Goal: Task Accomplishment & Management: Manage account settings

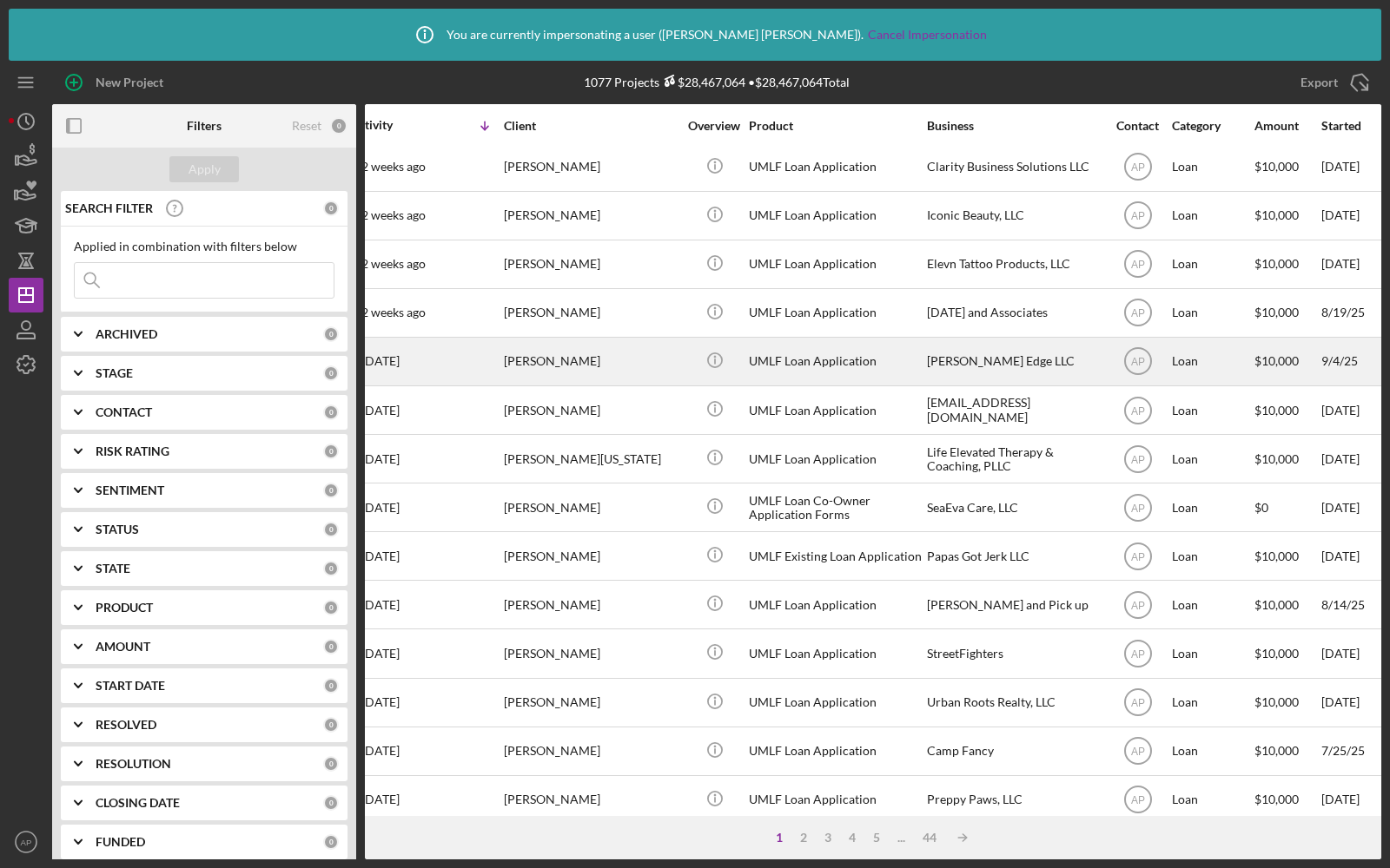
scroll to position [541, 0]
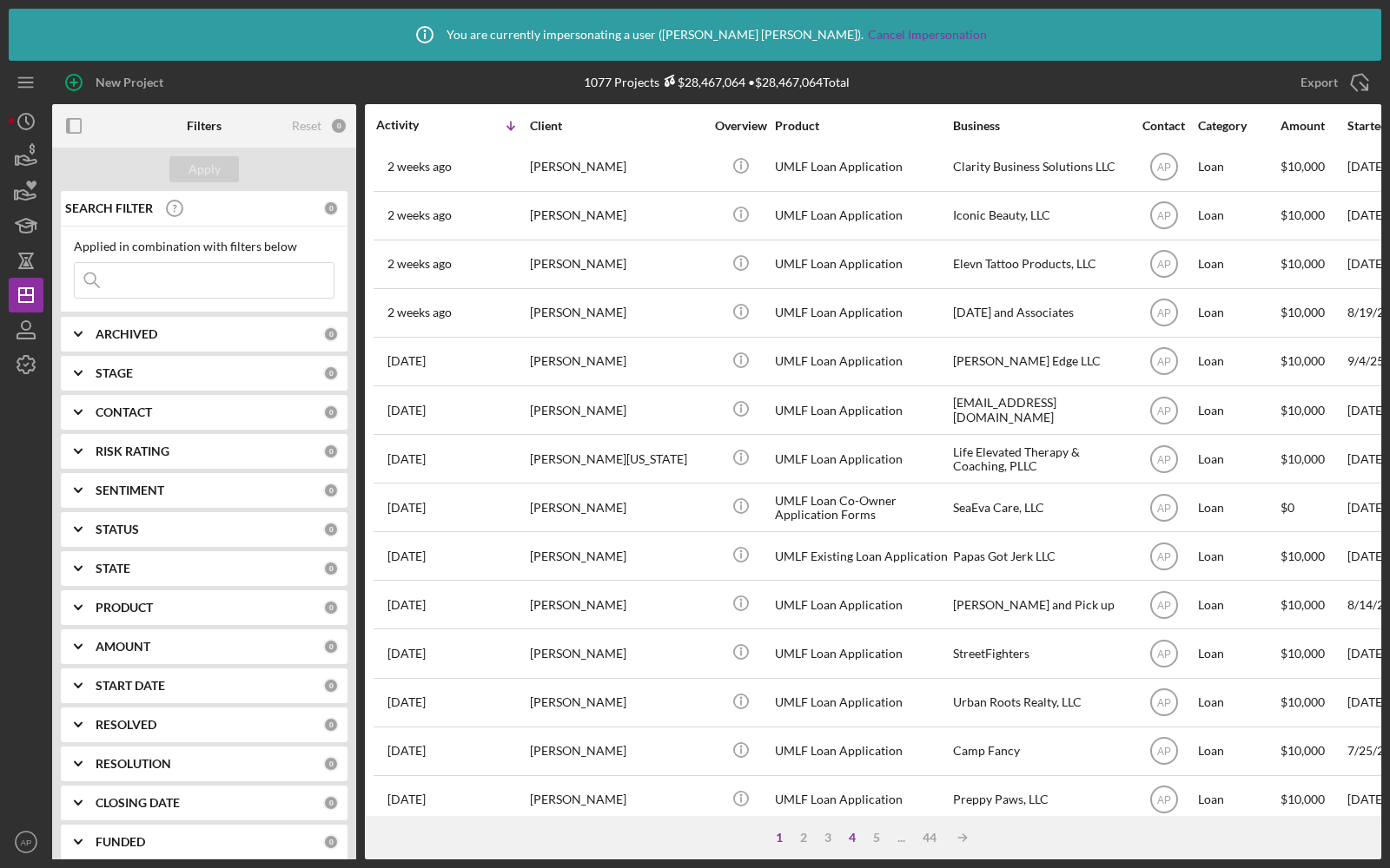
click at [851, 838] on div "4" at bounding box center [852, 838] width 24 height 14
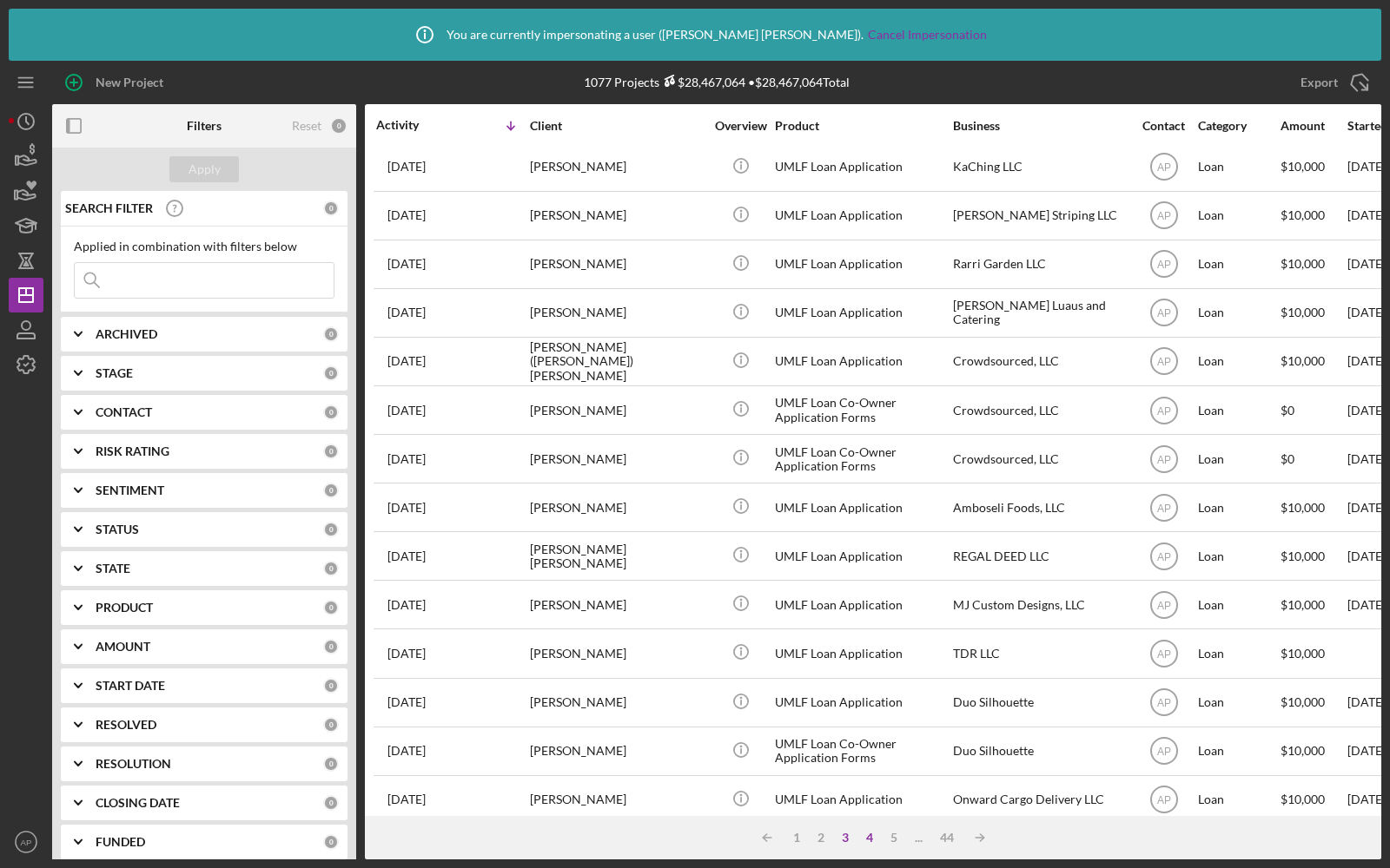
click at [851, 839] on div "3" at bounding box center [845, 838] width 24 height 14
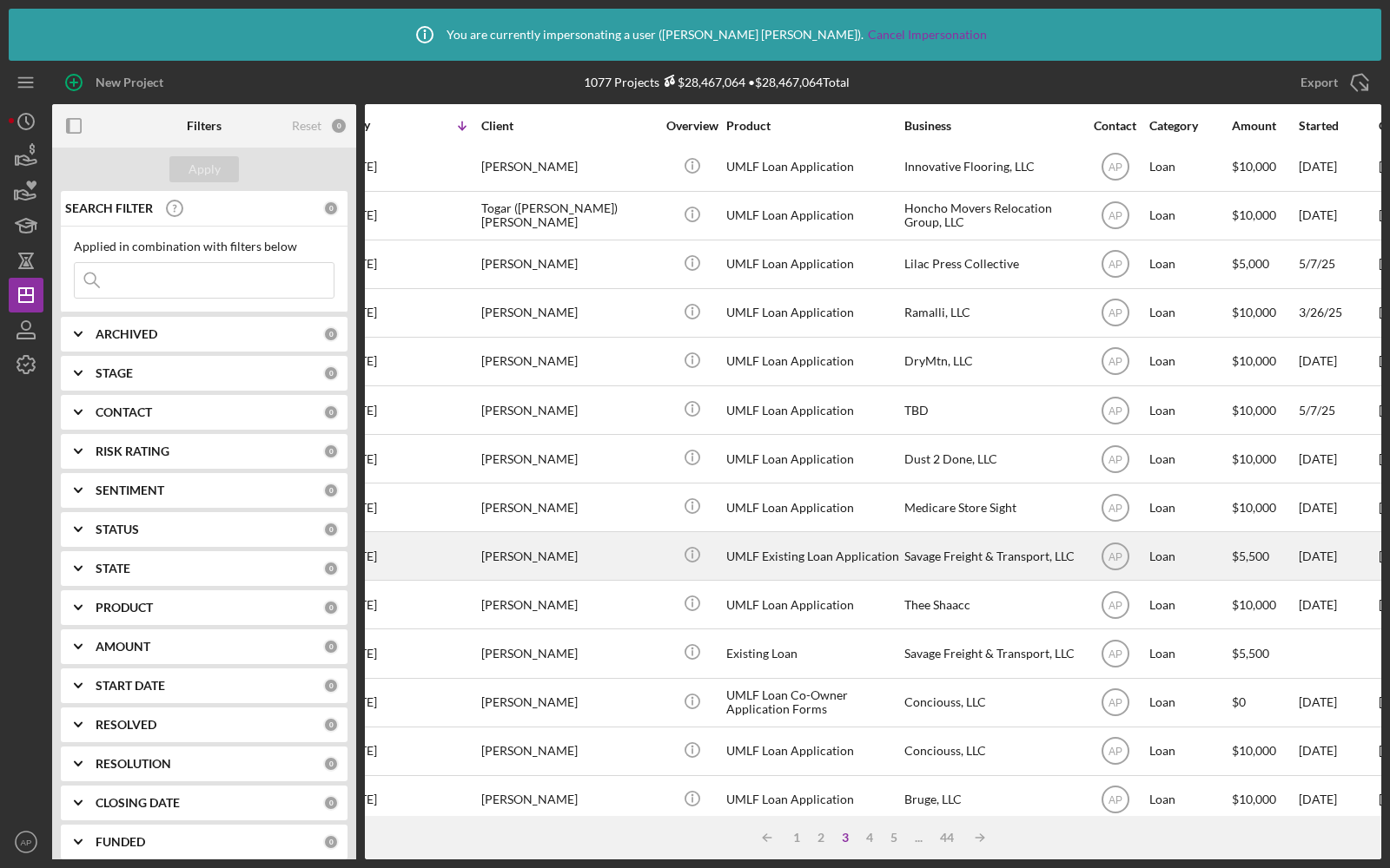
scroll to position [541, 50]
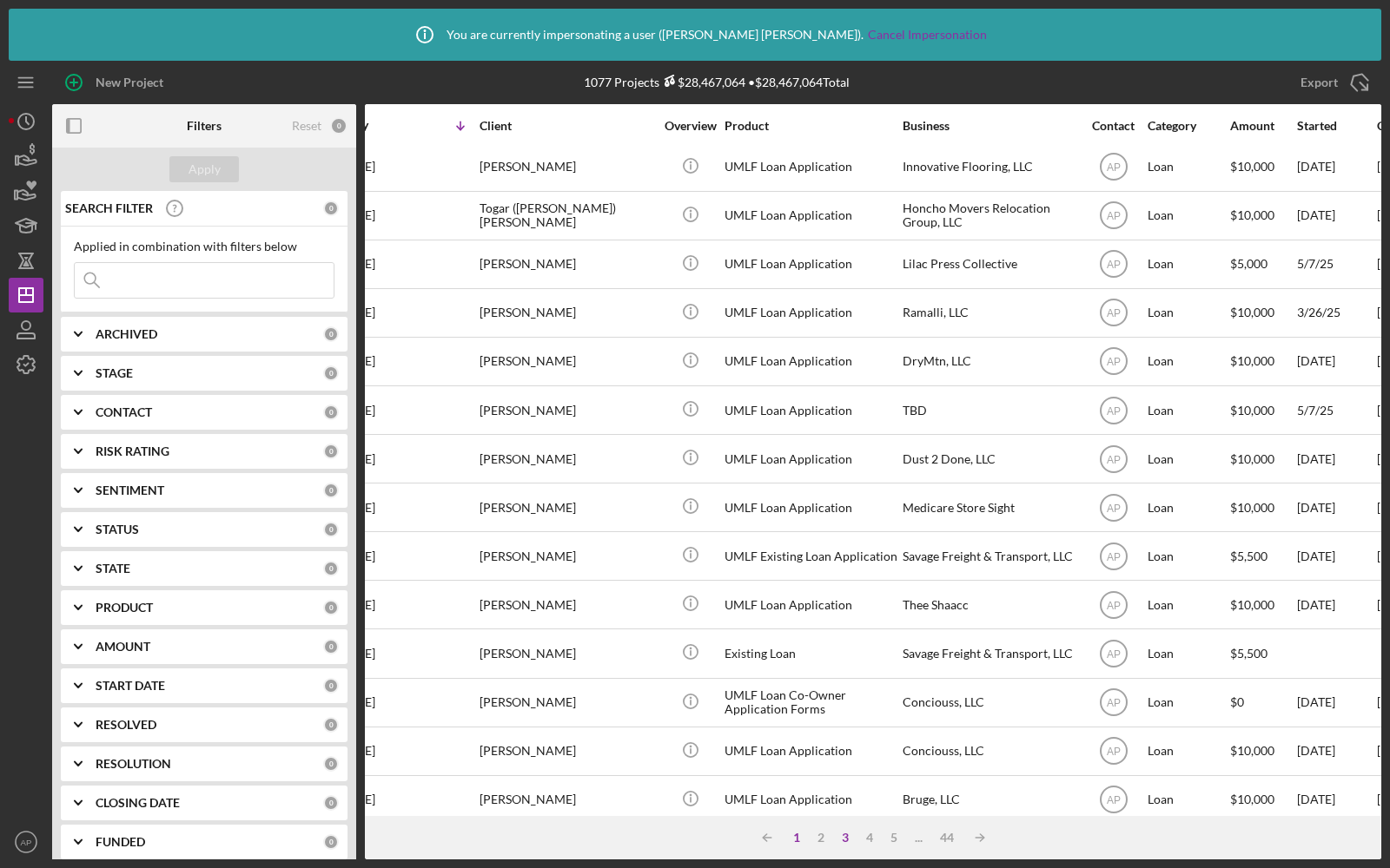
click at [792, 833] on div "1" at bounding box center [796, 838] width 24 height 14
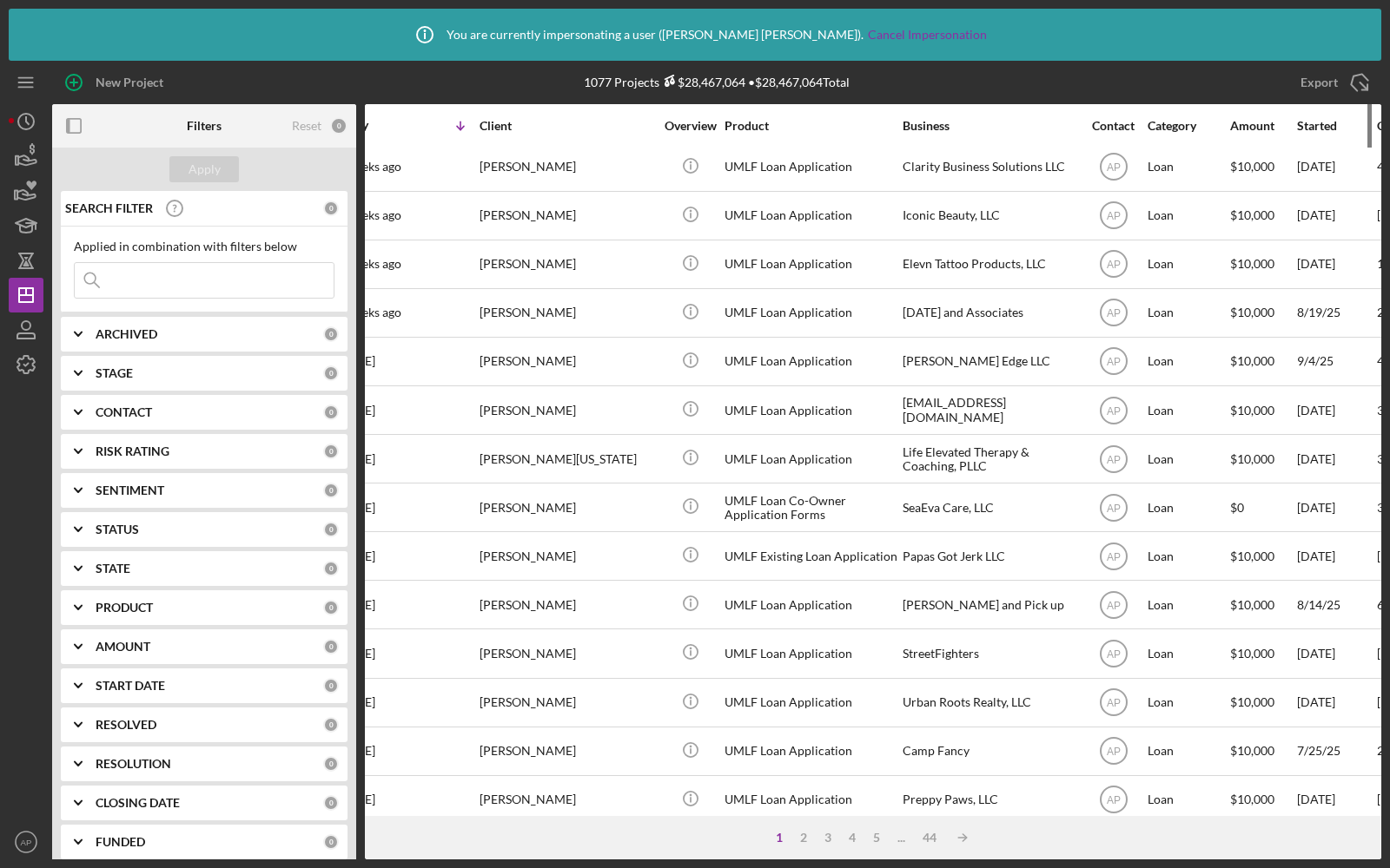
click at [1320, 127] on div "Started" at bounding box center [1335, 125] width 78 height 14
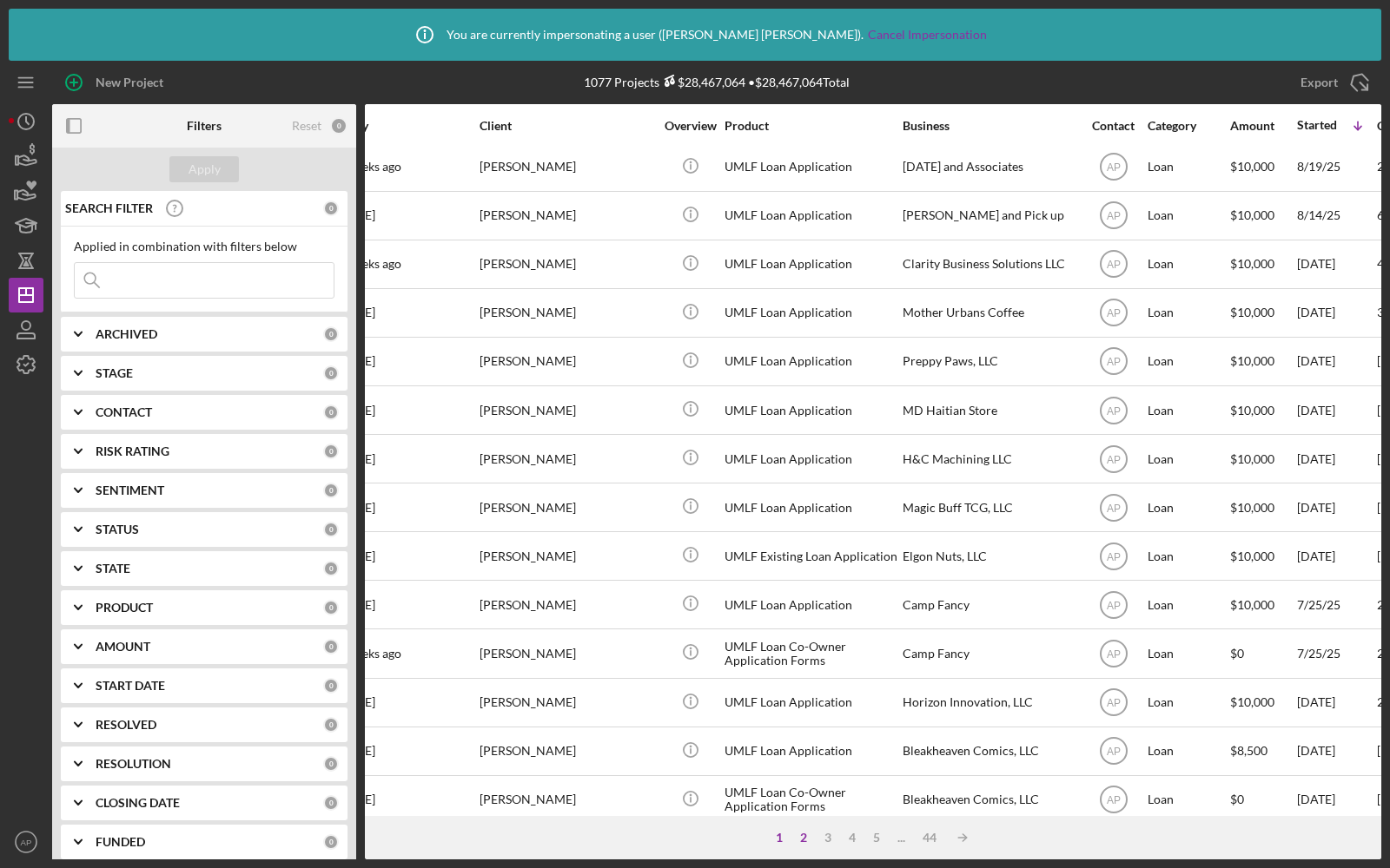
click at [801, 836] on div "2" at bounding box center [803, 838] width 24 height 14
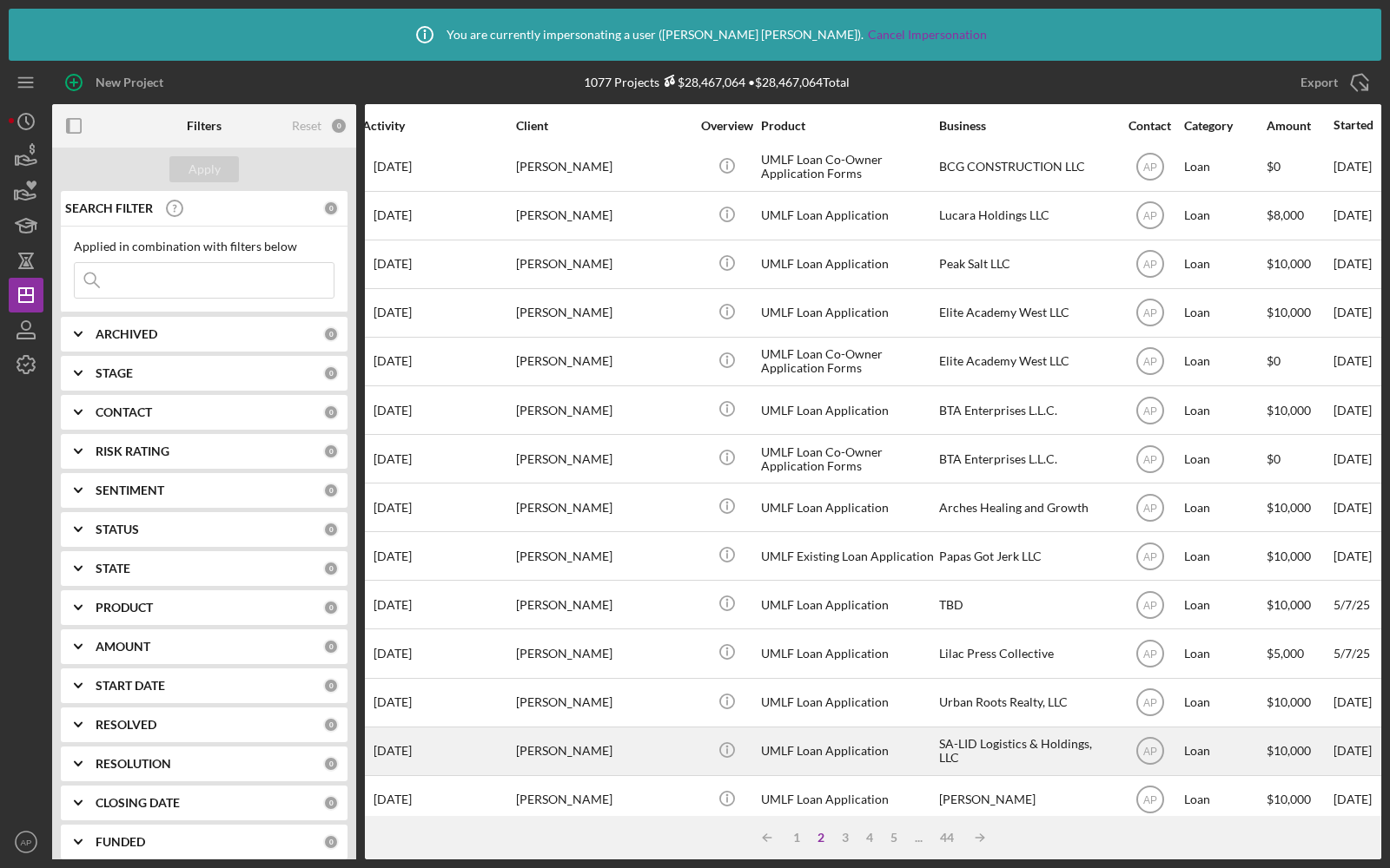
scroll to position [541, 0]
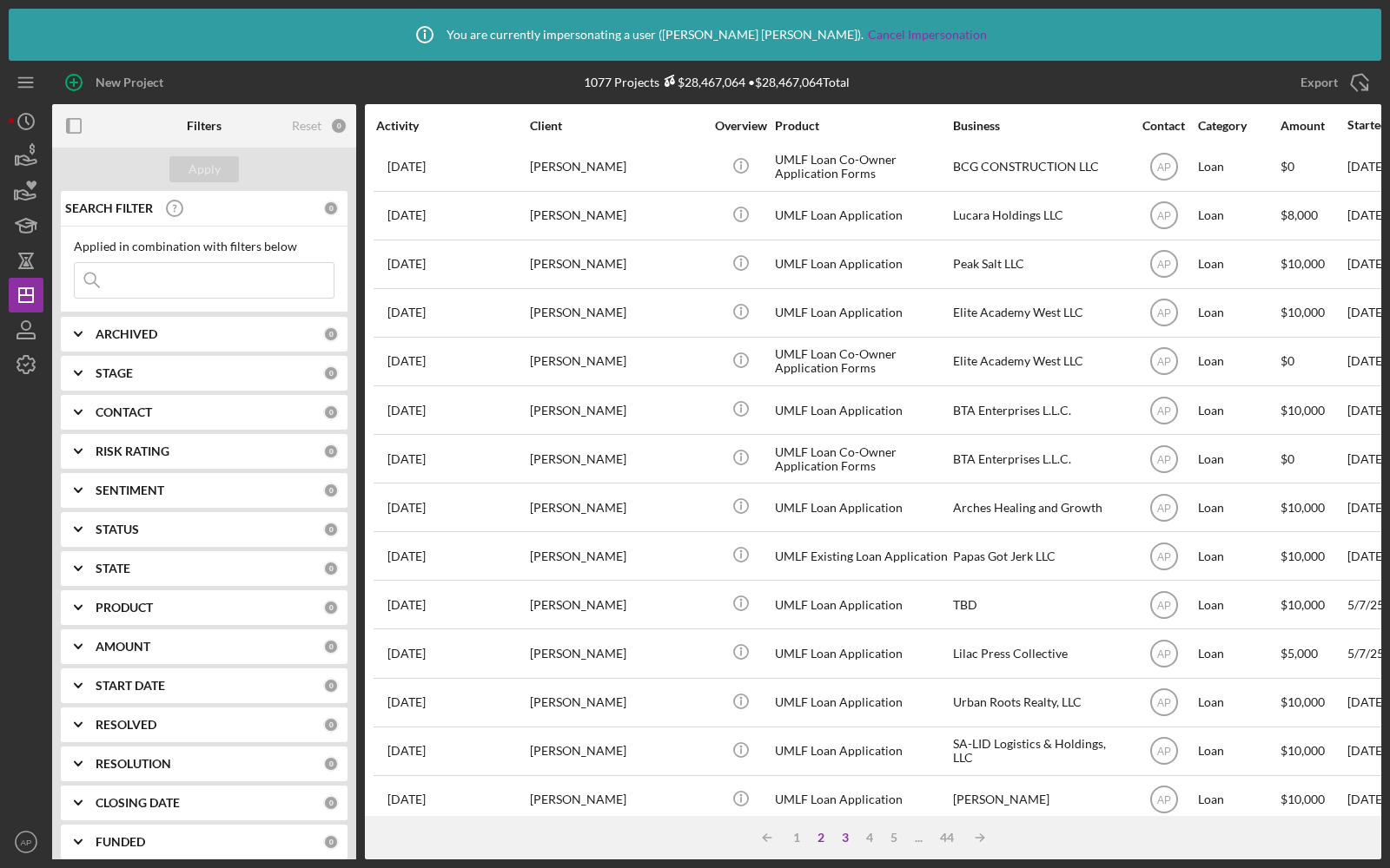
click at [842, 839] on div "3" at bounding box center [845, 838] width 24 height 14
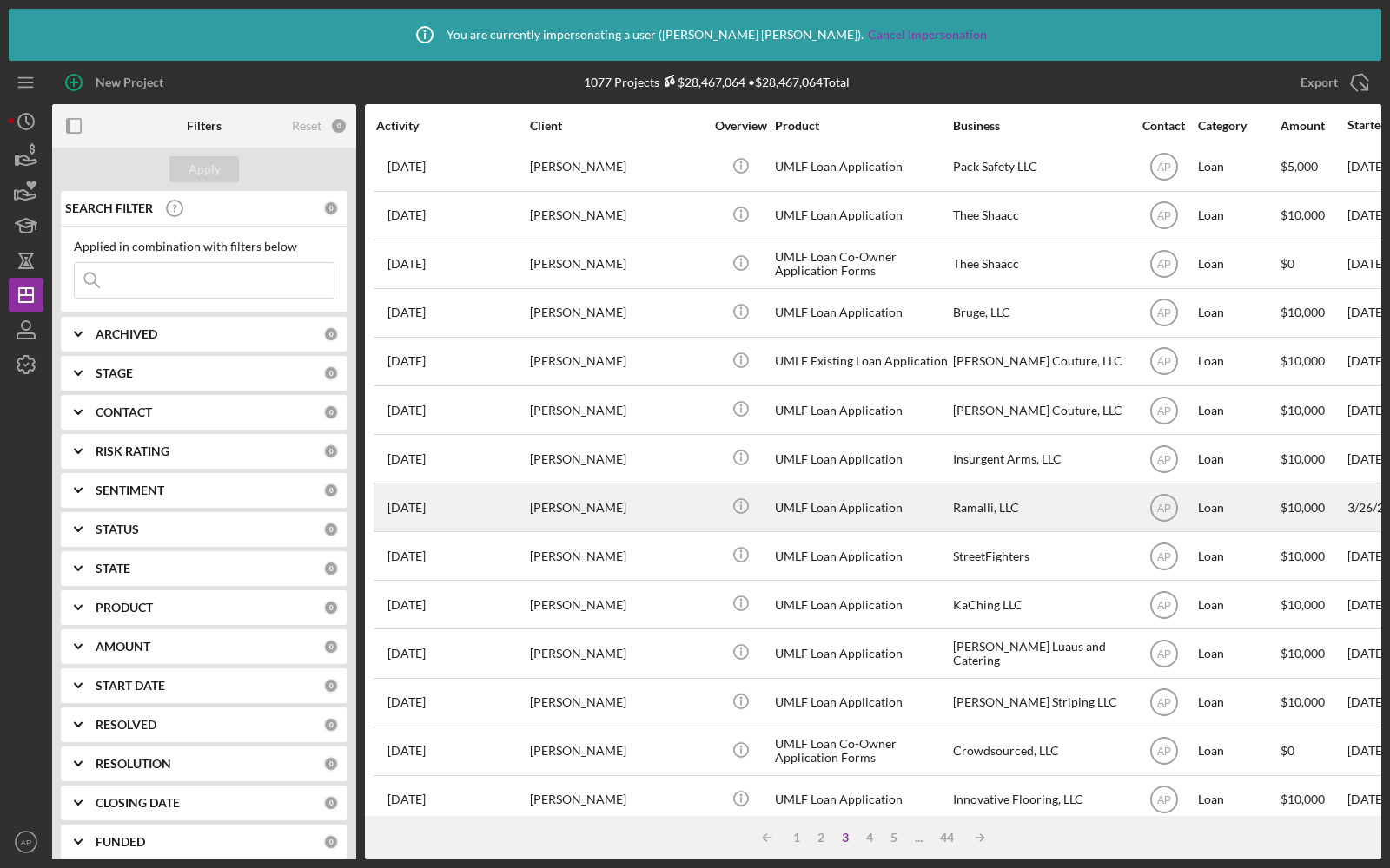
scroll to position [0, 0]
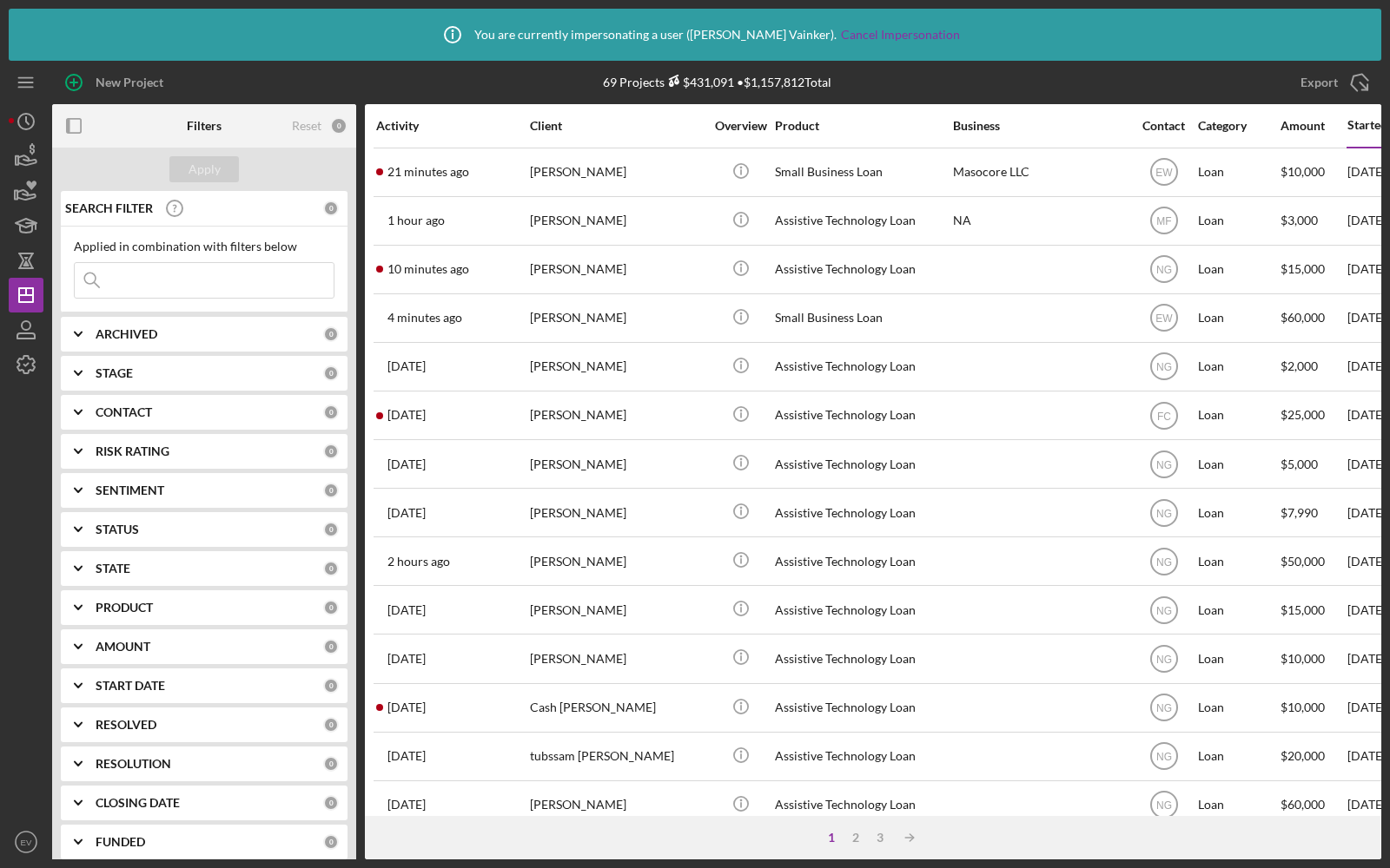
click at [117, 283] on input at bounding box center [204, 281] width 259 height 35
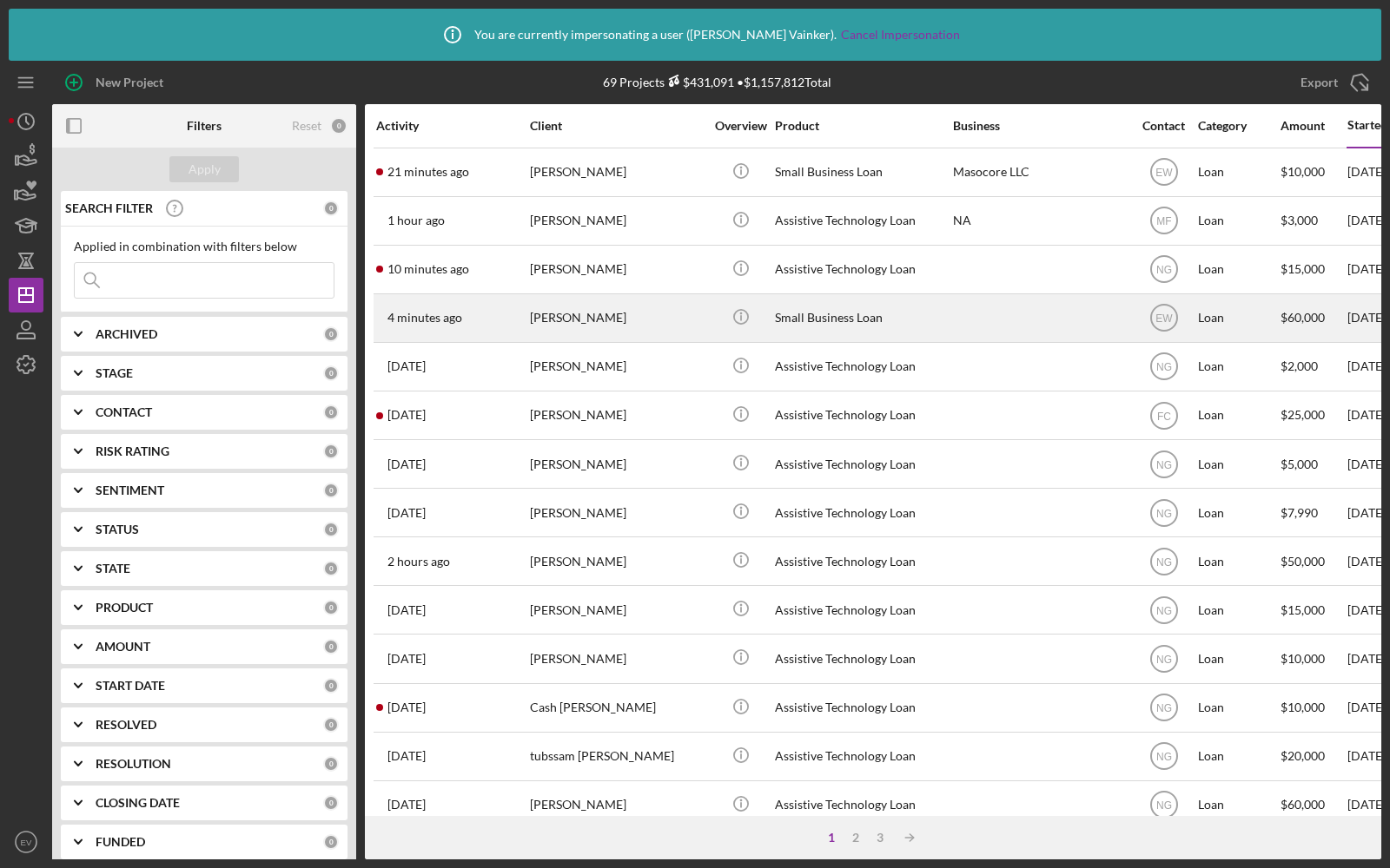
click at [482, 312] on div "4 minutes ago [PERSON_NAME]" at bounding box center [452, 318] width 152 height 46
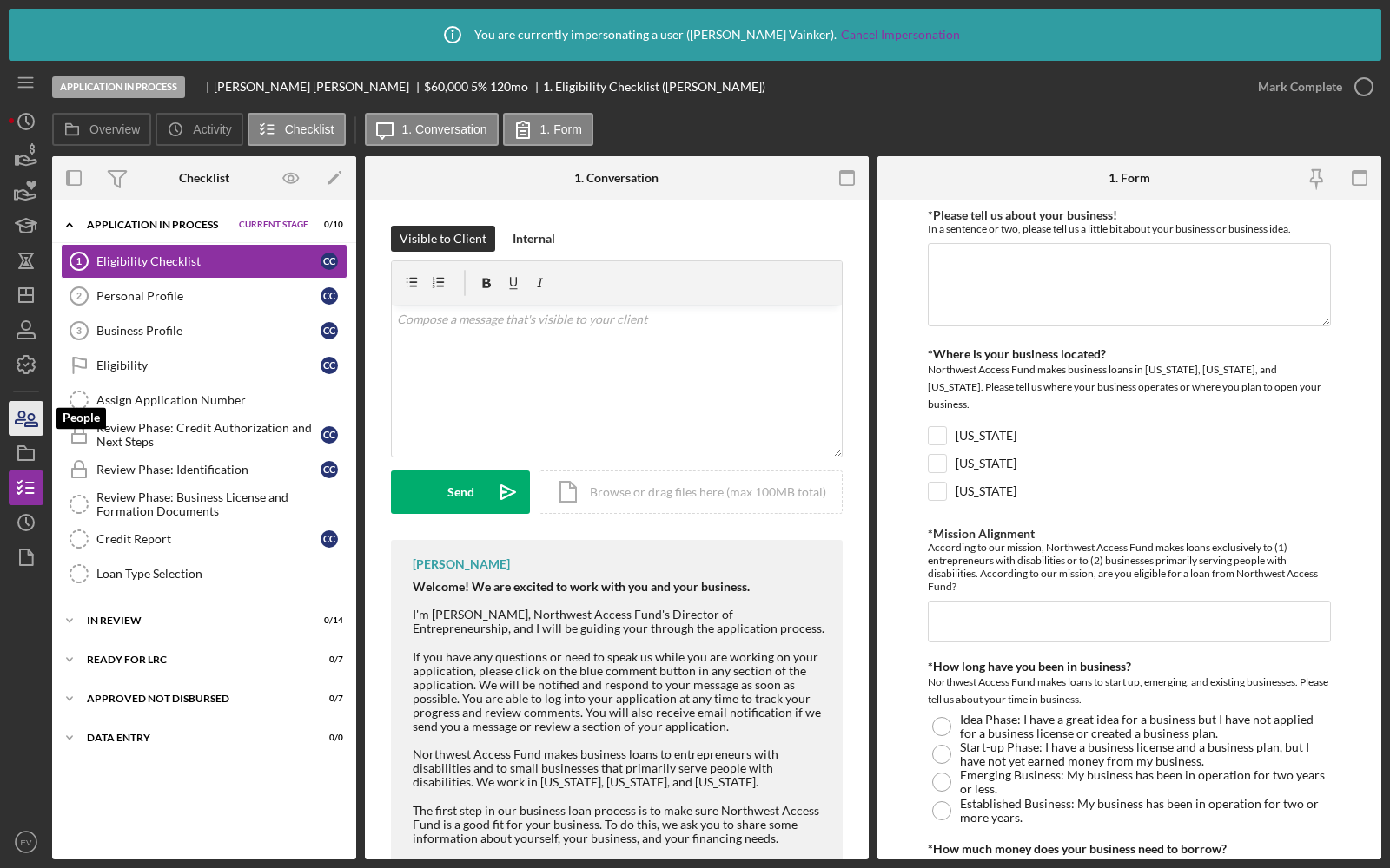
click at [29, 432] on icon "button" at bounding box center [26, 419] width 43 height 43
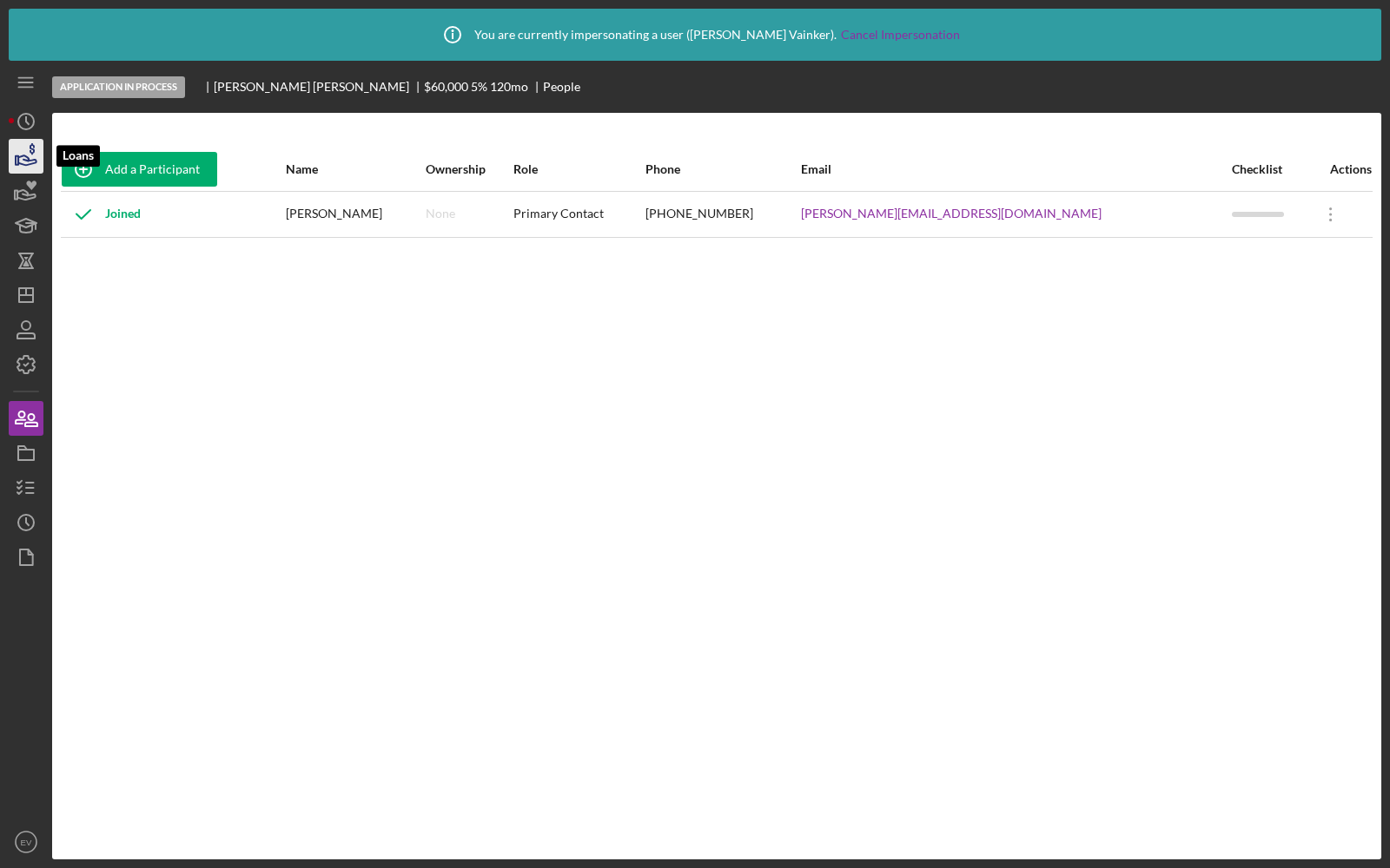
click at [22, 155] on icon "button" at bounding box center [27, 160] width 18 height 10
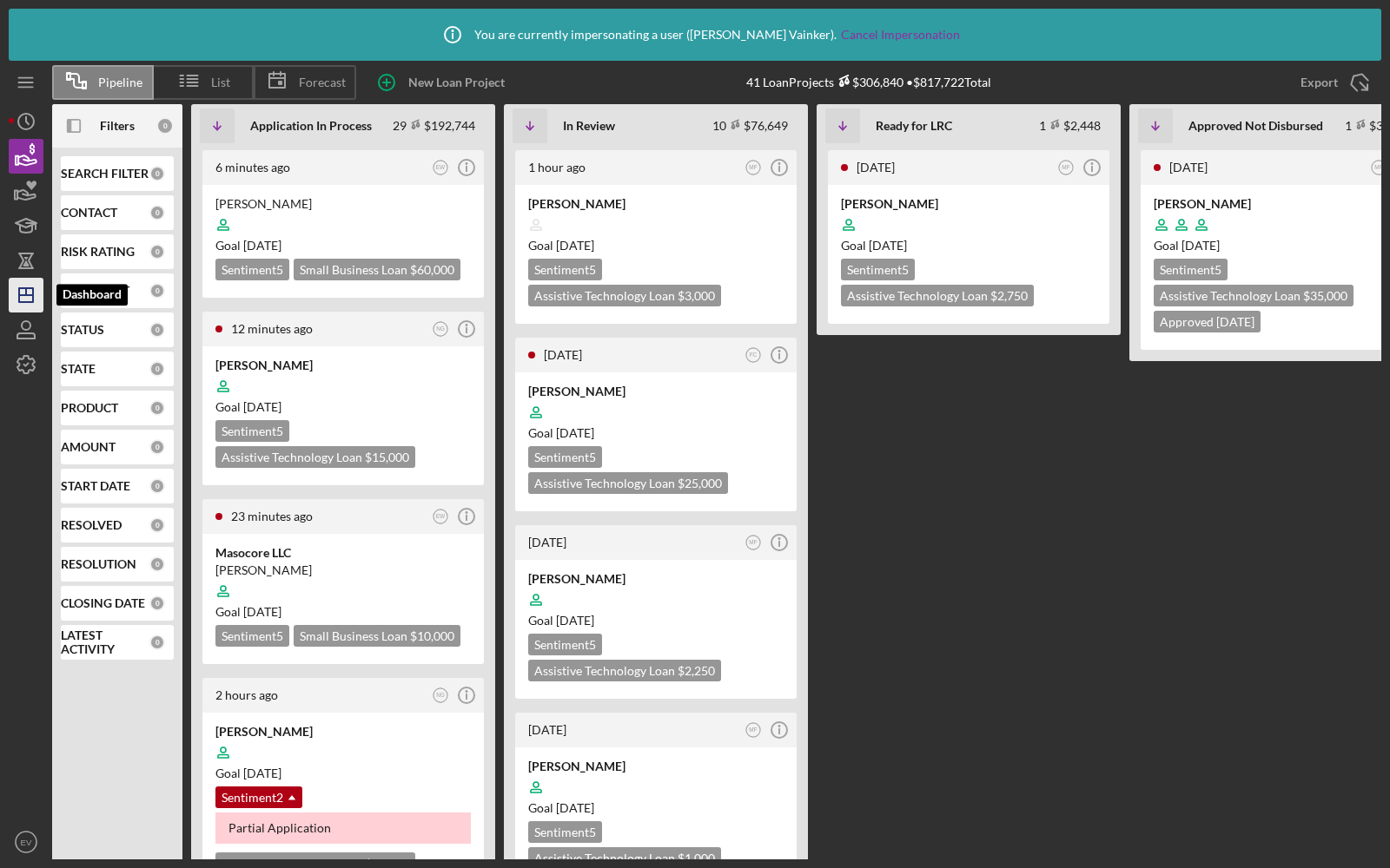
click at [22, 300] on icon "Icon/Dashboard" at bounding box center [26, 295] width 43 height 43
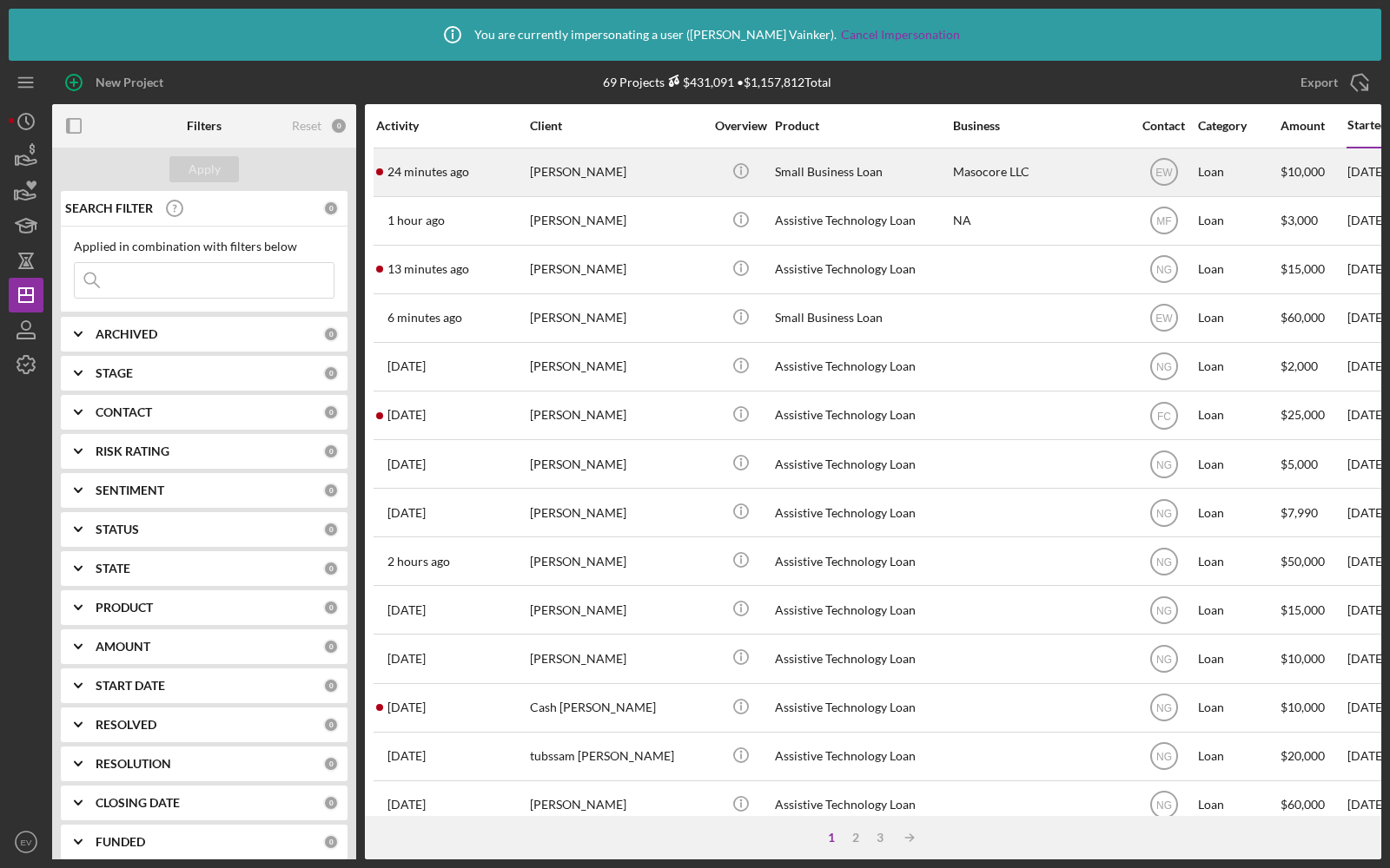
click at [686, 178] on div "Alice Edison" at bounding box center [616, 173] width 174 height 46
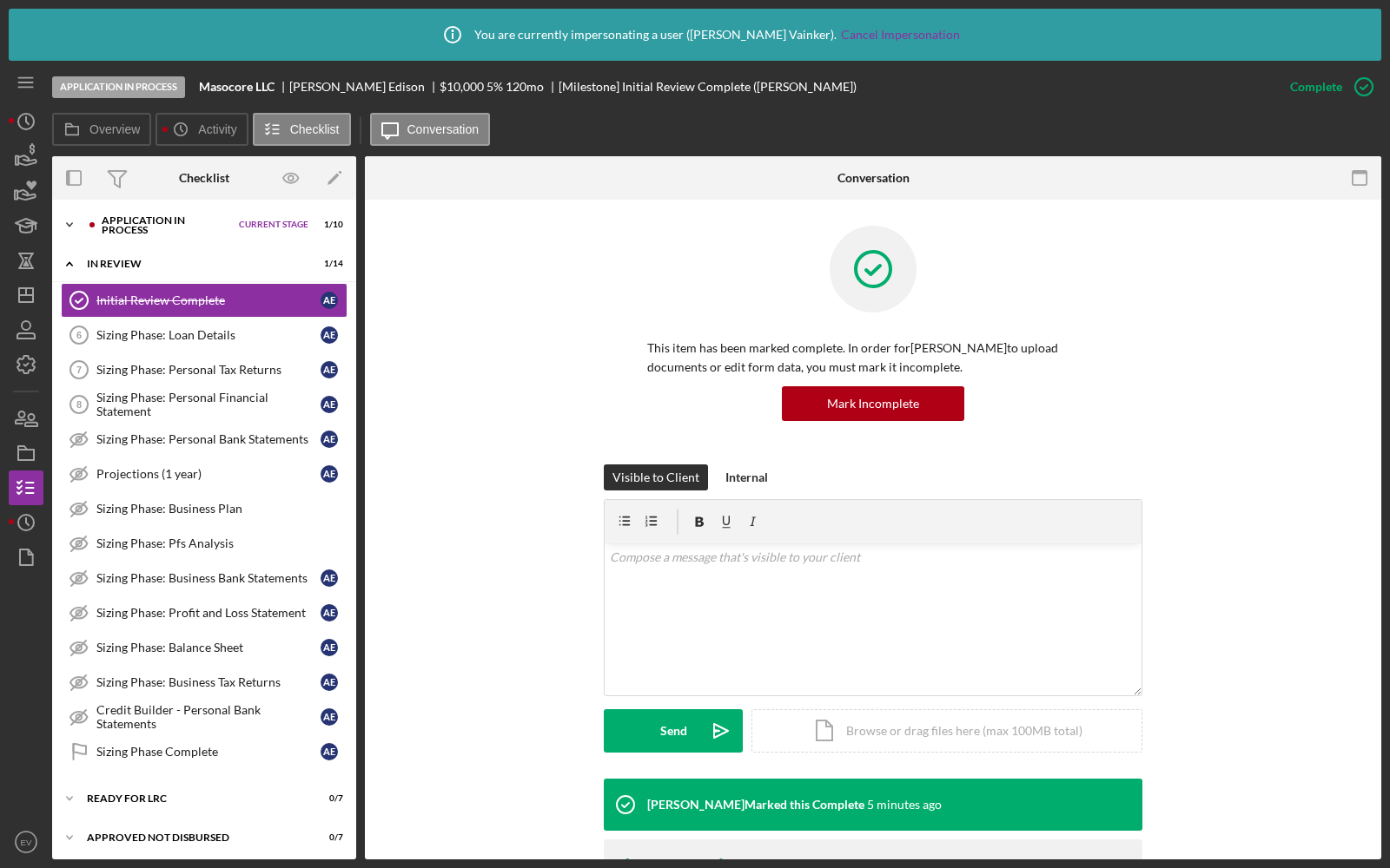
click at [67, 226] on icon "Icon/Expander" at bounding box center [69, 225] width 35 height 35
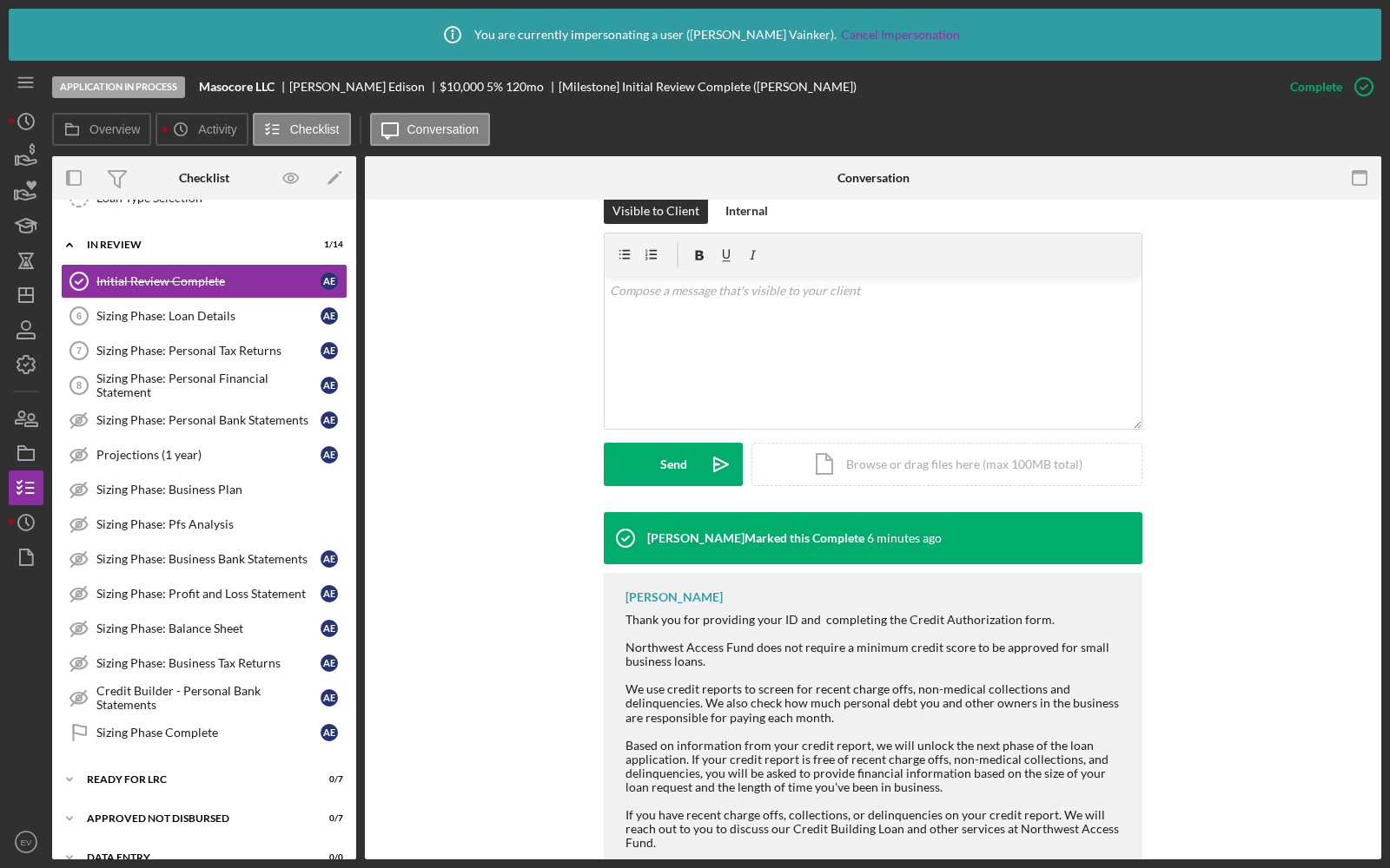
scroll to position [217, 0]
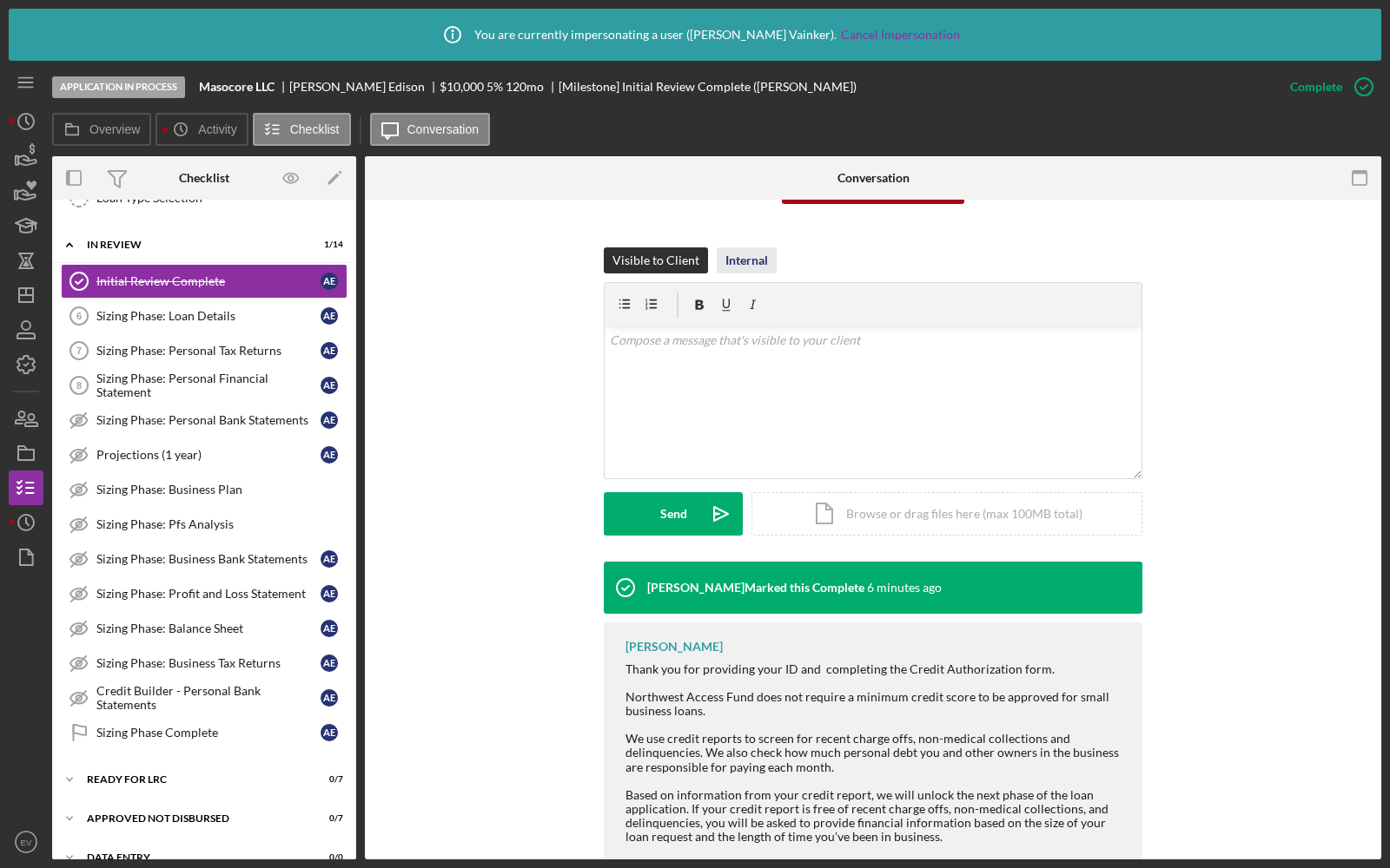
click at [746, 265] on div "Internal" at bounding box center [747, 260] width 42 height 26
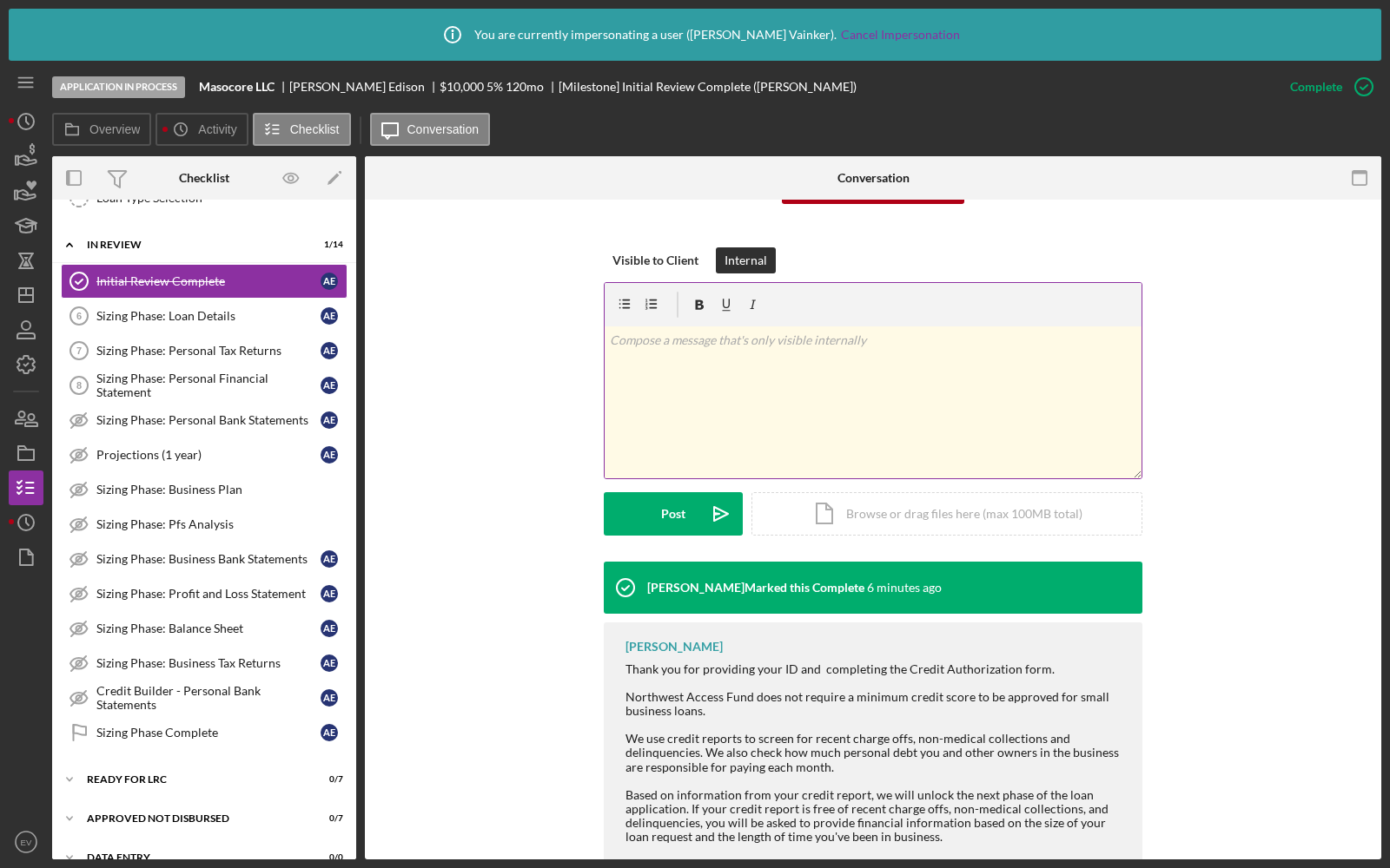
click at [631, 360] on div "v Color teal Color pink Remove color Add row above Add row below Add column bef…" at bounding box center [873, 403] width 536 height 152
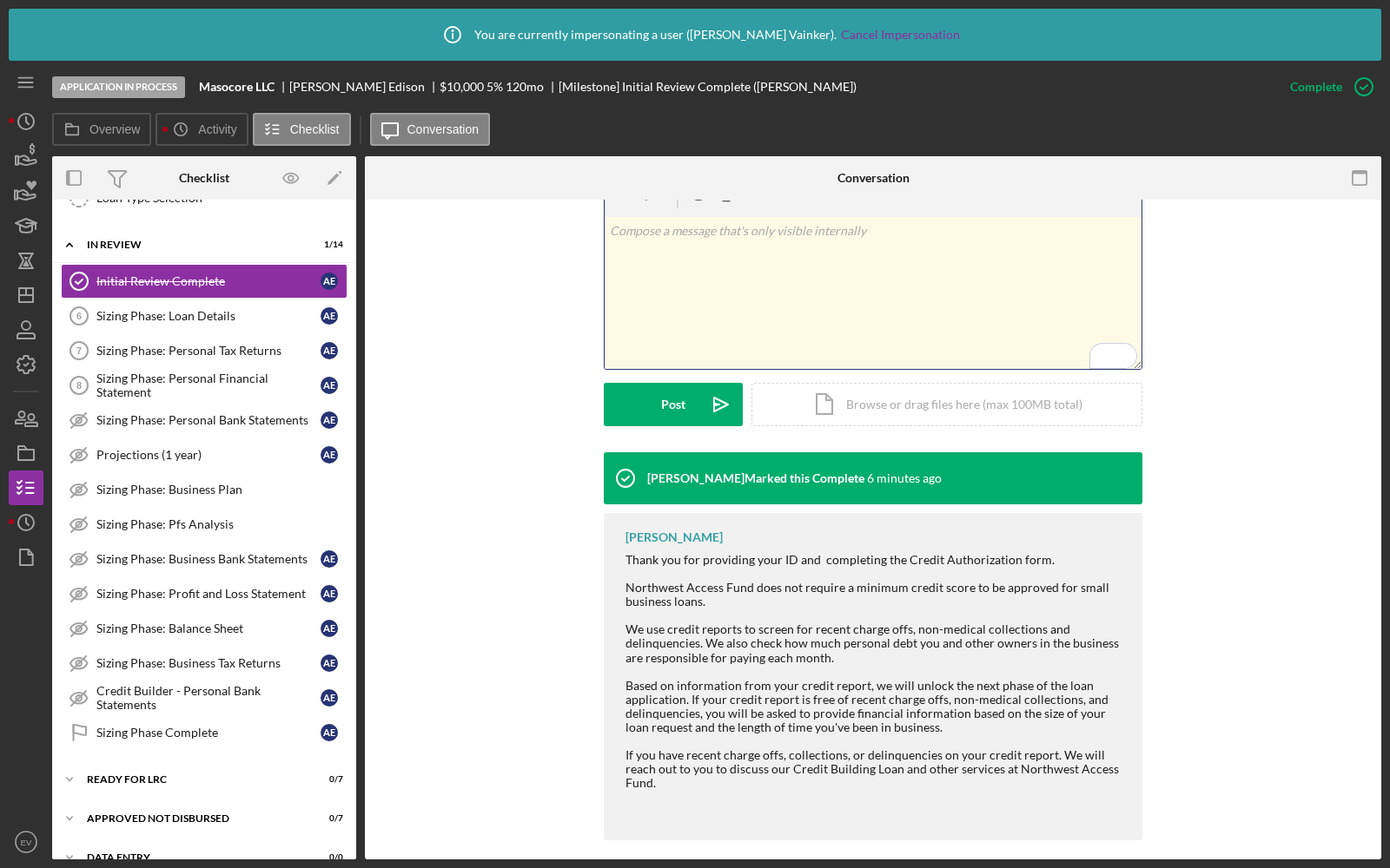
scroll to position [327, 0]
click at [72, 243] on polyline at bounding box center [68, 245] width 5 height 4
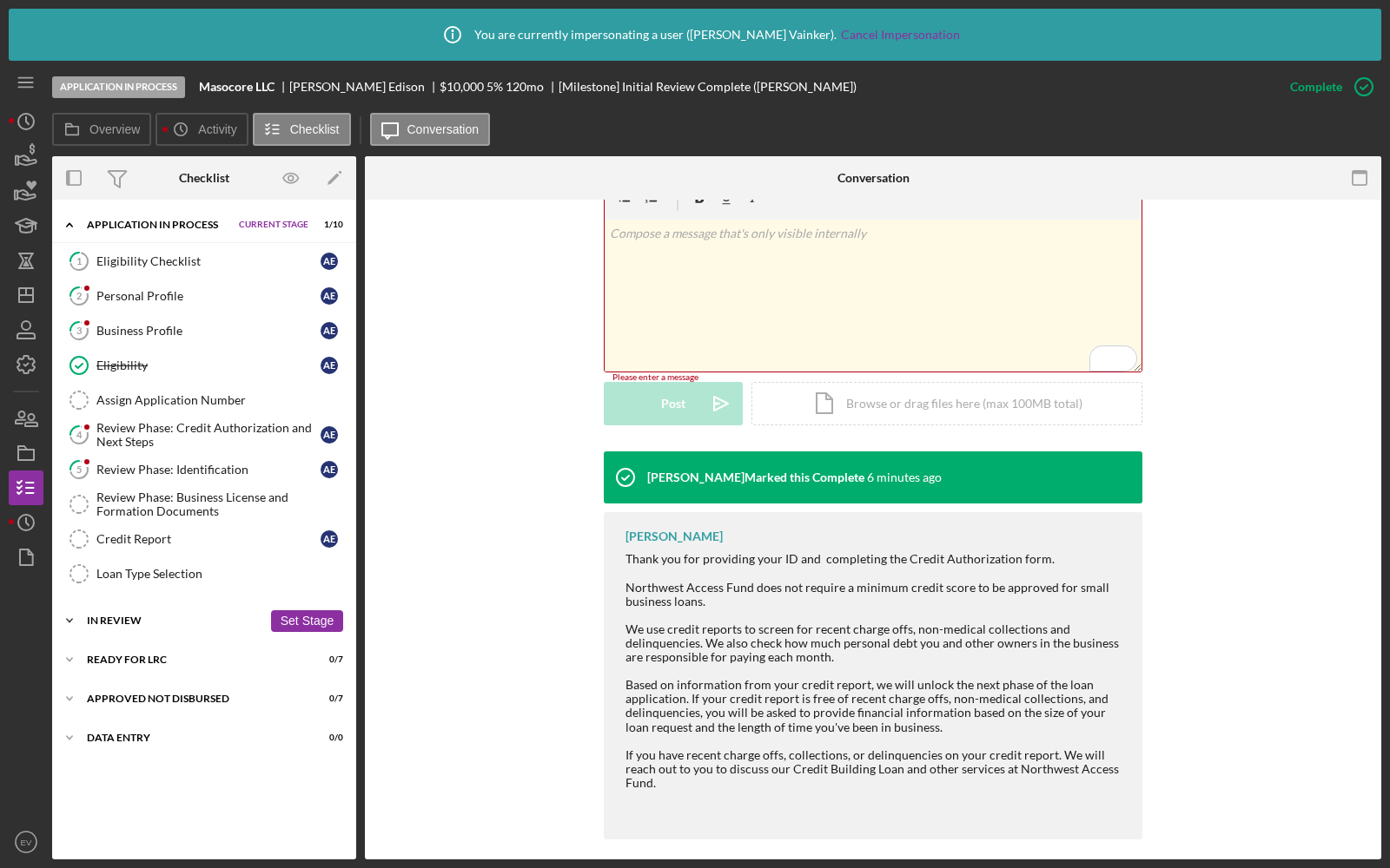
scroll to position [0, 0]
click at [695, 270] on div "v Color teal Color pink Remove color Add row above Add row below Add column bef…" at bounding box center [873, 296] width 536 height 152
click at [188, 467] on div "Review Phase: Identification" at bounding box center [208, 470] width 224 height 14
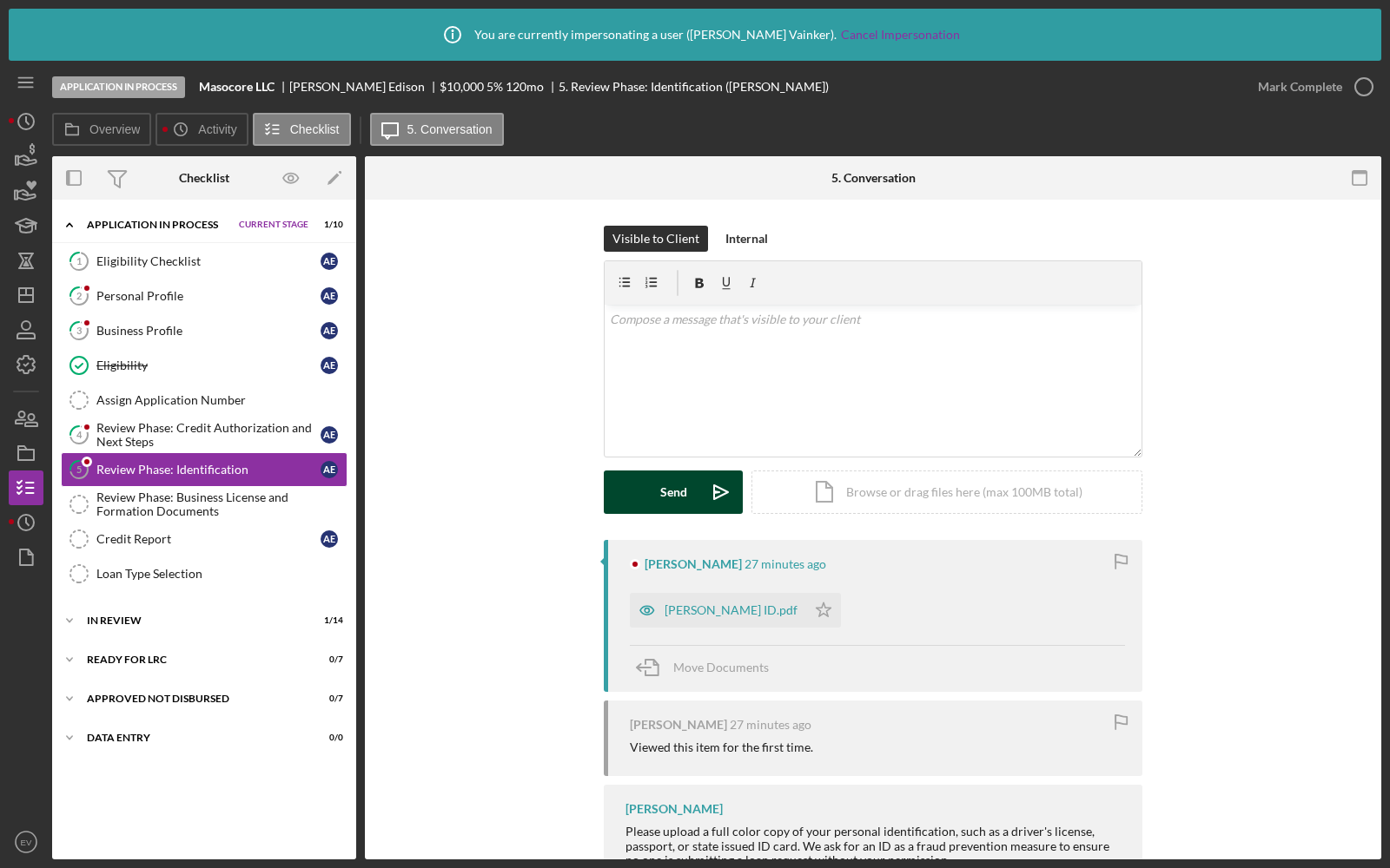
scroll to position [91, 0]
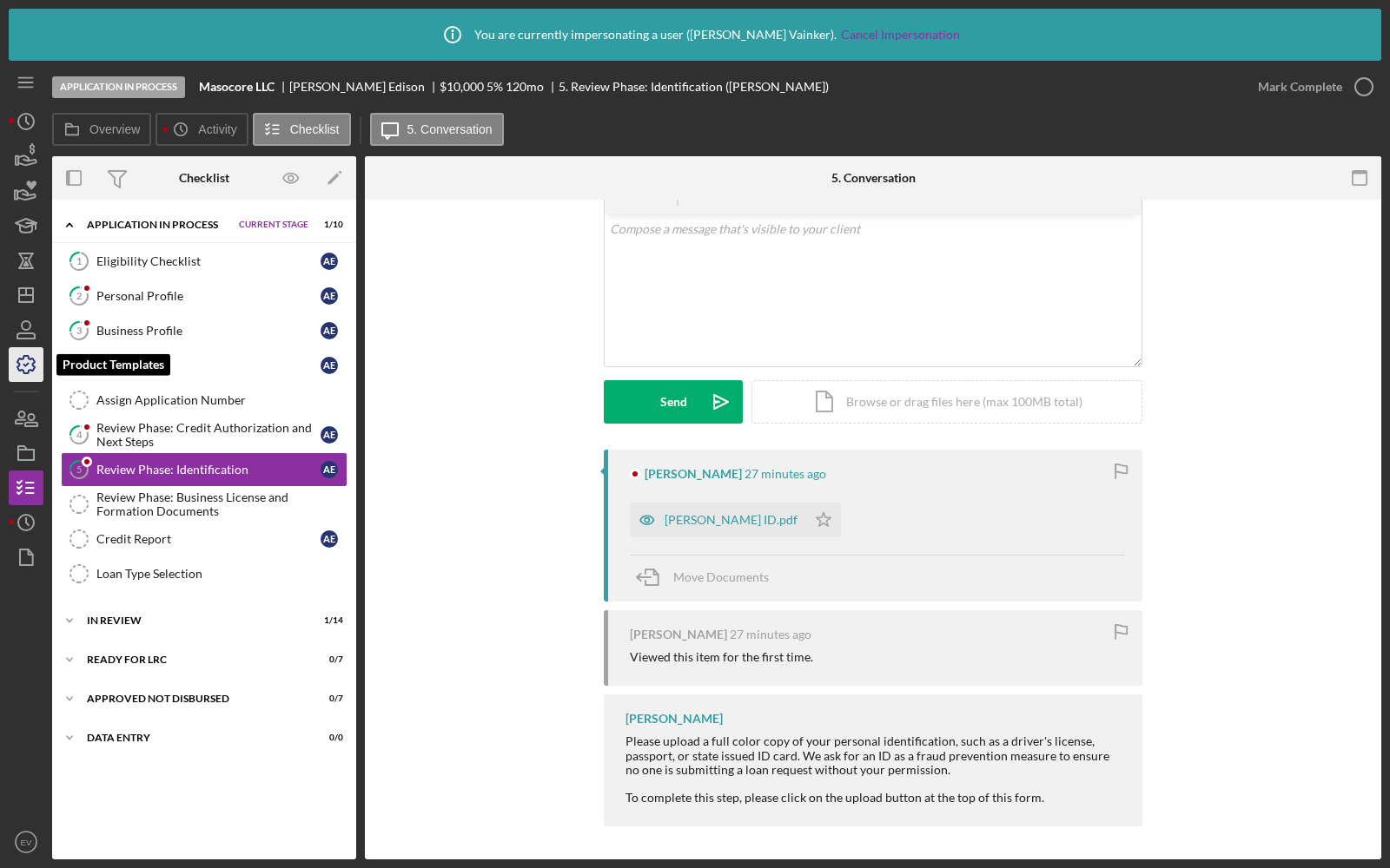
click at [19, 377] on icon "button" at bounding box center [26, 365] width 43 height 43
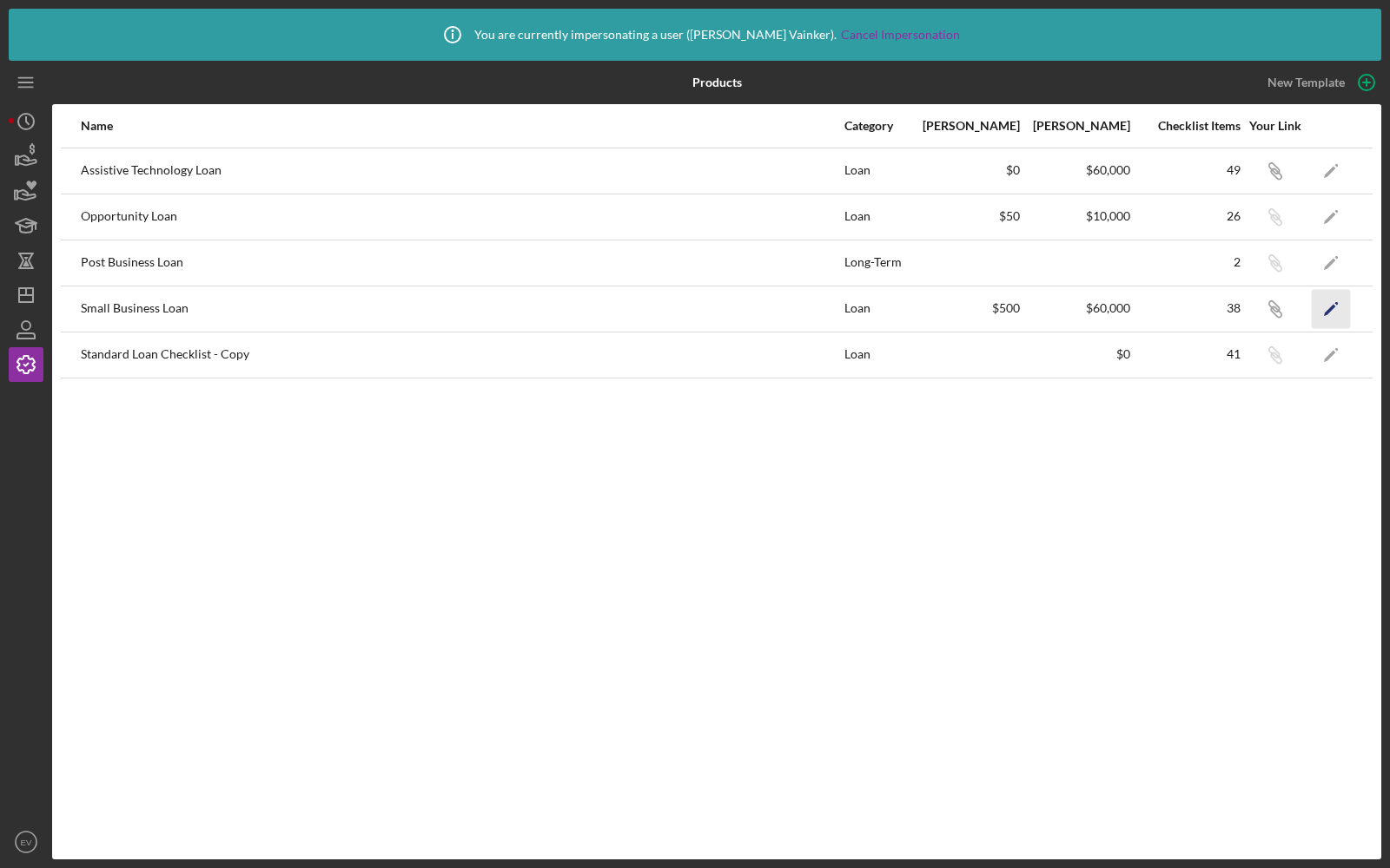
click at [1335, 301] on icon "button" at bounding box center [1337, 303] width 4 height 4
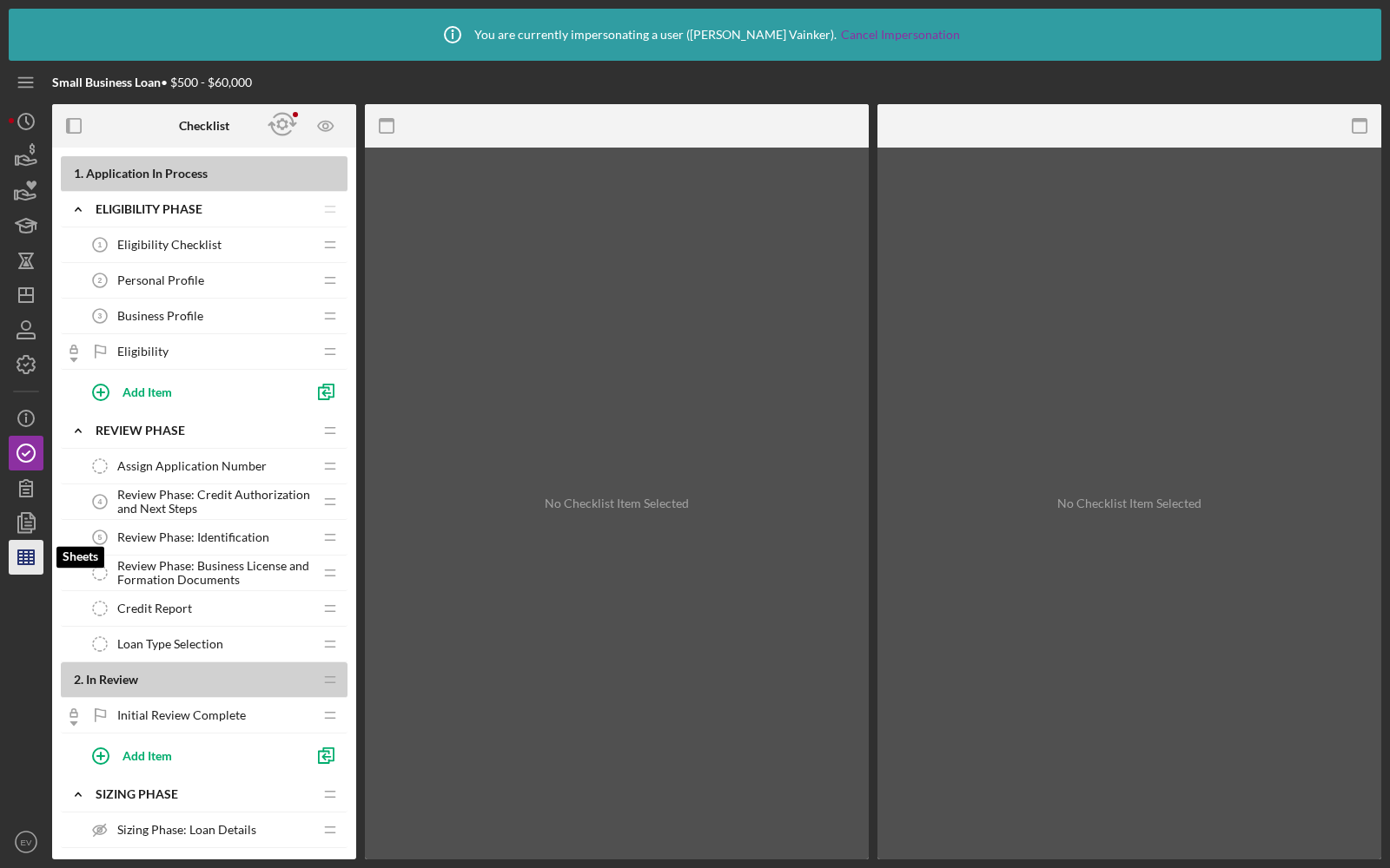
click at [14, 566] on icon "button" at bounding box center [26, 557] width 43 height 43
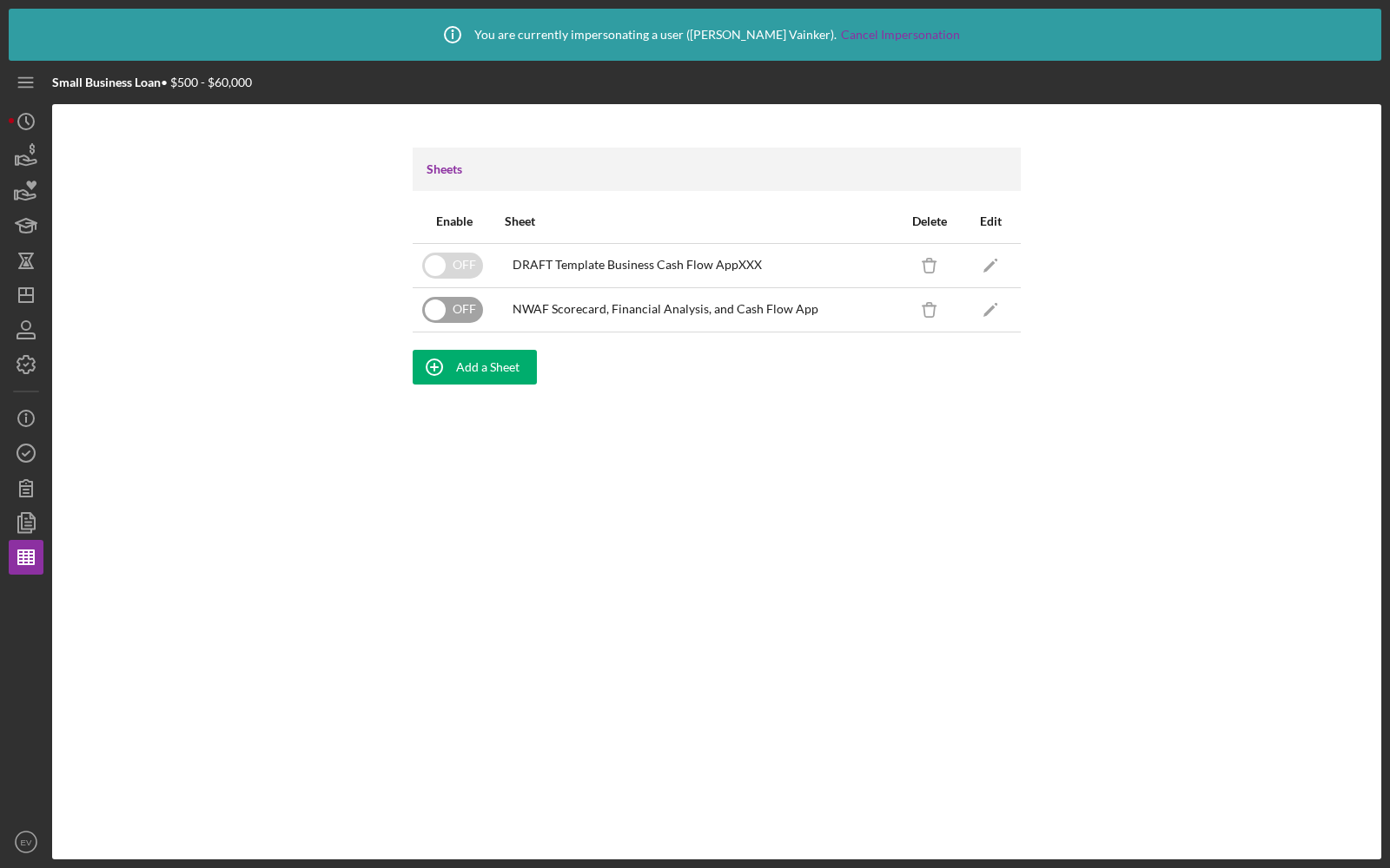
click at [437, 311] on input "checkbox" at bounding box center [452, 310] width 61 height 26
checkbox input "true"
click at [26, 458] on icon "button" at bounding box center [26, 453] width 43 height 43
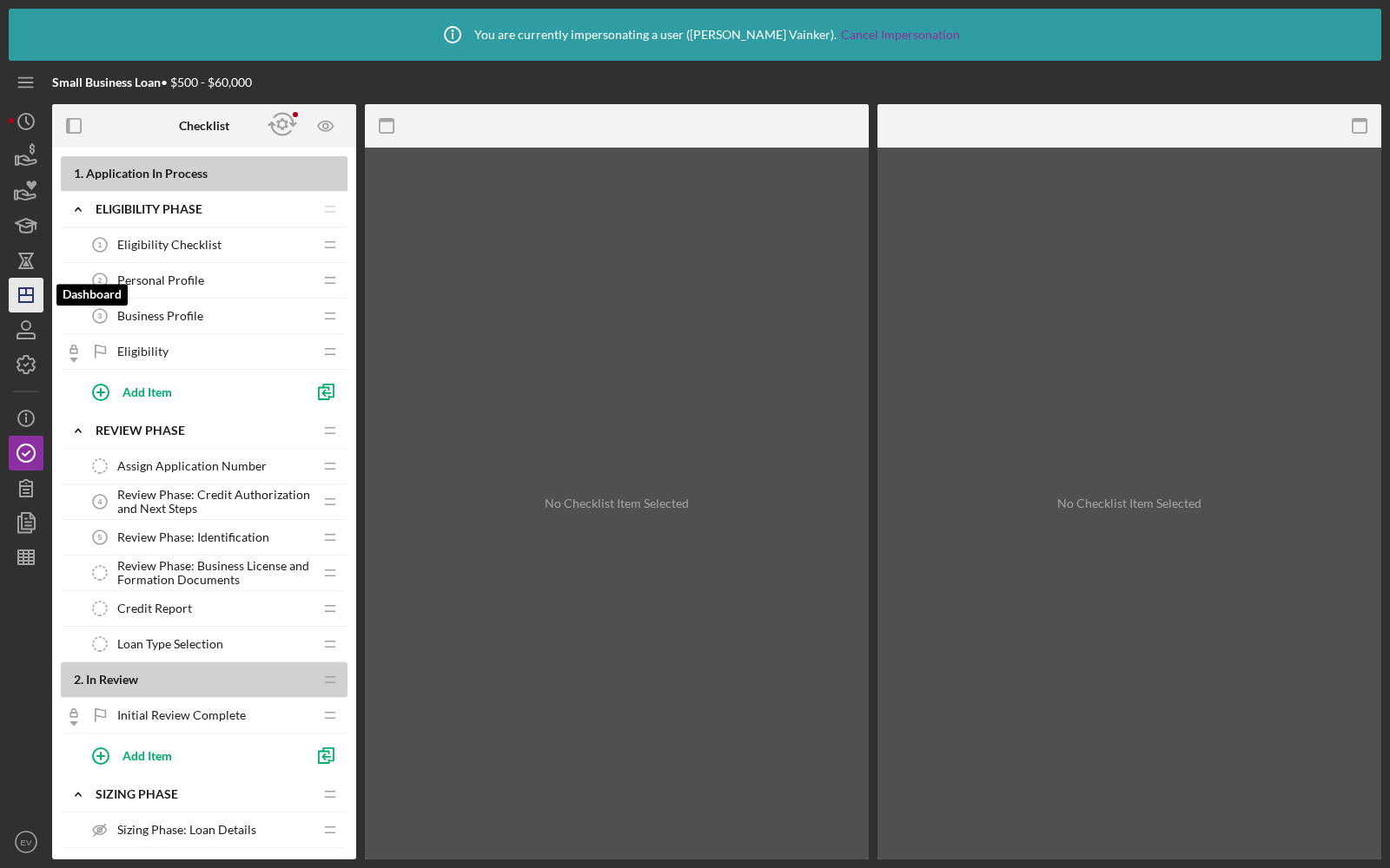
click at [30, 285] on icon "Icon/Dashboard" at bounding box center [26, 295] width 43 height 43
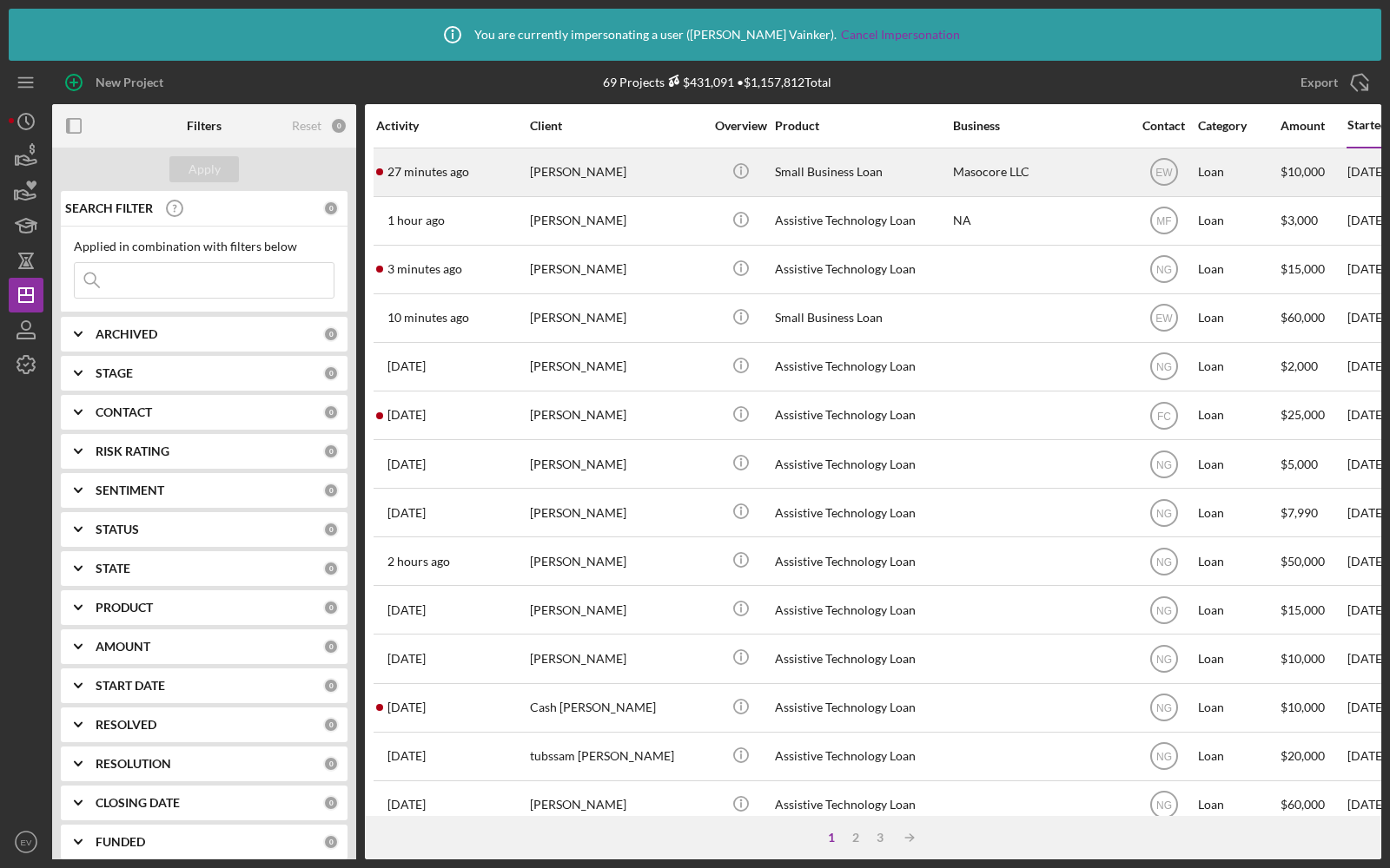
click at [635, 171] on div "Alice Edison" at bounding box center [616, 173] width 174 height 46
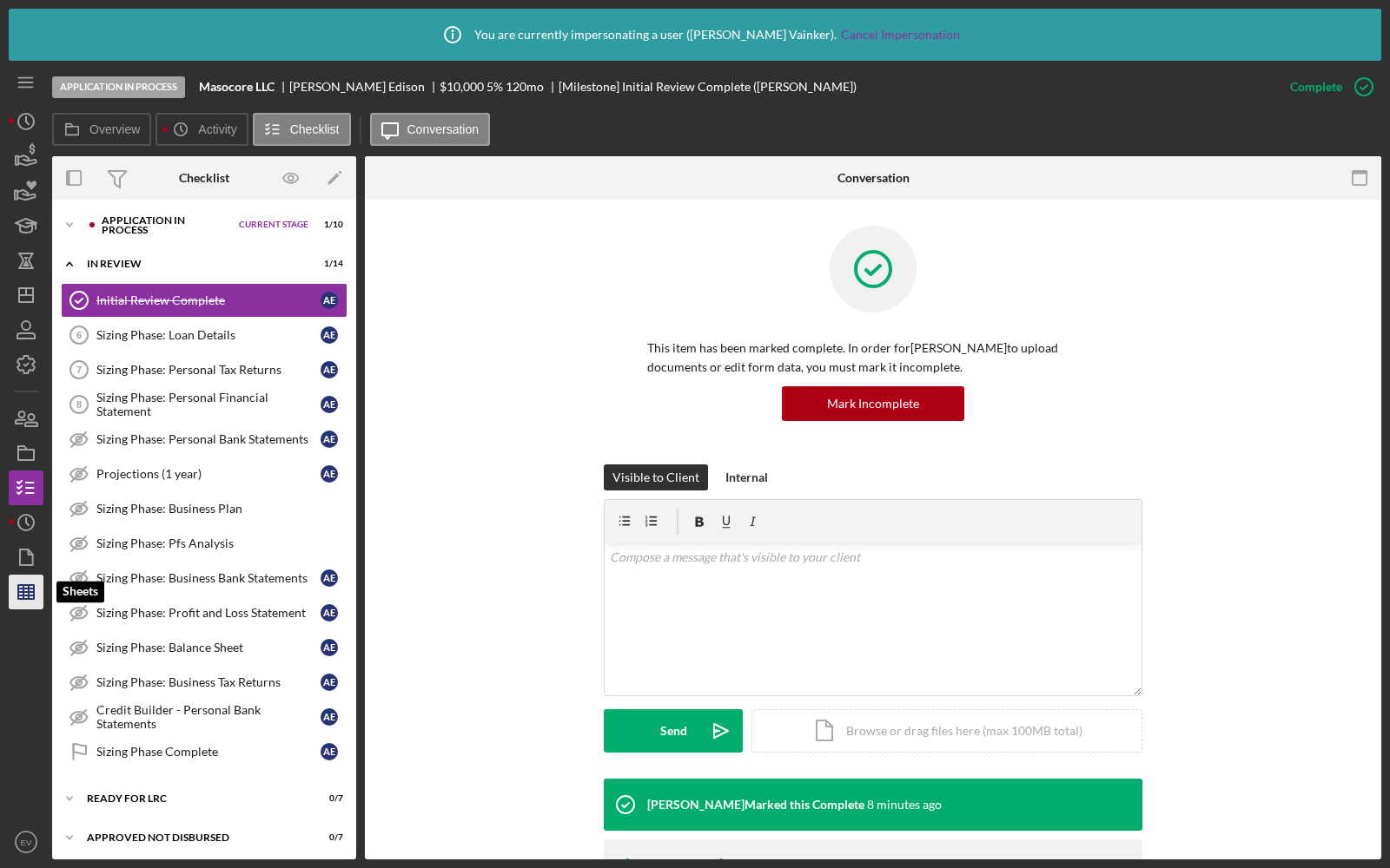
click at [29, 598] on line "button" at bounding box center [29, 592] width 0 height 14
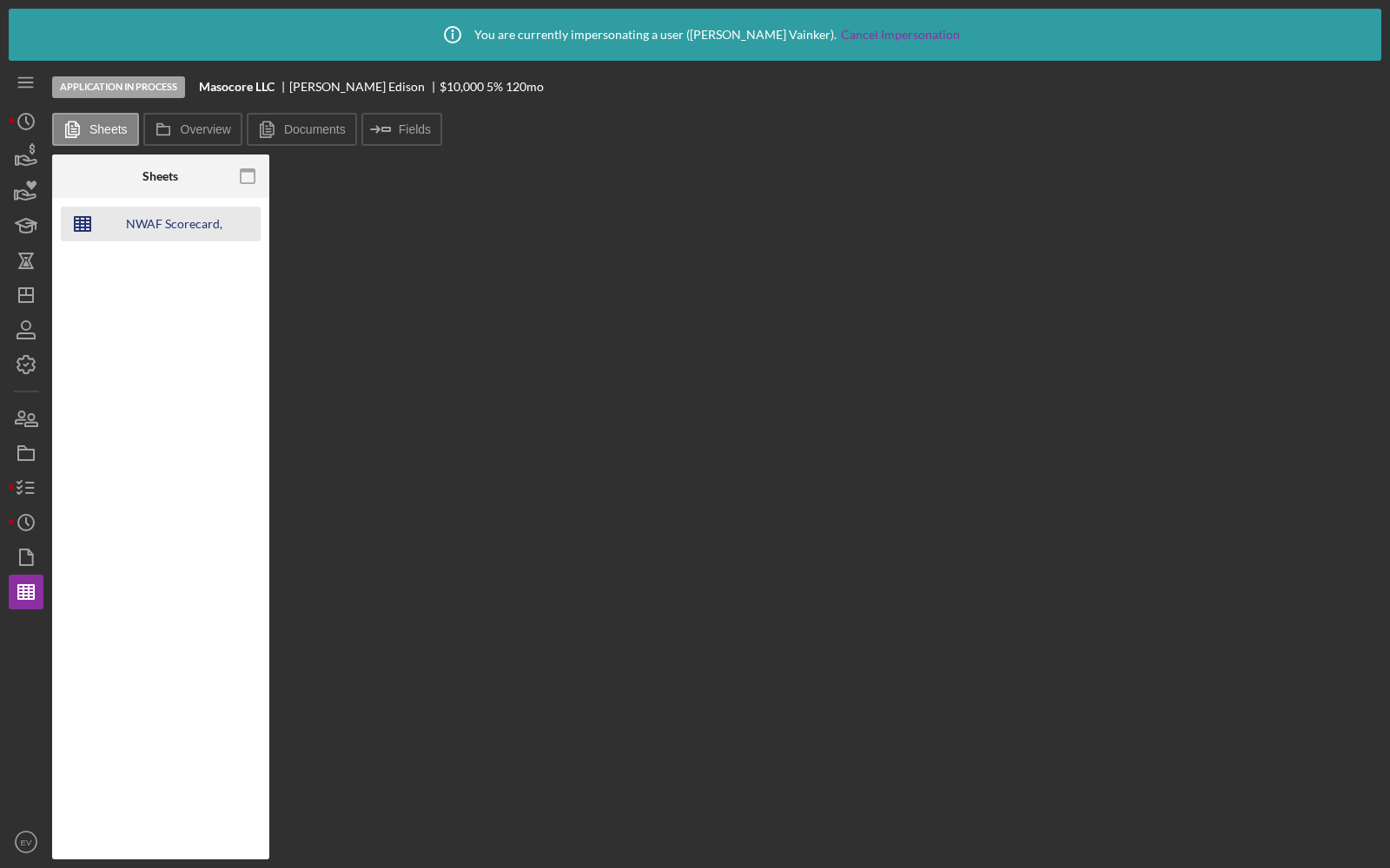
click at [149, 226] on div "NWAF Scorecard, Financial Analysis, and Cash Flow App" at bounding box center [174, 224] width 139 height 35
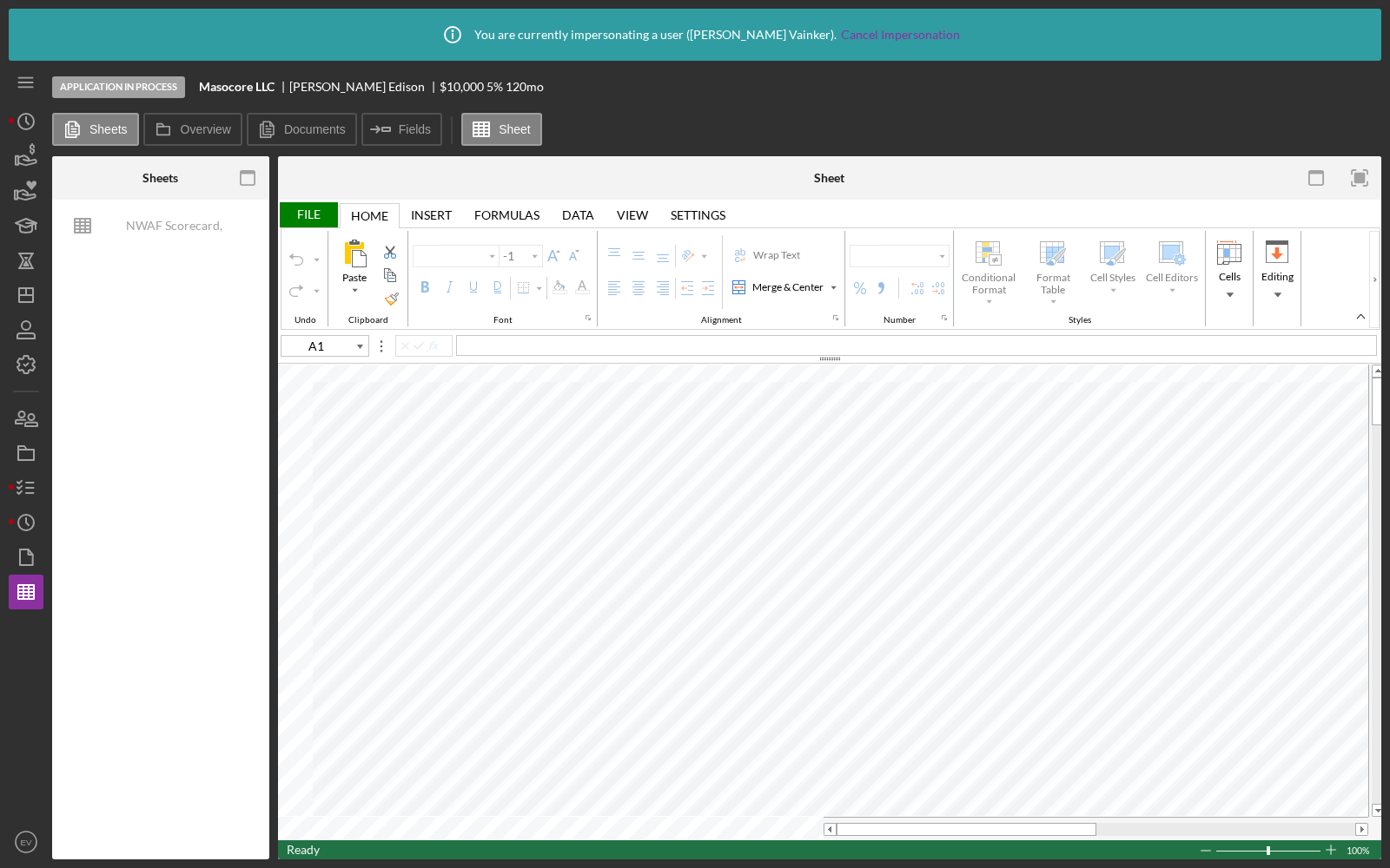
type input "Calibri"
type input "11"
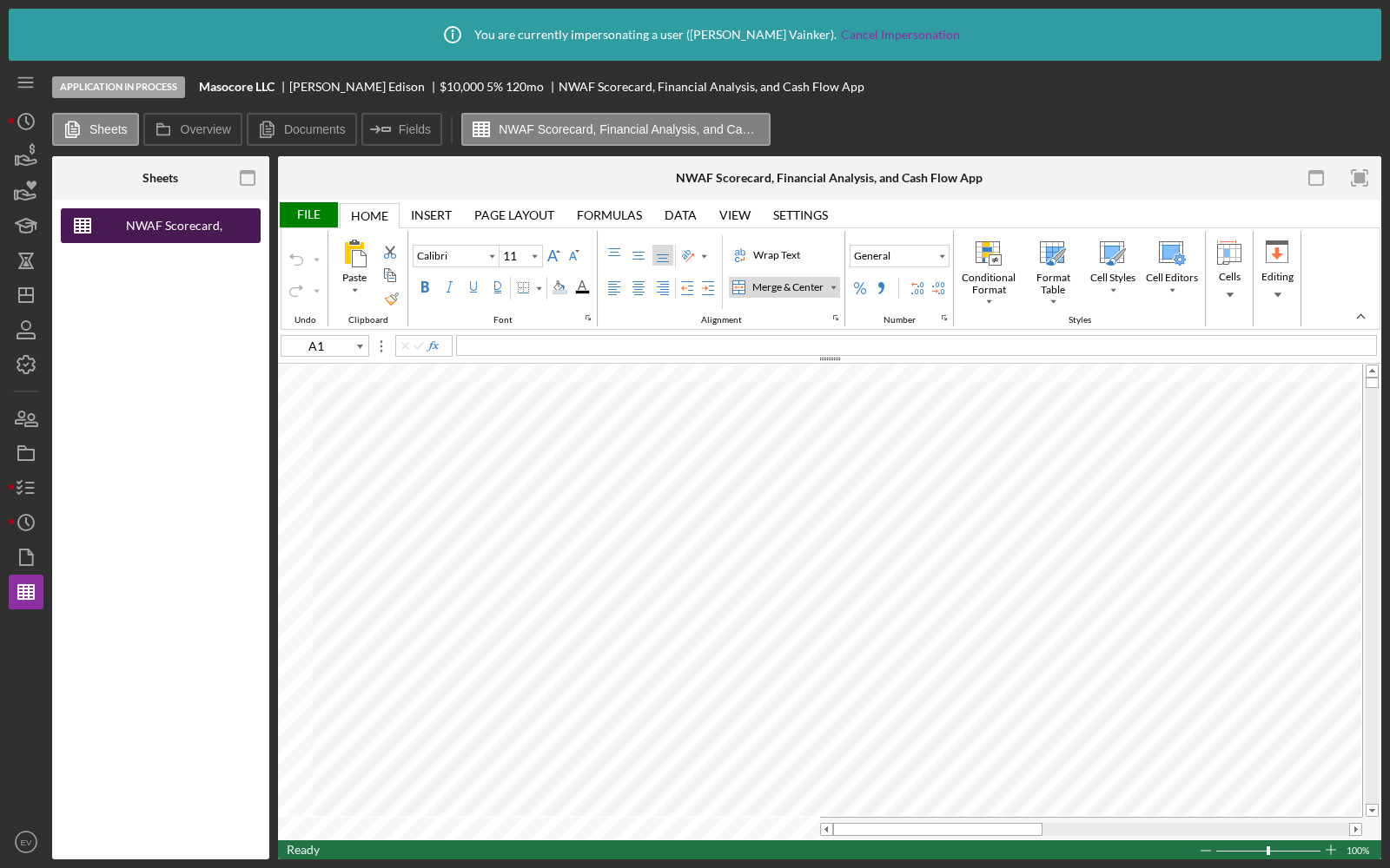
type input "Arial"
type input "10"
click at [29, 520] on icon "Icon/History" at bounding box center [26, 523] width 43 height 43
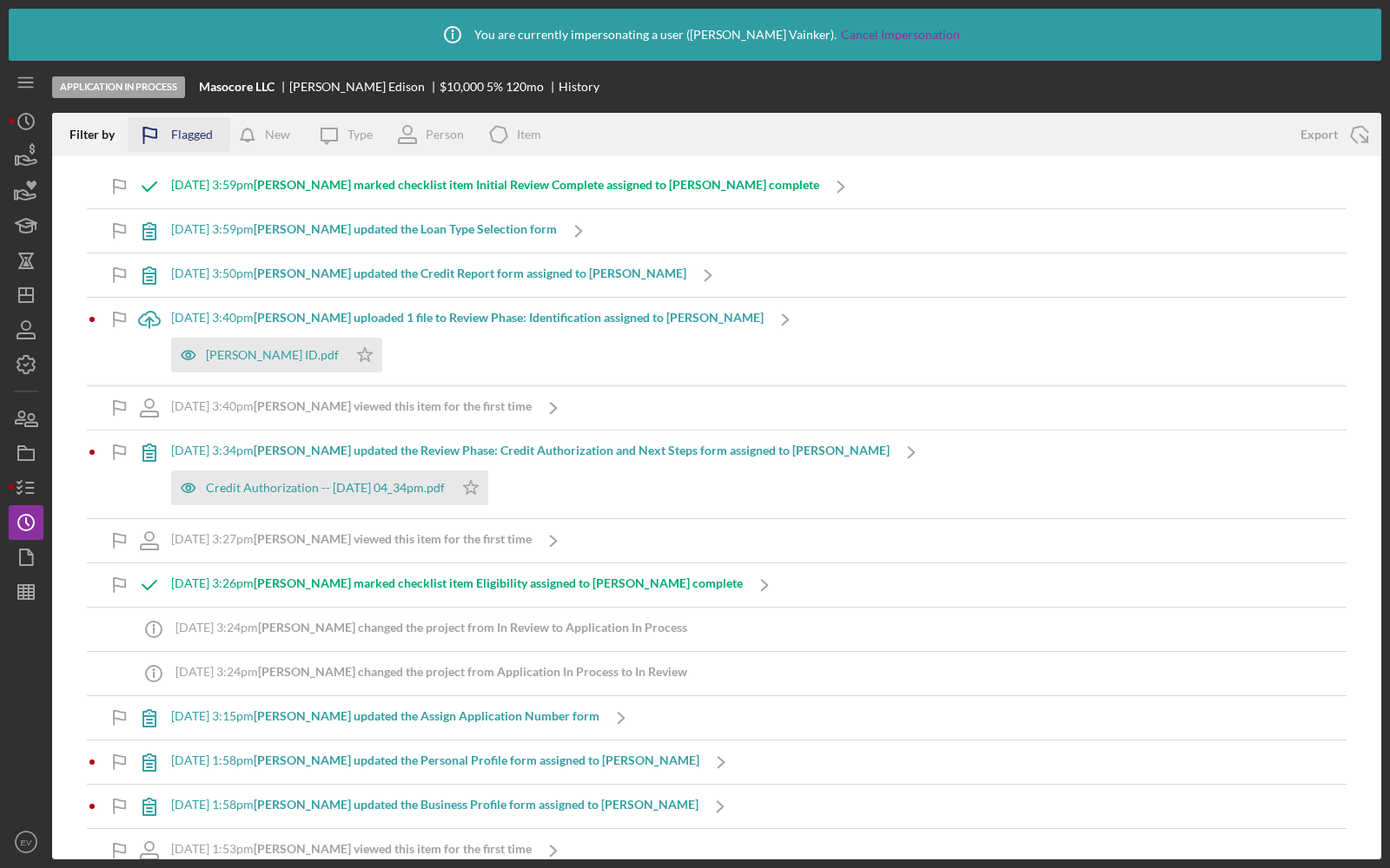
click at [149, 138] on icon "button" at bounding box center [149, 135] width 43 height 43
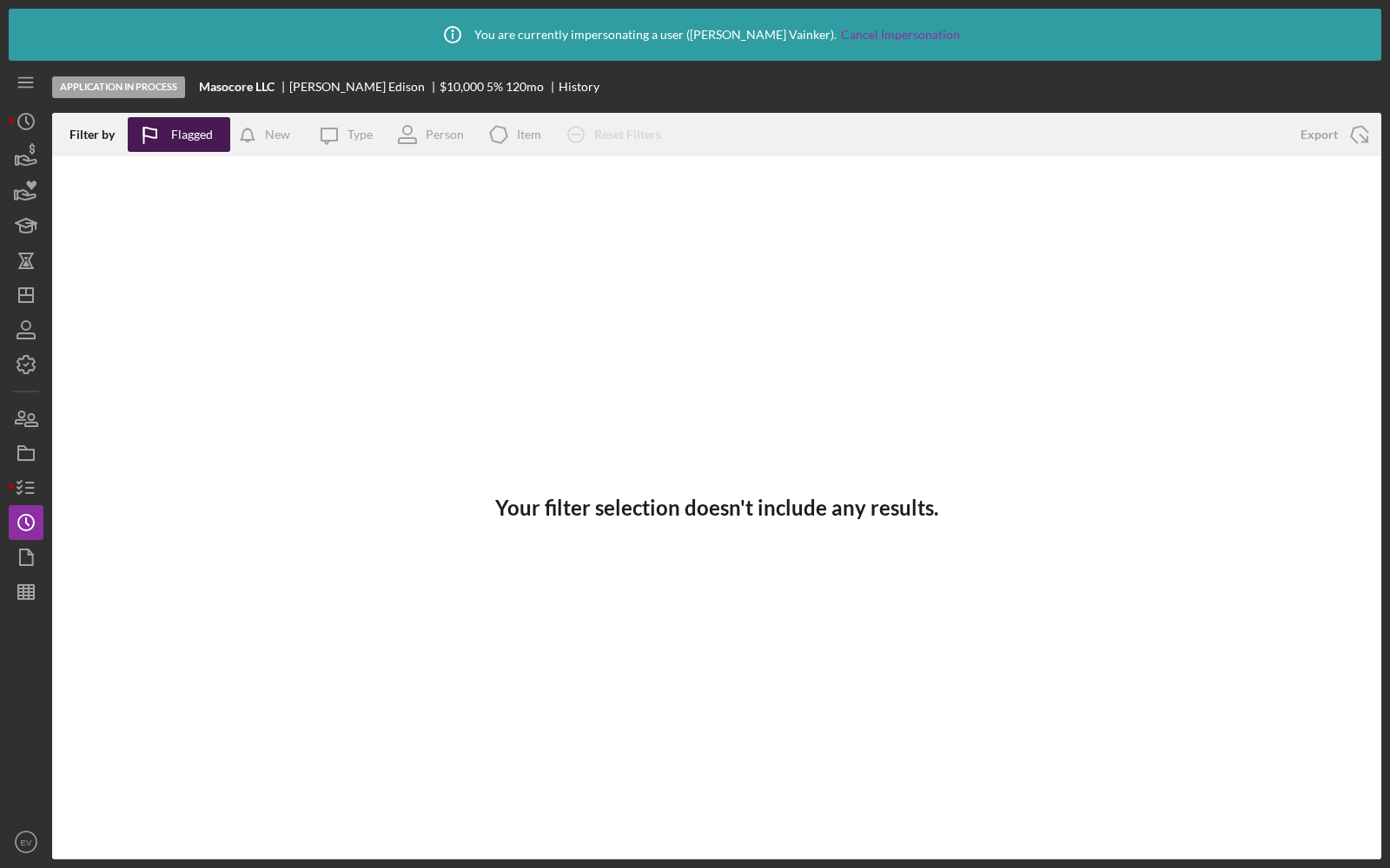
click at [165, 143] on icon "button" at bounding box center [149, 135] width 43 height 43
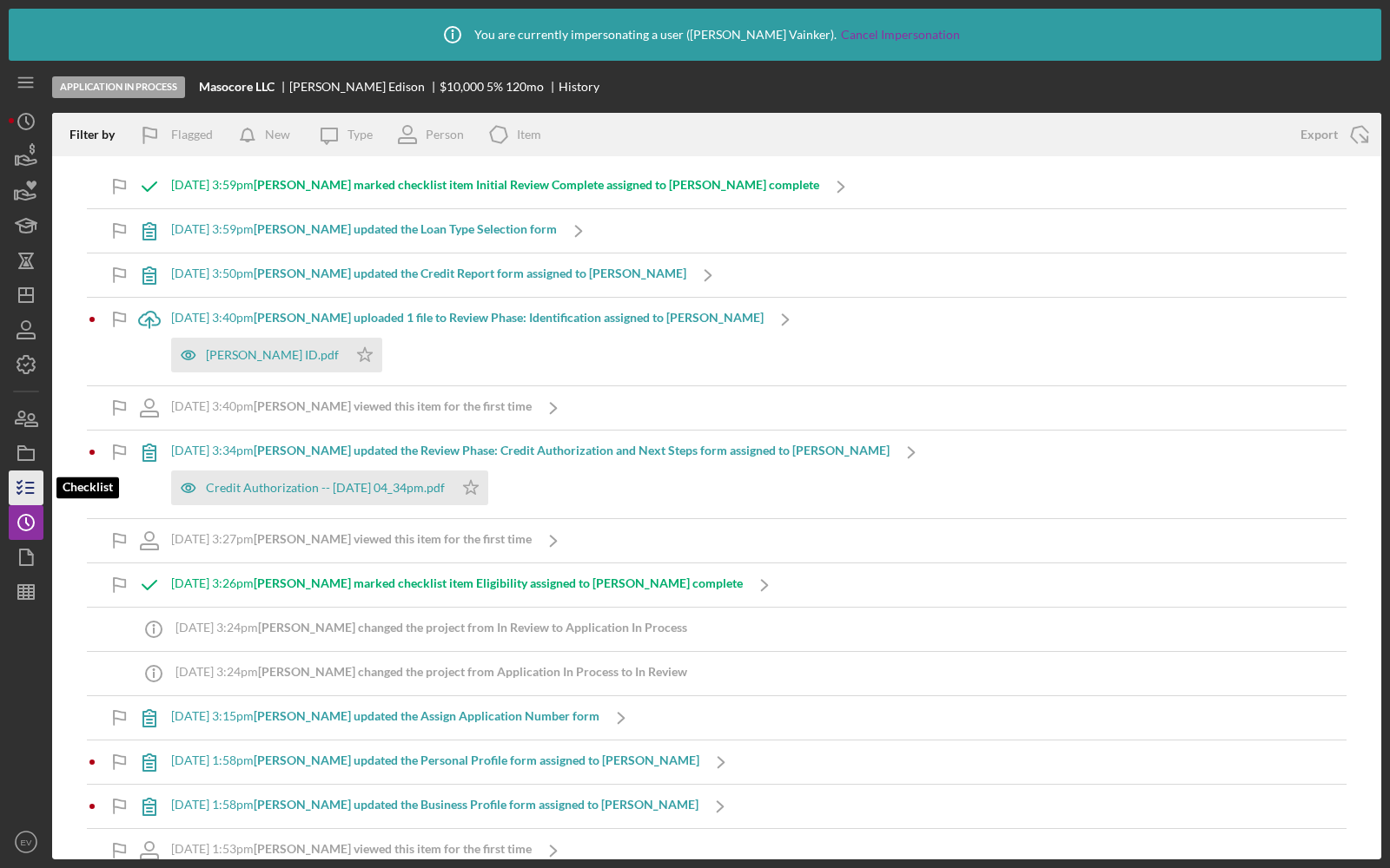
click at [27, 492] on icon "button" at bounding box center [26, 488] width 43 height 43
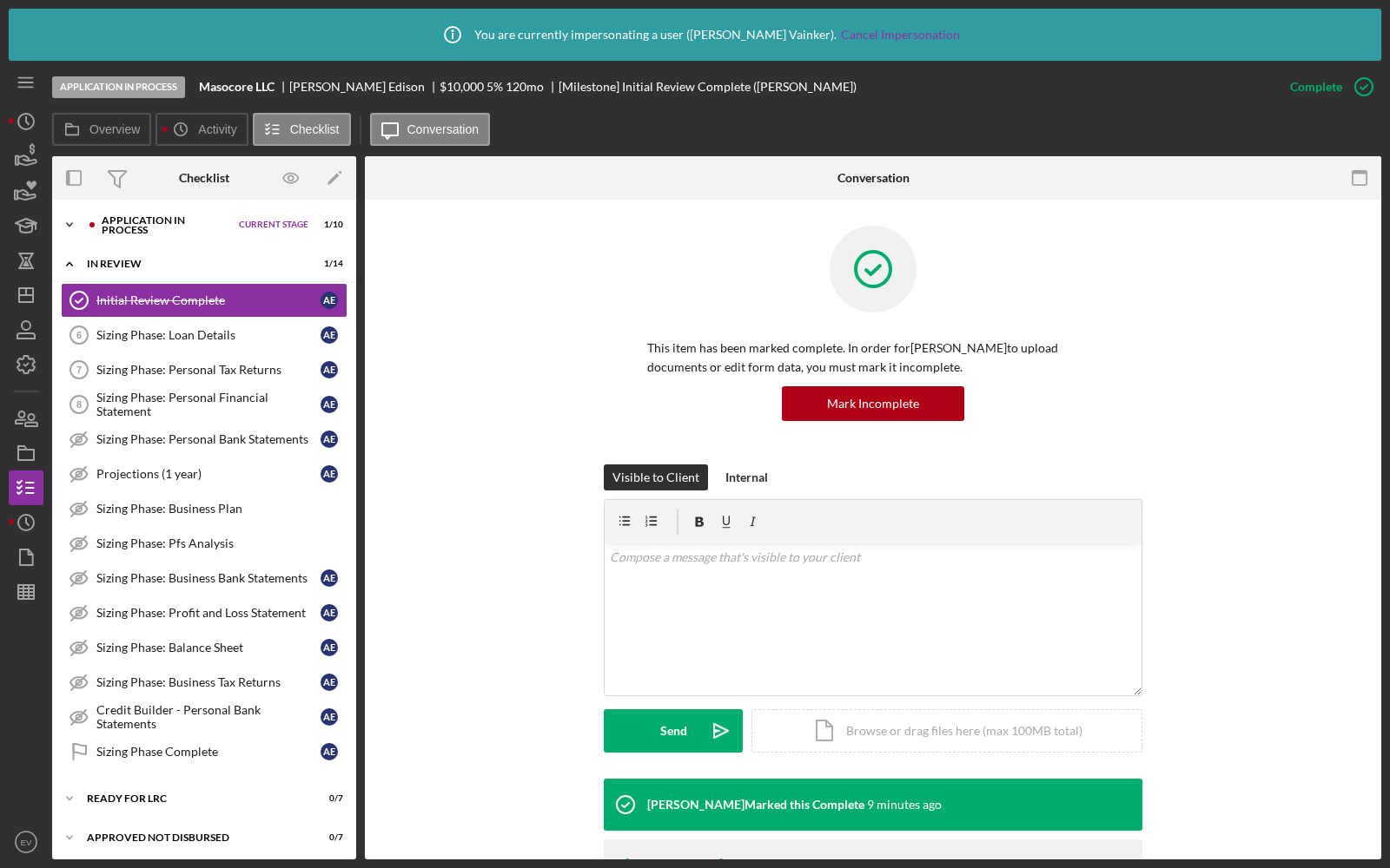
click at [152, 231] on div "Application In Process" at bounding box center [165, 225] width 128 height 20
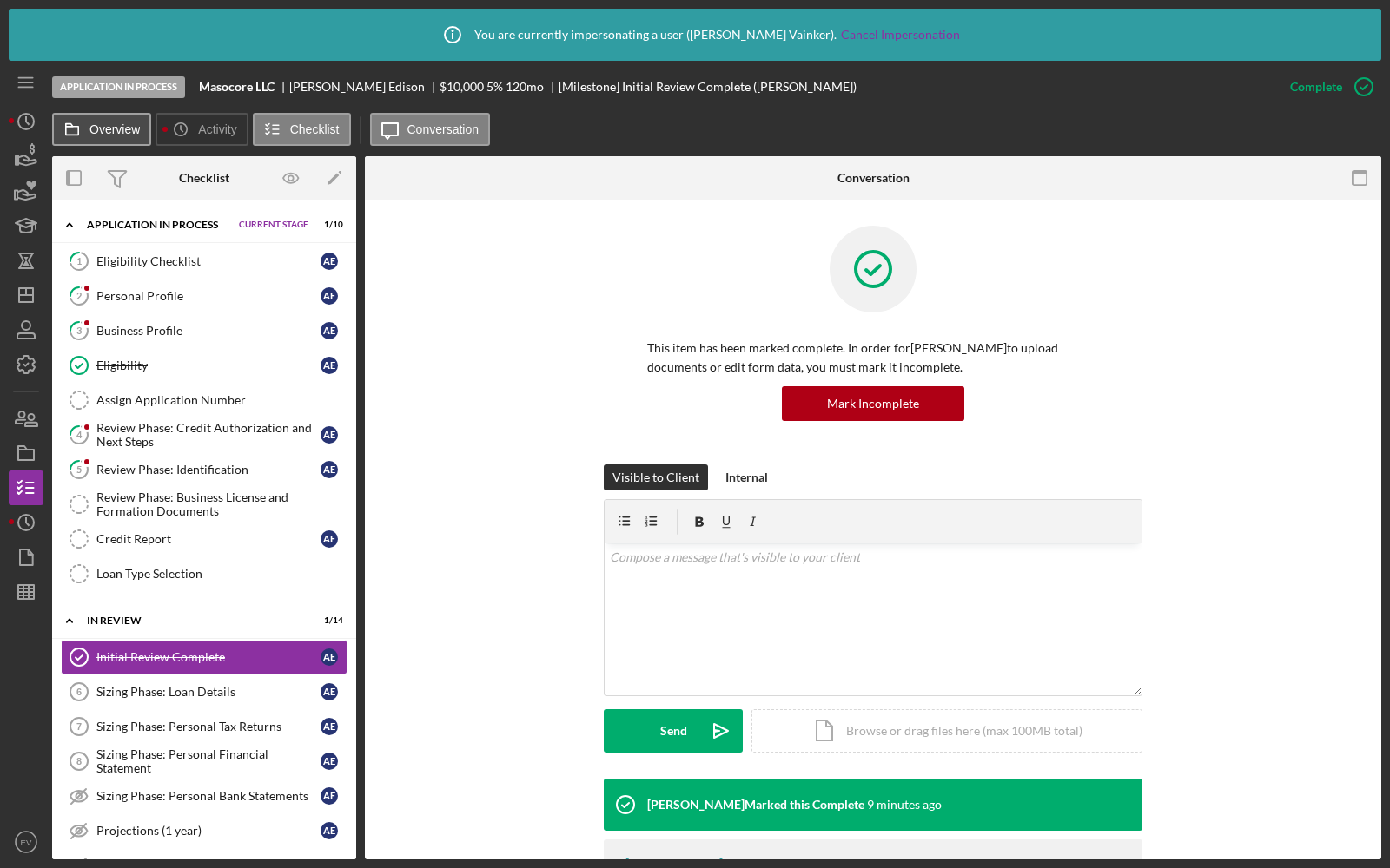
click at [114, 119] on button "Overview" at bounding box center [101, 129] width 99 height 33
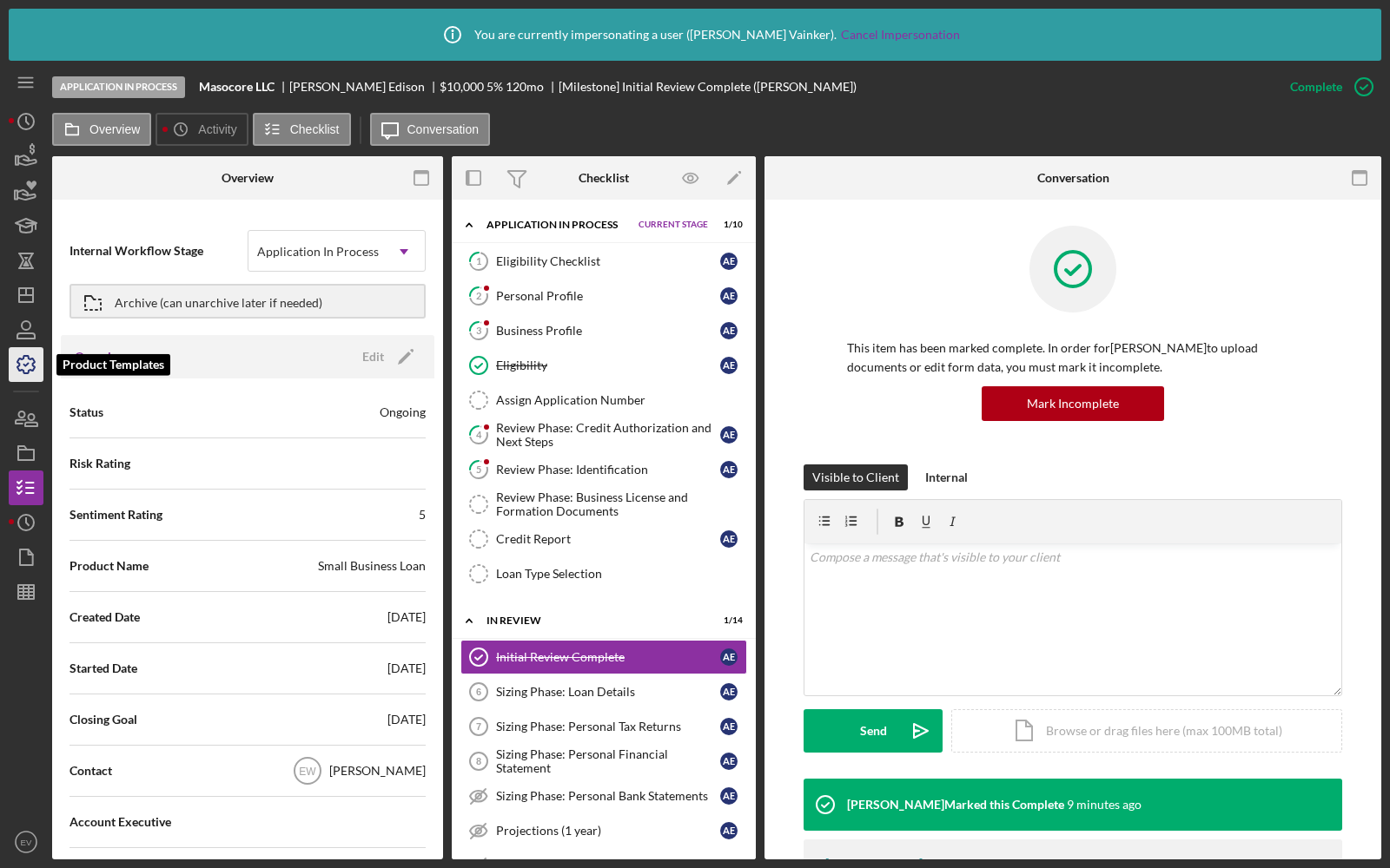
click at [21, 375] on icon "button" at bounding box center [26, 365] width 43 height 43
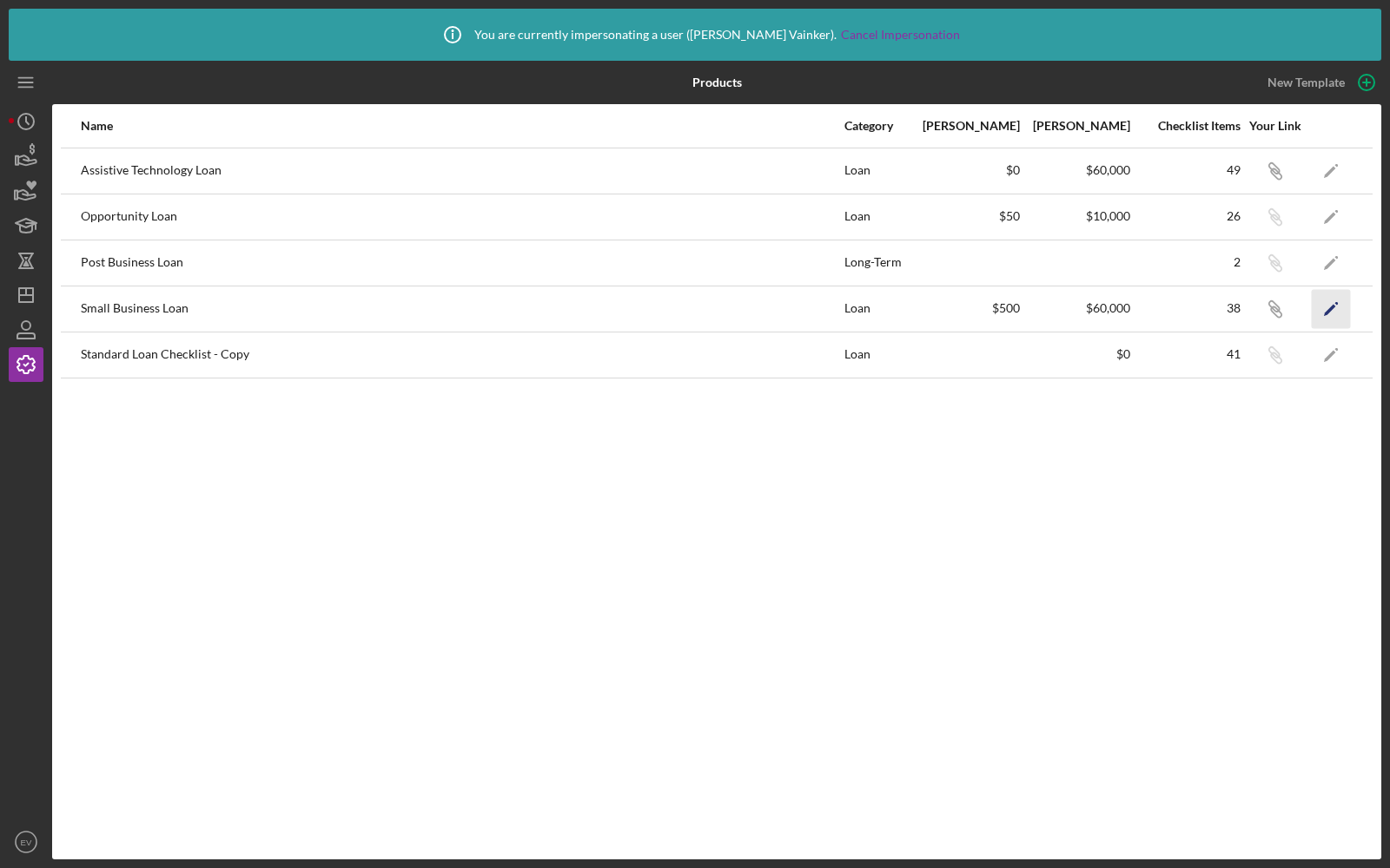
click at [1321, 305] on icon "Icon/Edit" at bounding box center [1331, 309] width 40 height 40
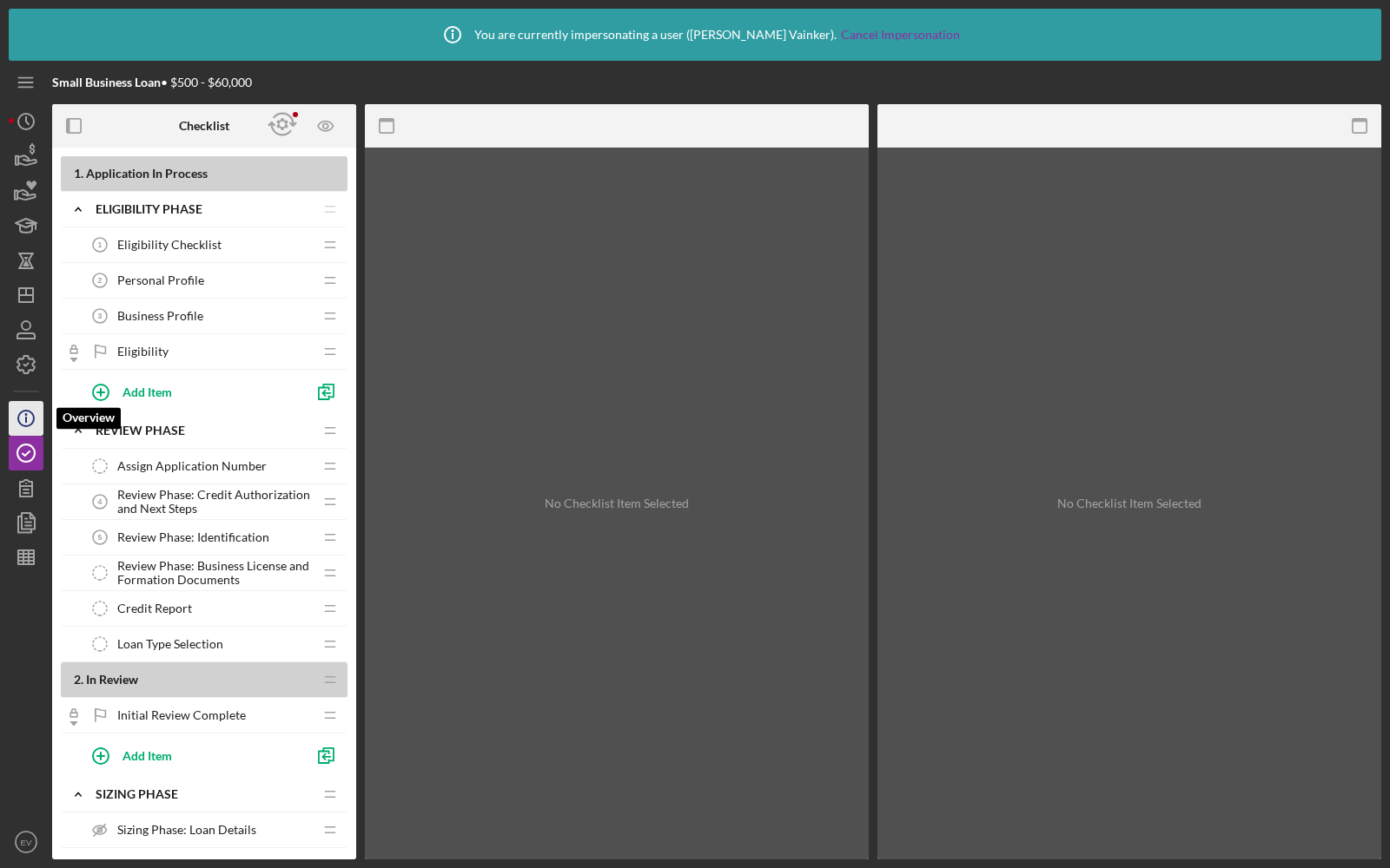
click at [22, 423] on icon "Icon/Info" at bounding box center [26, 419] width 43 height 43
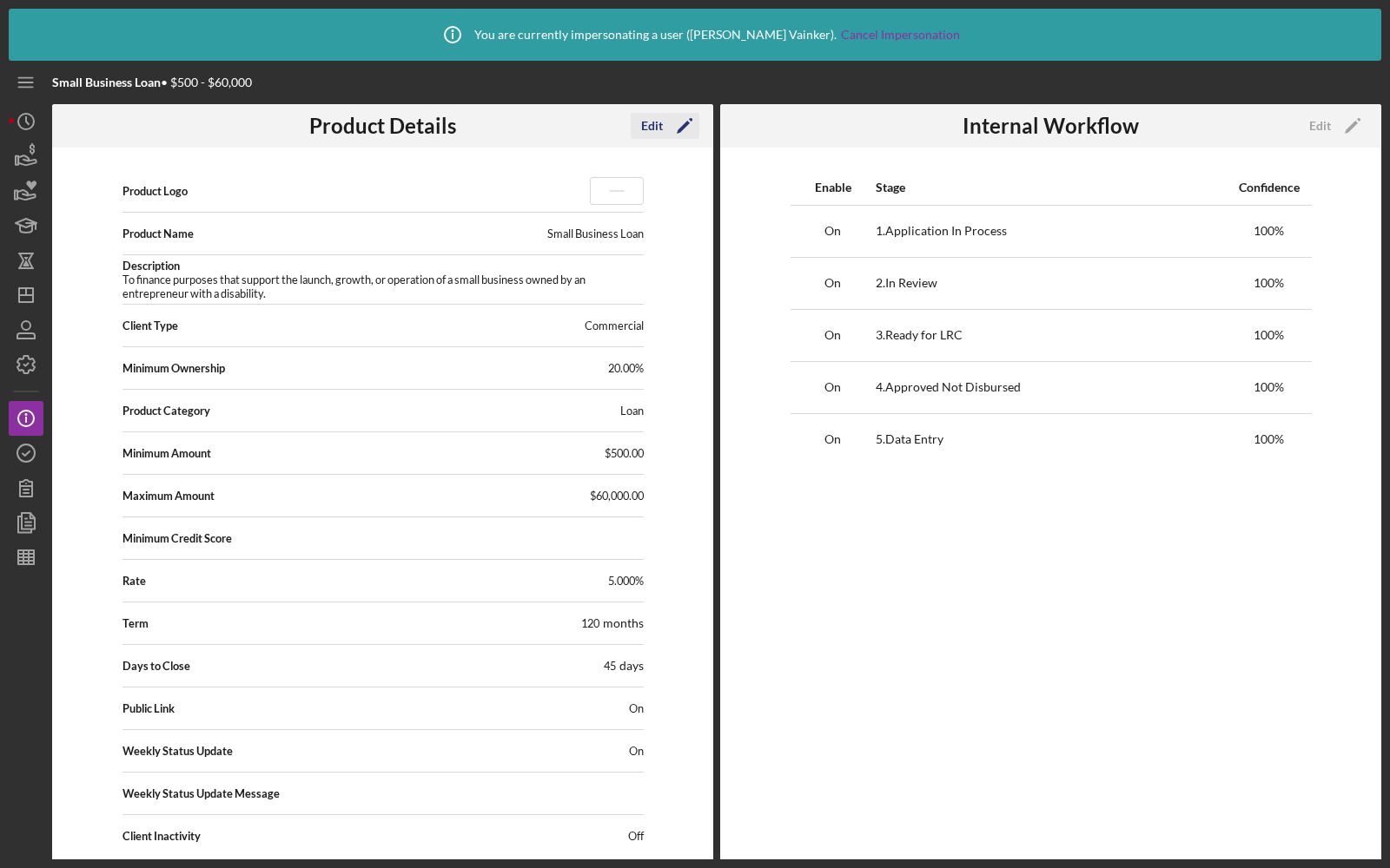
click at [652, 127] on div "Edit" at bounding box center [652, 125] width 22 height 26
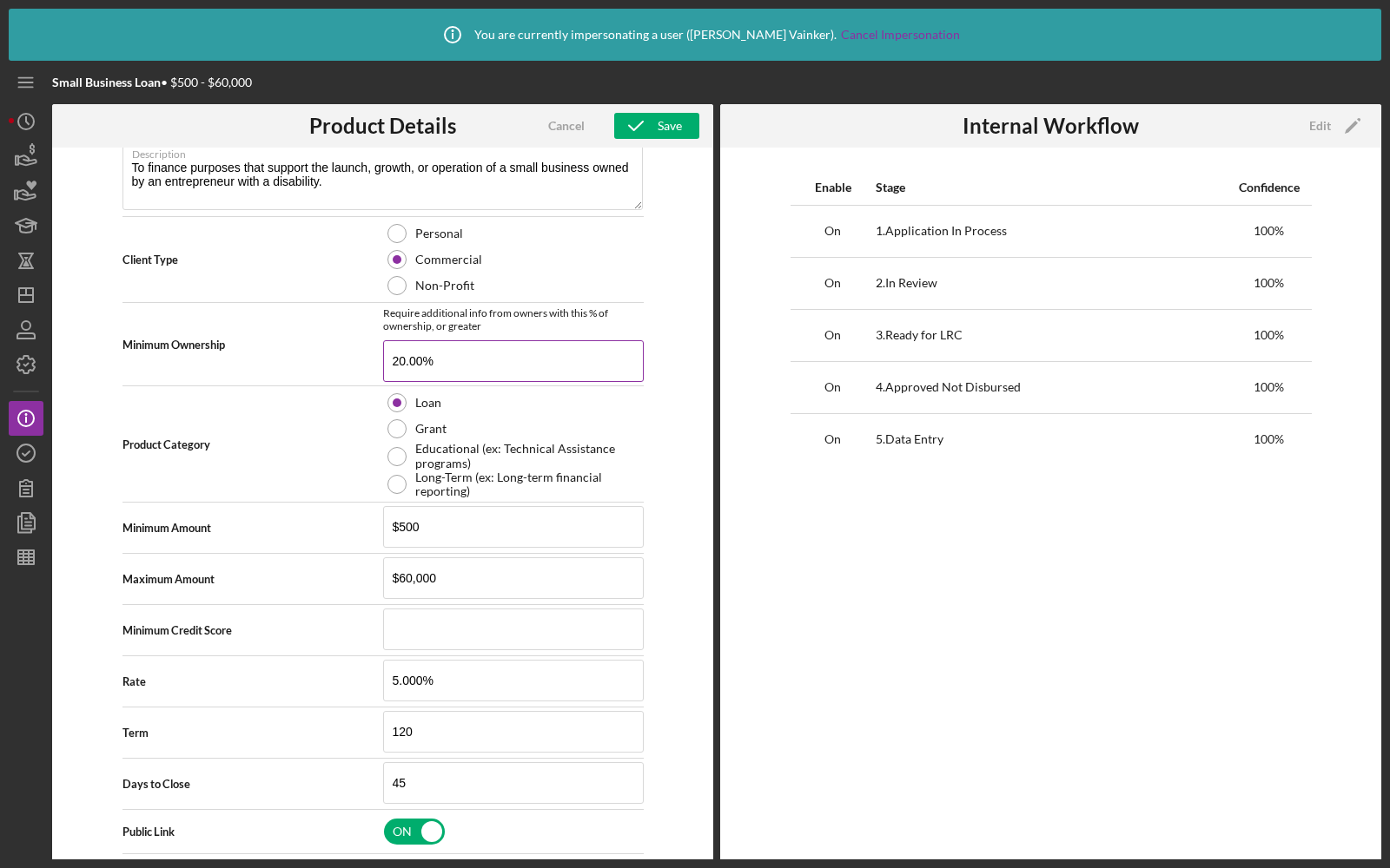
scroll to position [380, 0]
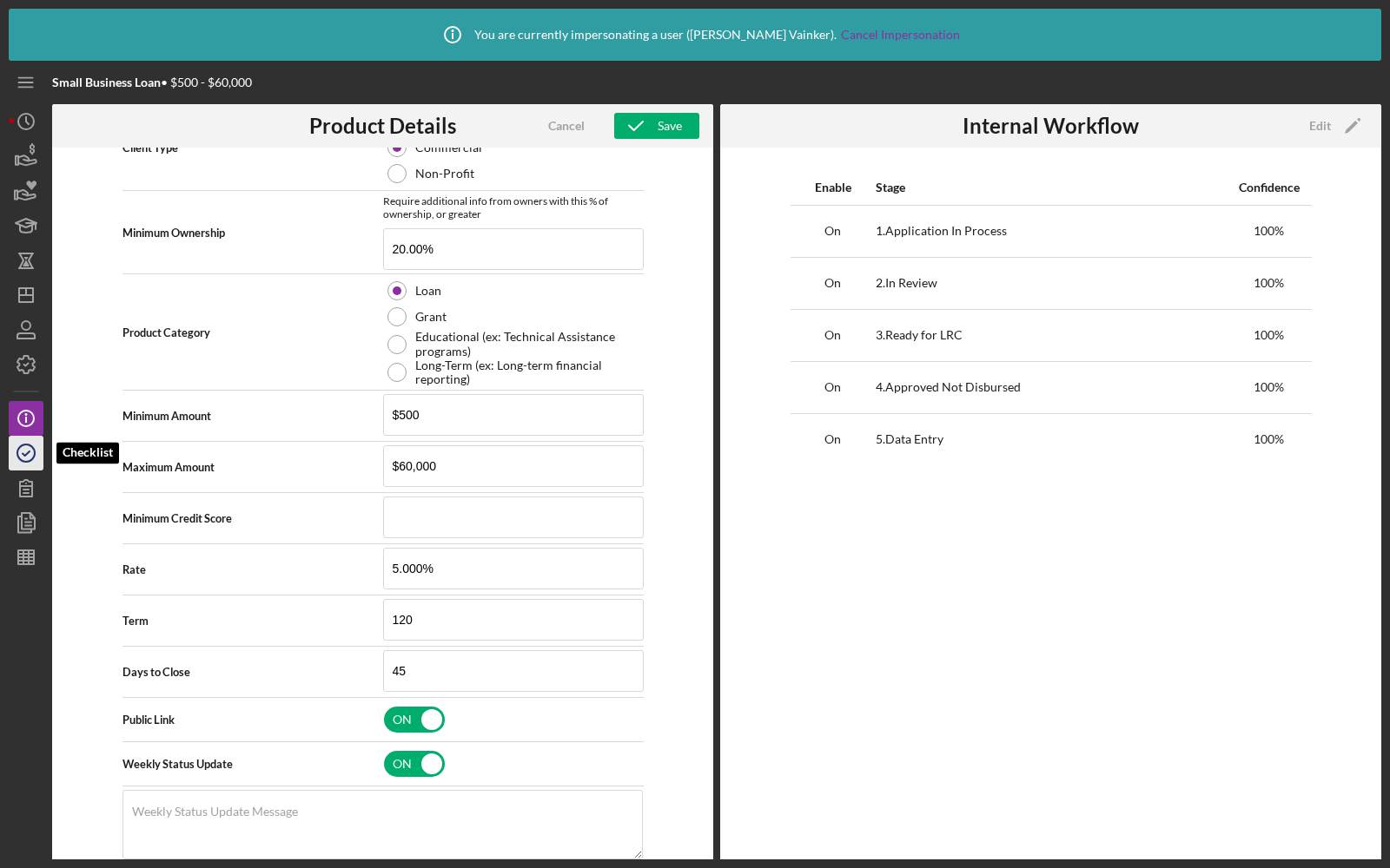
click at [22, 458] on icon "button" at bounding box center [26, 453] width 43 height 43
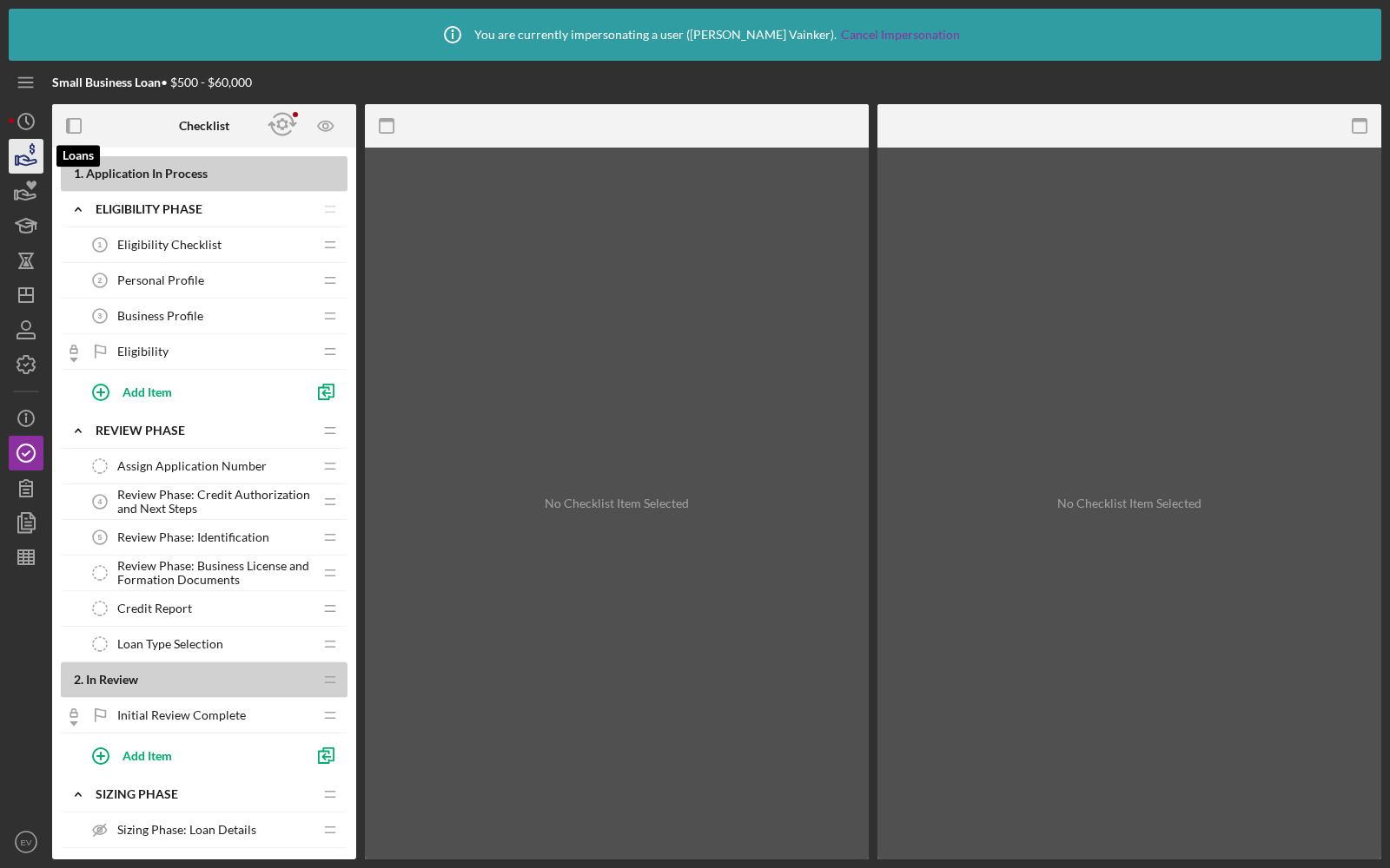
click at [27, 161] on icon "button" at bounding box center [26, 156] width 43 height 43
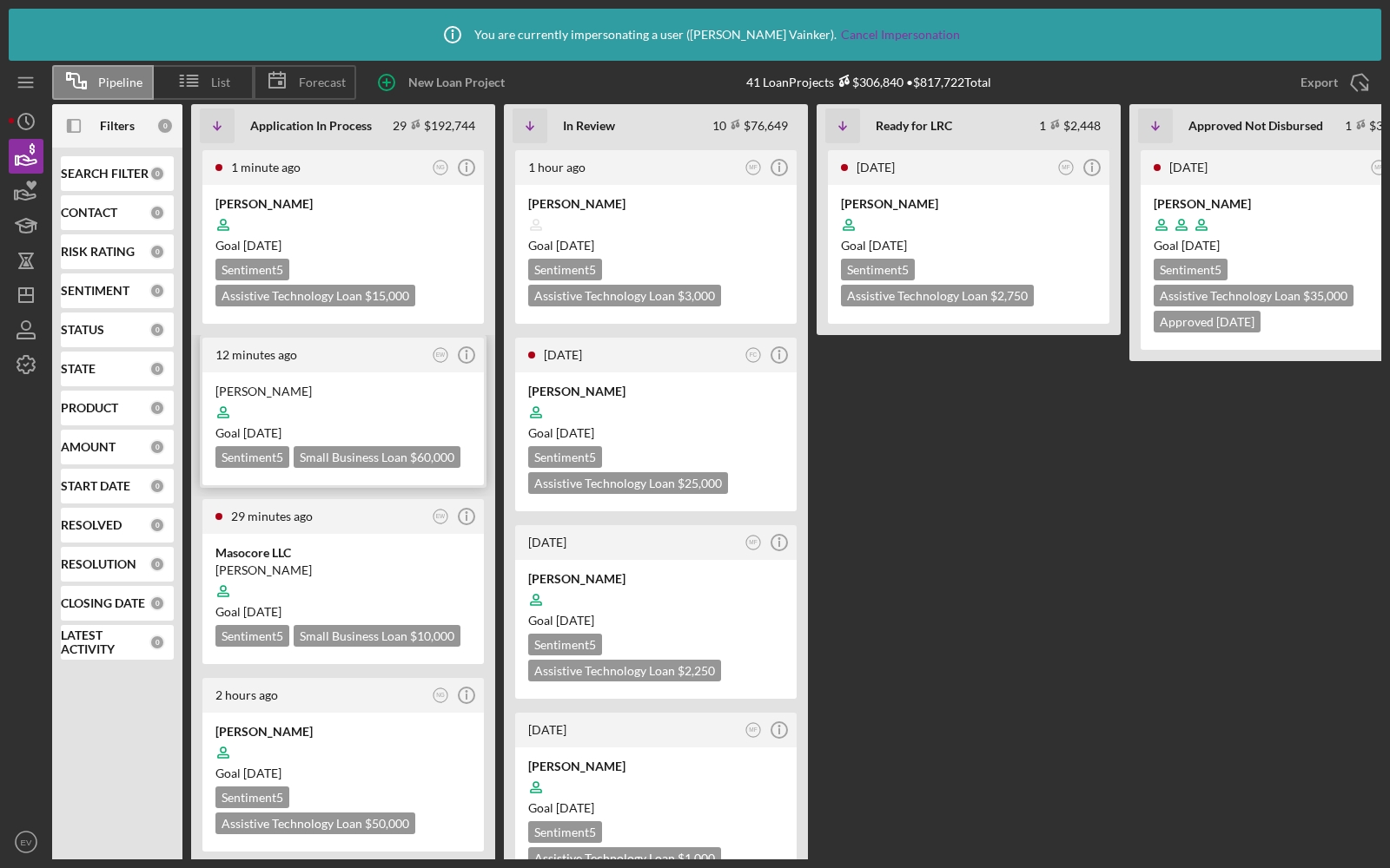
click at [353, 398] on div at bounding box center [342, 413] width 256 height 33
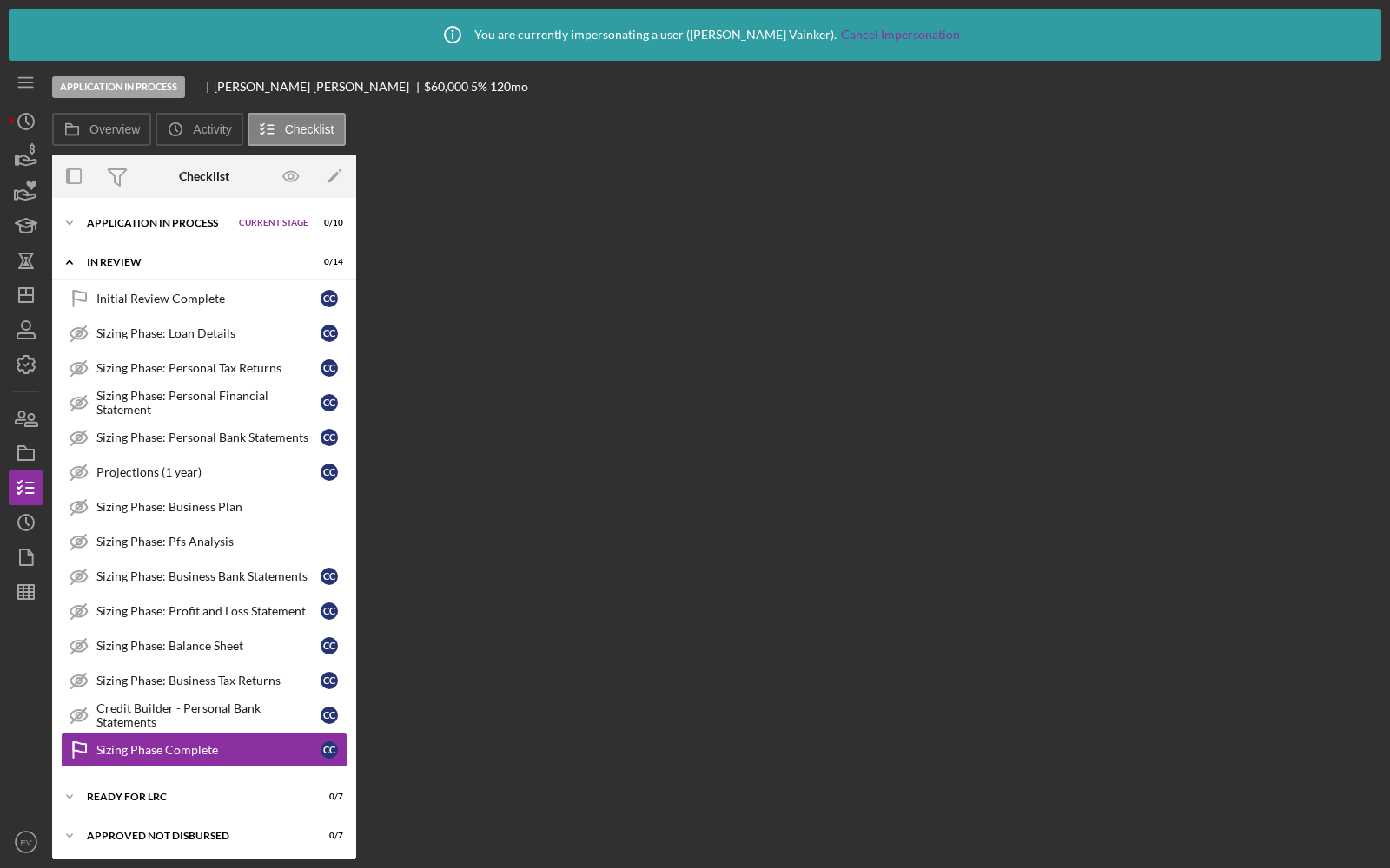
scroll to position [31, 0]
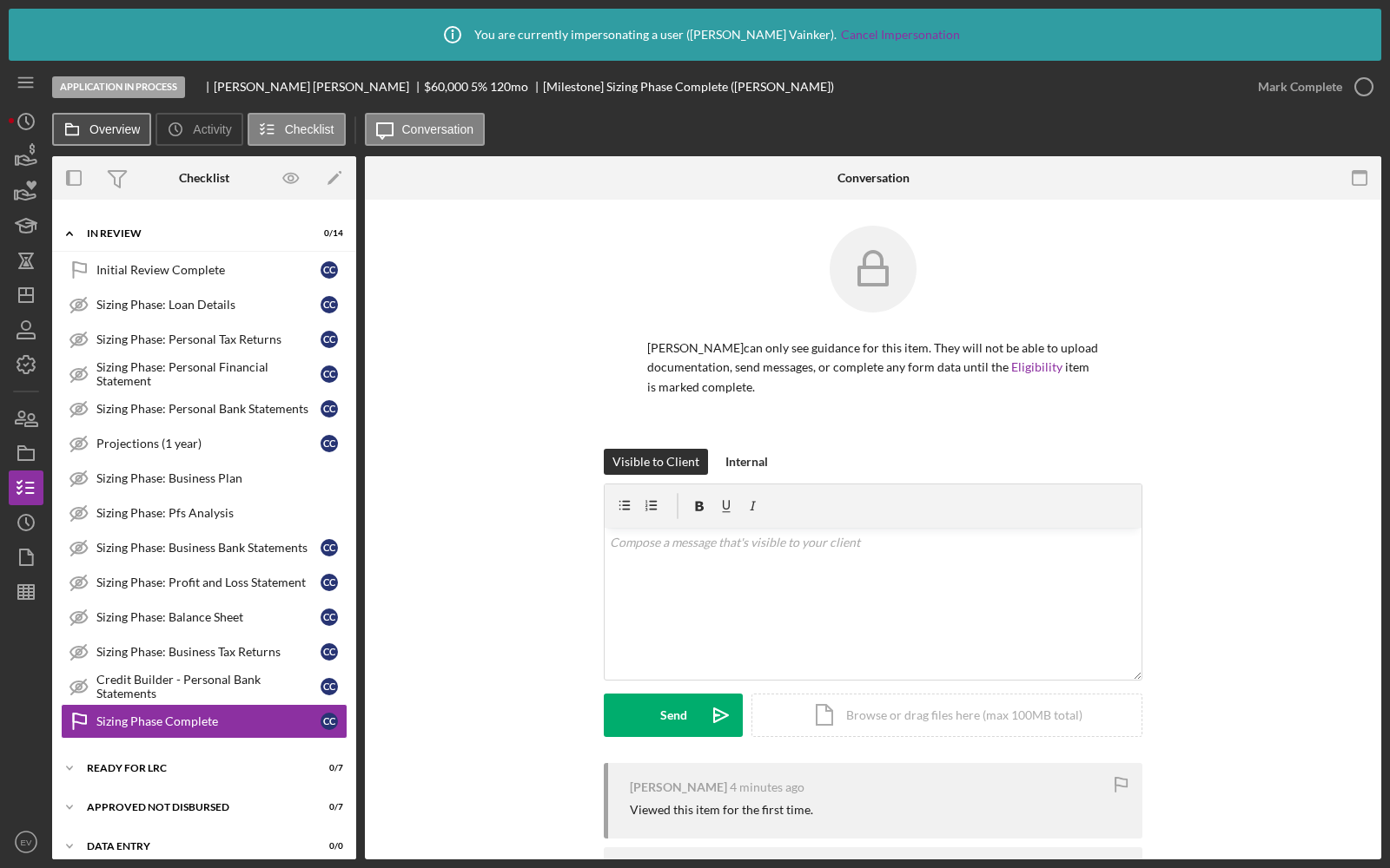
click at [100, 134] on label "Overview" at bounding box center [115, 129] width 50 height 14
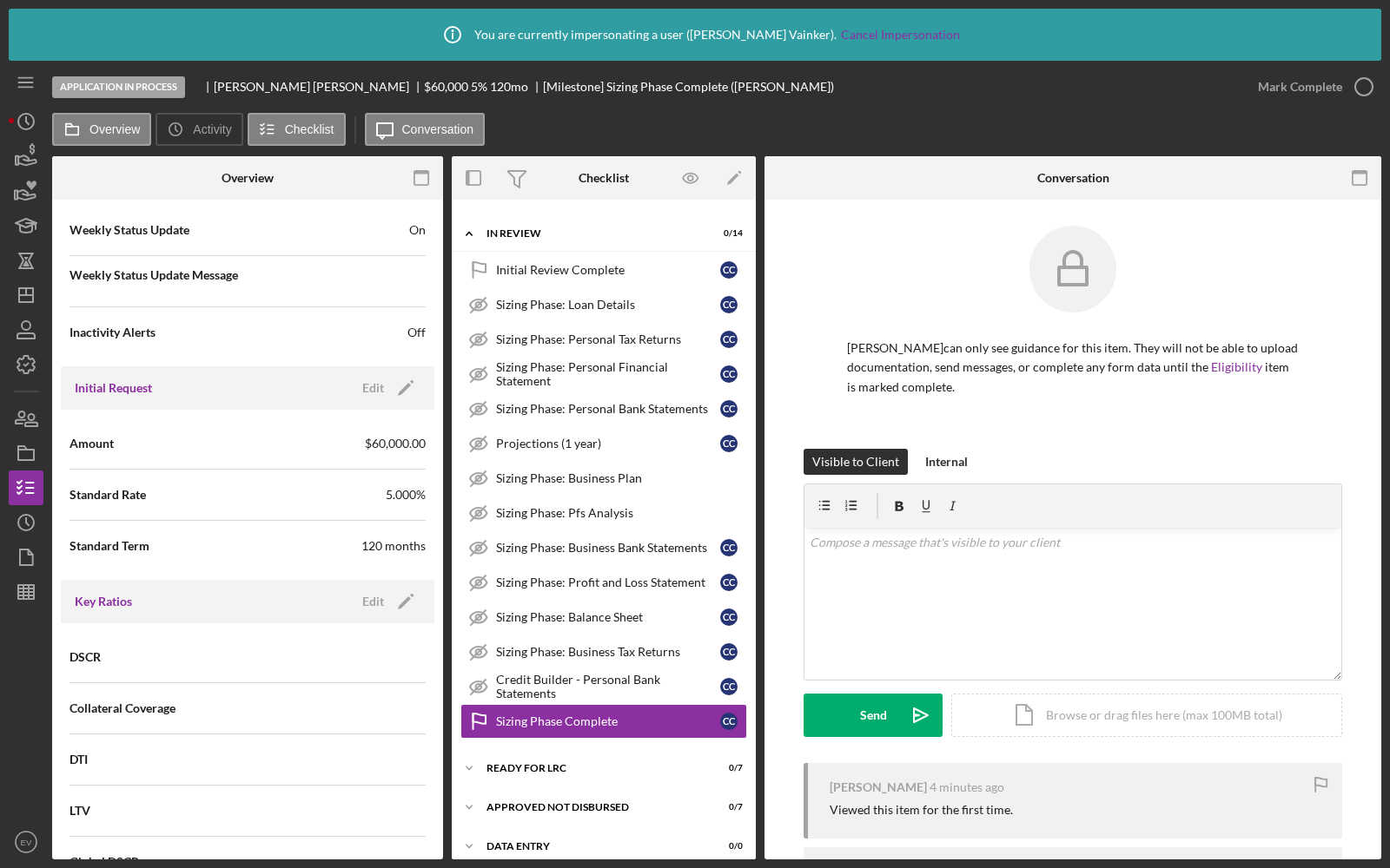
scroll to position [745, 0]
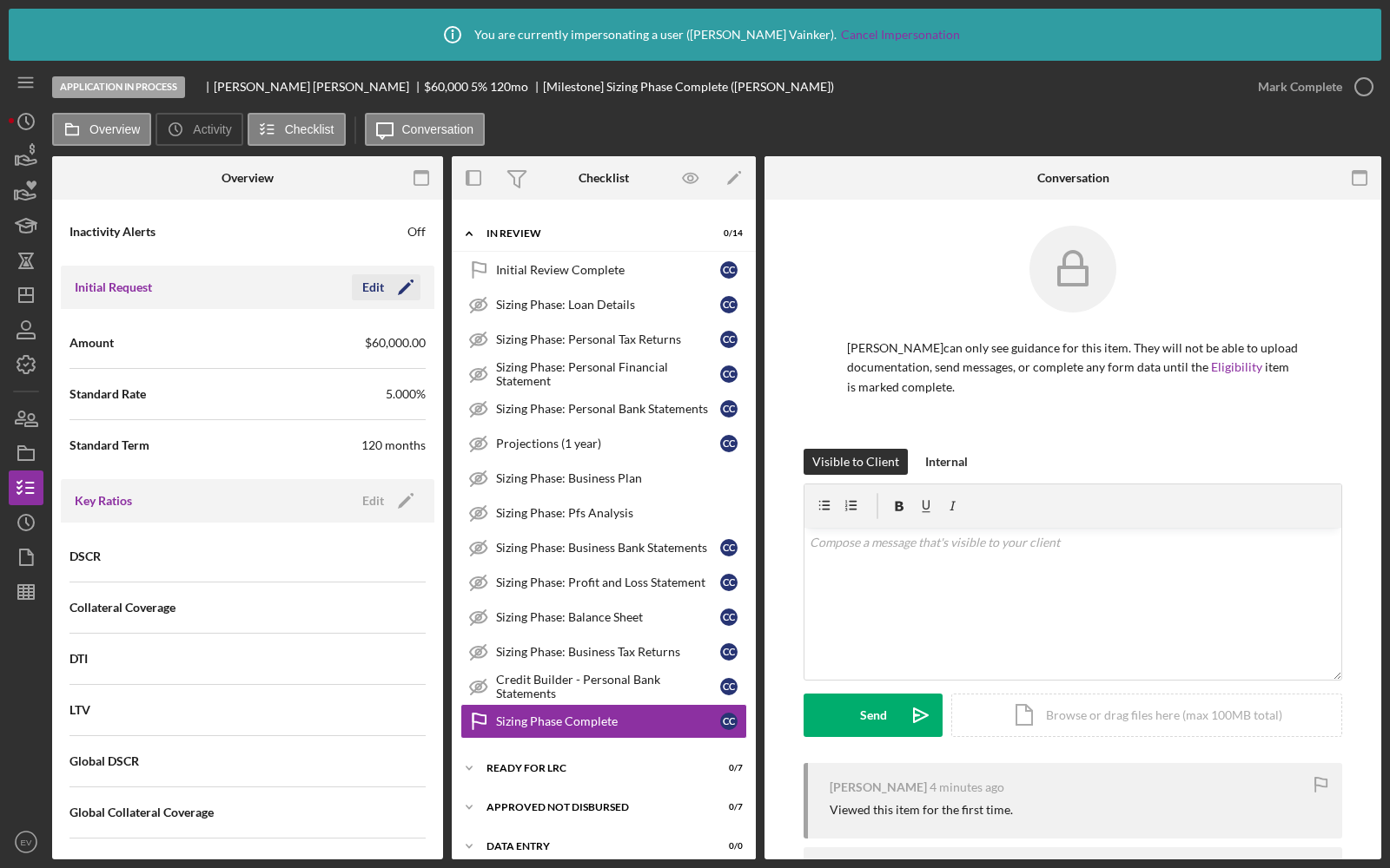
click at [384, 279] on icon "Icon/Edit" at bounding box center [405, 287] width 43 height 43
click at [284, 282] on div "Cancel" at bounding box center [287, 287] width 37 height 26
click at [16, 366] on icon "button" at bounding box center [26, 365] width 43 height 43
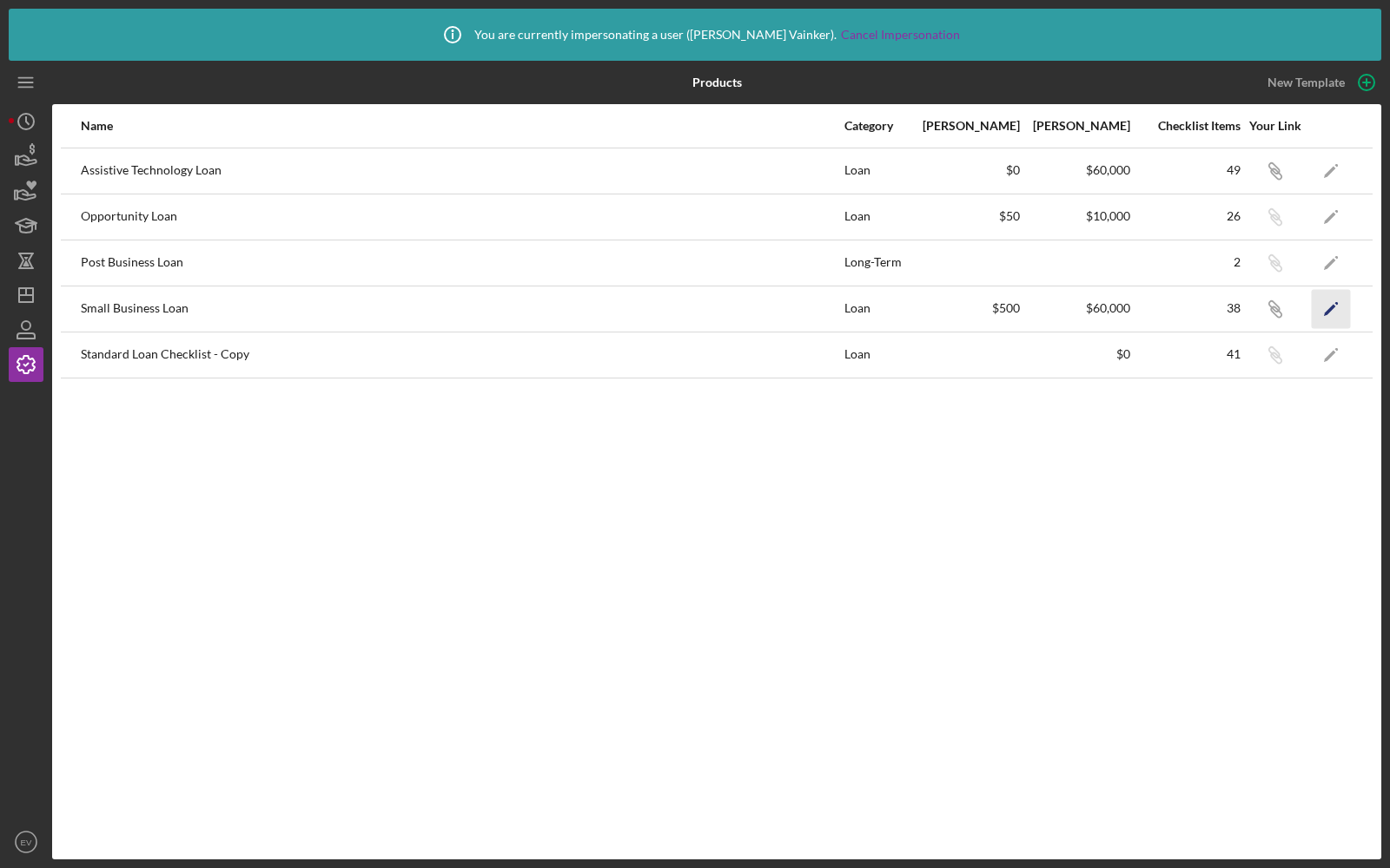
click at [1331, 305] on icon "Icon/Edit" at bounding box center [1331, 309] width 40 height 40
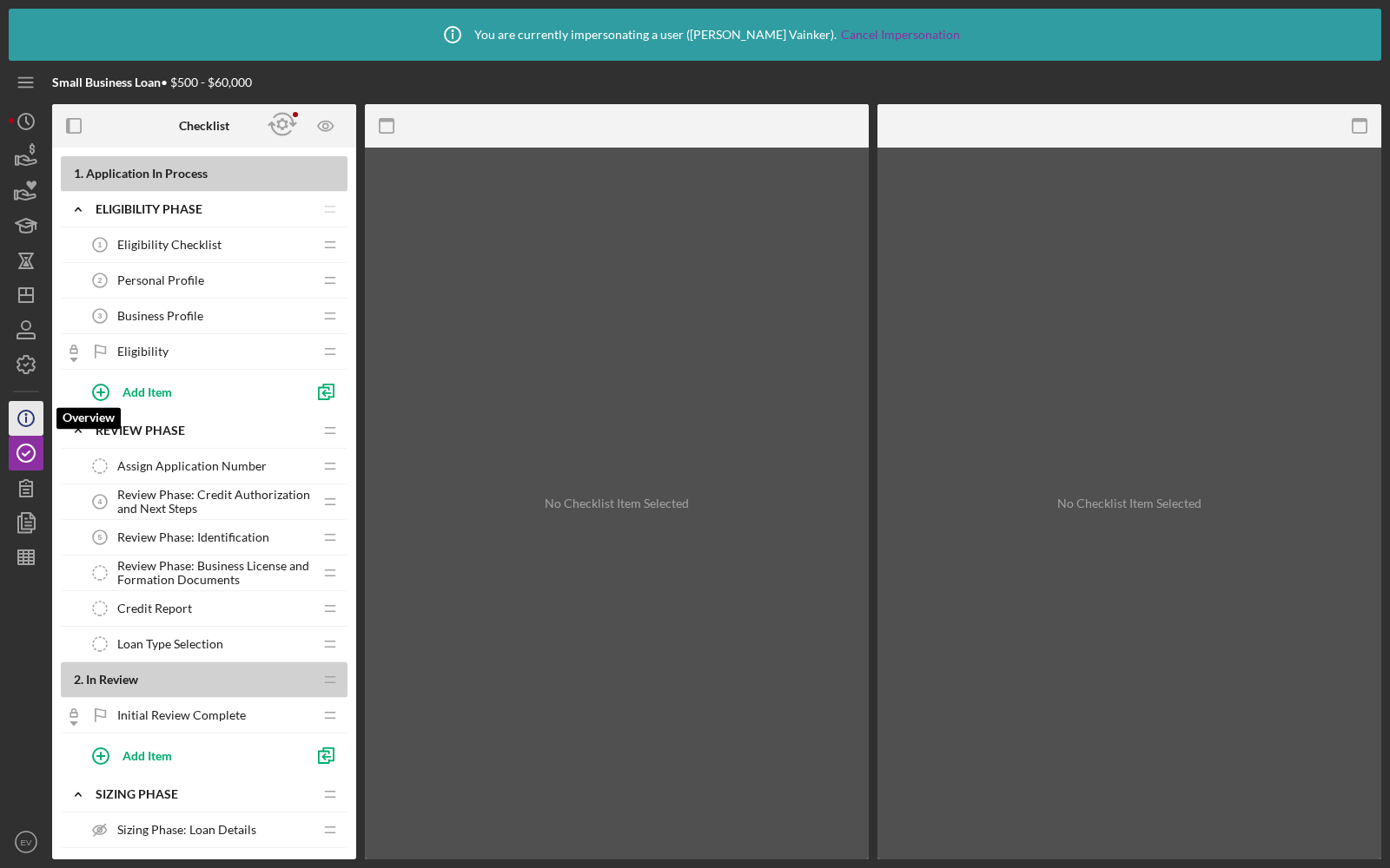
click at [38, 415] on icon "Icon/Info" at bounding box center [26, 419] width 43 height 43
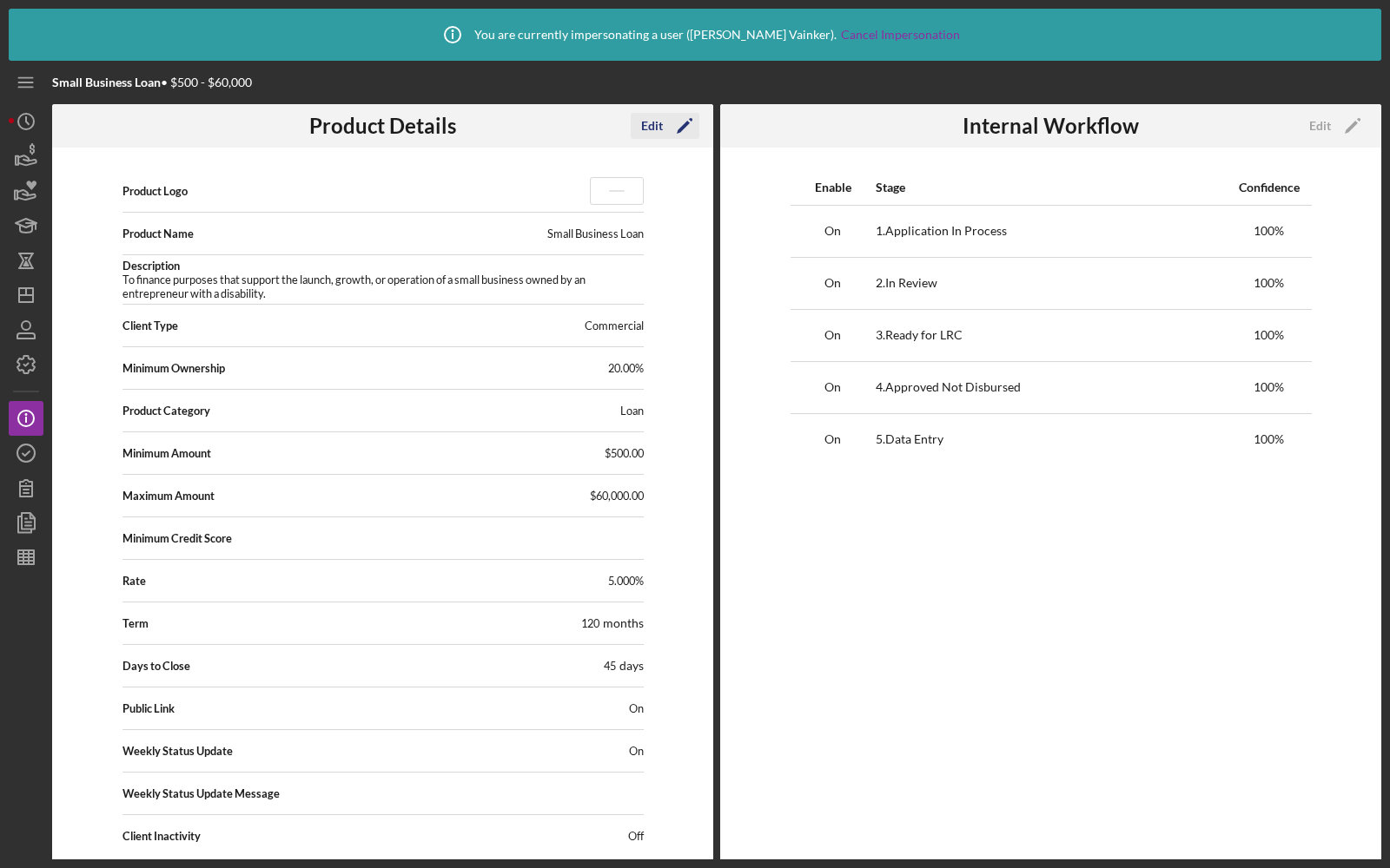
click at [653, 116] on div "Edit" at bounding box center [652, 125] width 22 height 26
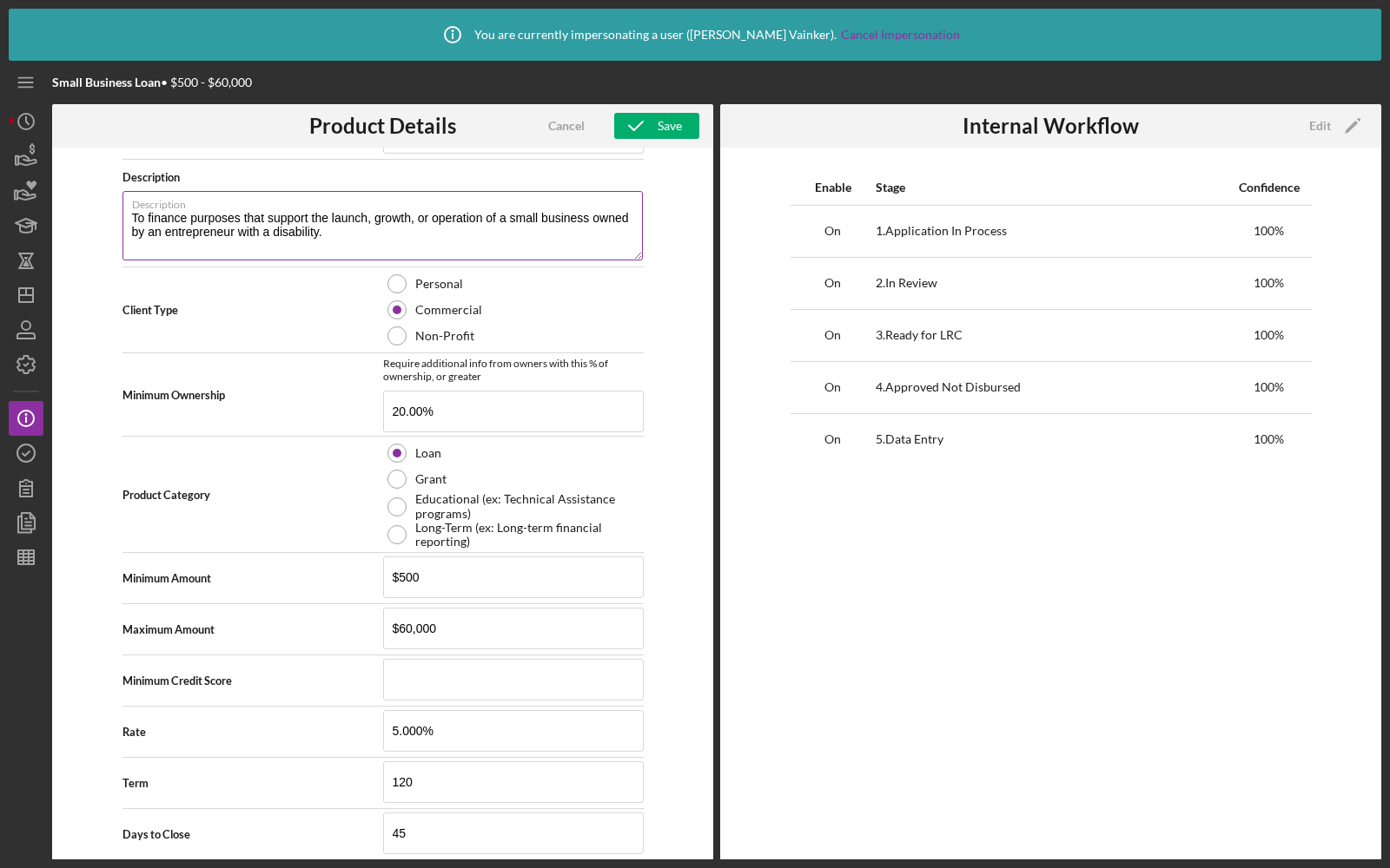
scroll to position [380, 0]
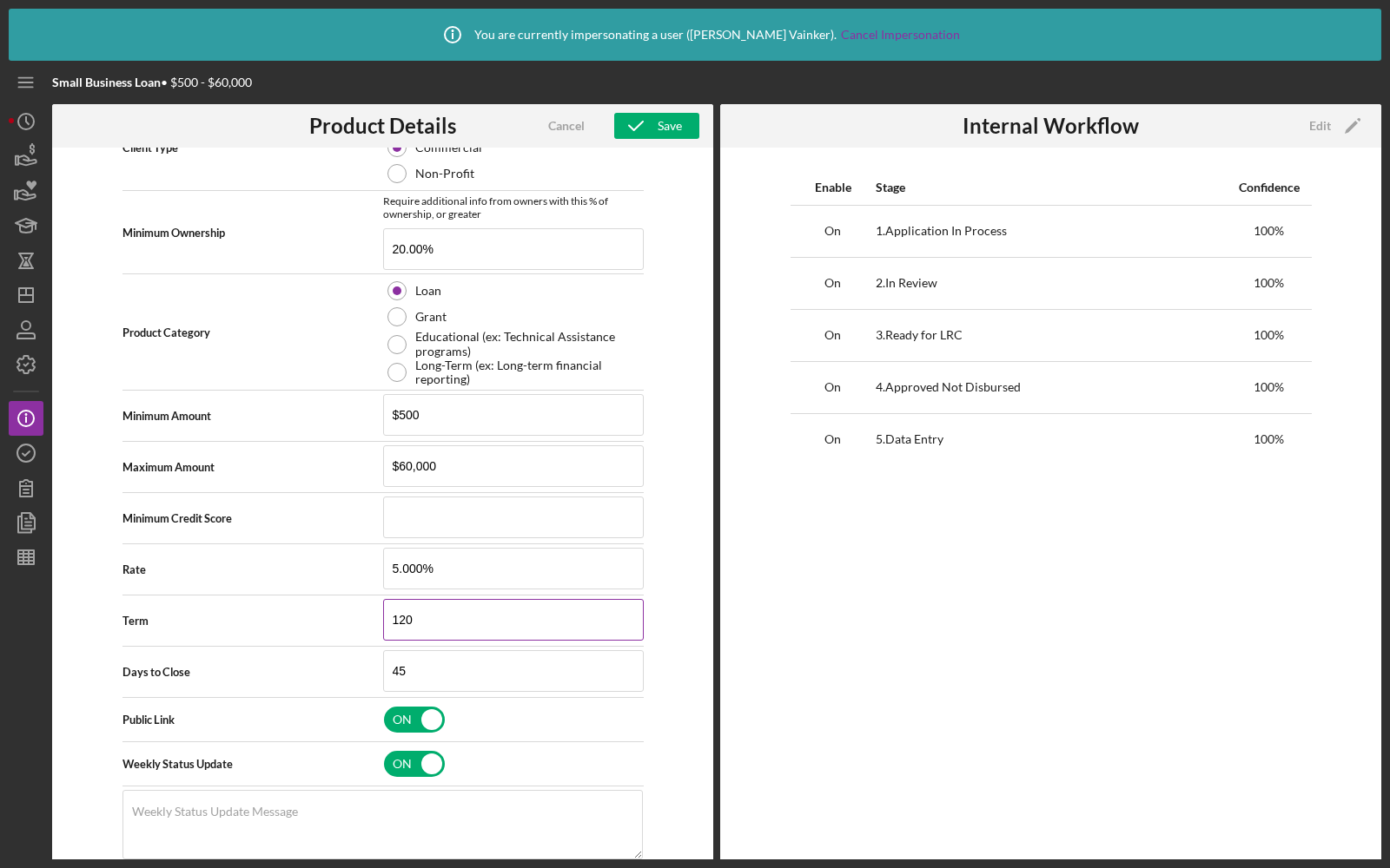
click at [414, 599] on input "120" at bounding box center [513, 619] width 260 height 41
type input "48"
click at [664, 442] on div "Product Logo Icon/Upload 512 x 512px max • 245 x 120 px recommended Accepted fi…" at bounding box center [382, 533] width 661 height 773
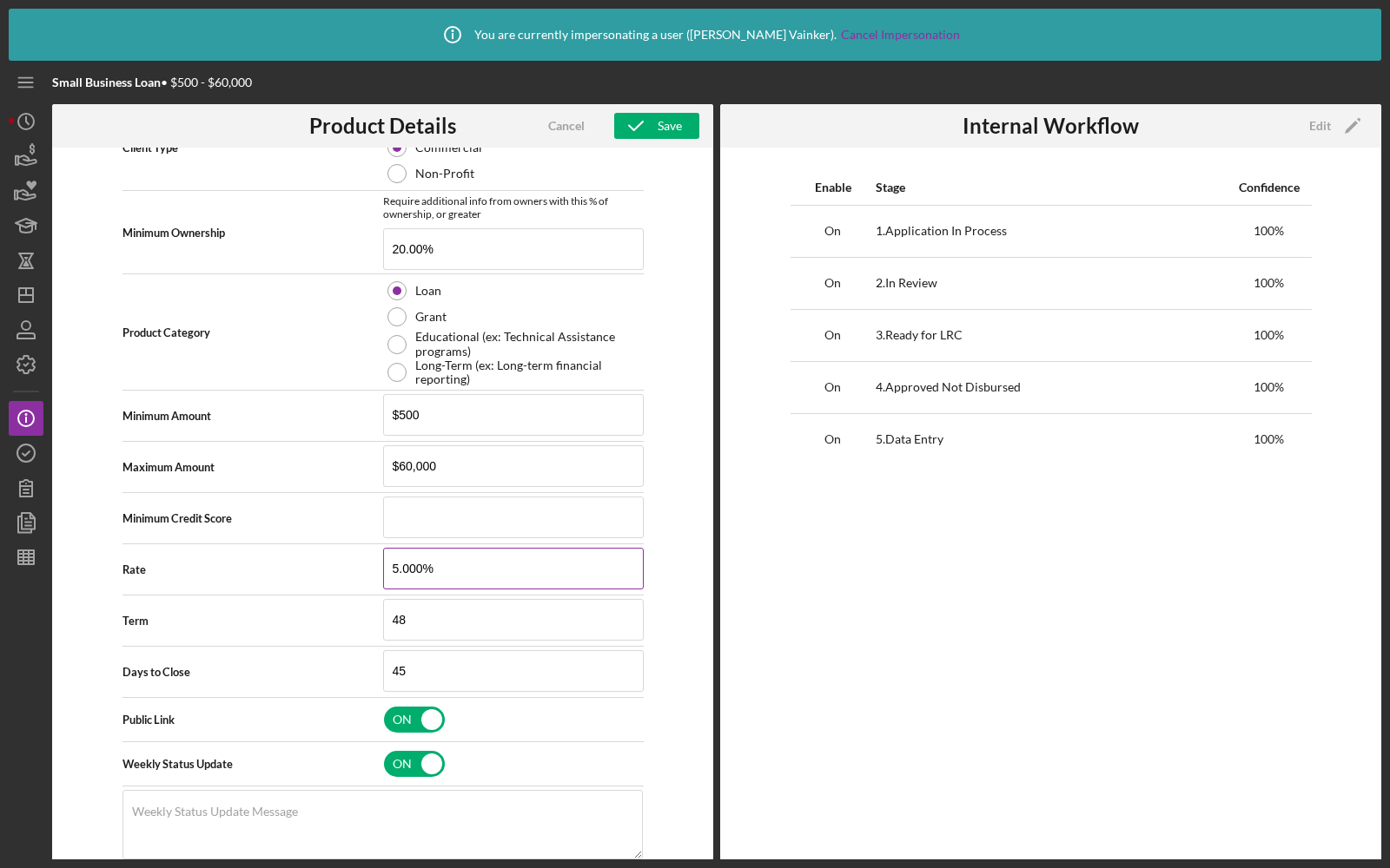
click at [417, 560] on input "5.000%" at bounding box center [513, 568] width 260 height 41
click at [650, 117] on icon "button" at bounding box center [636, 125] width 43 height 43
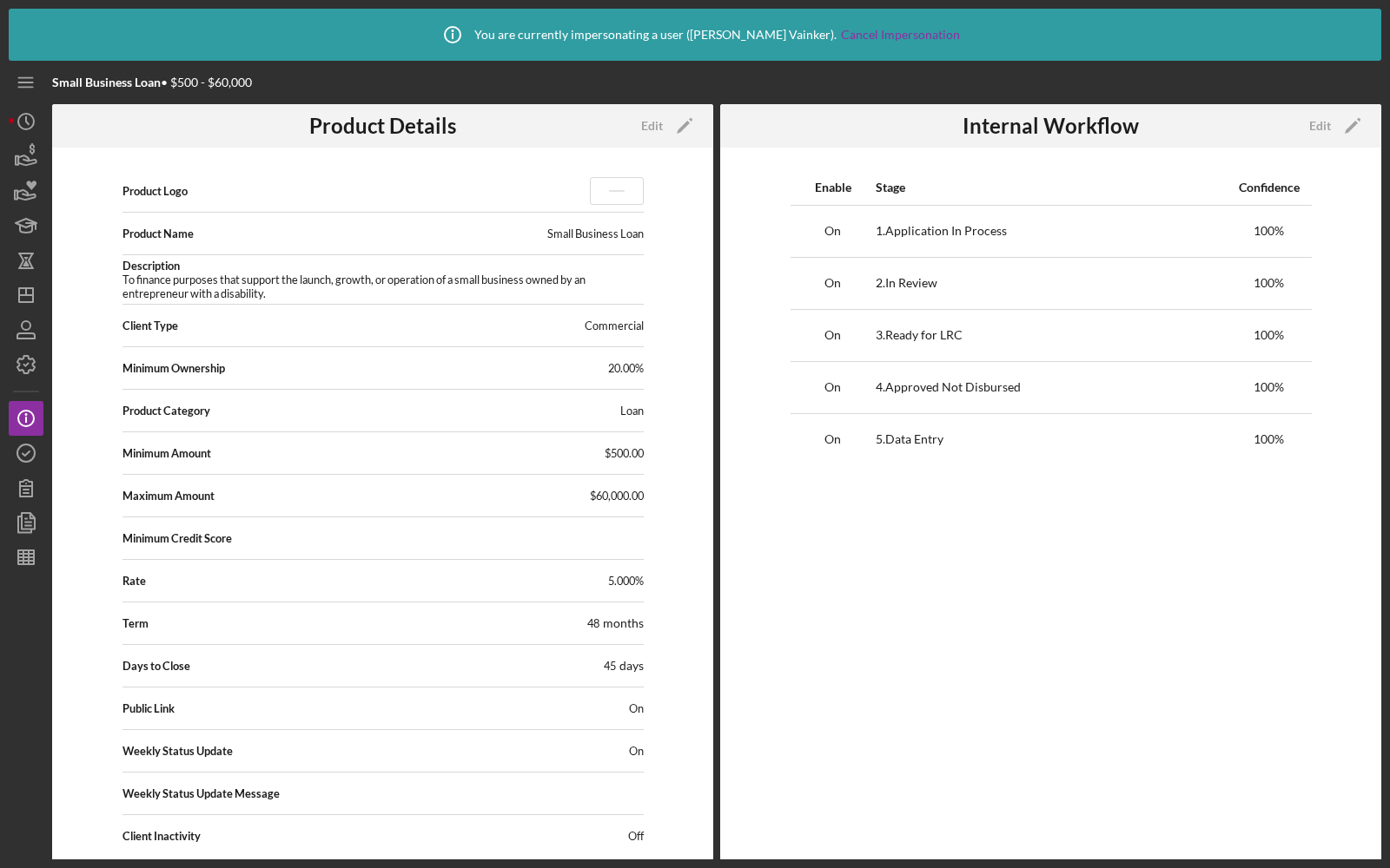
scroll to position [0, 0]
click at [659, 137] on div "Edit" at bounding box center [652, 125] width 22 height 26
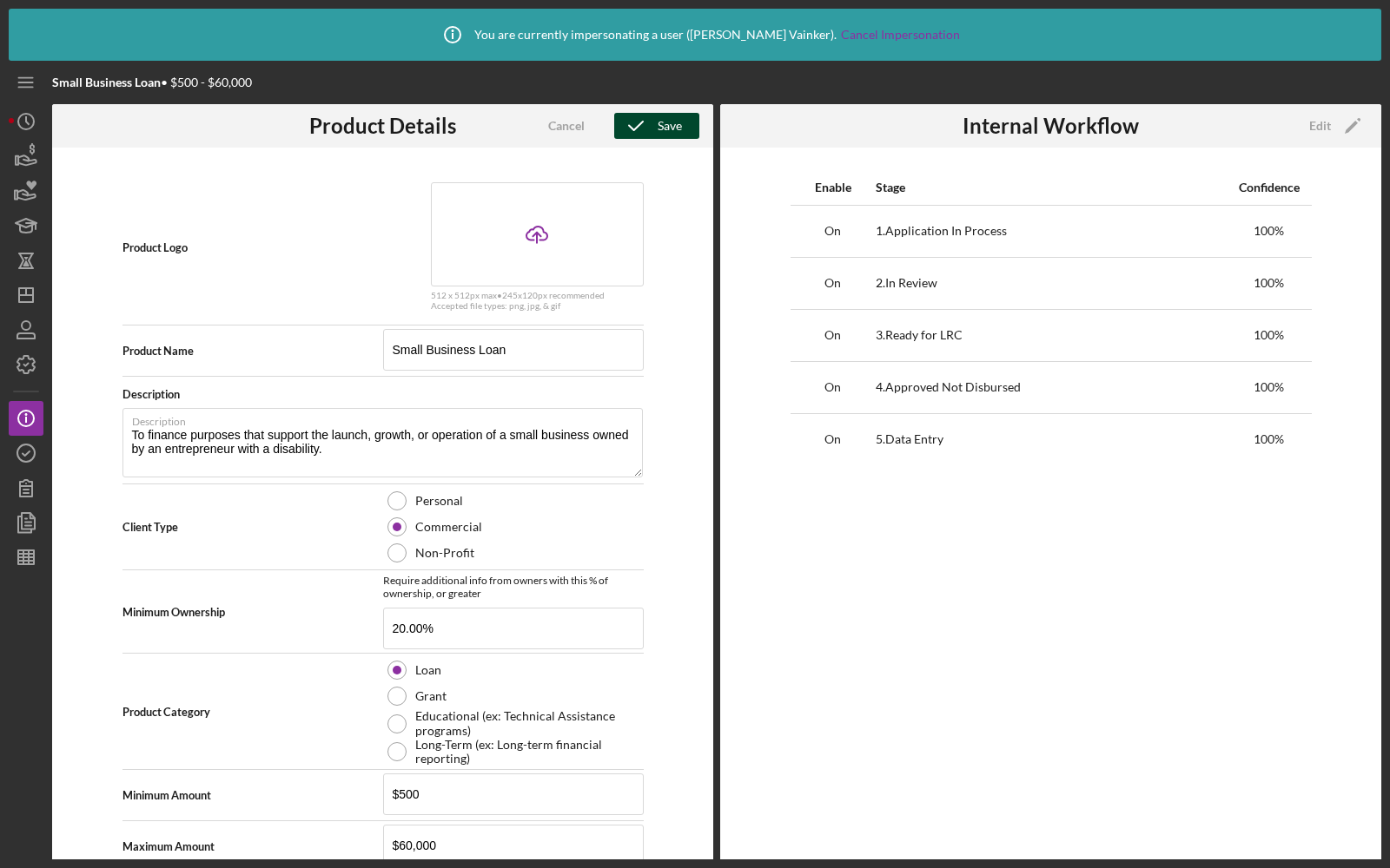
click at [647, 122] on icon "button" at bounding box center [636, 125] width 43 height 43
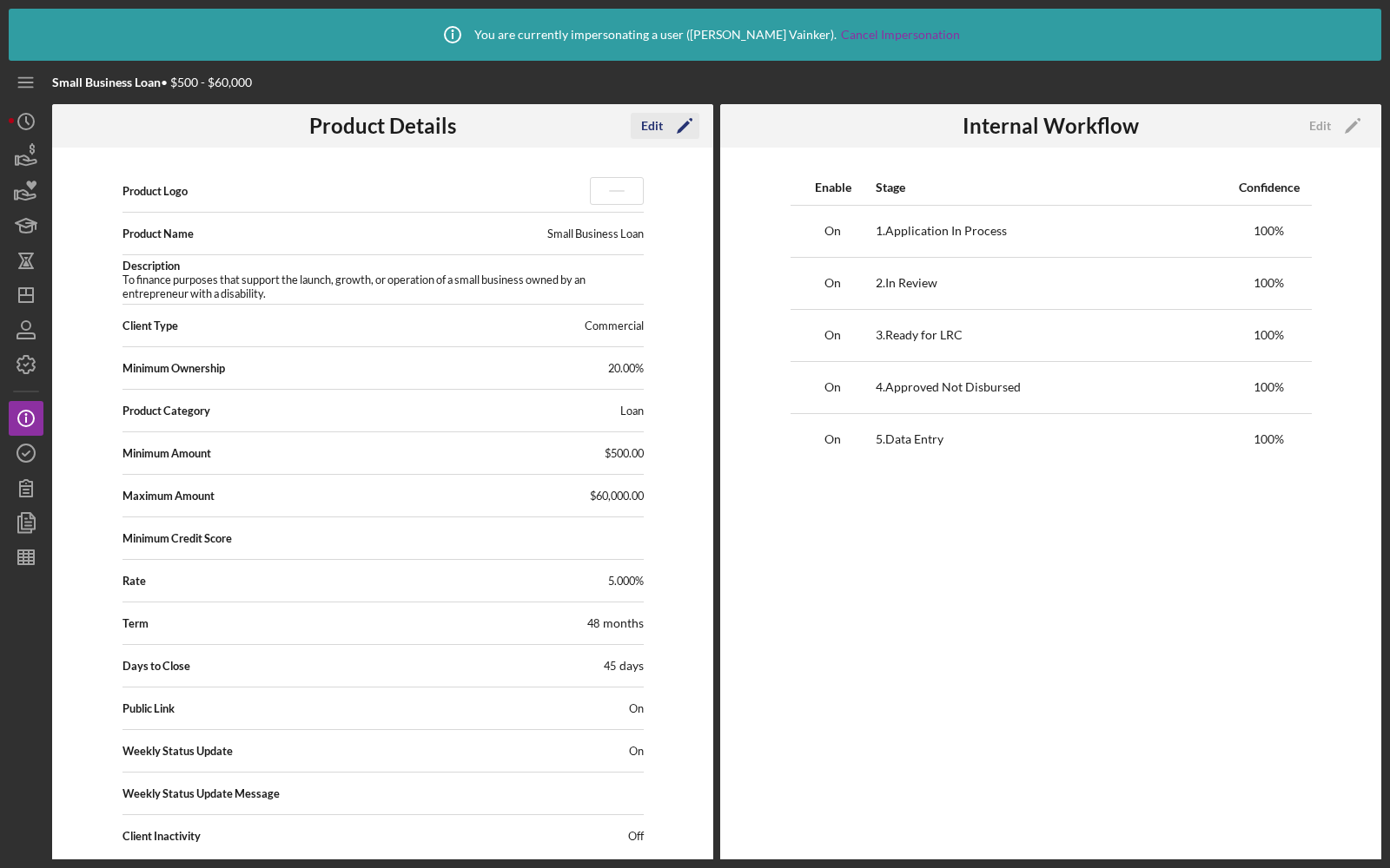
click at [659, 120] on div "Edit" at bounding box center [652, 125] width 22 height 26
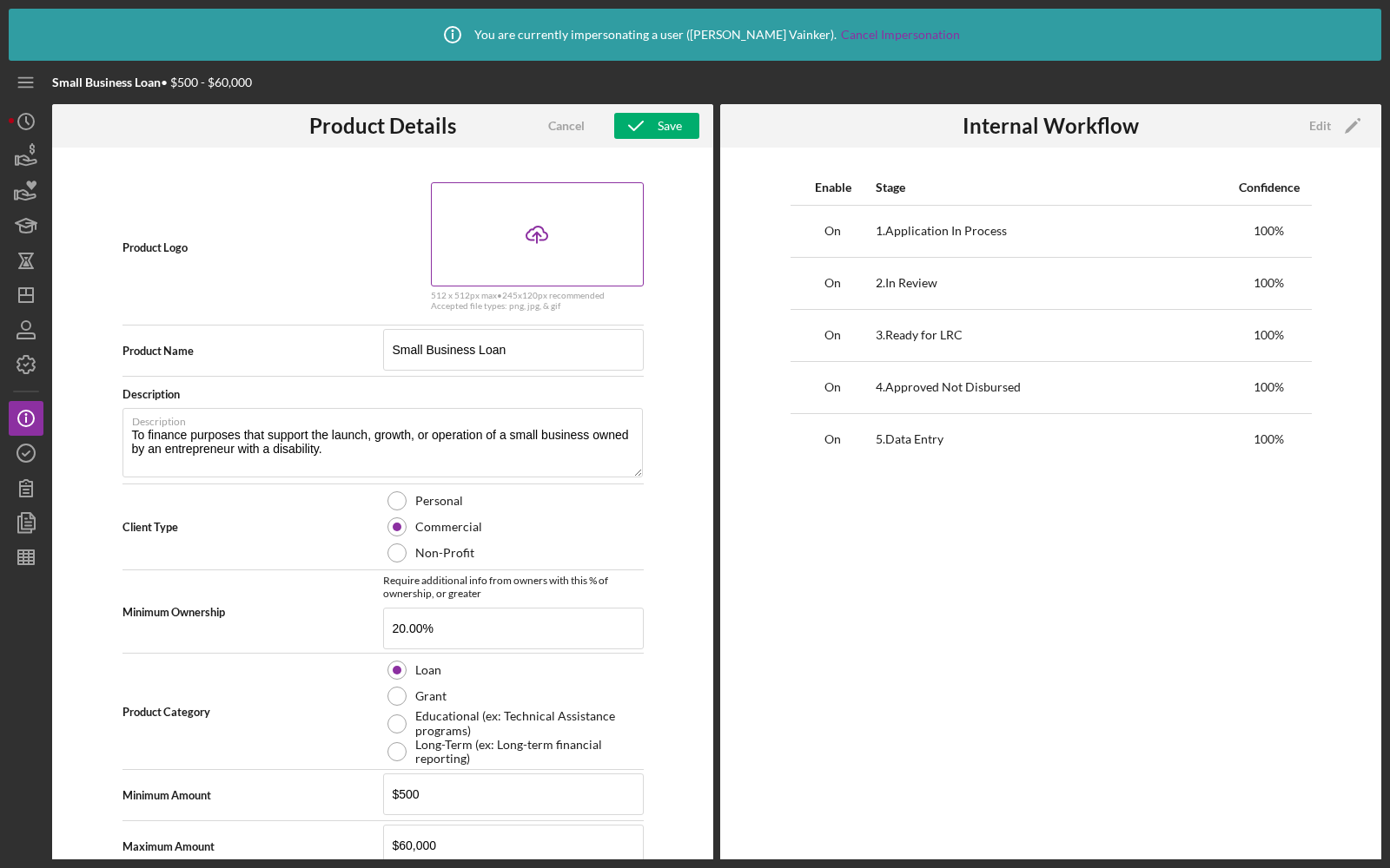
click at [536, 235] on icon "Icon/Upload" at bounding box center [536, 234] width 43 height 43
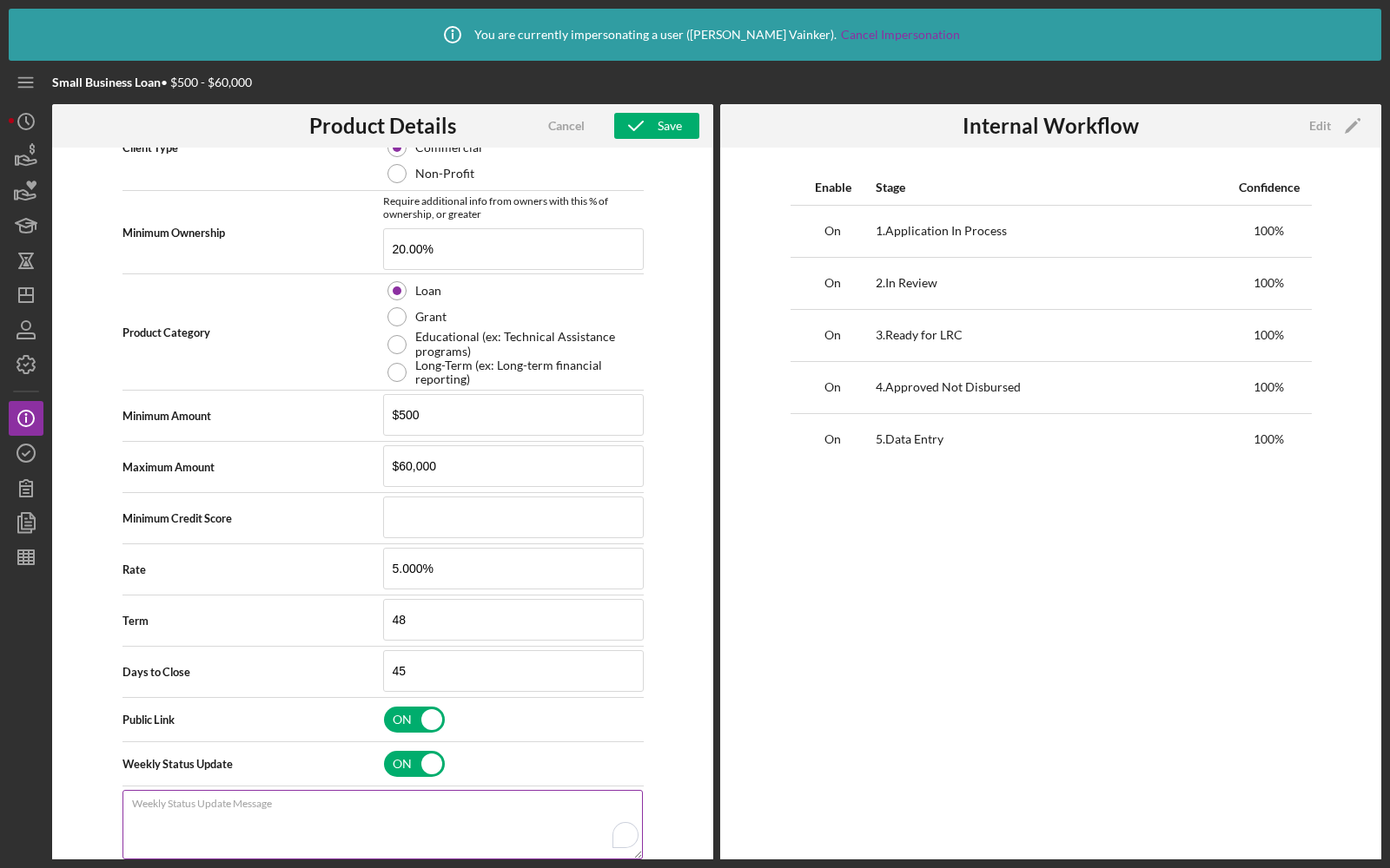
click at [278, 820] on textarea "Weekly Status Update Message" at bounding box center [382, 825] width 520 height 69
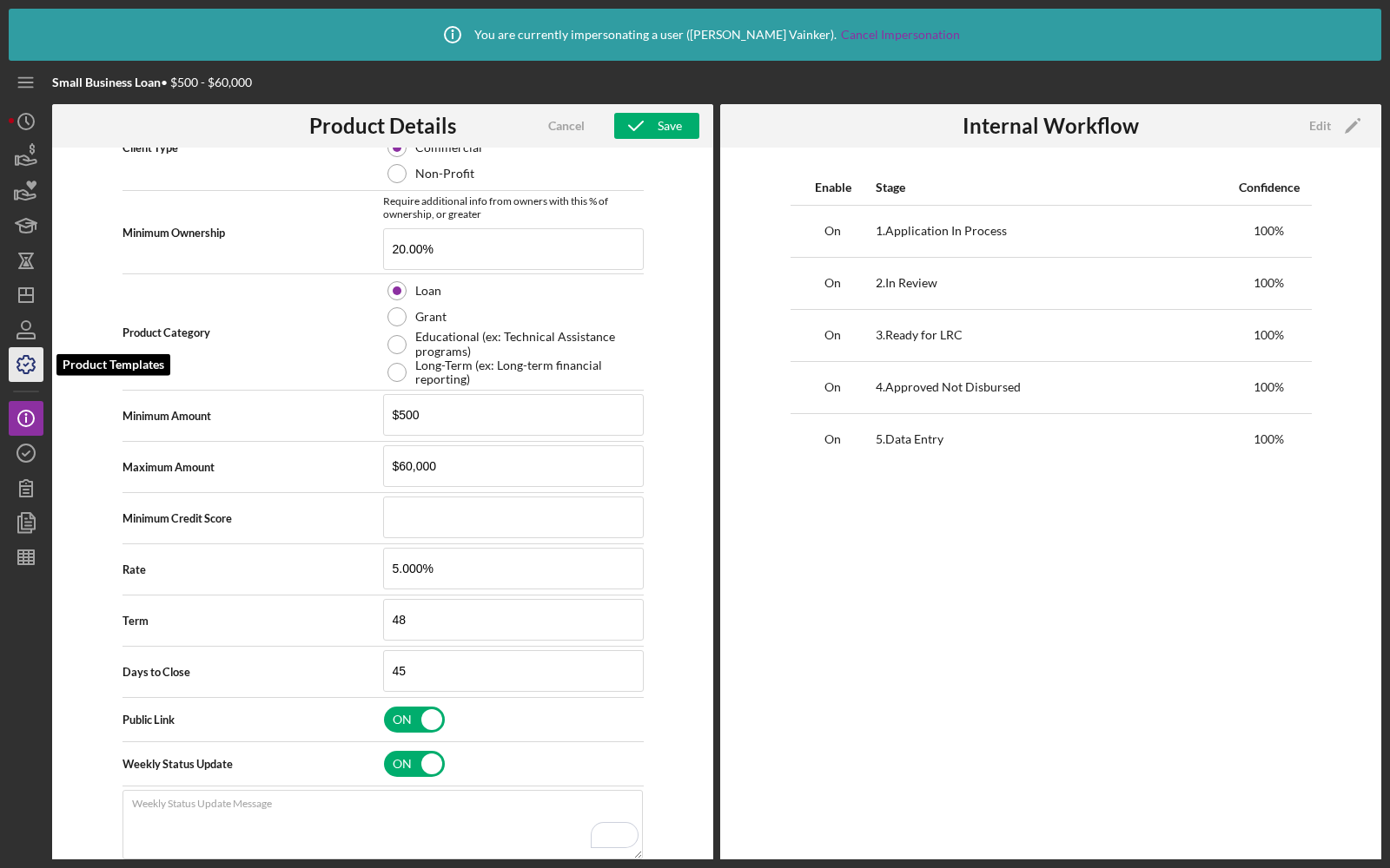
click at [22, 371] on icon "button" at bounding box center [26, 365] width 43 height 43
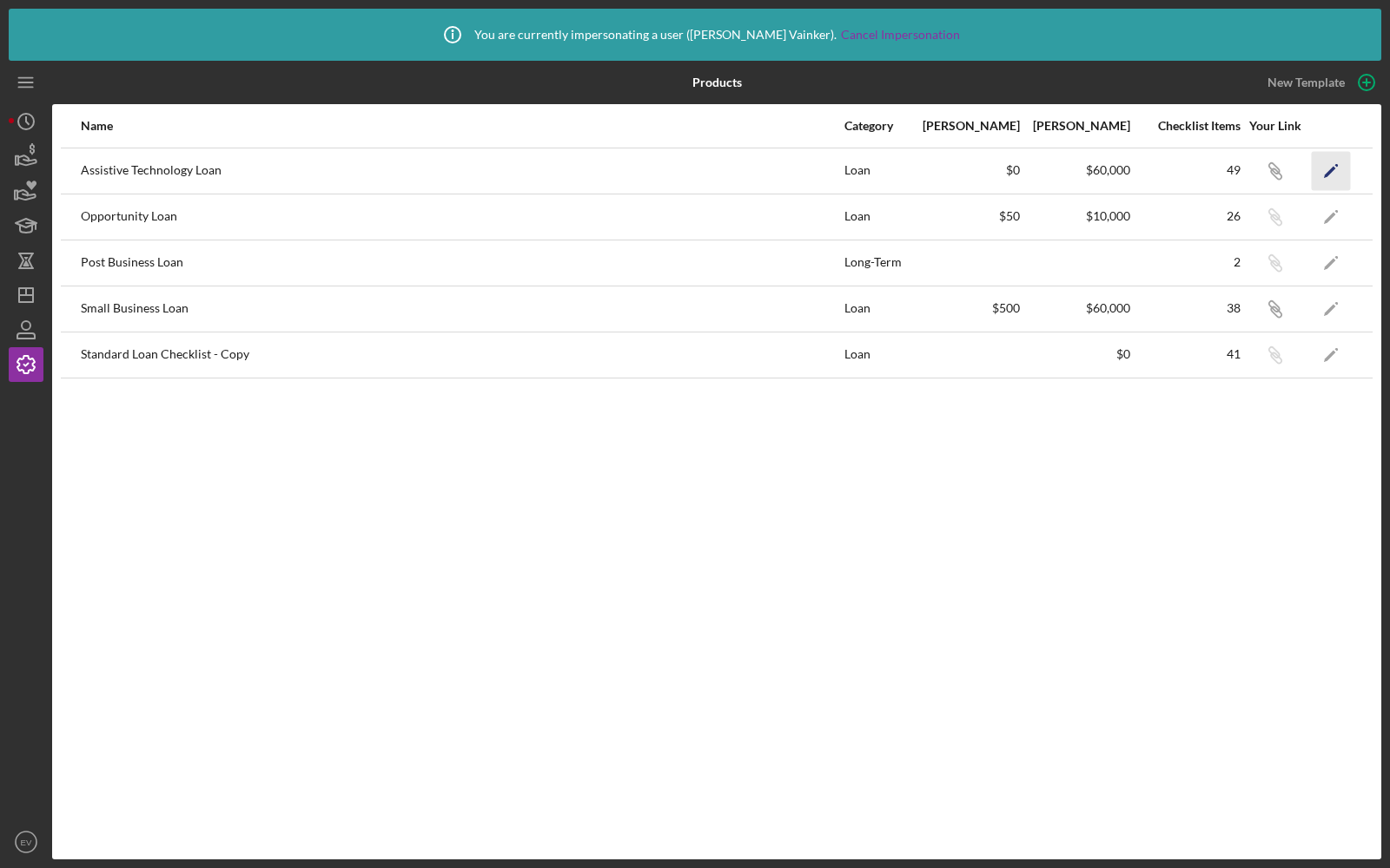
click at [1326, 180] on icon "Icon/Edit" at bounding box center [1331, 171] width 40 height 40
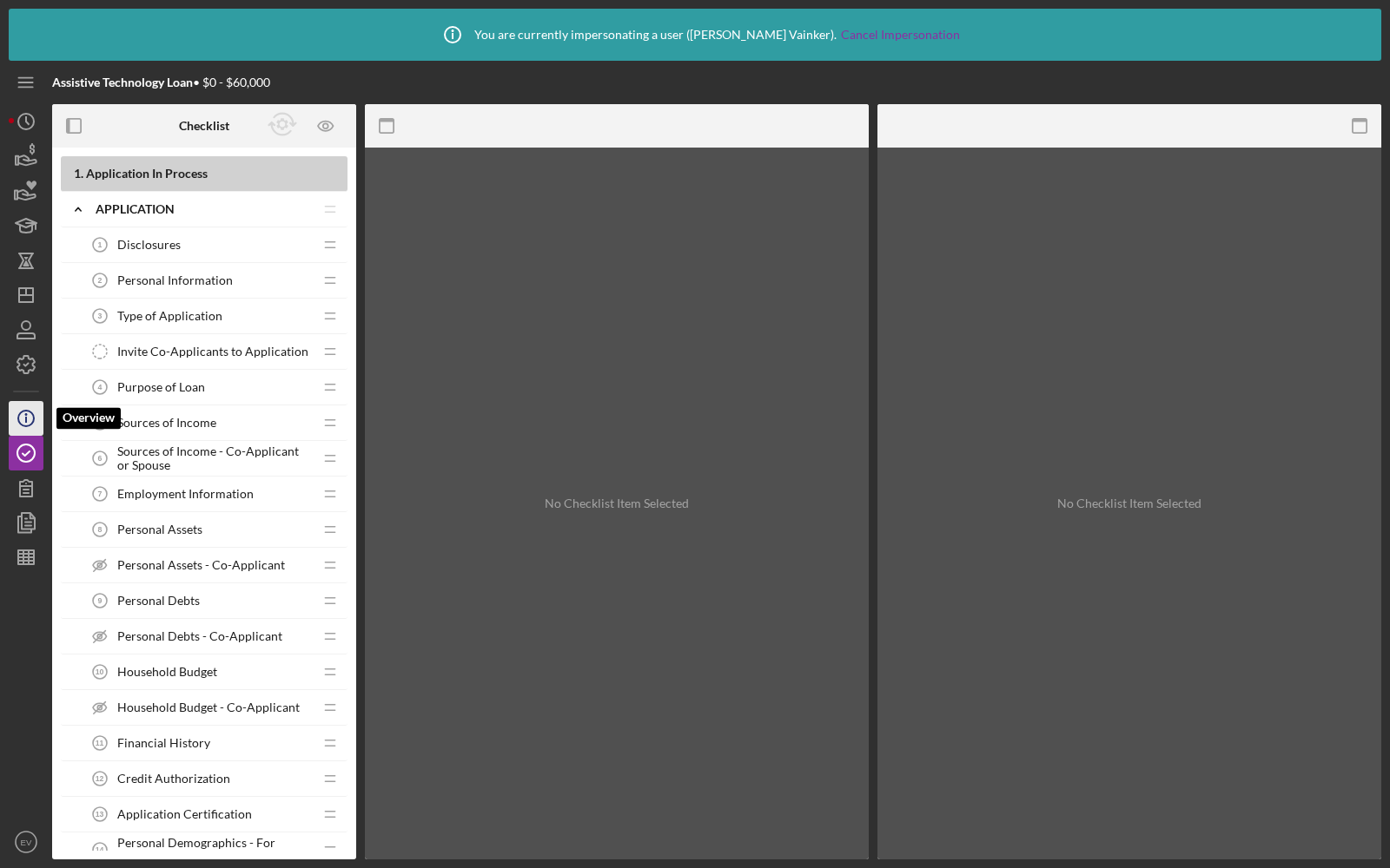
click at [27, 416] on icon "Icon/Info" at bounding box center [26, 419] width 43 height 43
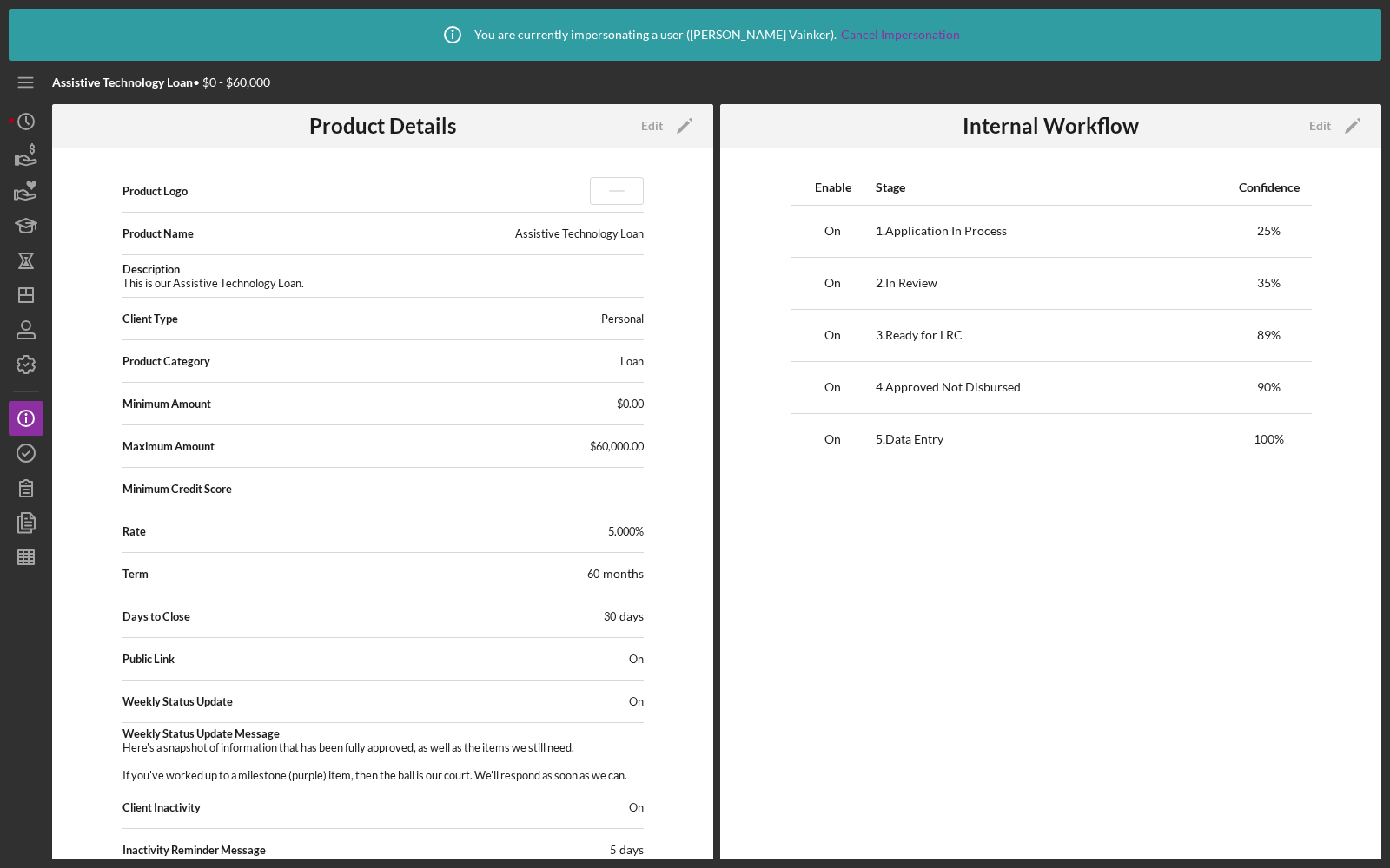
scroll to position [15, 0]
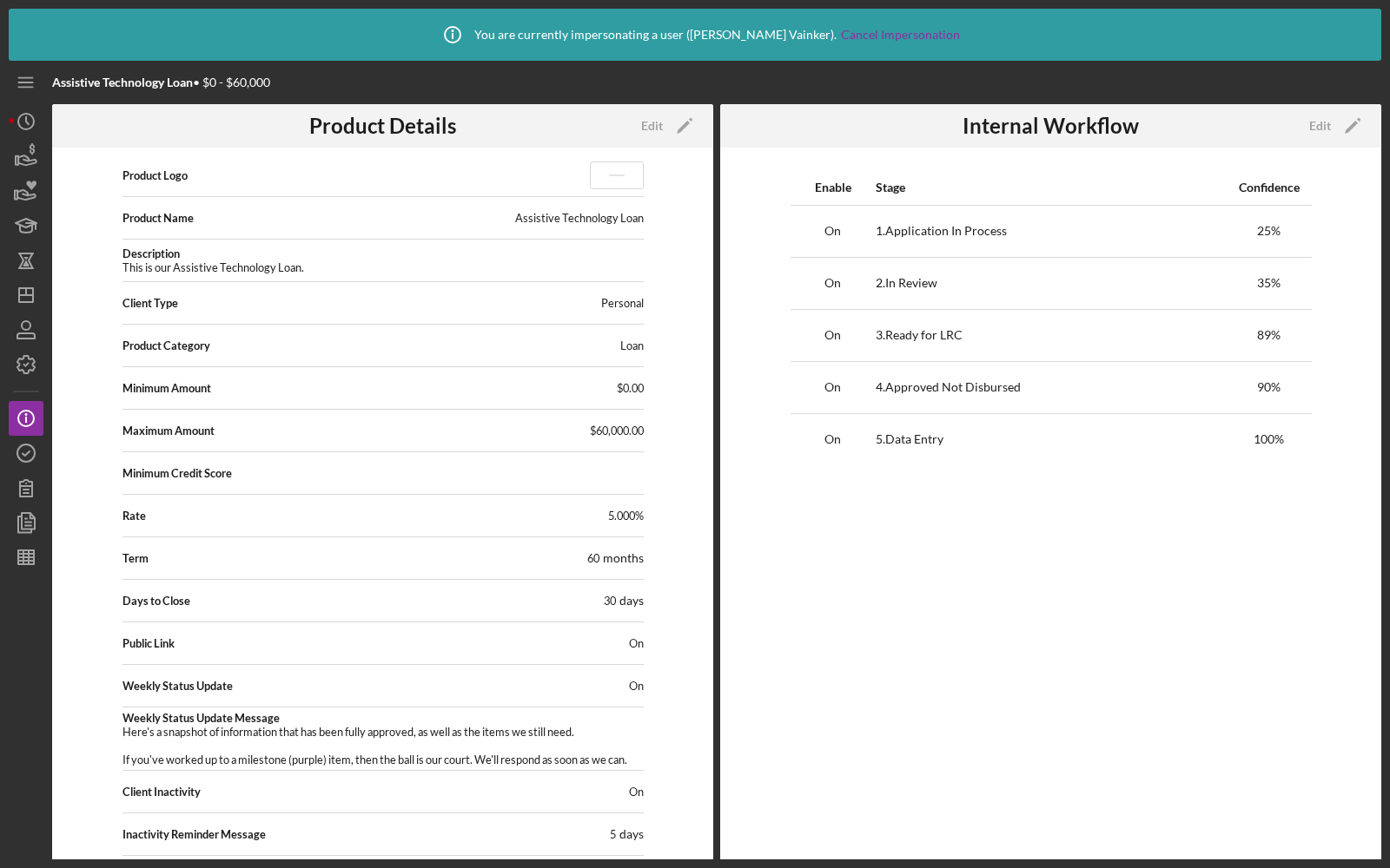
click at [656, 148] on div "Product Logo Product Name Assistive Technology Loan Description This is our Ass…" at bounding box center [382, 533] width 661 height 773
click at [653, 126] on div "Edit" at bounding box center [652, 125] width 22 height 26
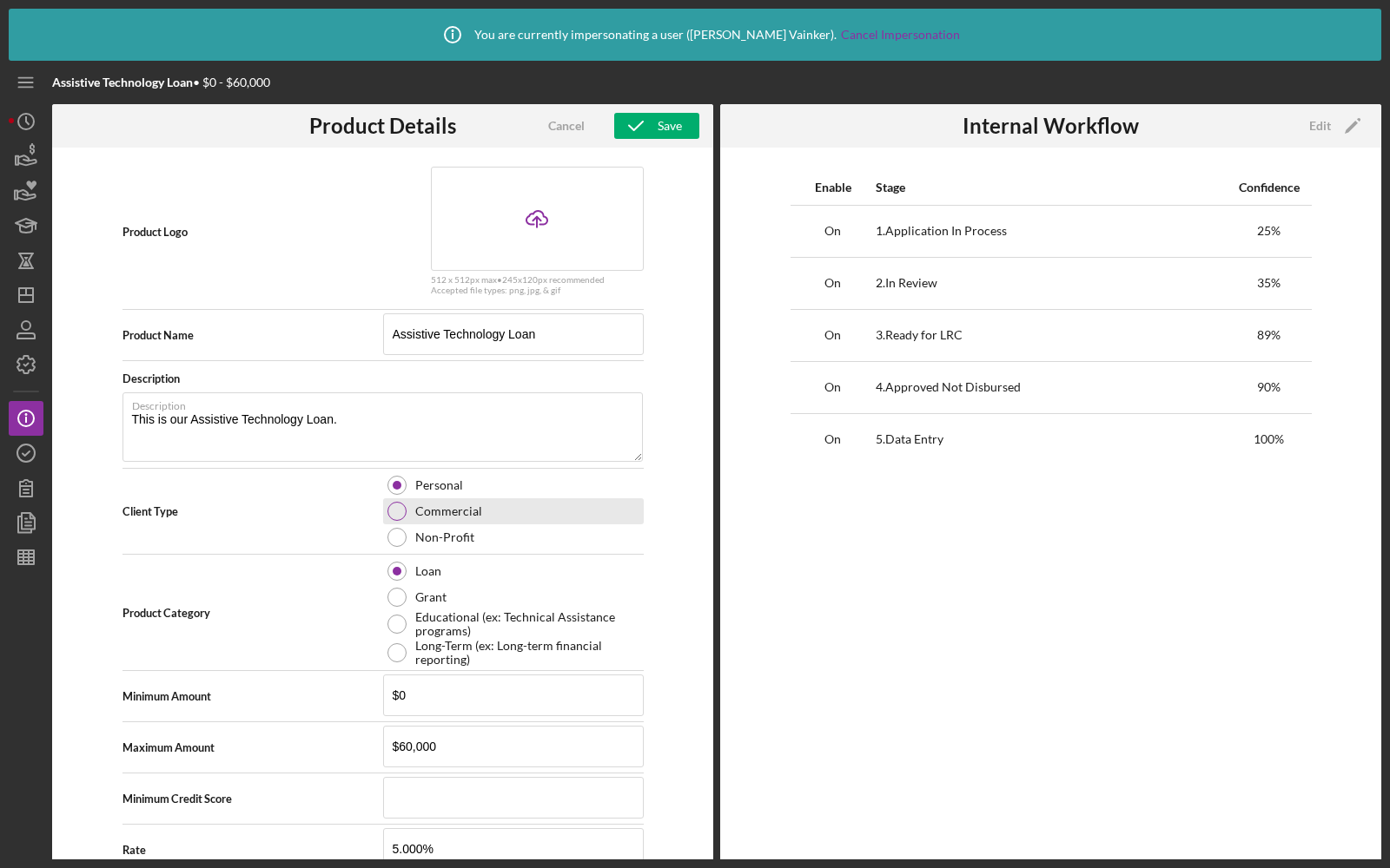
scroll to position [425, 0]
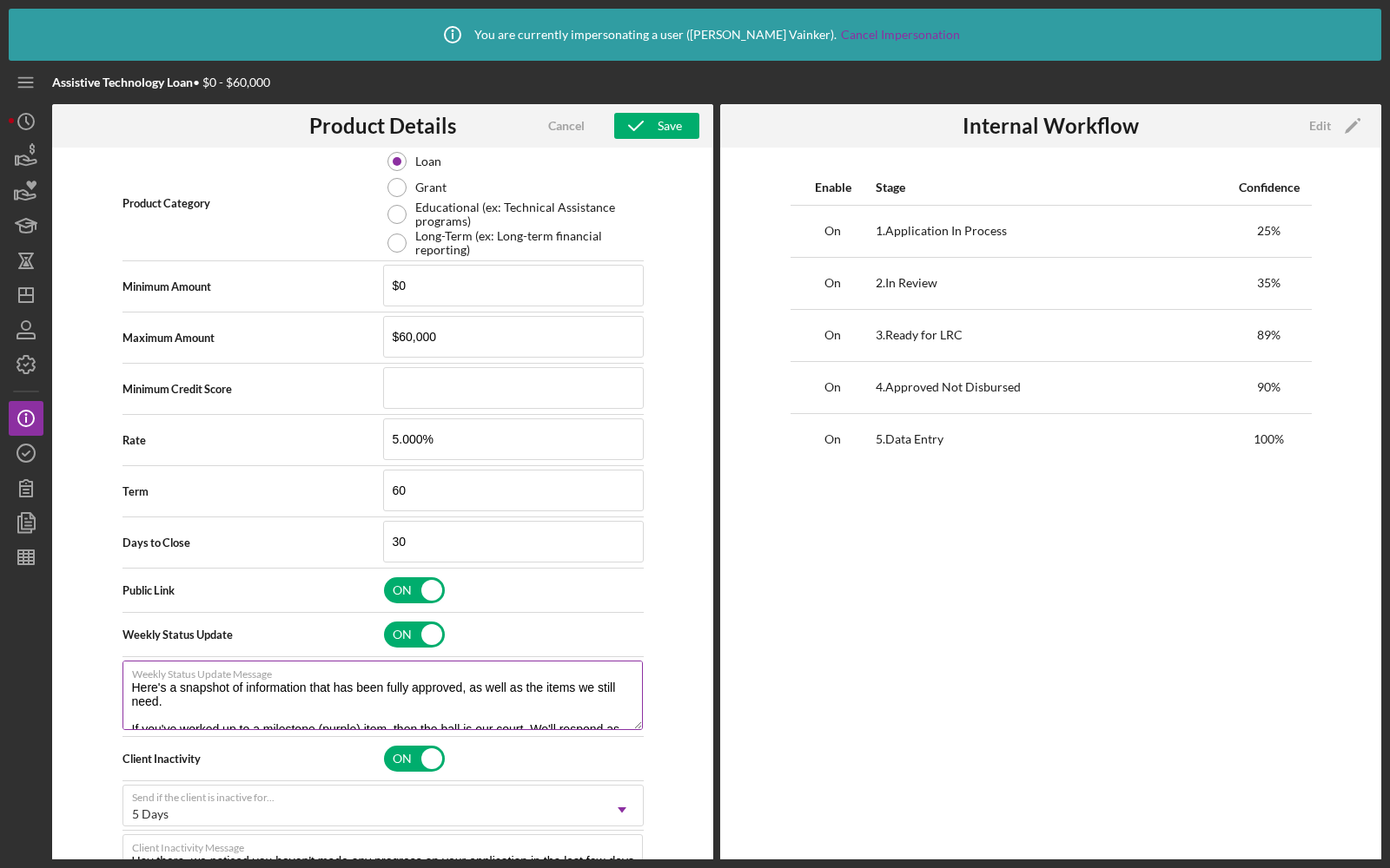
click at [338, 701] on textarea "Here's a snapshot of information that has been fully approved, as well as the i…" at bounding box center [382, 695] width 520 height 69
click at [296, 677] on textarea "Here's a snapshot of information that has been fully approved, as well as the i…" at bounding box center [382, 695] width 520 height 69
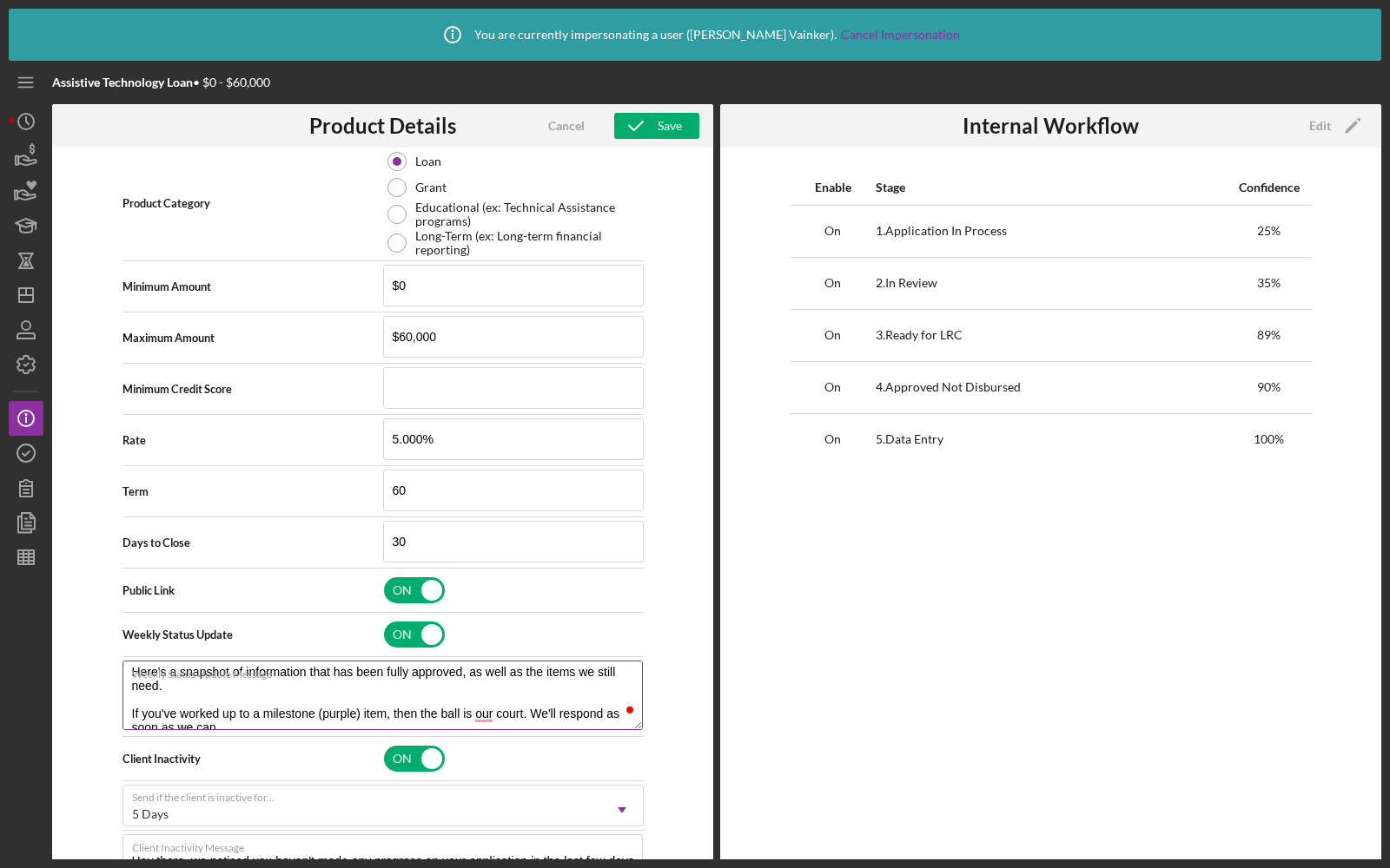
scroll to position [0, 0]
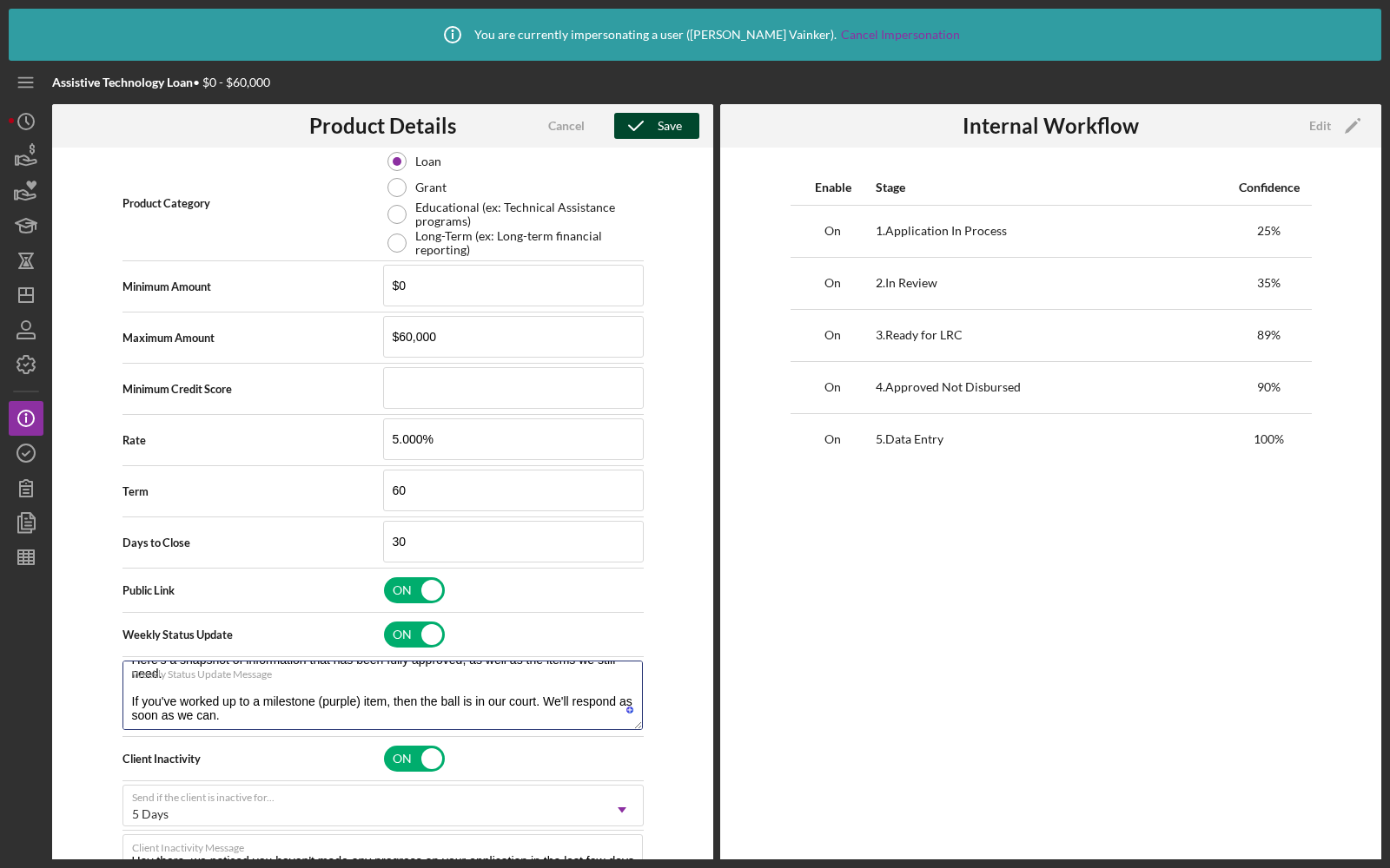
type textarea "Here's a snapshot of information that has been fully approved, as well as the i…"
click at [668, 128] on div "Save" at bounding box center [669, 125] width 24 height 26
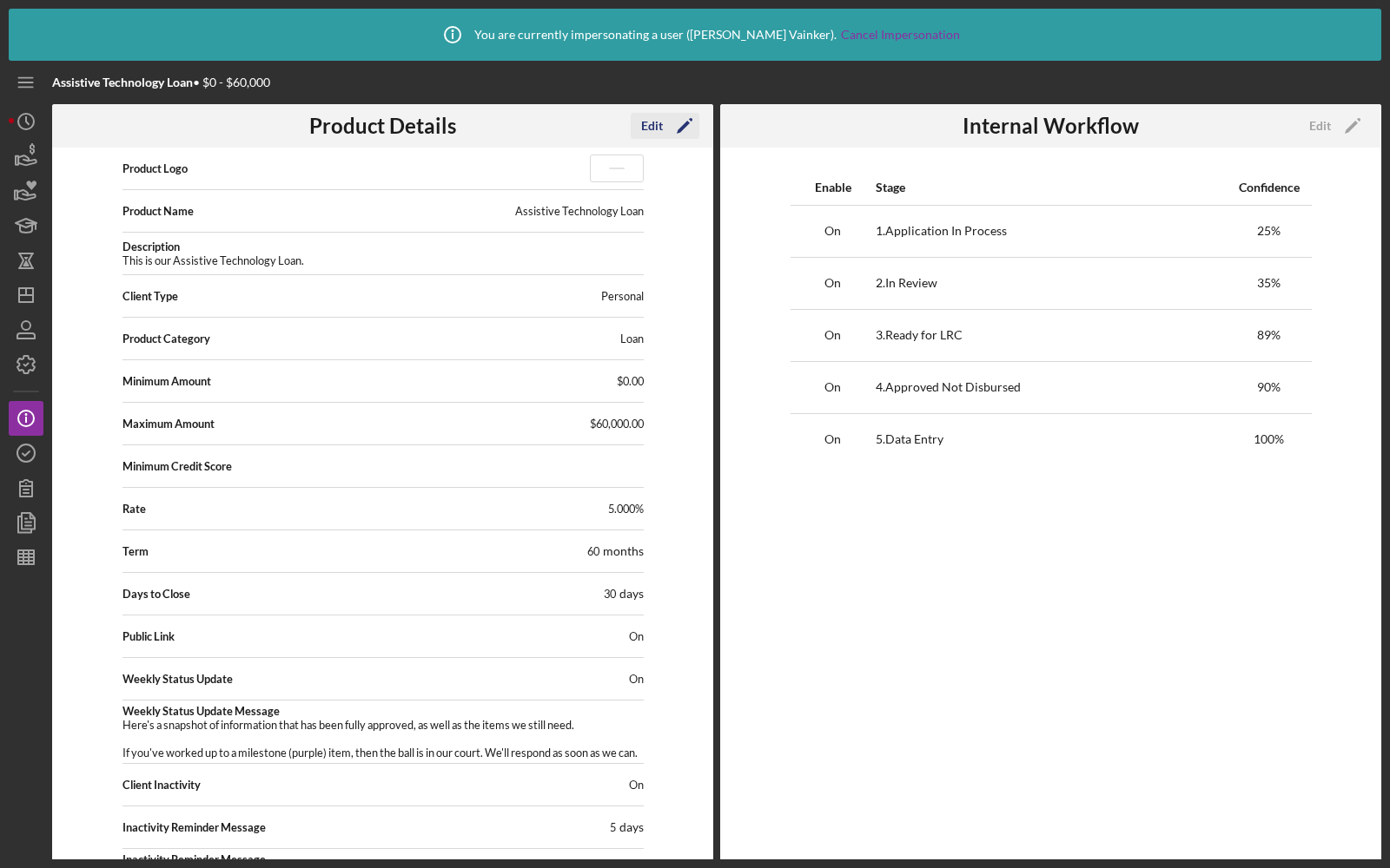
click at [650, 118] on div "Edit" at bounding box center [652, 125] width 22 height 26
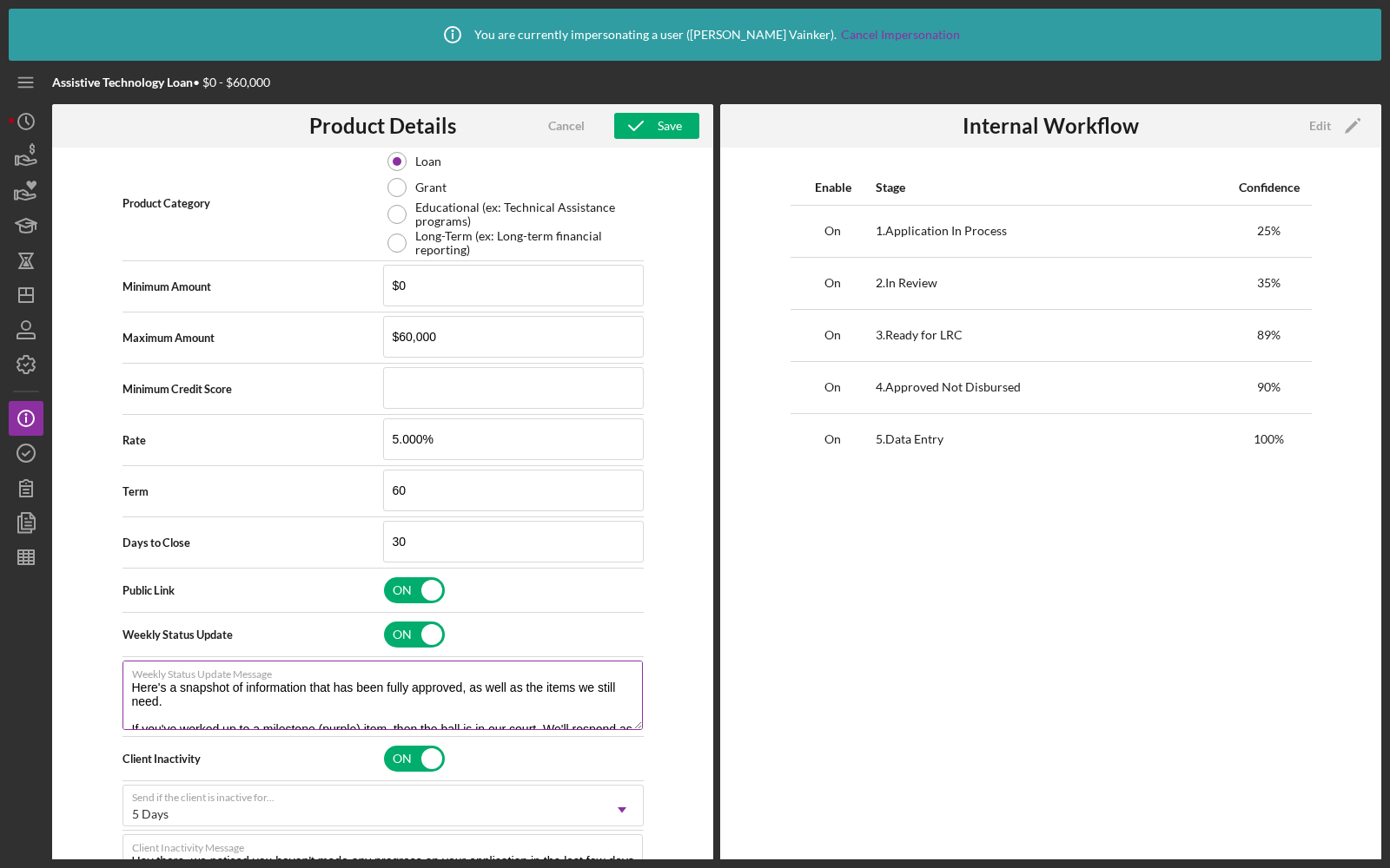
click at [217, 675] on textarea "Here's a snapshot of information that has been fully approved, as well as the i…" at bounding box center [382, 695] width 520 height 69
click at [209, 692] on textarea "Here's a snapshot of information that has been fully approved, as well as the i…" at bounding box center [382, 695] width 520 height 69
drag, startPoint x: 232, startPoint y: 705, endPoint x: 104, endPoint y: 620, distance: 153.7
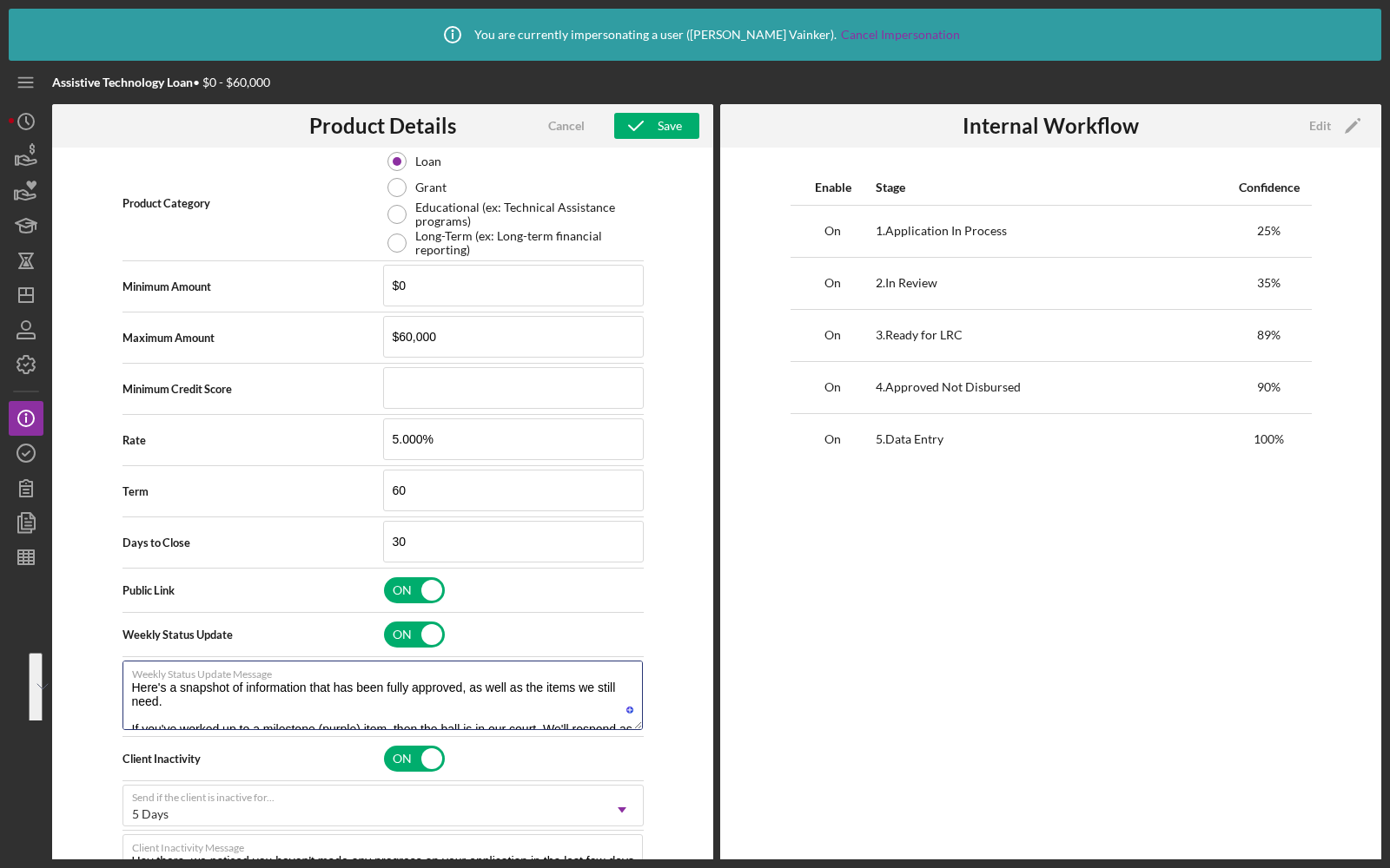
click at [104, 621] on div "Product Logo Icon/Upload 512 x 512px max • 245 x 120 px recommended Accepted fi…" at bounding box center [382, 533] width 661 height 773
click at [562, 126] on div "Cancel" at bounding box center [566, 125] width 37 height 26
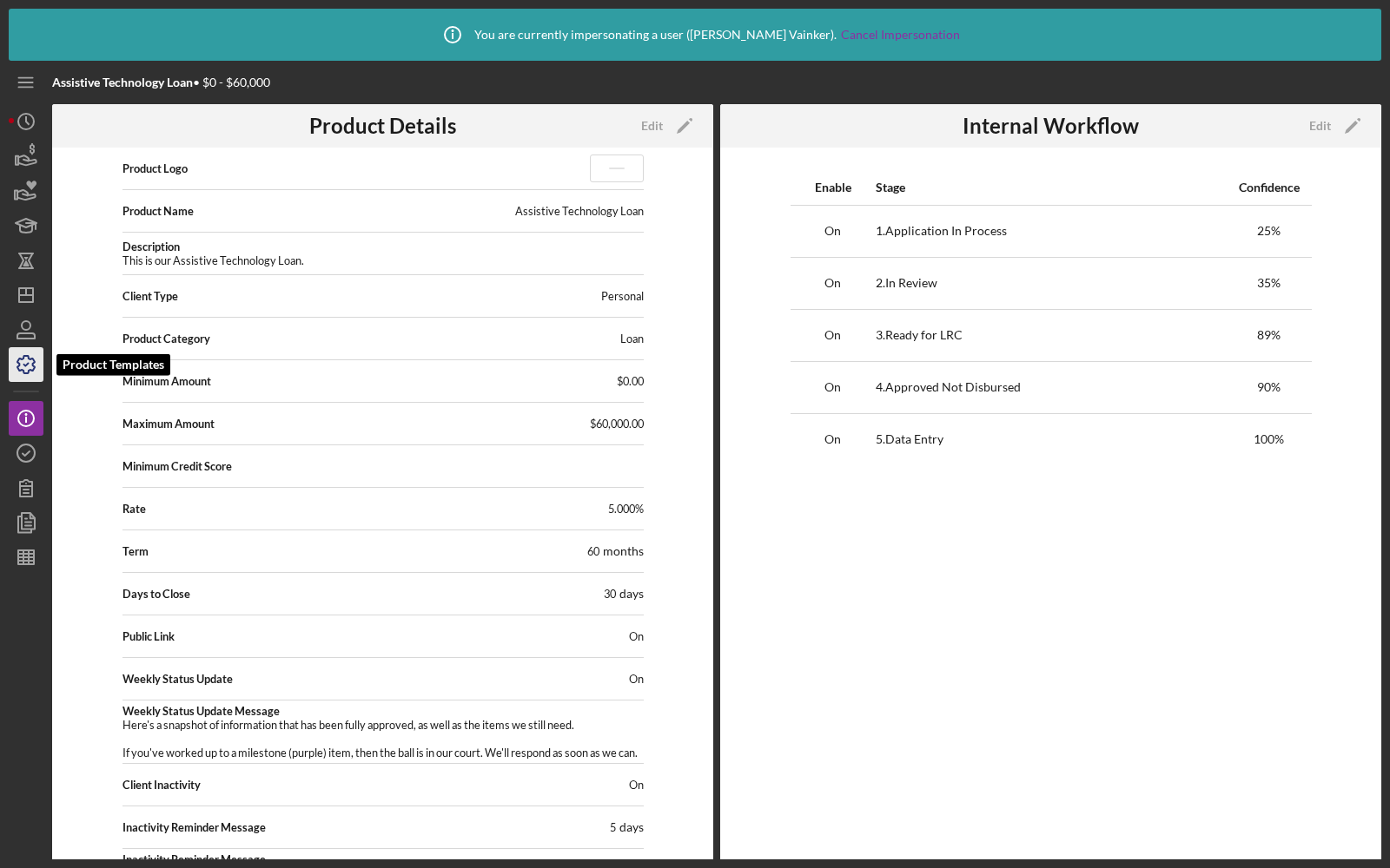
click at [32, 353] on icon "button" at bounding box center [26, 365] width 43 height 43
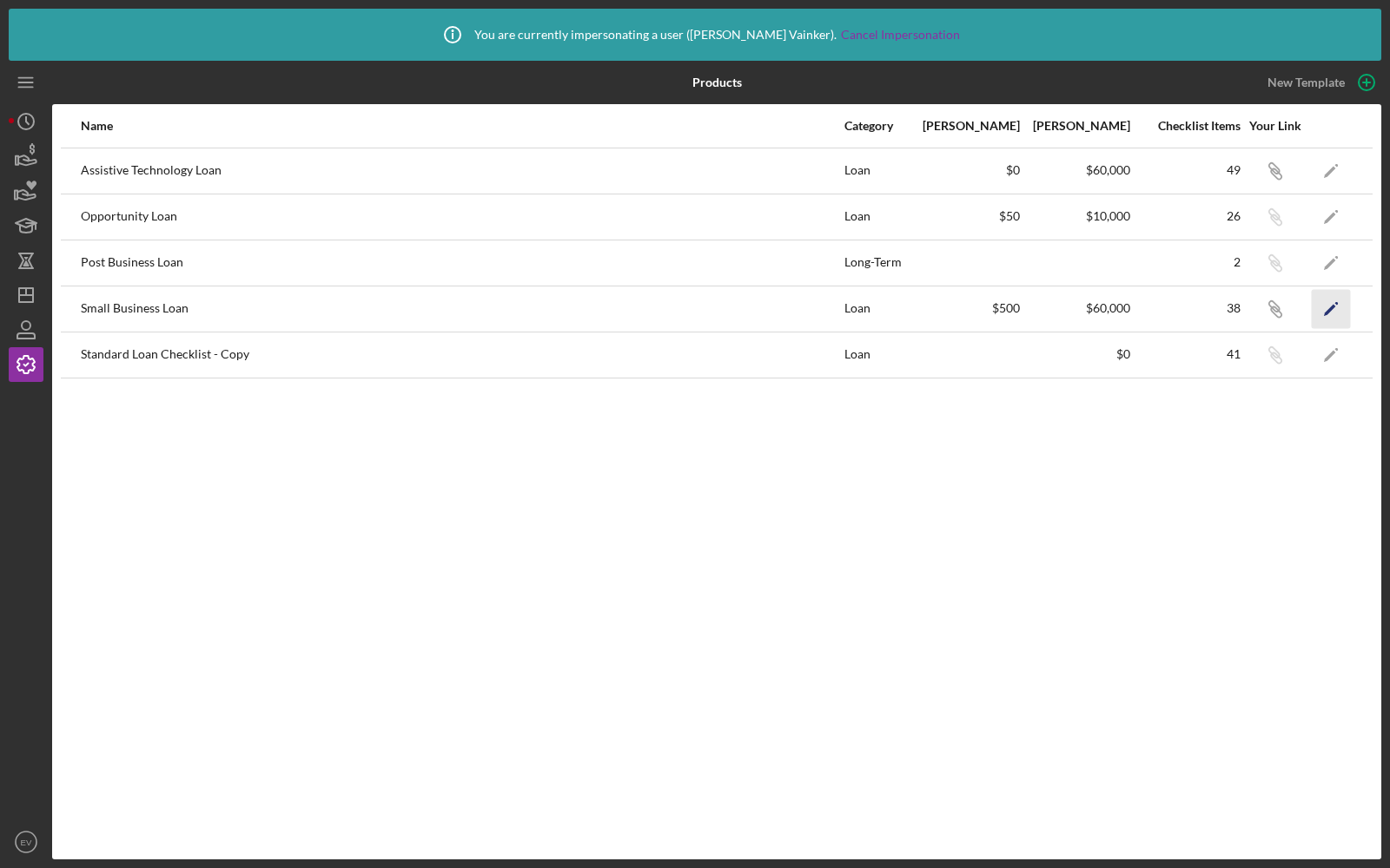
click at [1323, 311] on icon "Icon/Edit" at bounding box center [1331, 309] width 40 height 40
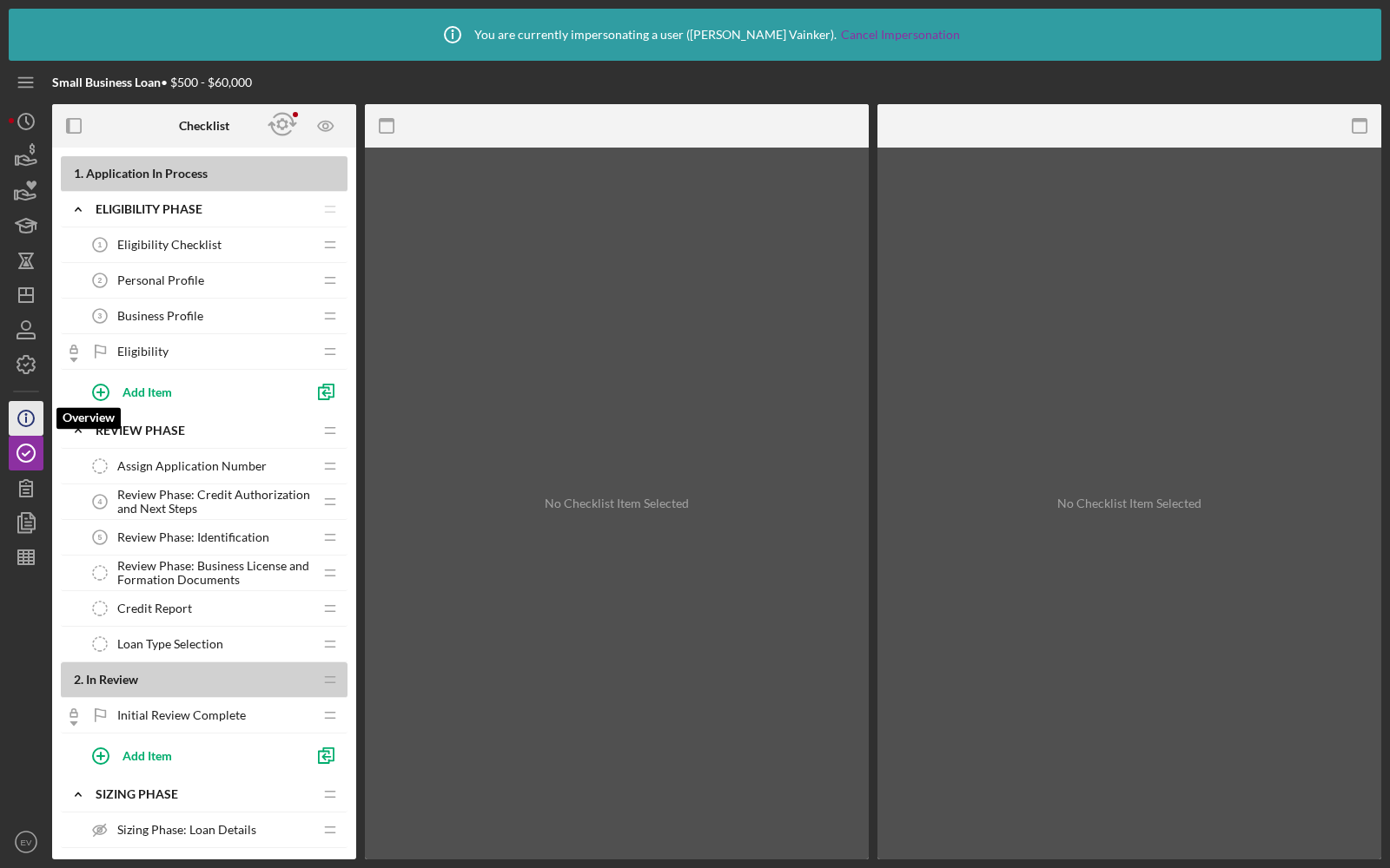
click at [27, 420] on icon "Icon/Info" at bounding box center [26, 419] width 43 height 43
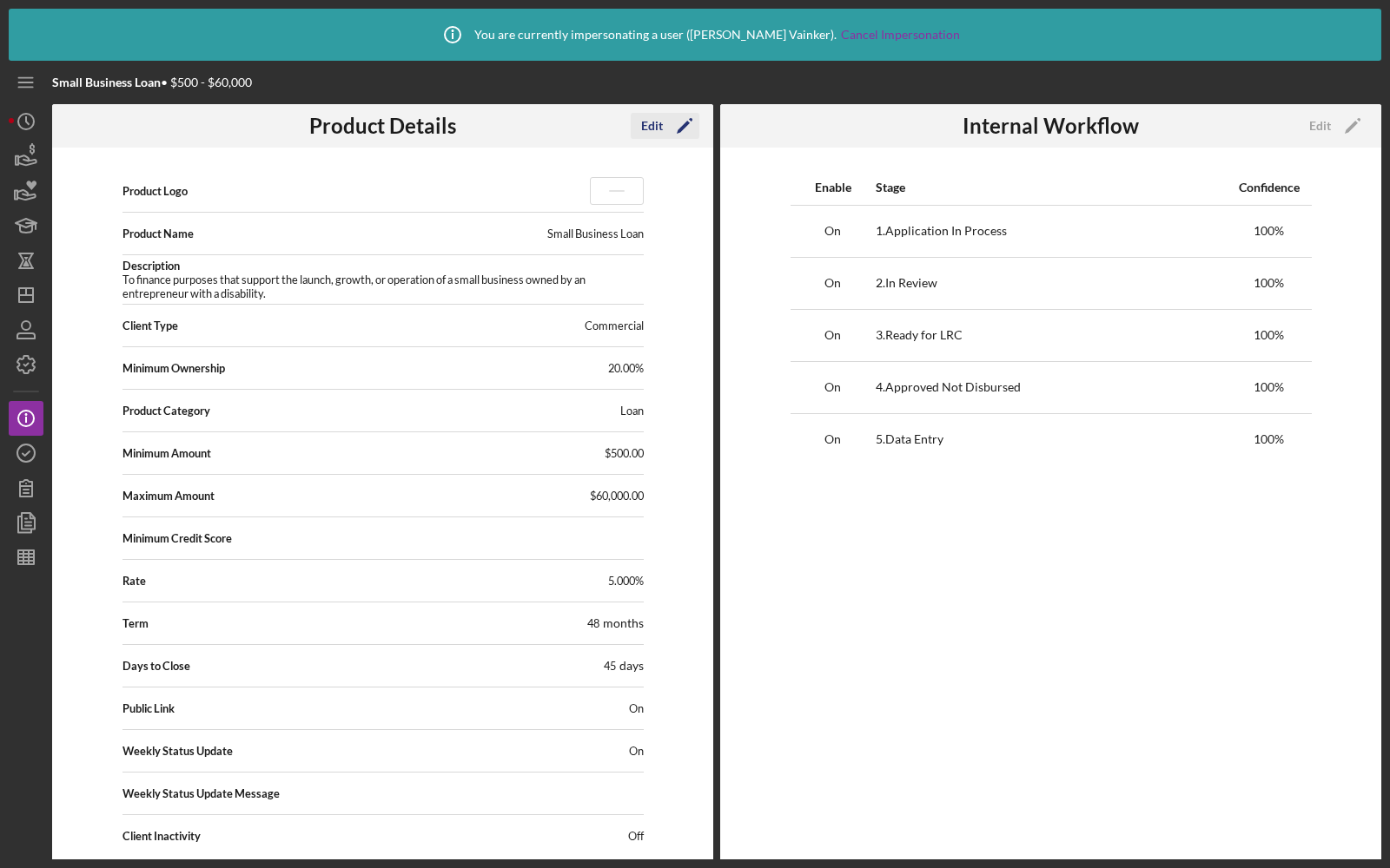
click at [651, 115] on div "Edit" at bounding box center [652, 125] width 22 height 26
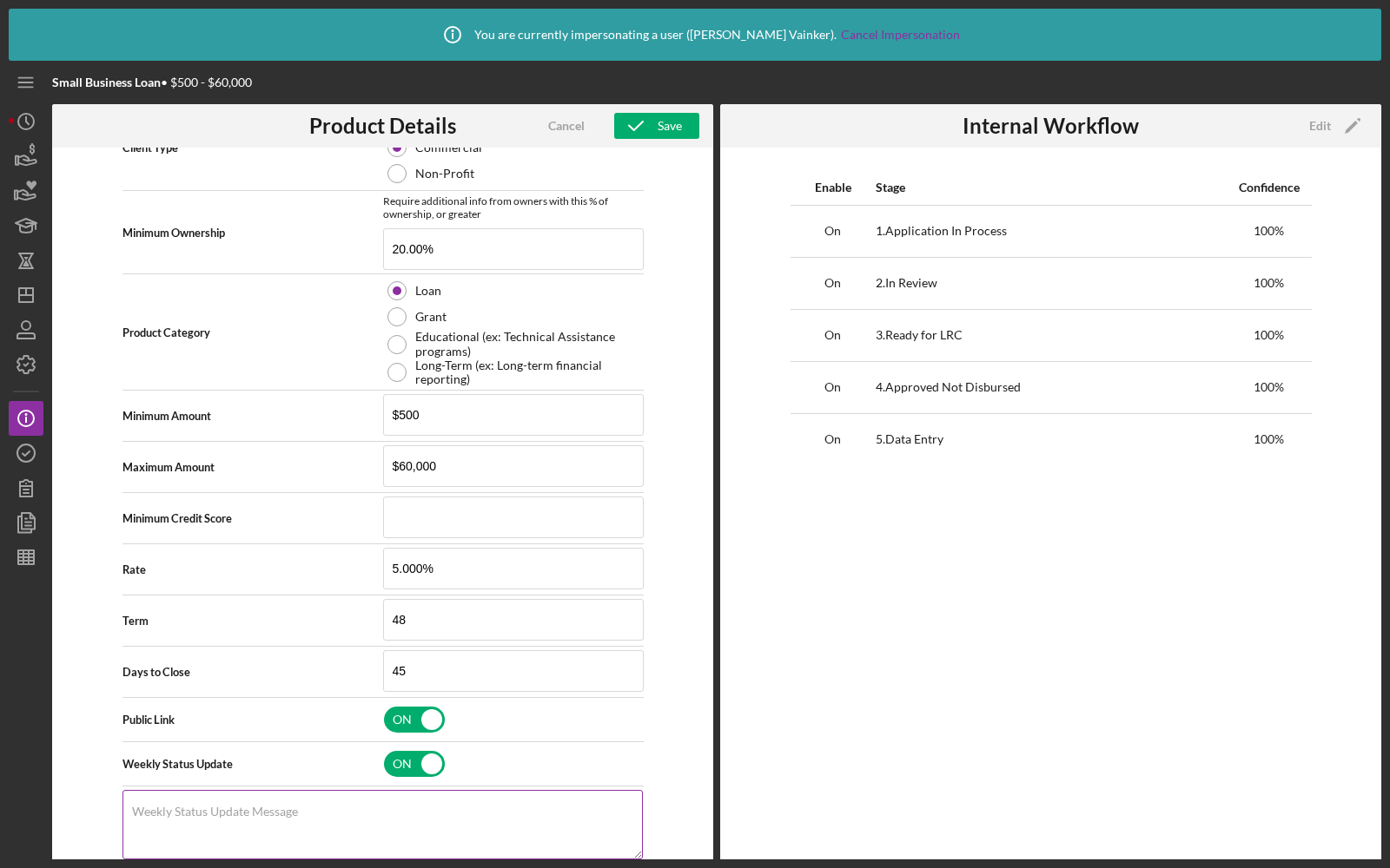
click at [227, 811] on textarea "Weekly Status Update Message" at bounding box center [382, 825] width 520 height 69
paste textarea "Here's a snapshot of information that has been fully approved, as well as the i…"
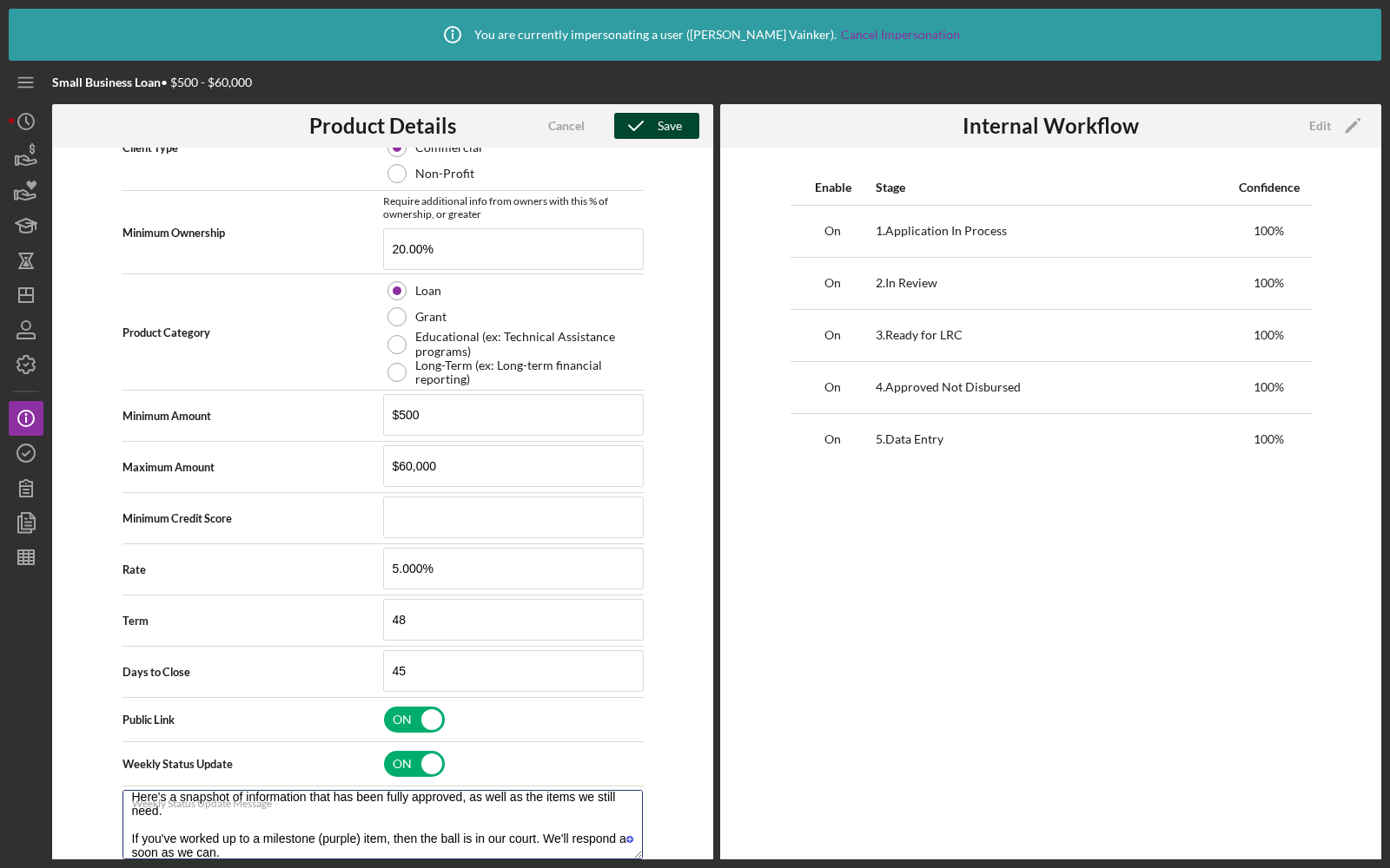
type textarea "Here's a snapshot of information that has been fully approved, as well as the i…"
click at [650, 133] on icon "button" at bounding box center [636, 125] width 43 height 43
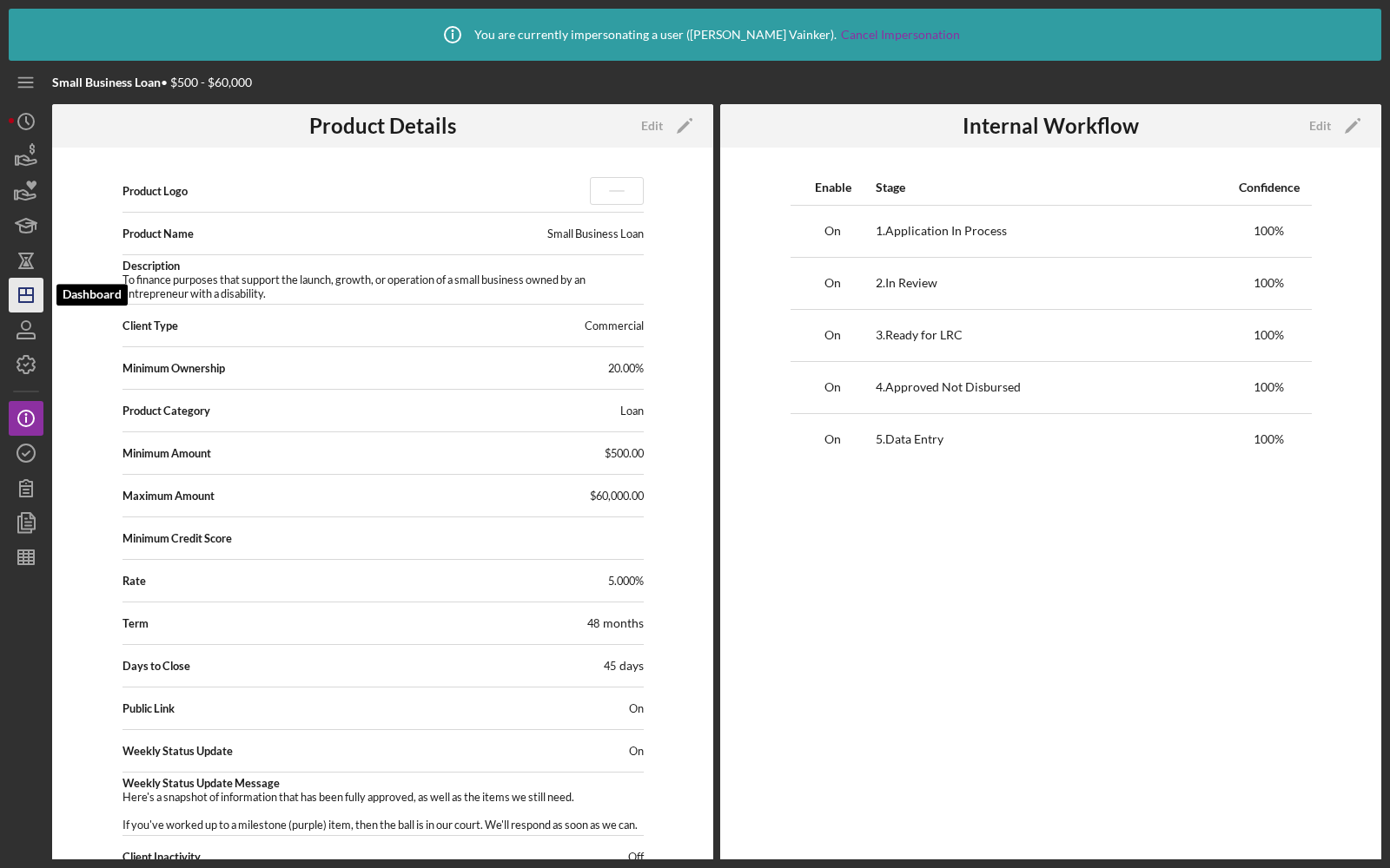
click at [31, 302] on polygon "button" at bounding box center [26, 295] width 14 height 14
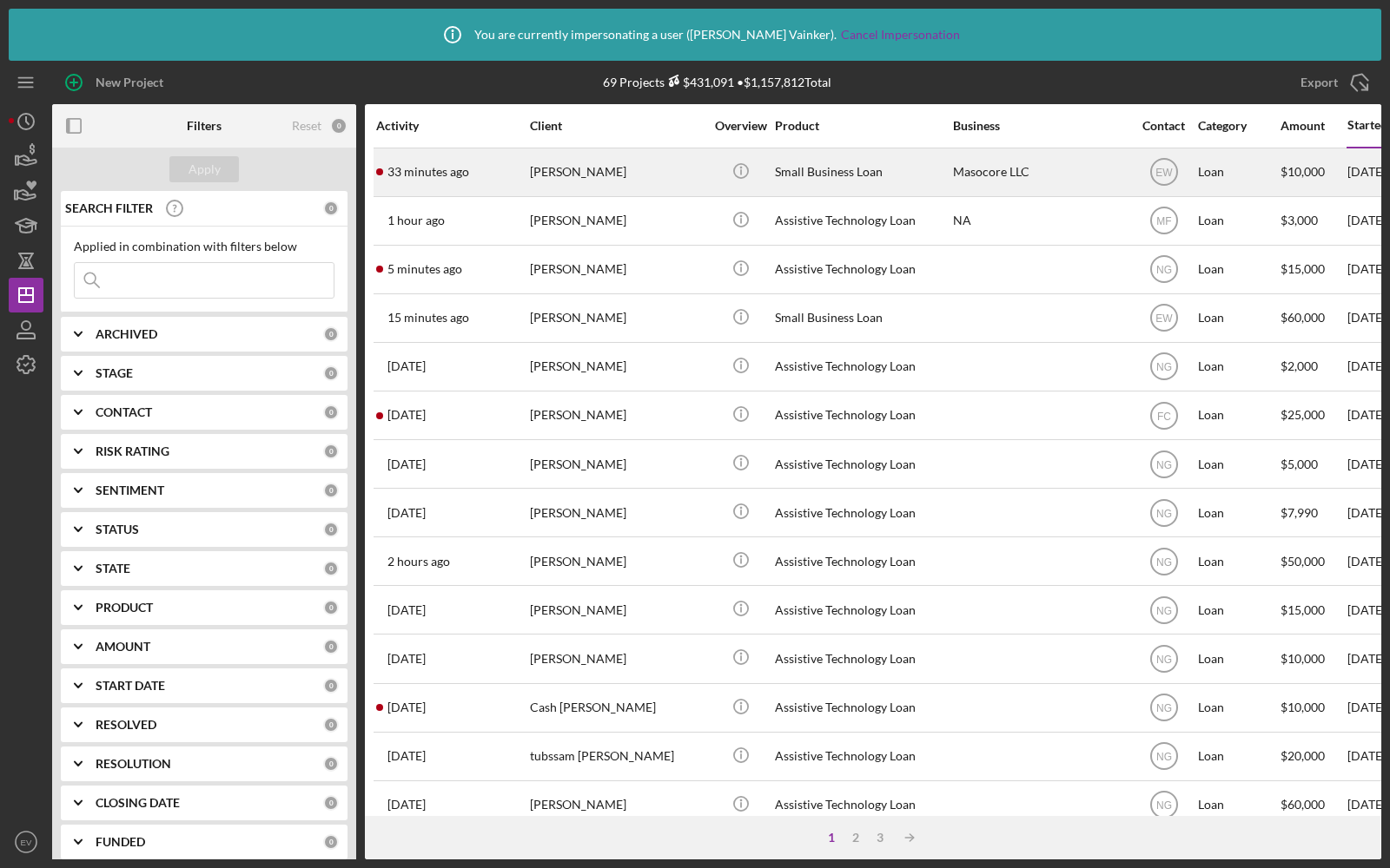
click at [491, 176] on div "33 minutes ago Alice Edison" at bounding box center [452, 173] width 152 height 46
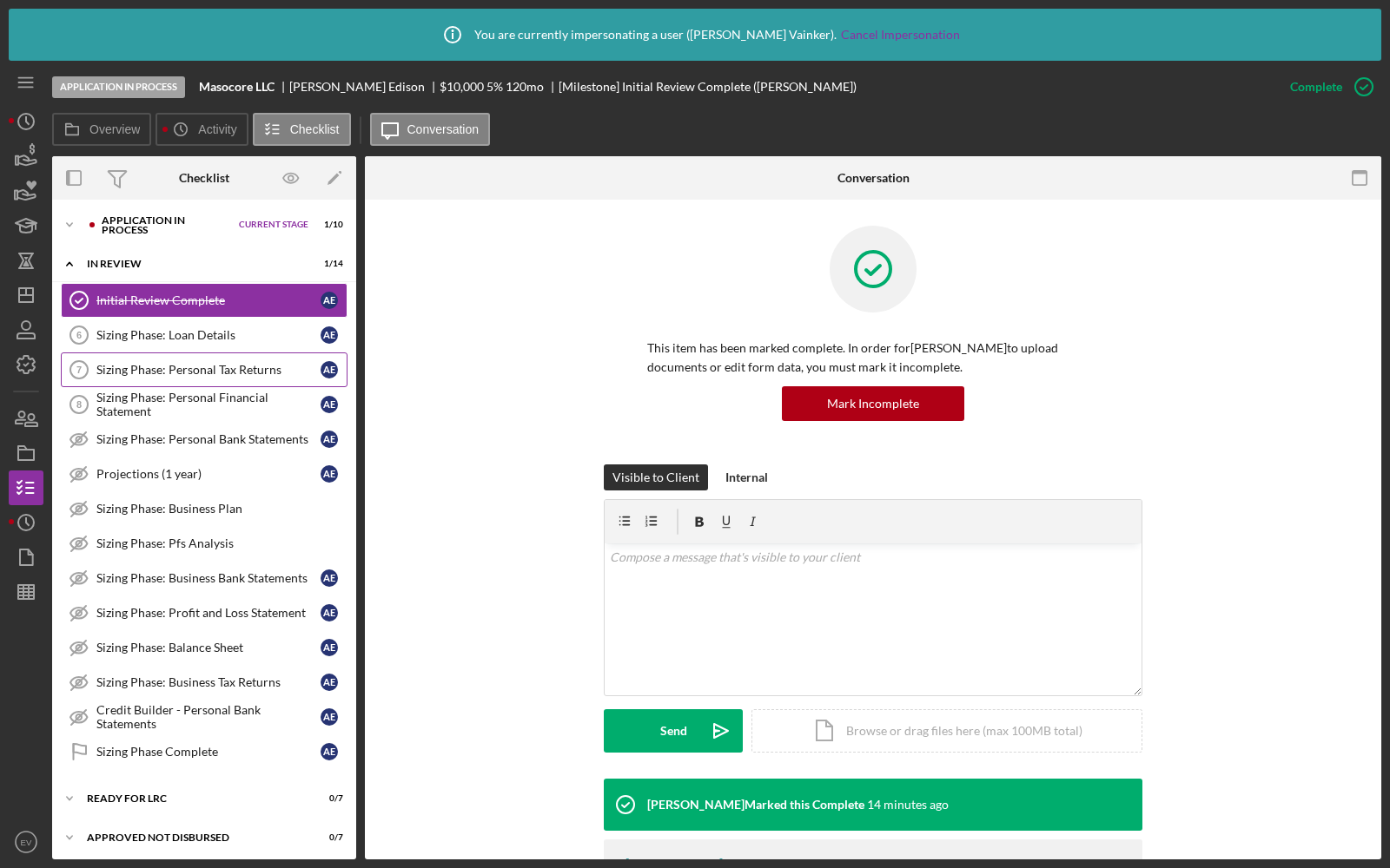
click at [180, 370] on div "Sizing Phase: Personal Tax Returns" at bounding box center [208, 369] width 224 height 14
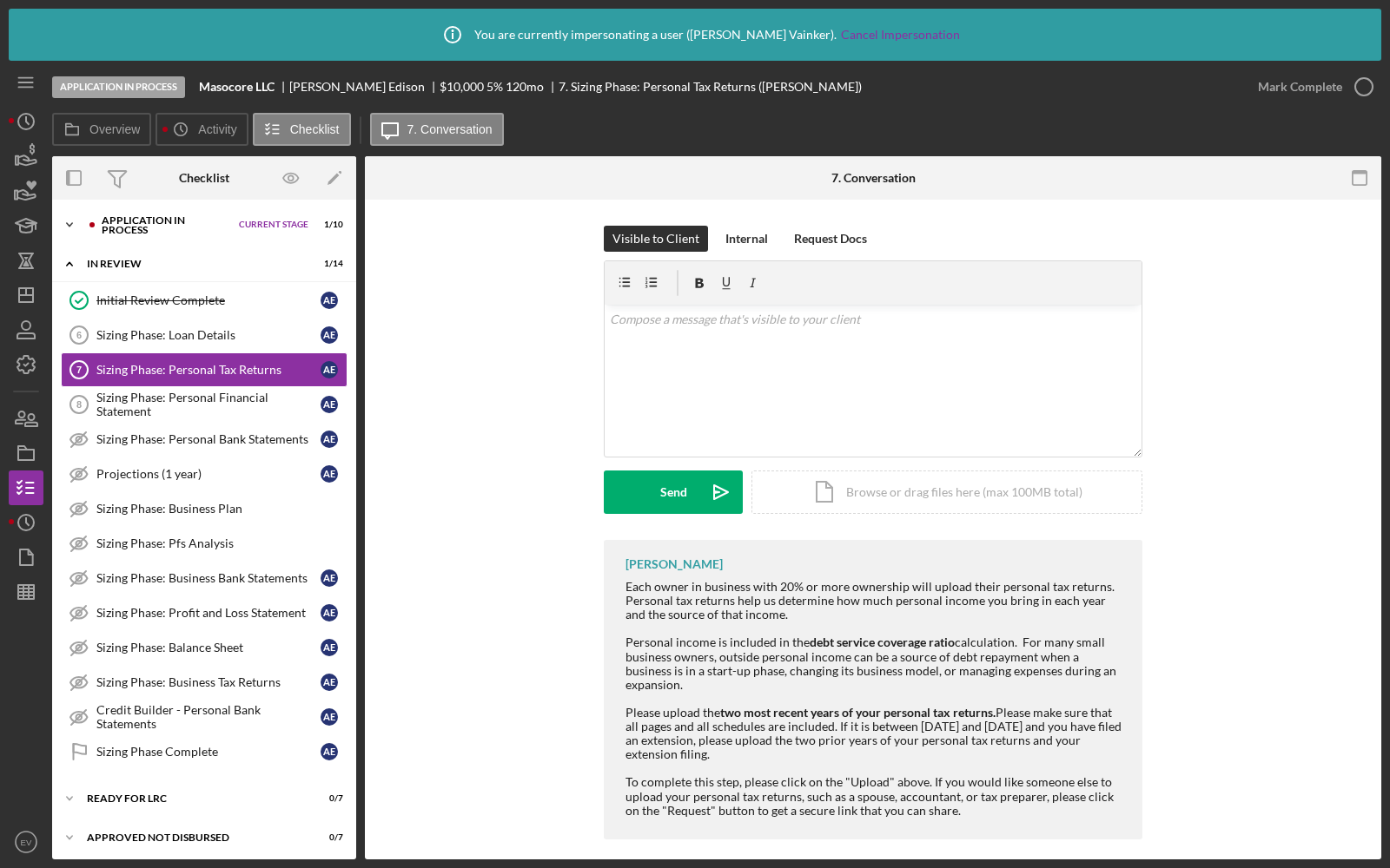
click at [158, 219] on div "Application In Process" at bounding box center [165, 225] width 128 height 20
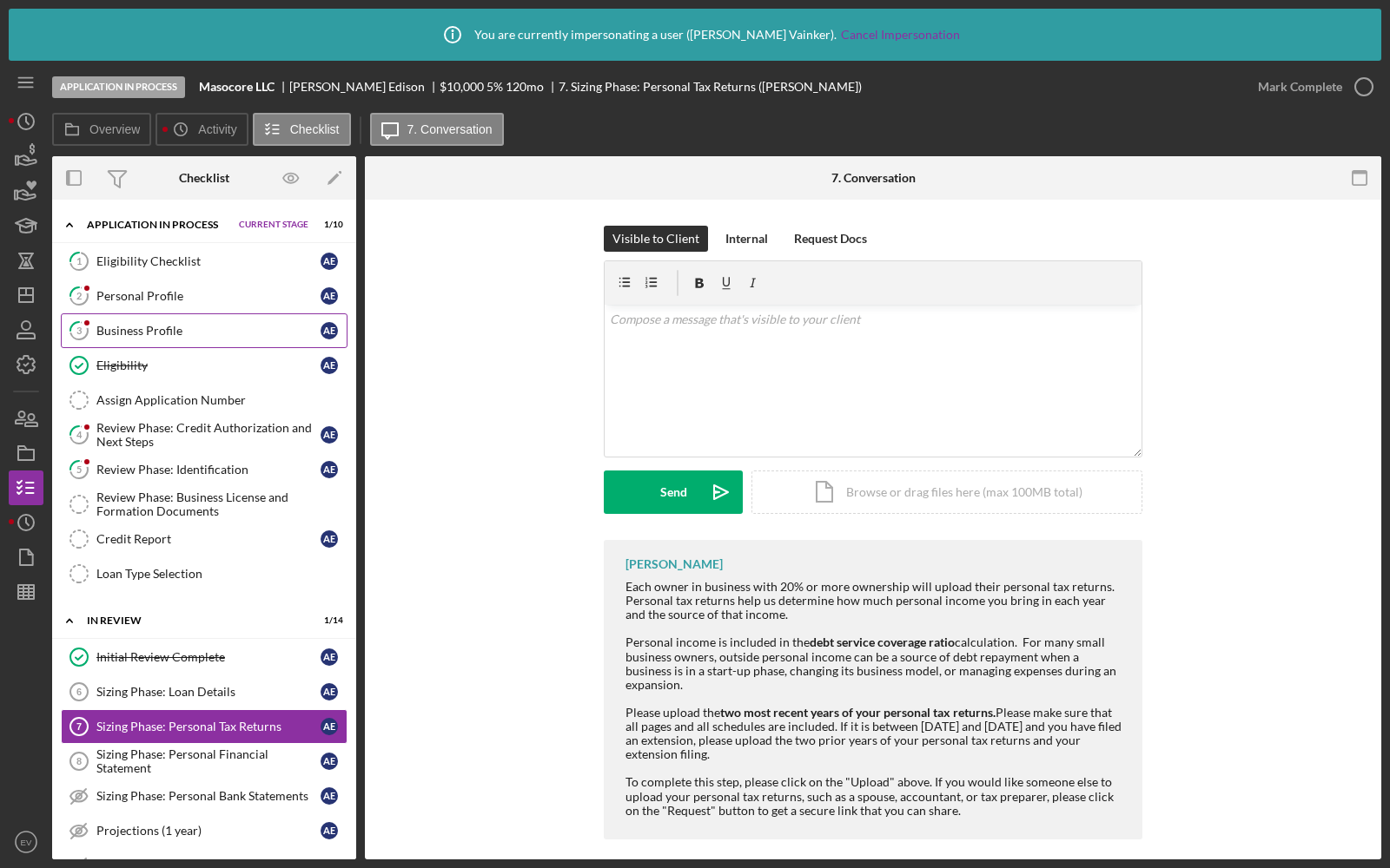
click at [123, 334] on div "Business Profile" at bounding box center [208, 331] width 224 height 14
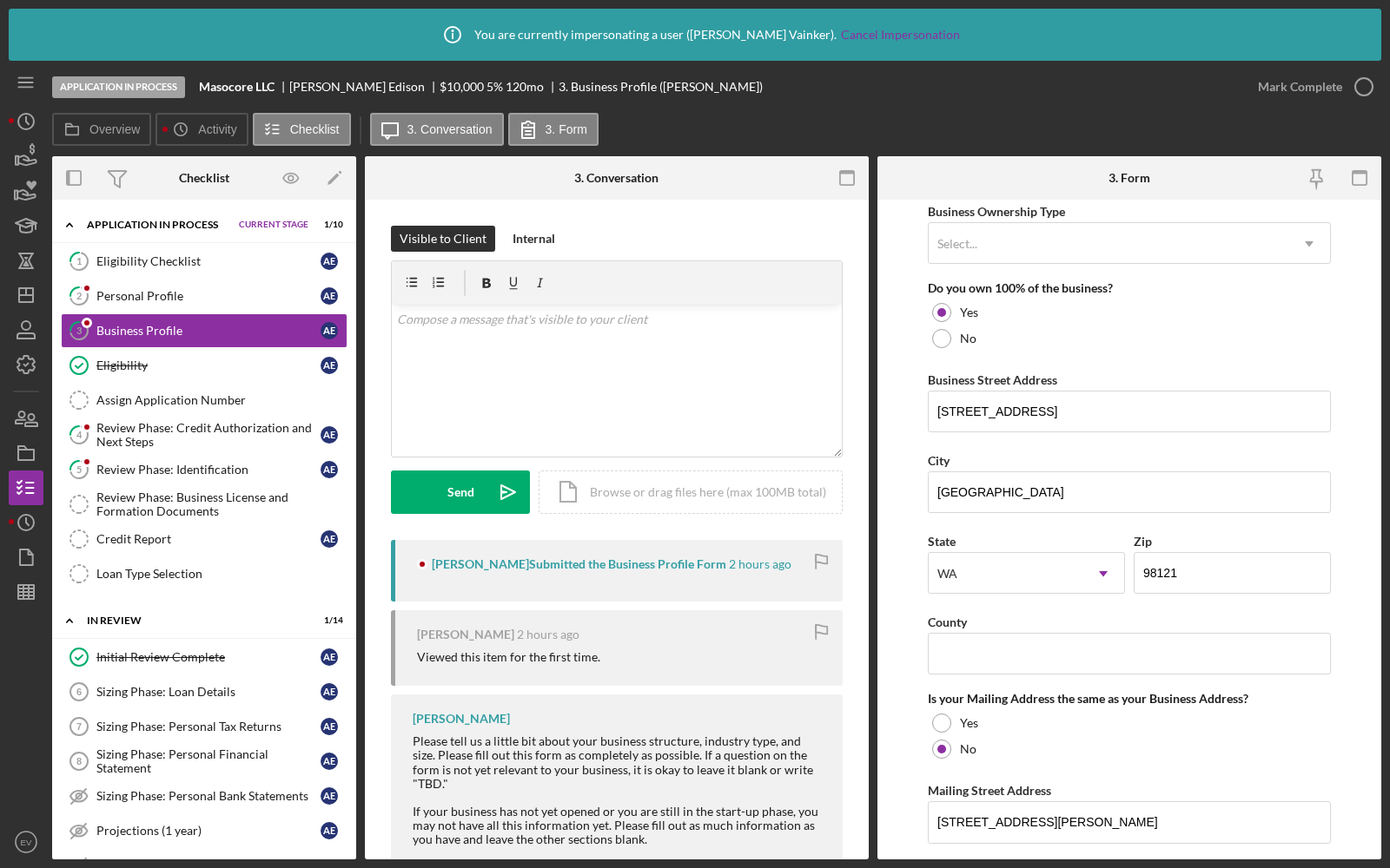
scroll to position [893, 0]
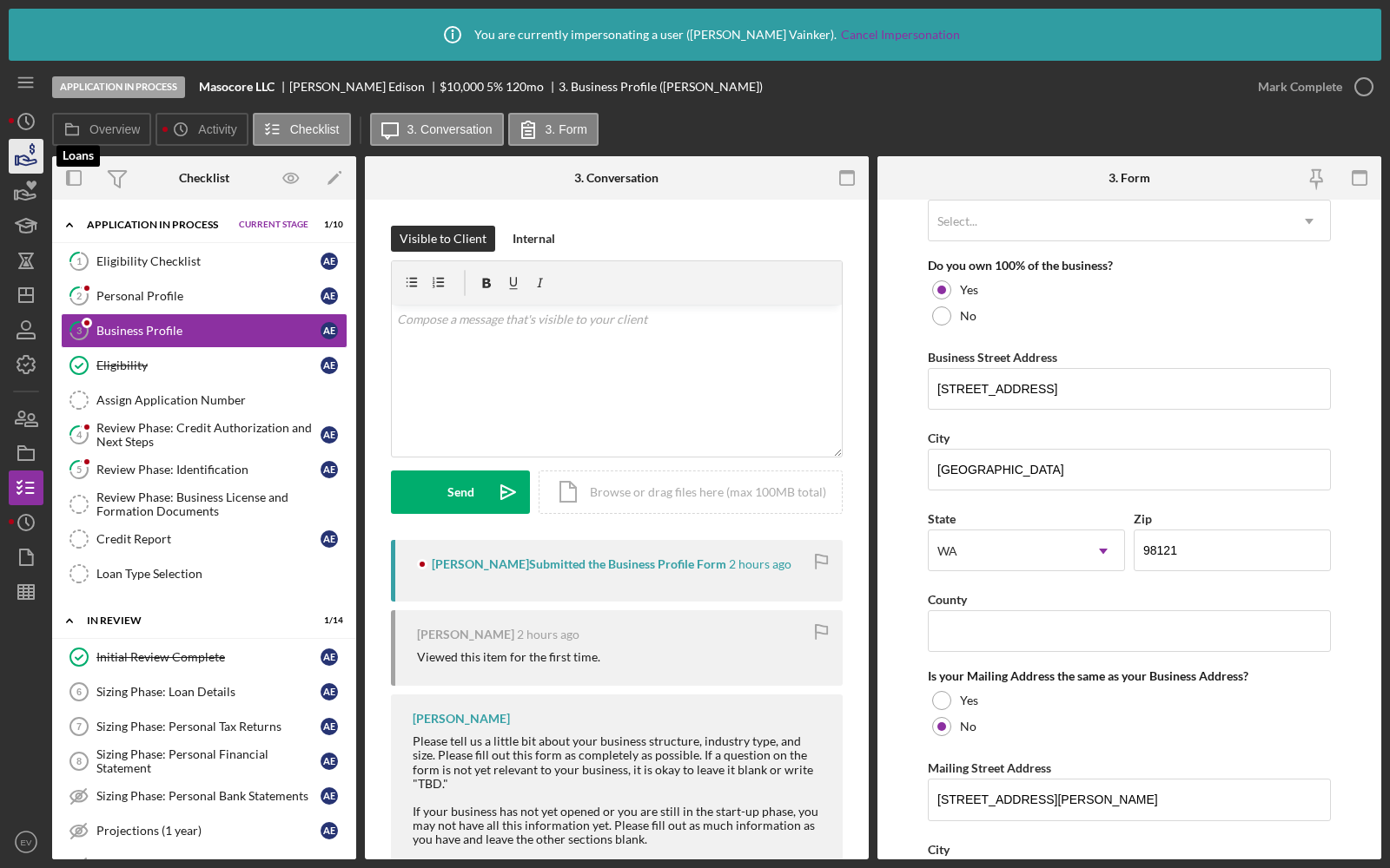
click at [17, 154] on icon "button" at bounding box center [26, 156] width 43 height 43
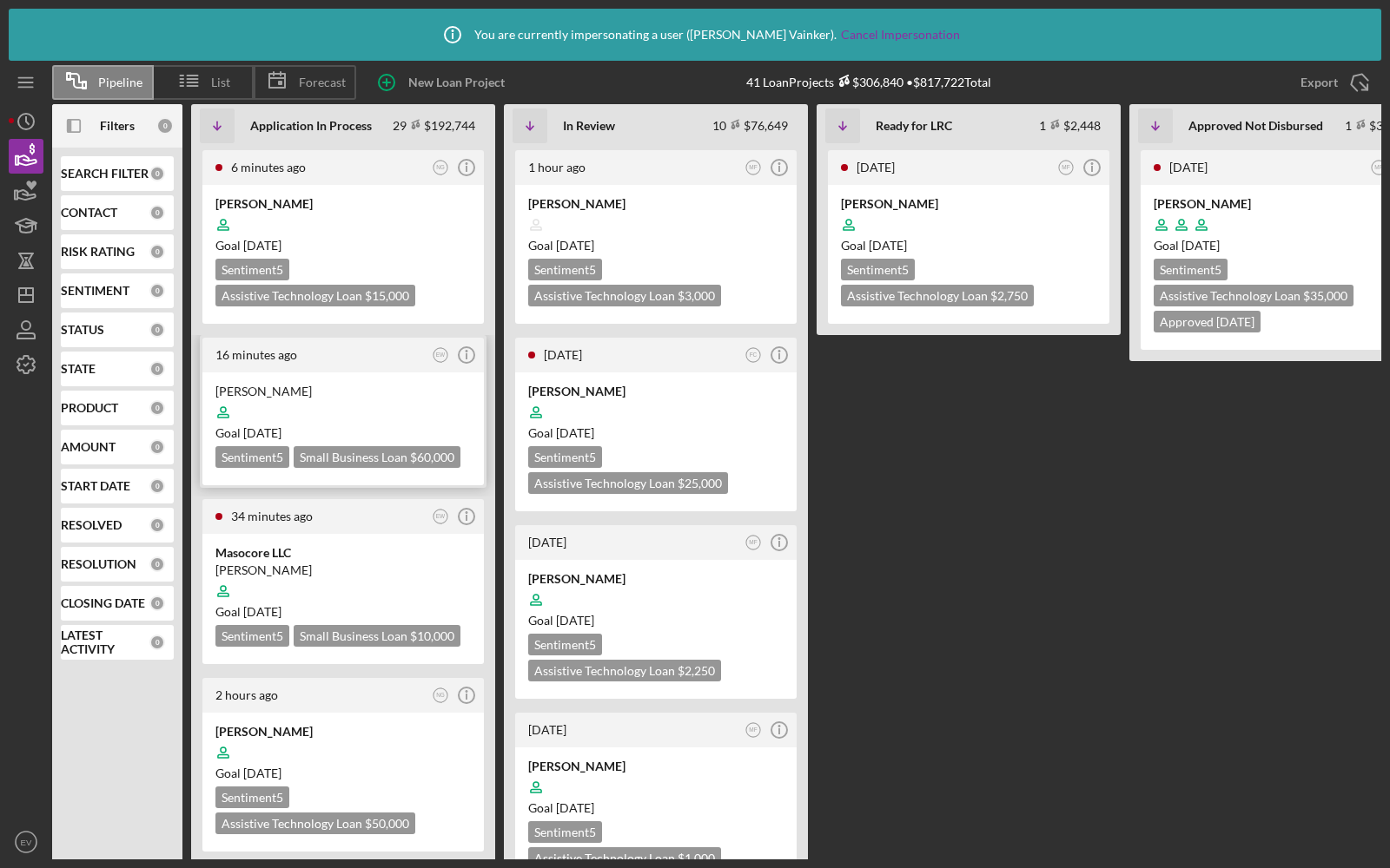
click at [368, 406] on div at bounding box center [342, 413] width 256 height 33
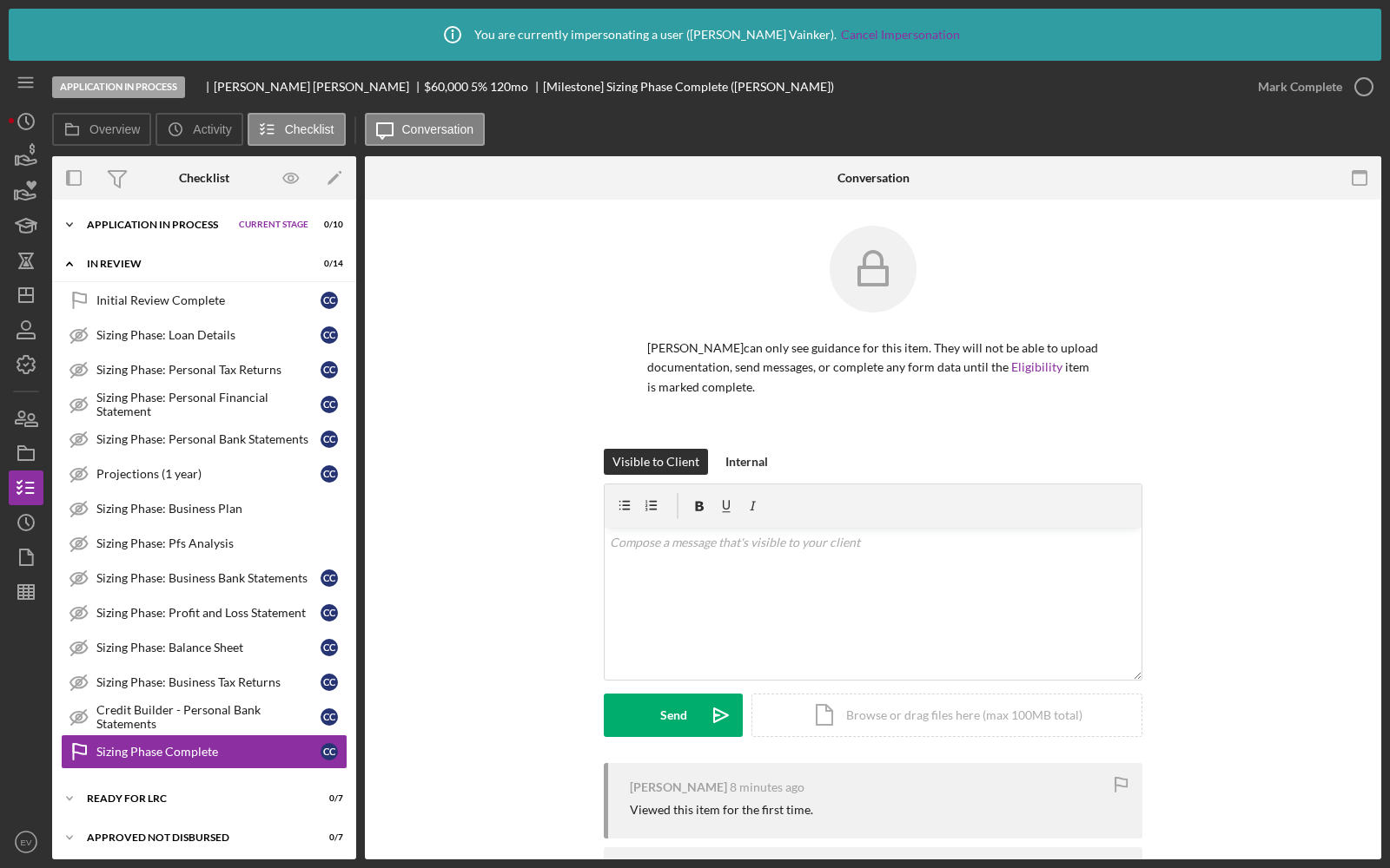
click at [161, 228] on div "Application In Process" at bounding box center [158, 225] width 144 height 11
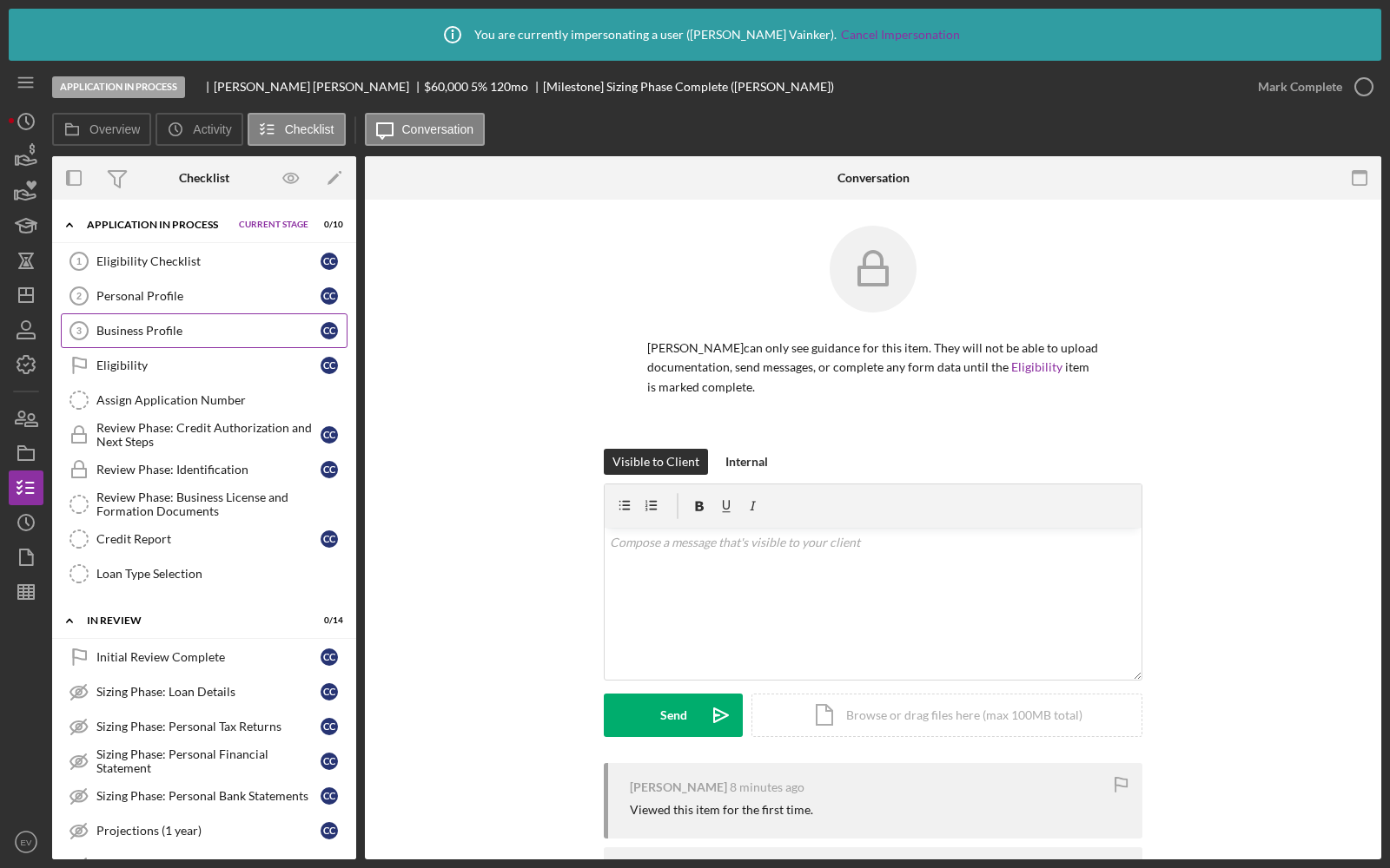
click at [157, 327] on div "Business Profile" at bounding box center [208, 331] width 224 height 14
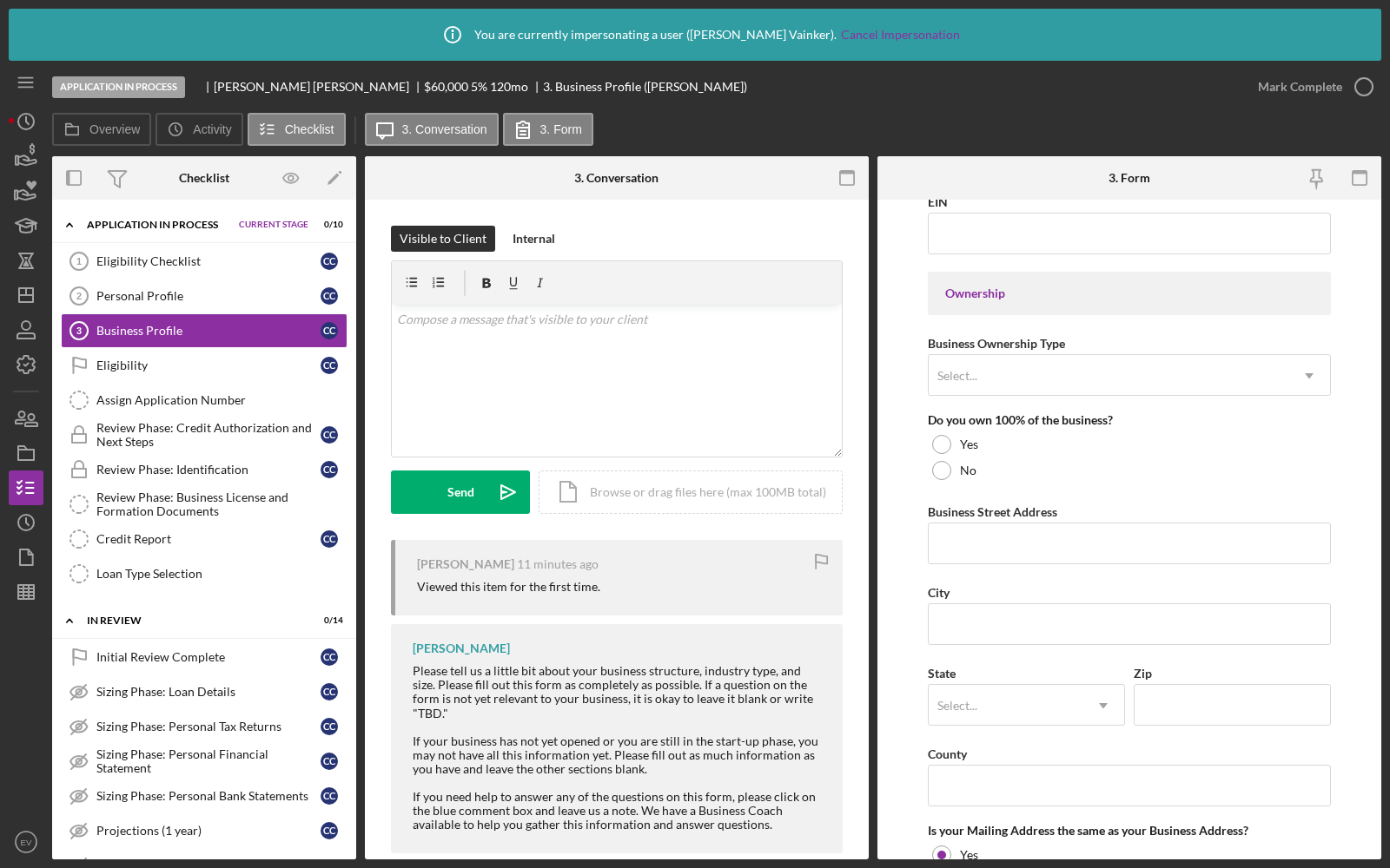
scroll to position [757, 0]
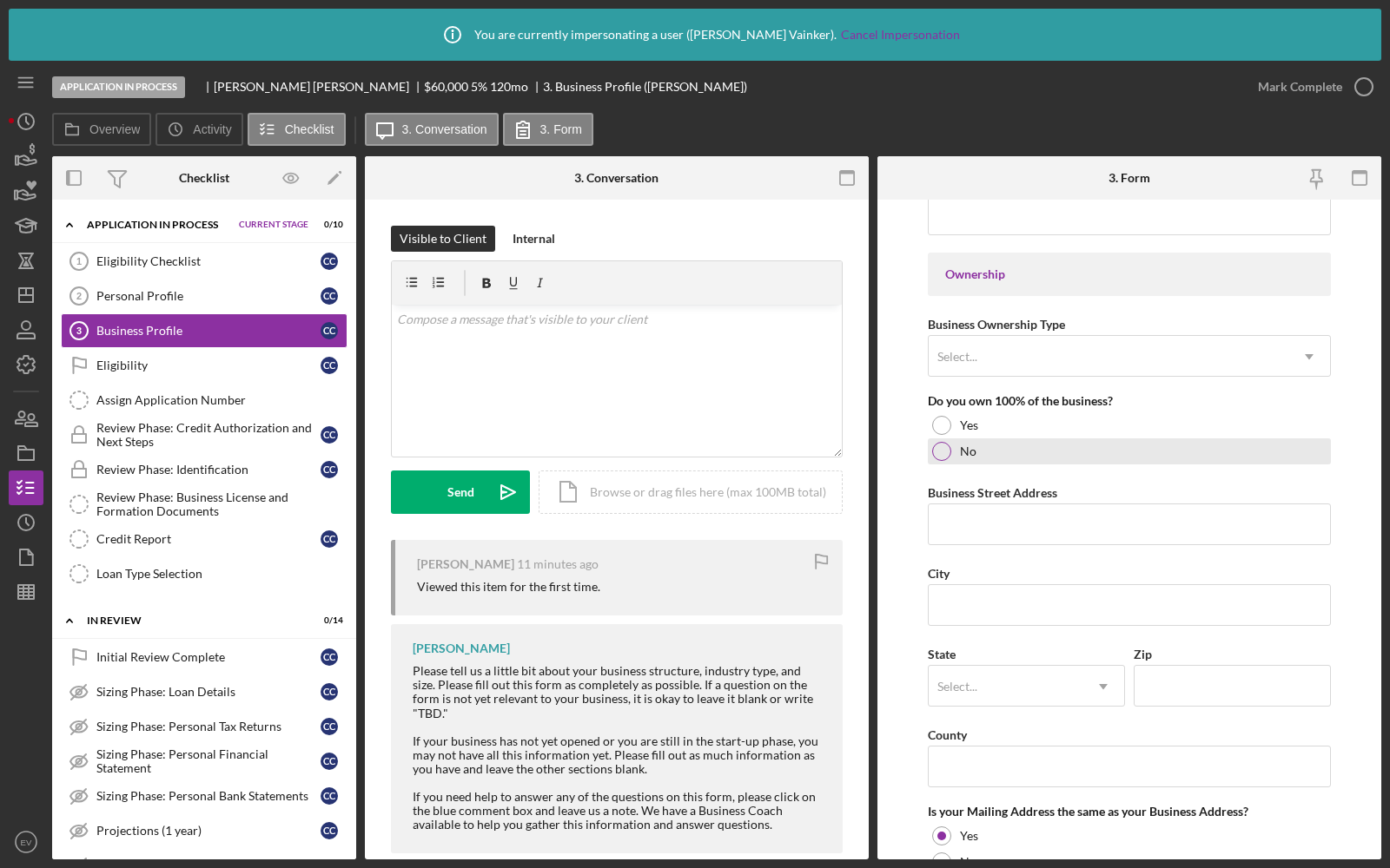
click at [939, 448] on div at bounding box center [941, 451] width 19 height 19
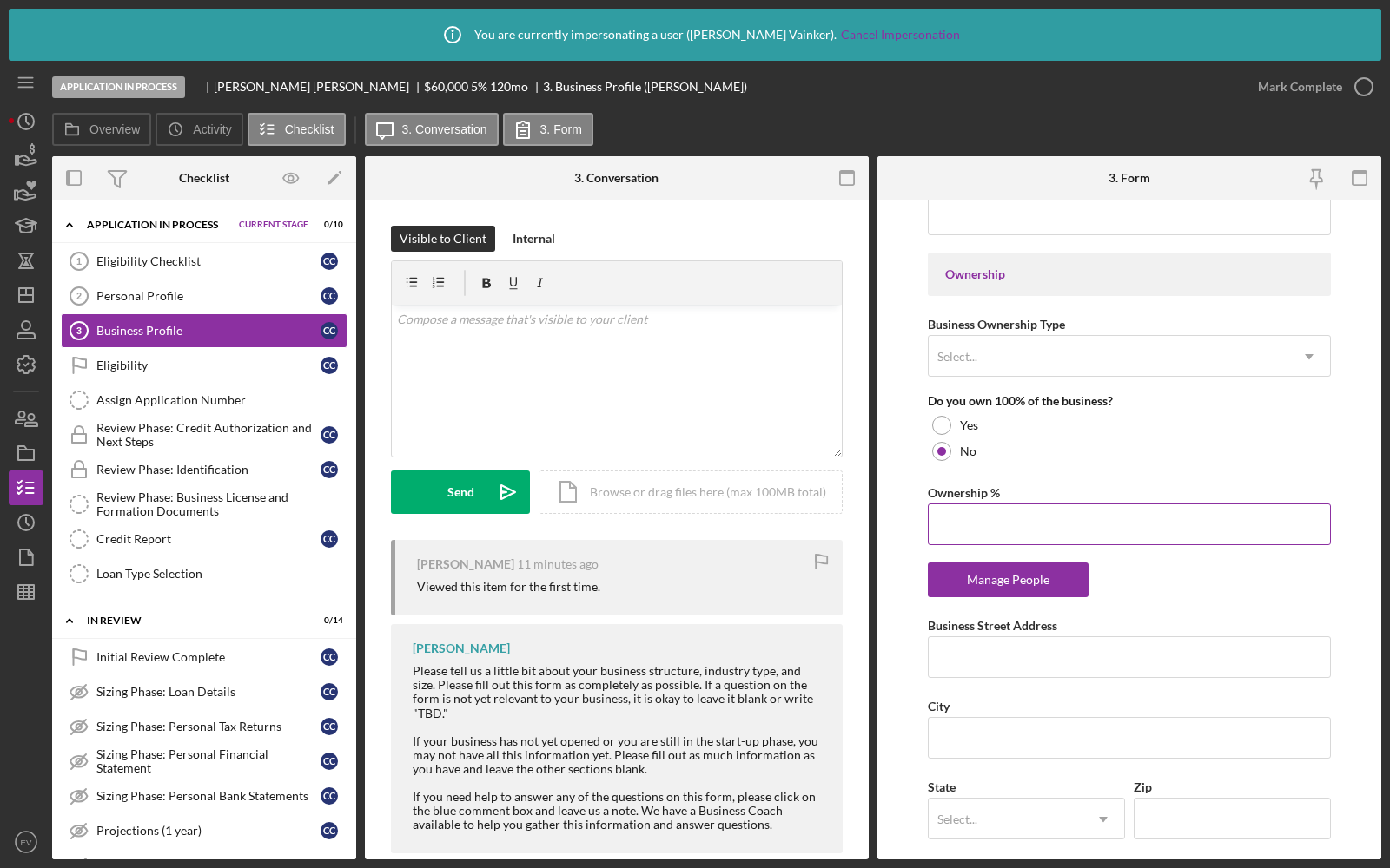
click at [962, 515] on input "Ownership %" at bounding box center [1130, 524] width 403 height 41
type input "50.00%"
click at [974, 568] on div "Manage People" at bounding box center [1008, 580] width 144 height 35
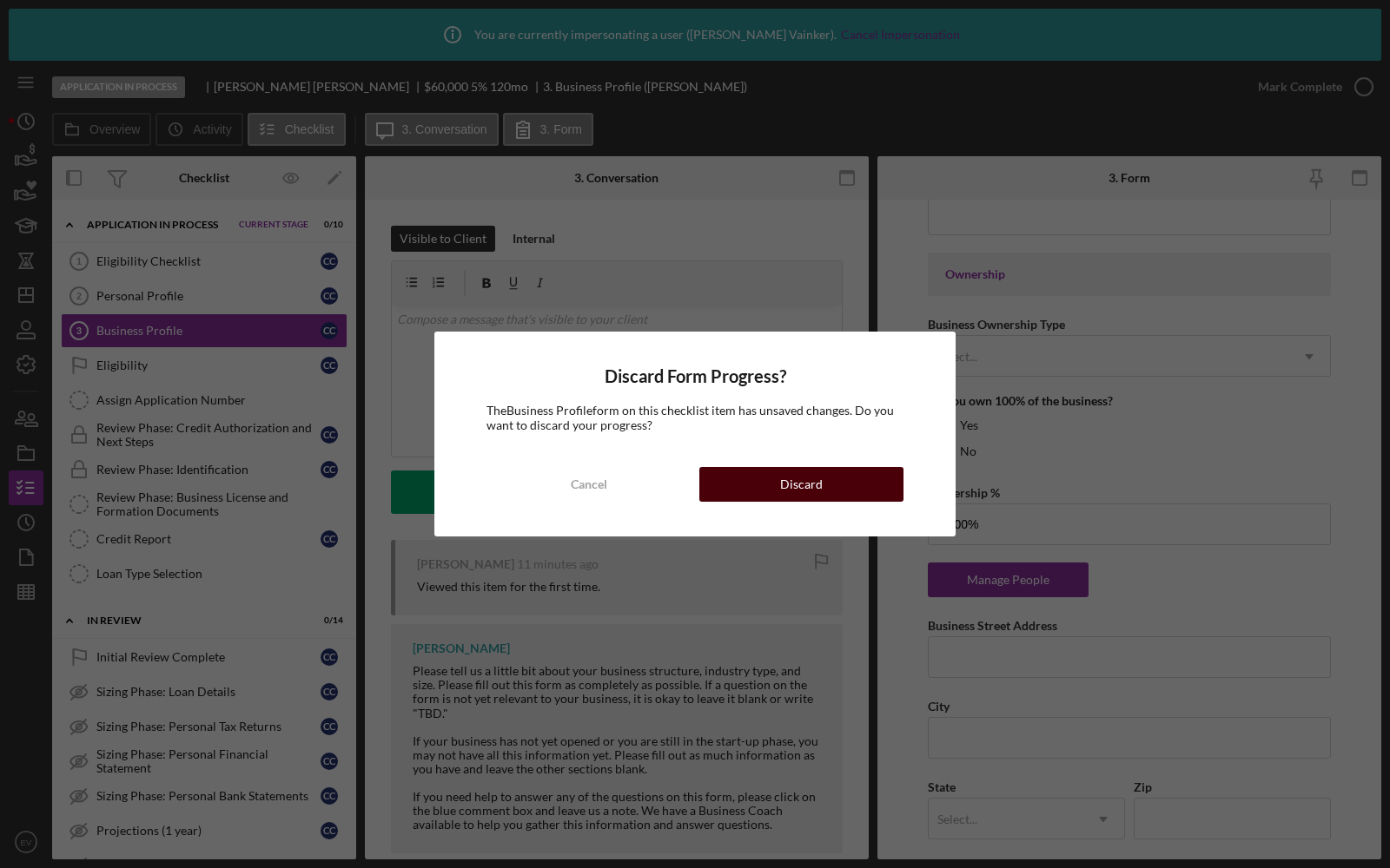
click at [790, 482] on div "Discard" at bounding box center [802, 484] width 42 height 35
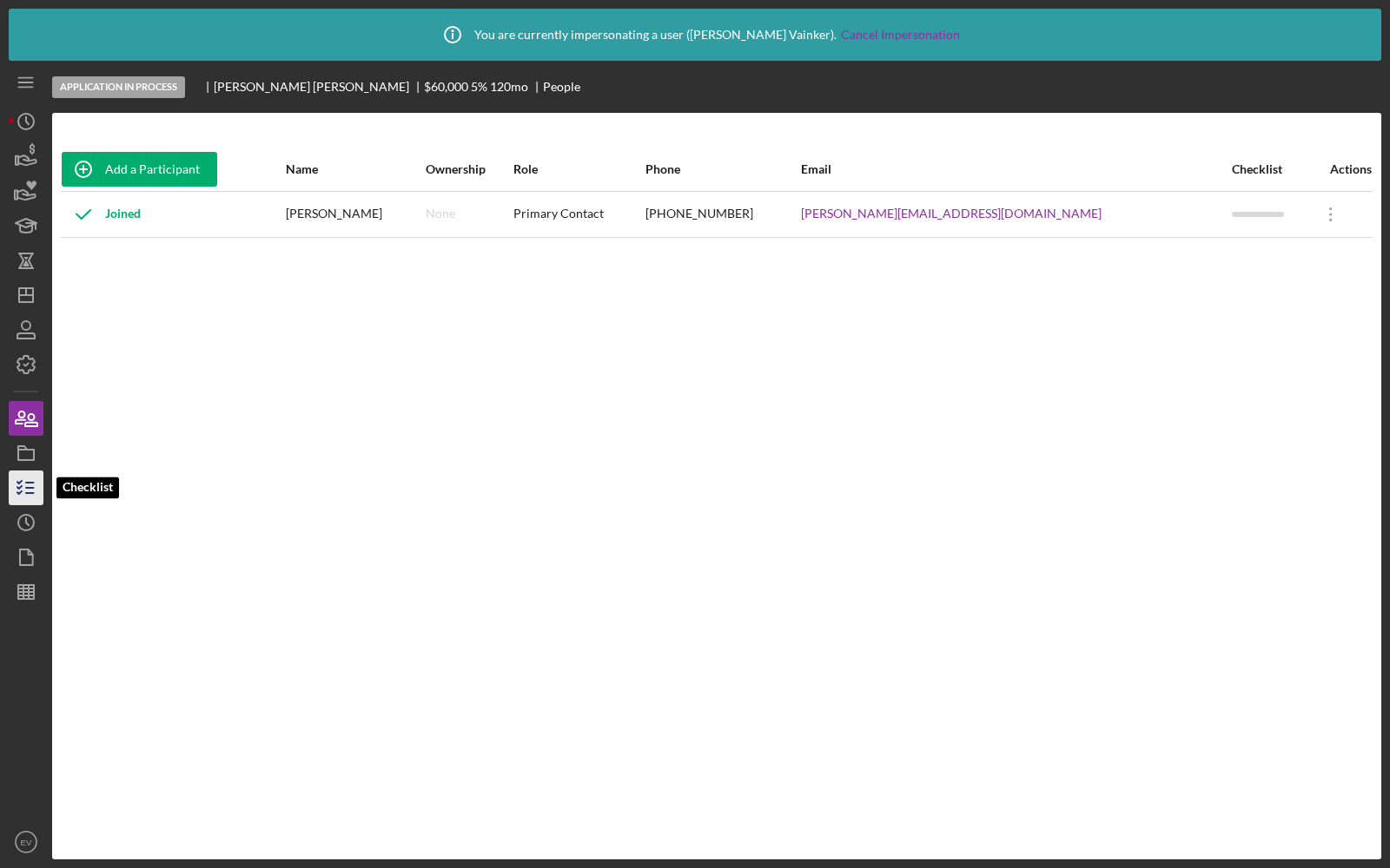
click at [31, 476] on icon "button" at bounding box center [26, 488] width 43 height 43
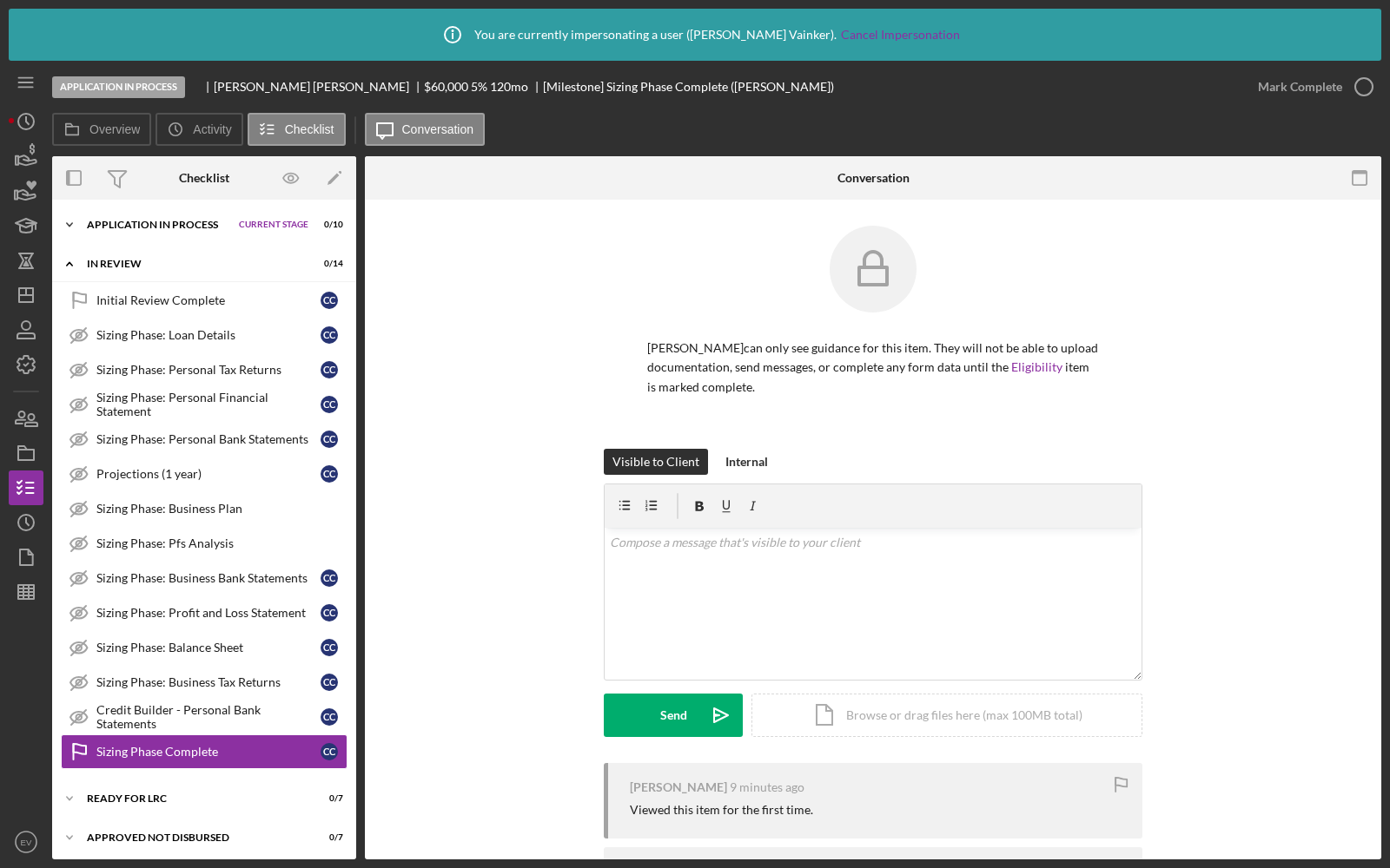
click at [136, 225] on div "Application In Process" at bounding box center [158, 225] width 144 height 11
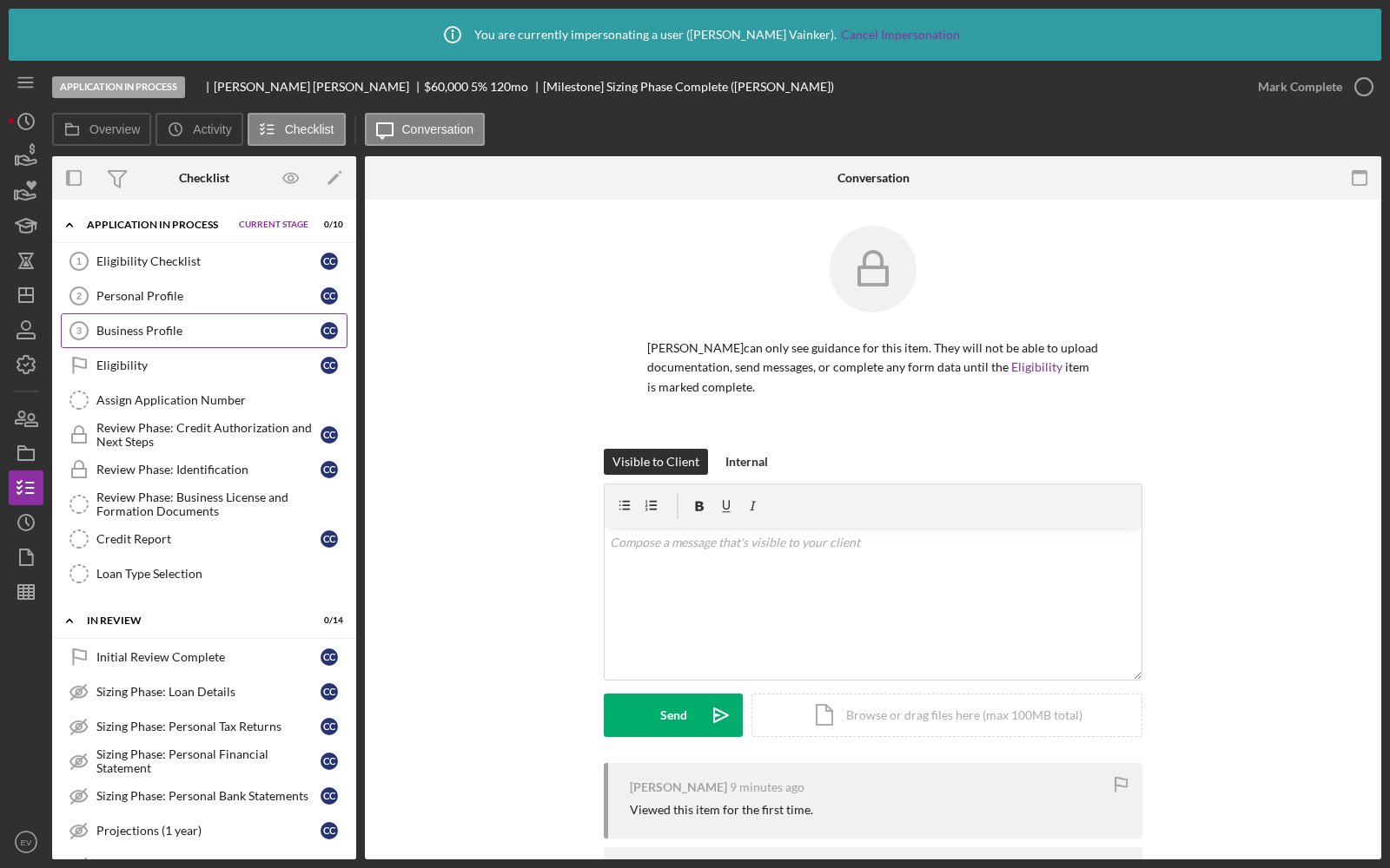
click at [131, 315] on link "Business Profile 3 Business Profile C C" at bounding box center [204, 331] width 286 height 35
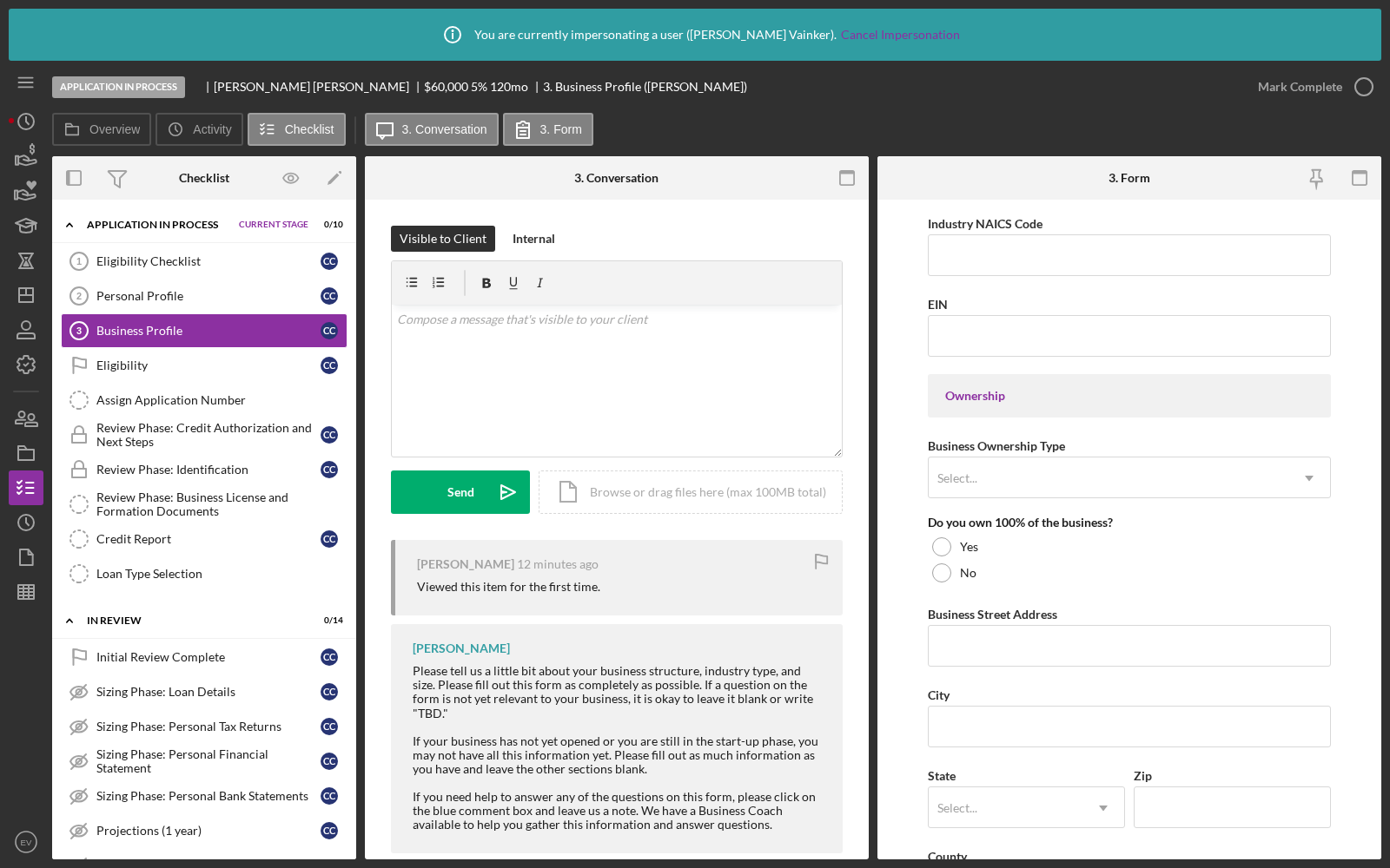
scroll to position [720, 0]
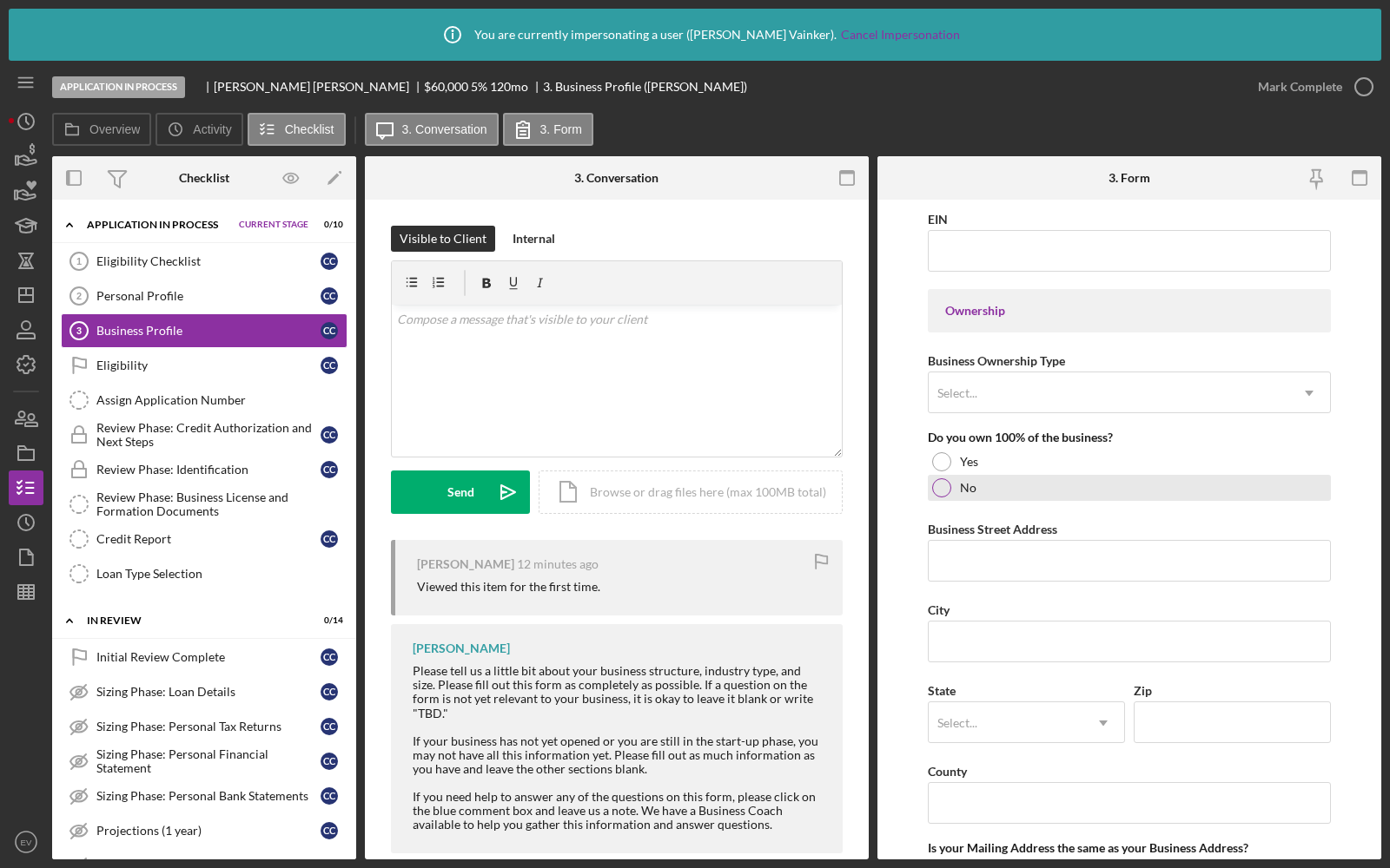
click at [932, 487] on div "No" at bounding box center [1130, 488] width 403 height 26
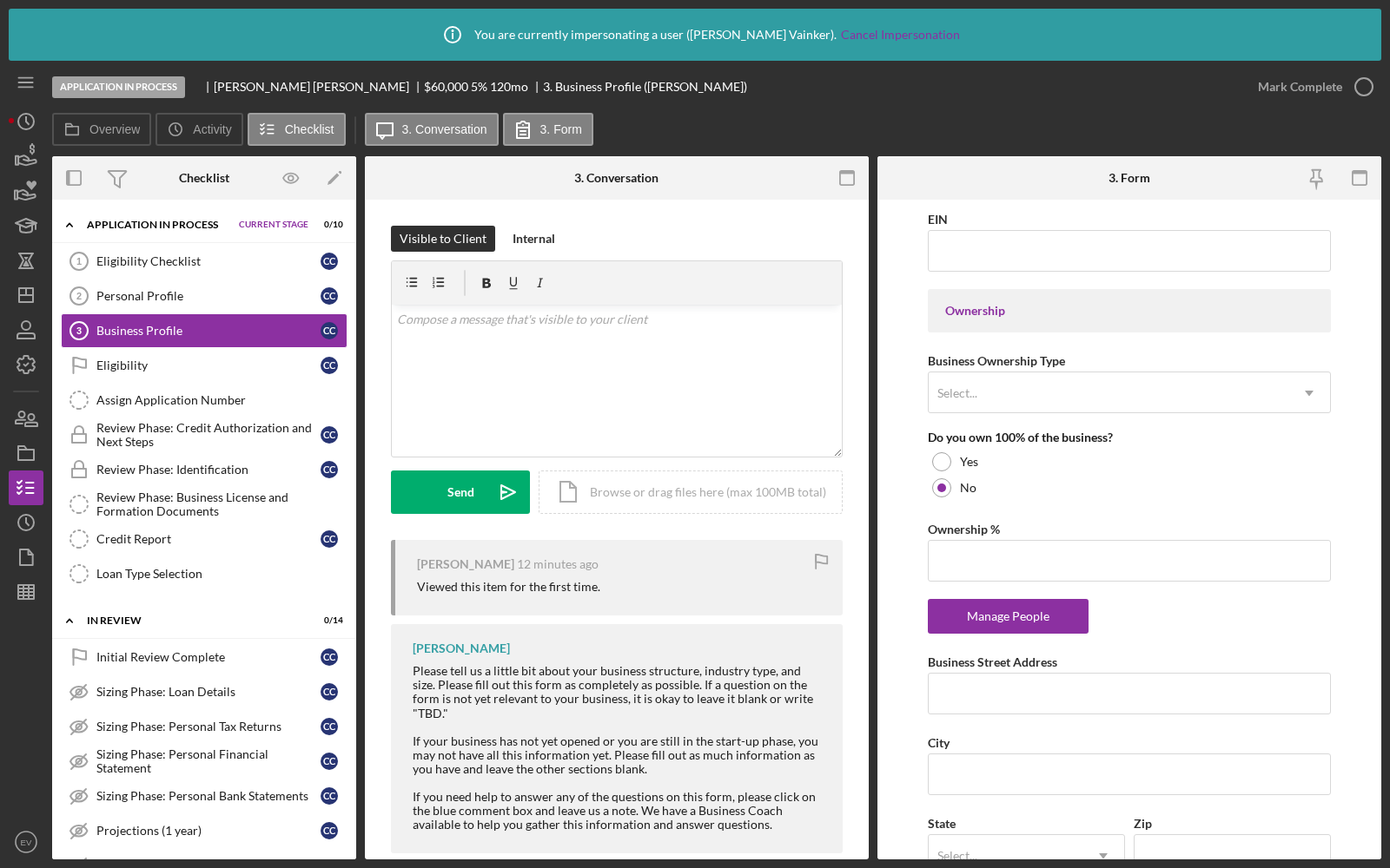
scroll to position [800, 0]
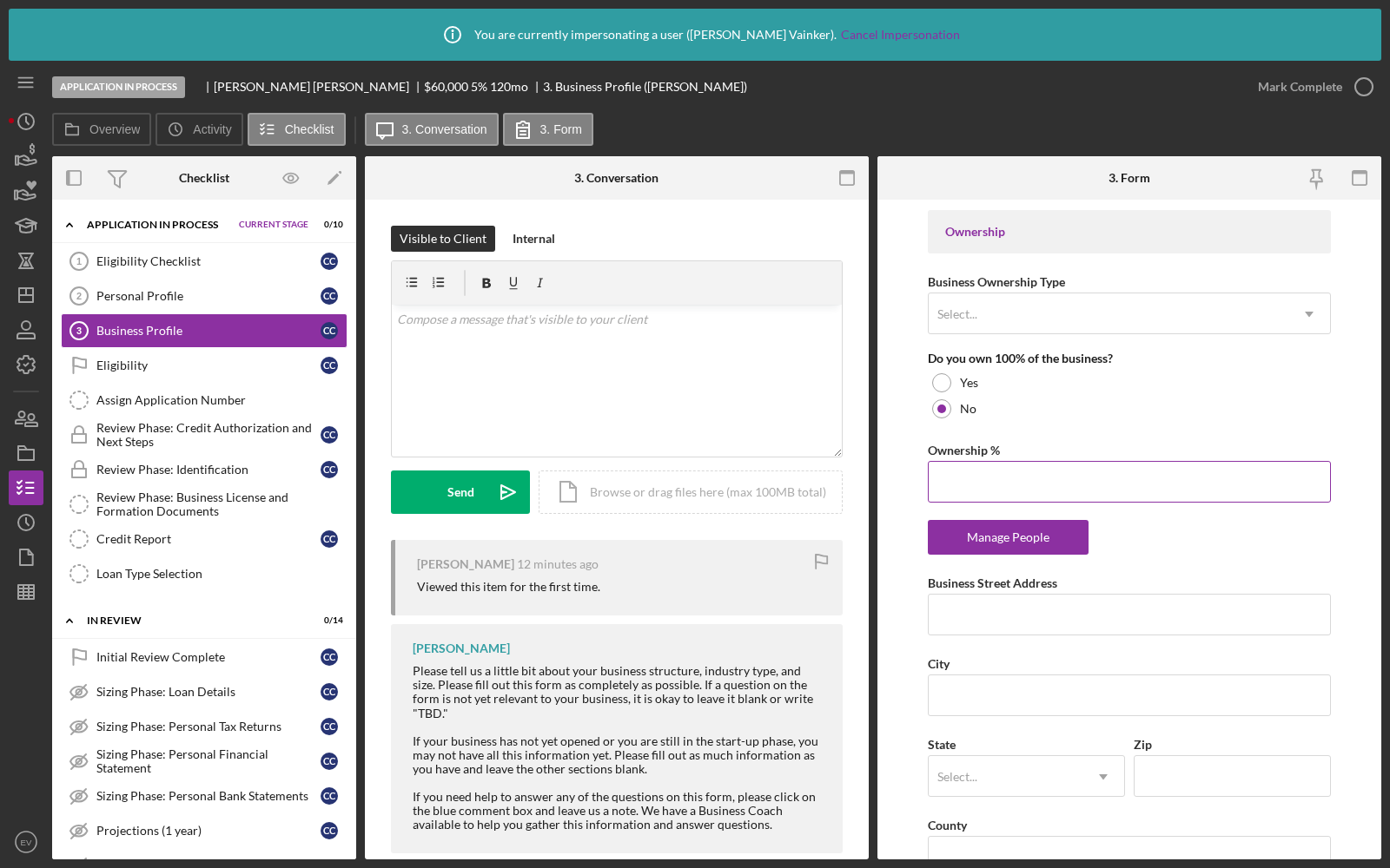
click at [973, 470] on input "Ownership %" at bounding box center [1130, 481] width 403 height 41
click at [20, 162] on icon "button" at bounding box center [26, 156] width 43 height 43
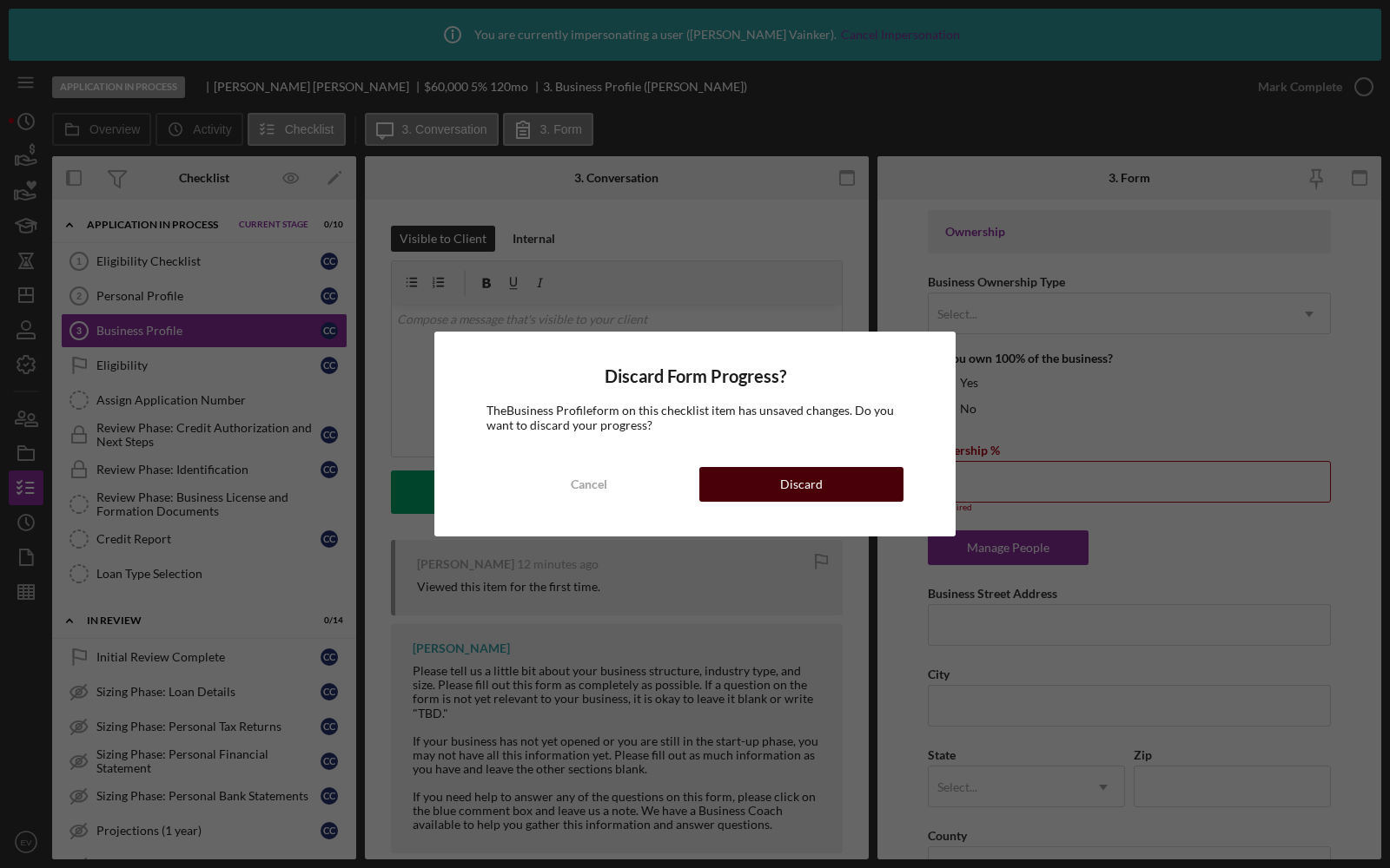
click at [765, 484] on button "Discard" at bounding box center [802, 484] width 204 height 35
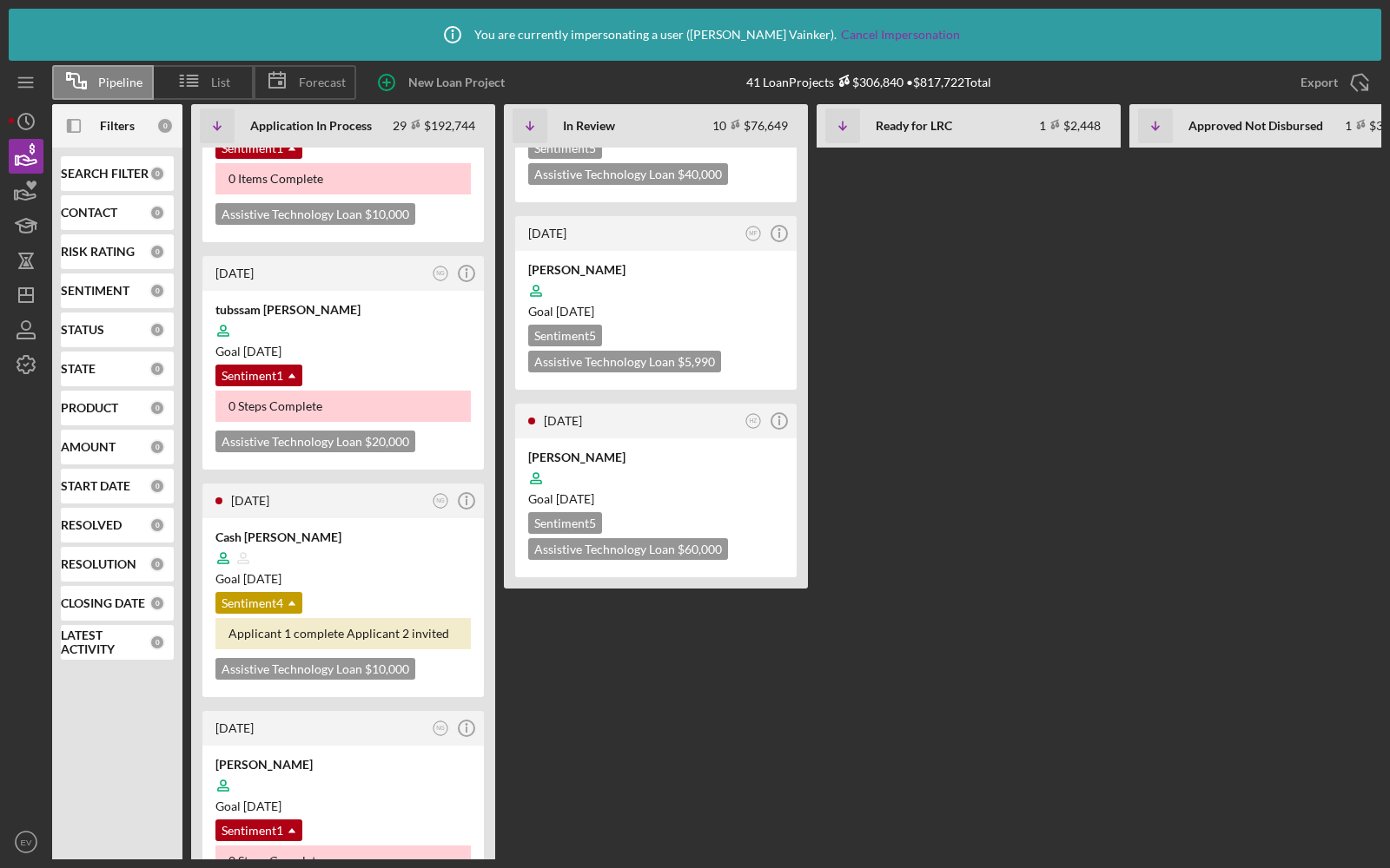
scroll to position [1642, 0]
click at [367, 541] on div at bounding box center [342, 557] width 256 height 33
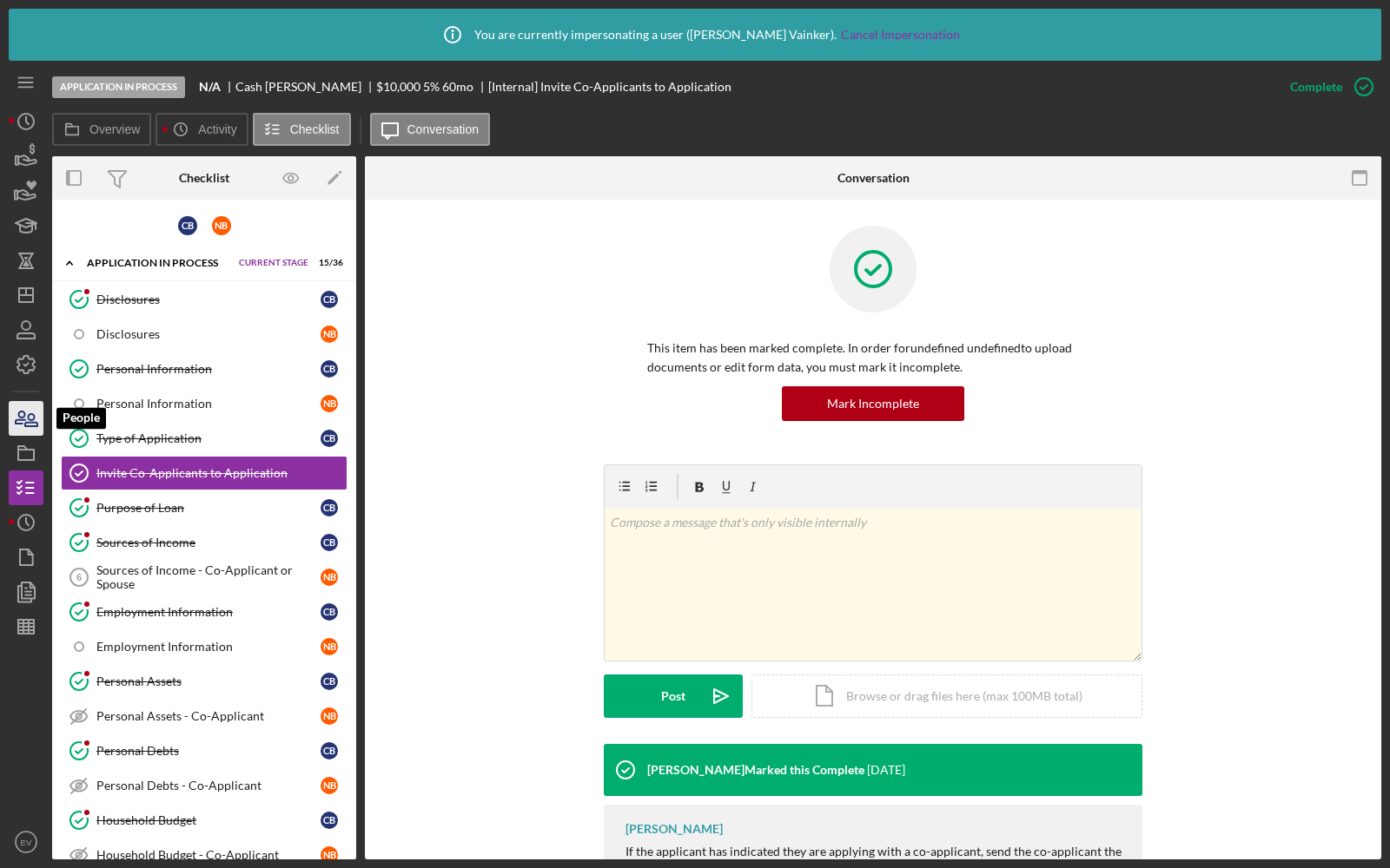
click at [12, 422] on icon "button" at bounding box center [26, 419] width 43 height 43
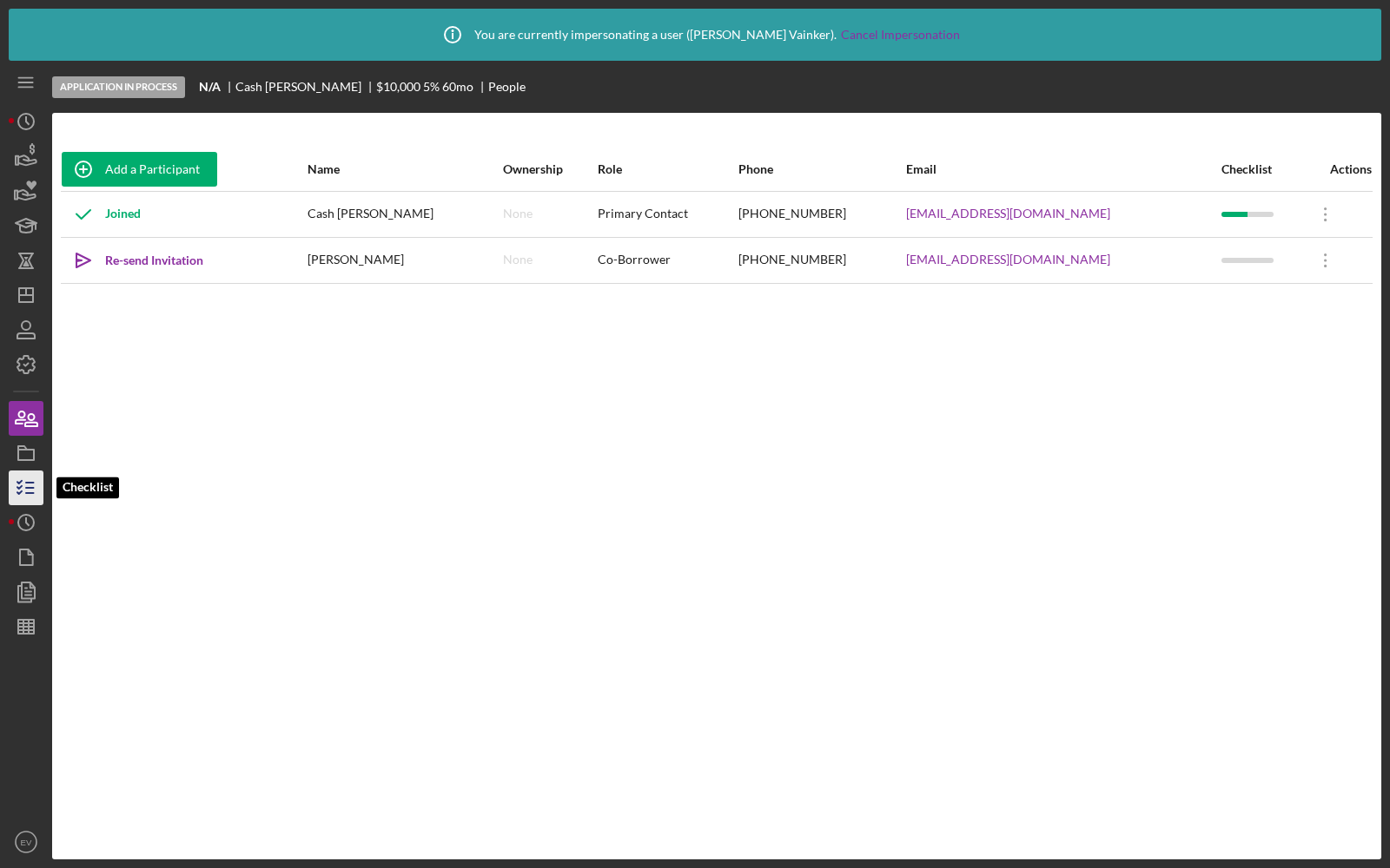
click at [21, 492] on polyline "button" at bounding box center [19, 493] width 5 height 3
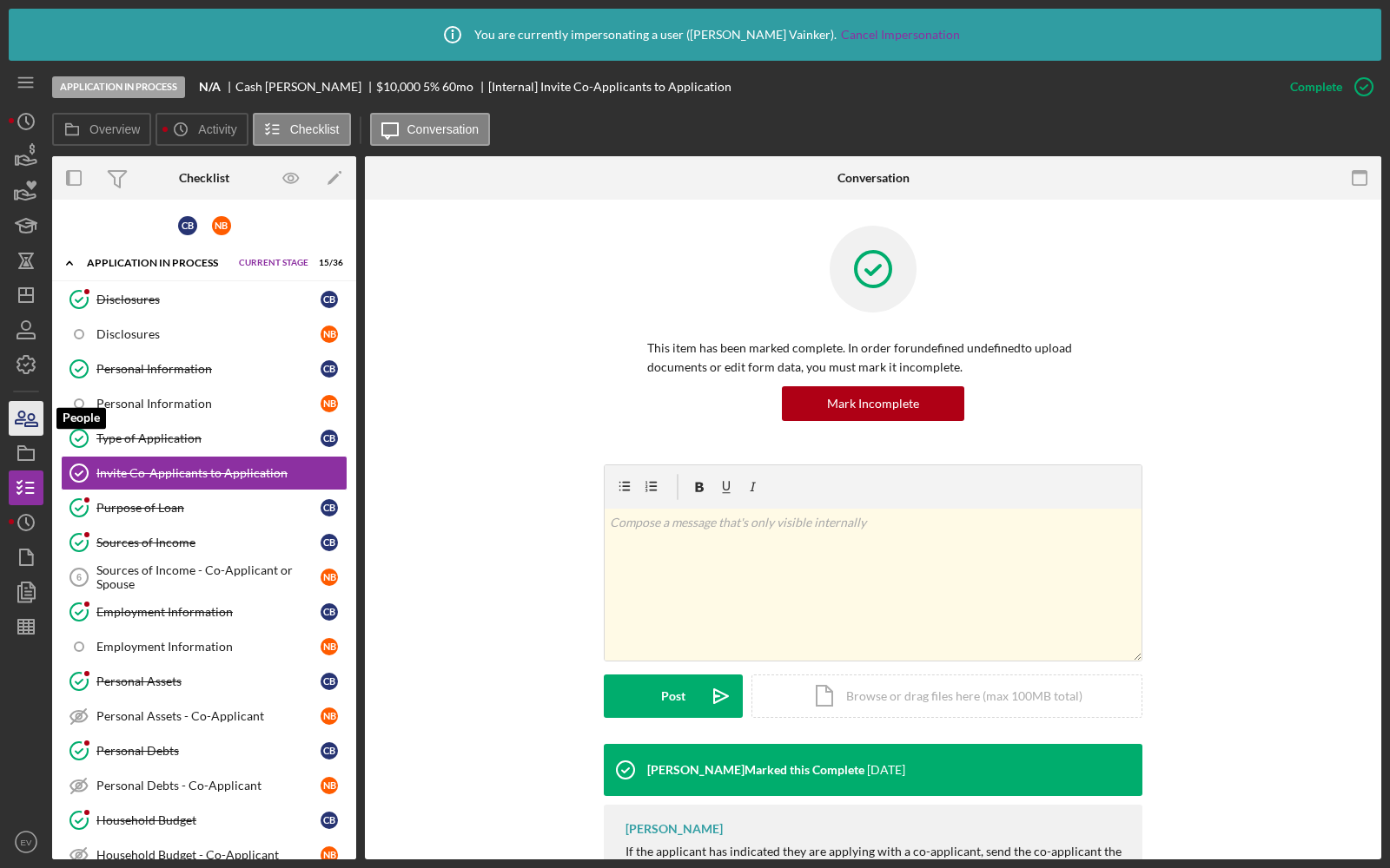
click at [36, 432] on icon "button" at bounding box center [26, 419] width 43 height 43
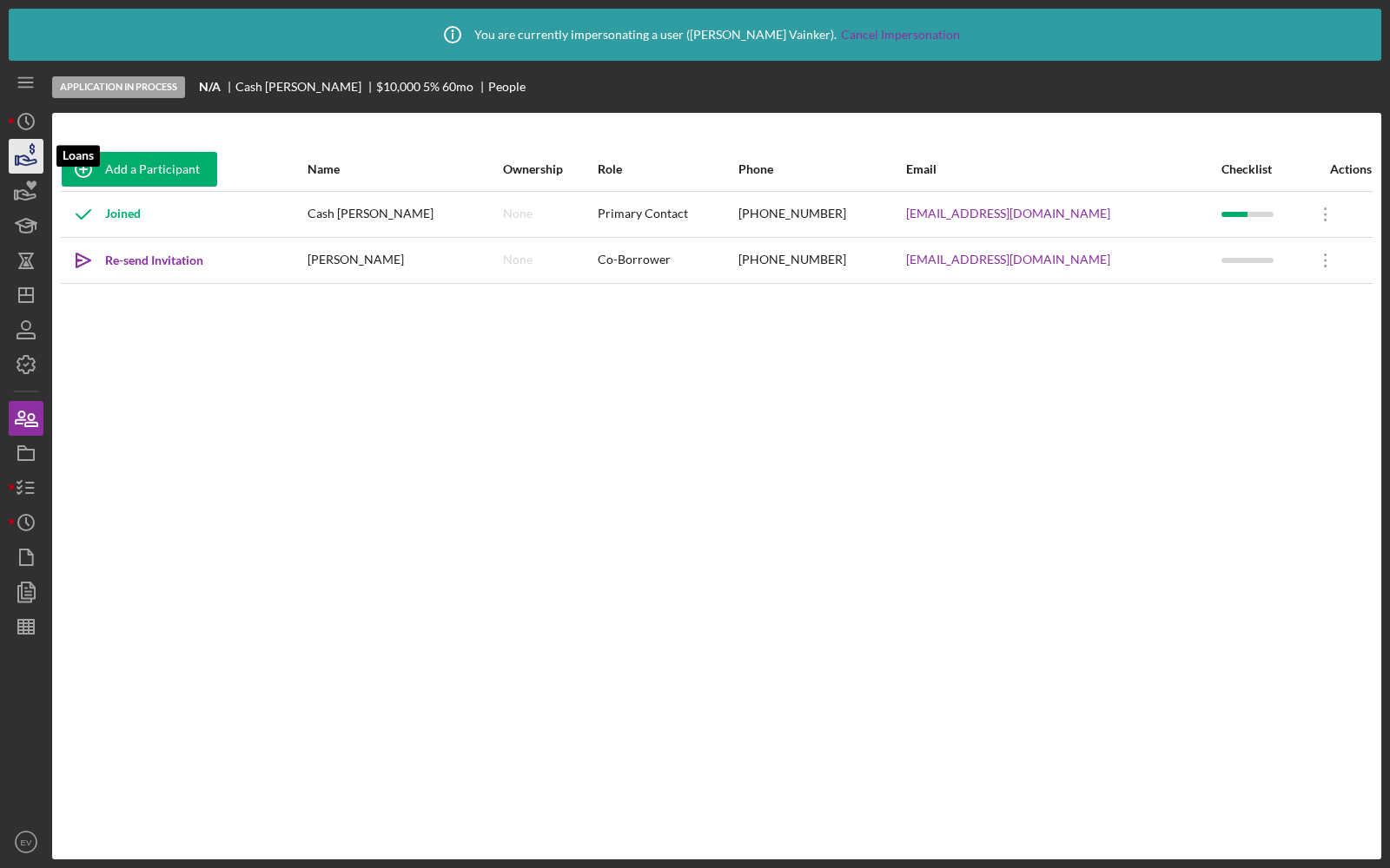
click at [26, 158] on icon "button" at bounding box center [26, 156] width 43 height 43
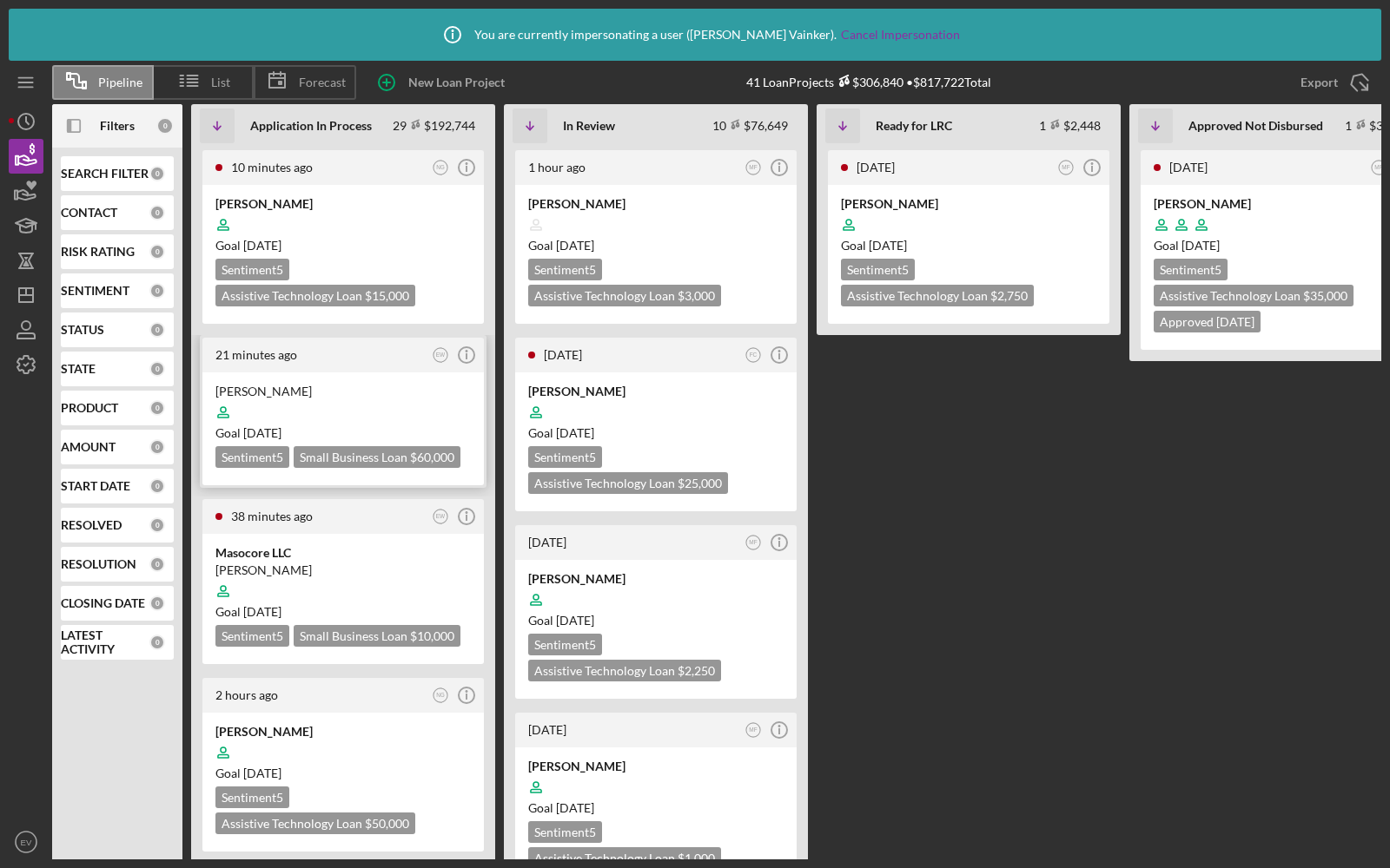
click at [224, 407] on icon at bounding box center [223, 412] width 11 height 11
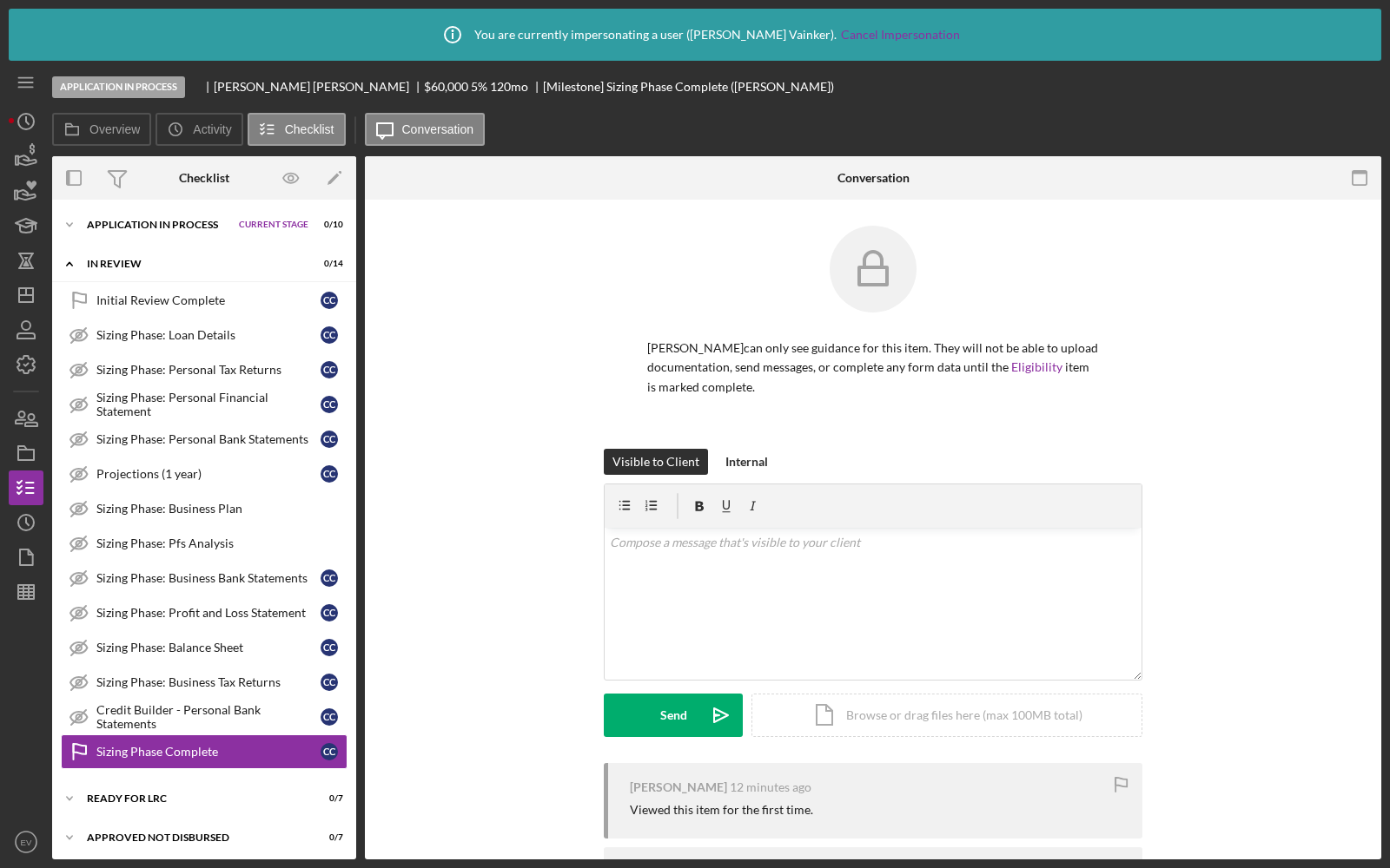
scroll to position [31, 0]
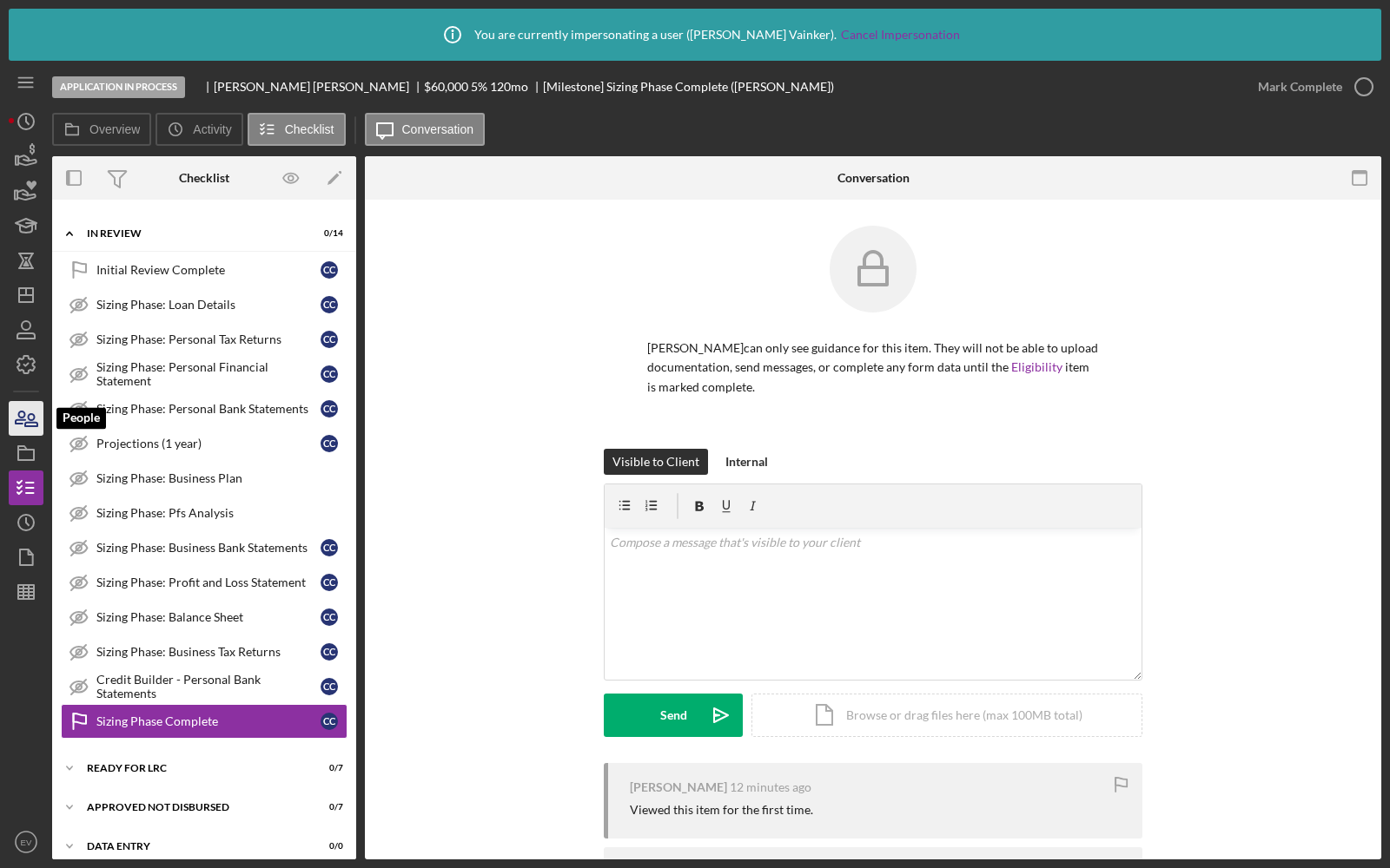
click at [25, 424] on icon "button" at bounding box center [31, 420] width 13 height 13
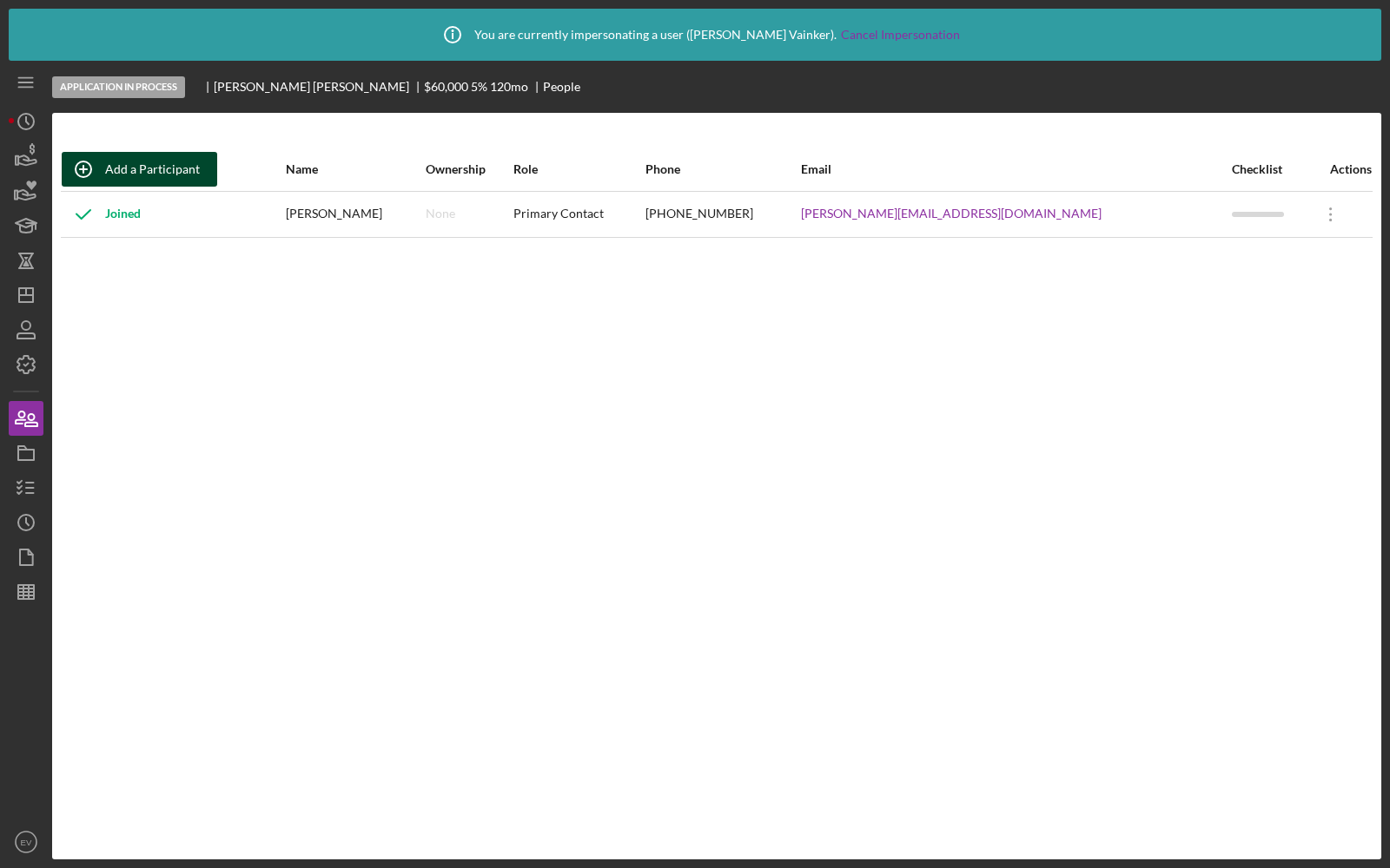
click at [132, 155] on div "Add a Participant" at bounding box center [152, 170] width 95 height 35
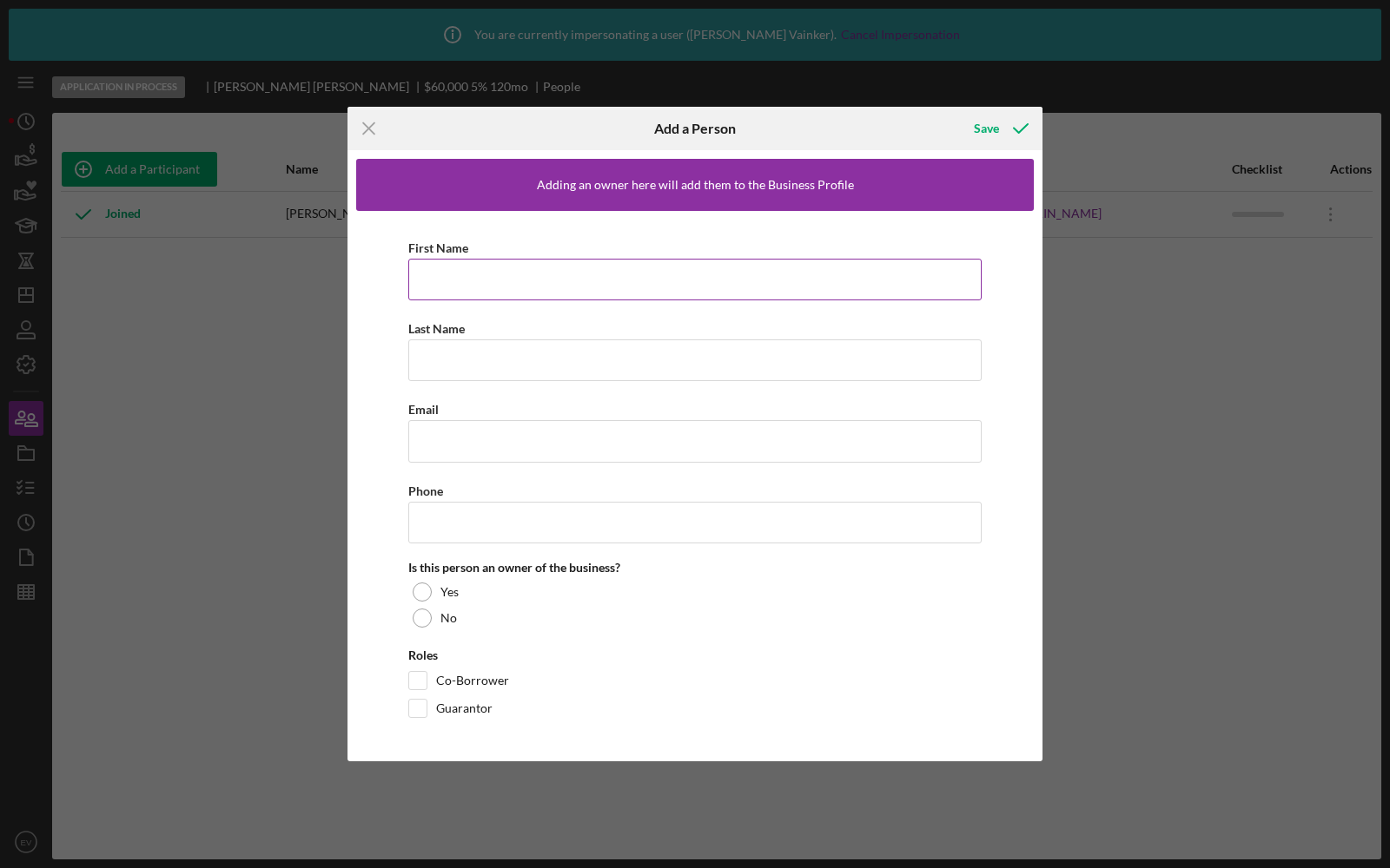
click at [562, 275] on input "First Name" at bounding box center [695, 279] width 573 height 41
type input "Erin"
click at [483, 362] on input "Last Name" at bounding box center [695, 360] width 573 height 41
type input "G"
type input "Griffin"
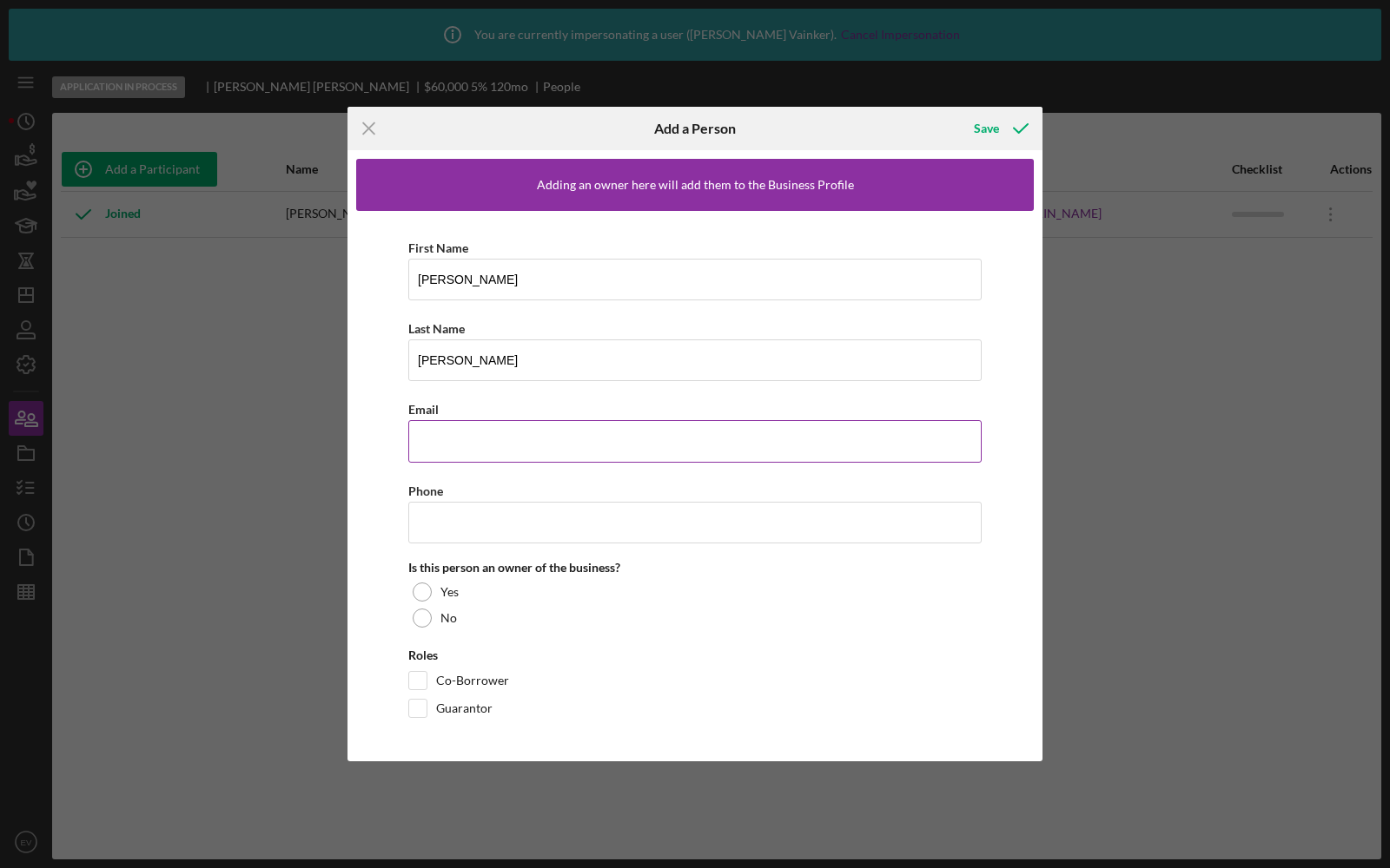
click at [432, 443] on input "Email" at bounding box center [695, 441] width 573 height 41
type input "e"
click at [437, 441] on input "erin@nwaccessfund.org" at bounding box center [695, 441] width 573 height 41
type input "erin+coowner@nwaccessfund.org"
click at [459, 520] on input "Phone" at bounding box center [695, 522] width 573 height 41
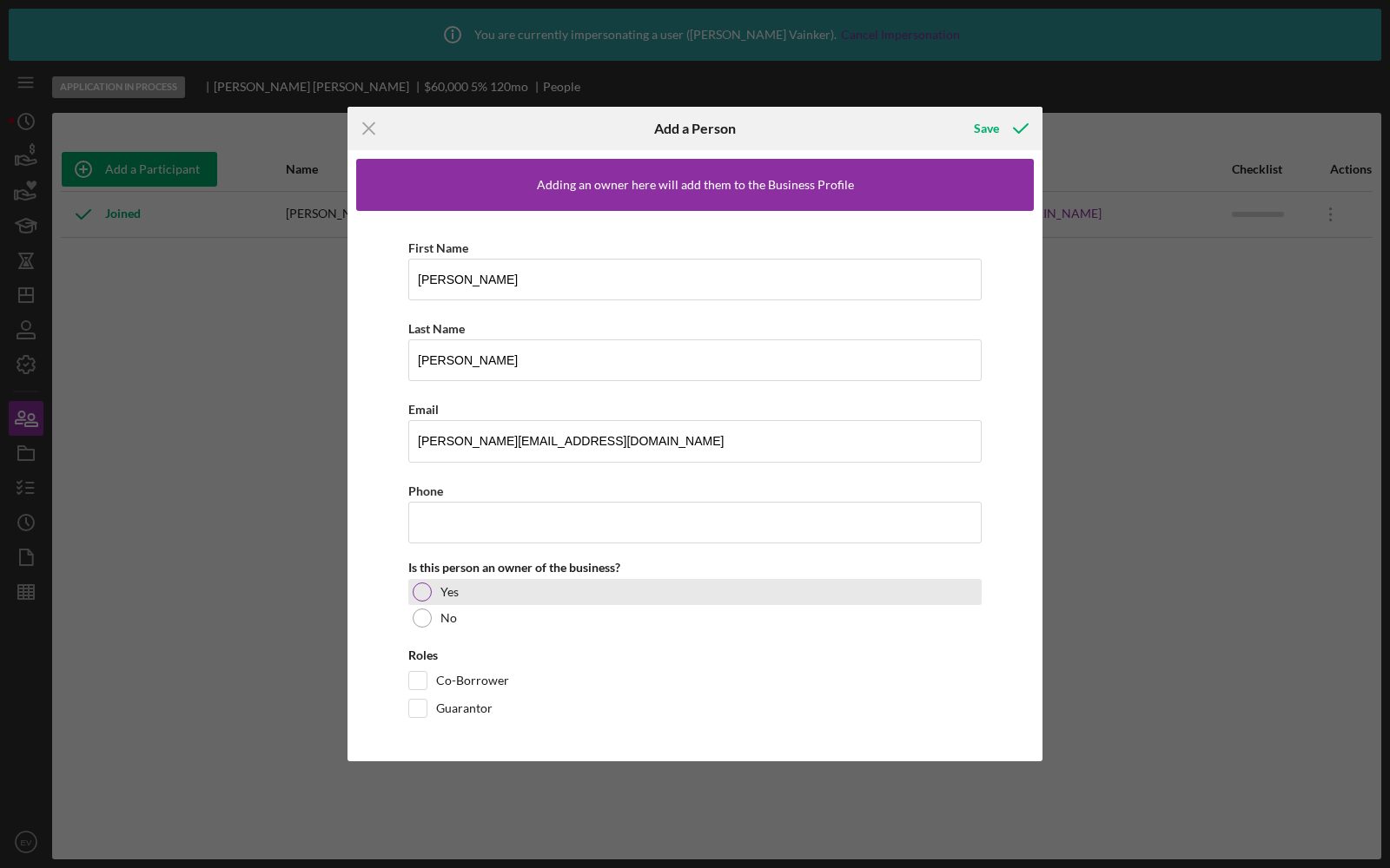
click at [414, 591] on div at bounding box center [422, 592] width 19 height 19
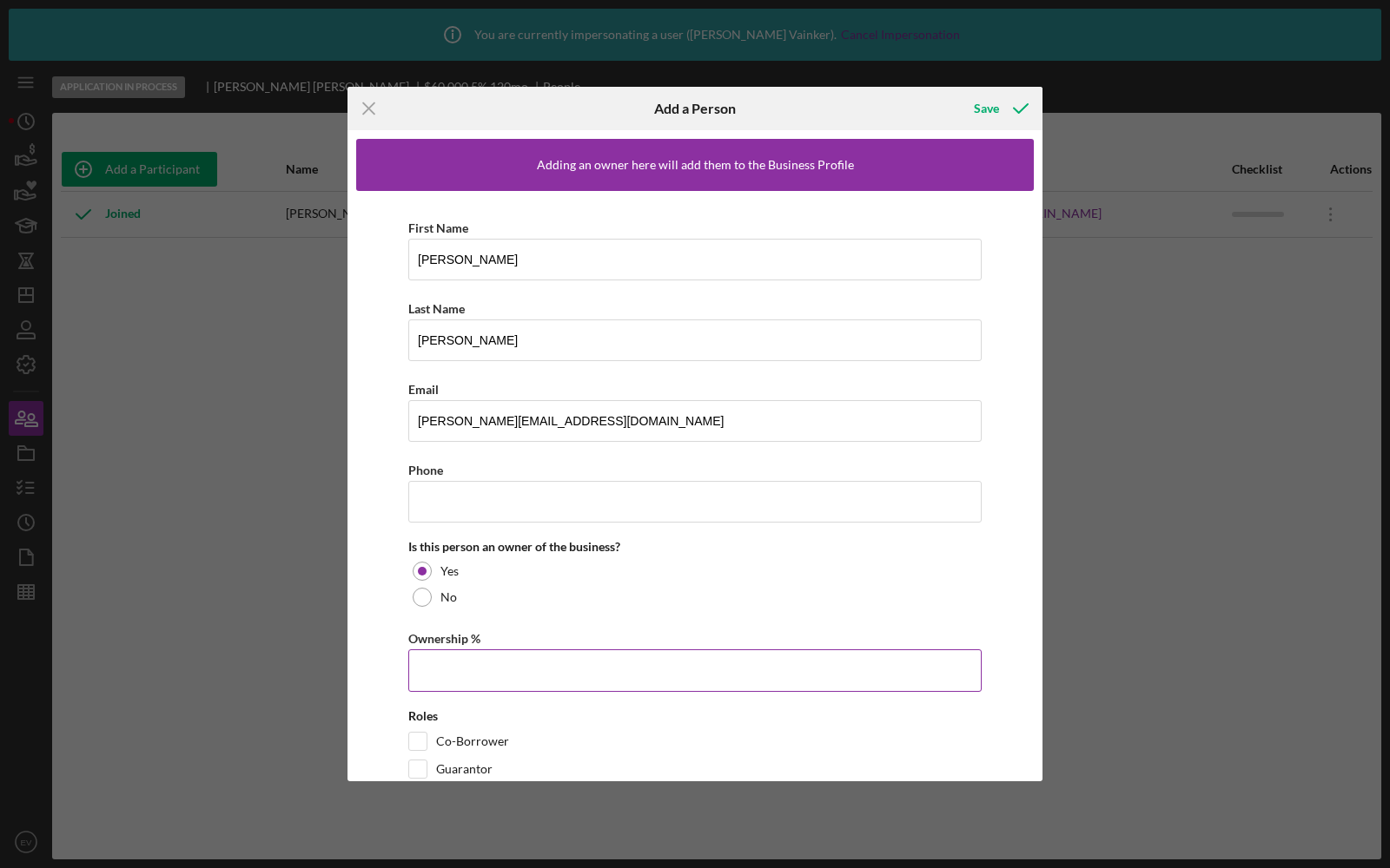
click at [452, 663] on input "Ownership %" at bounding box center [695, 670] width 573 height 41
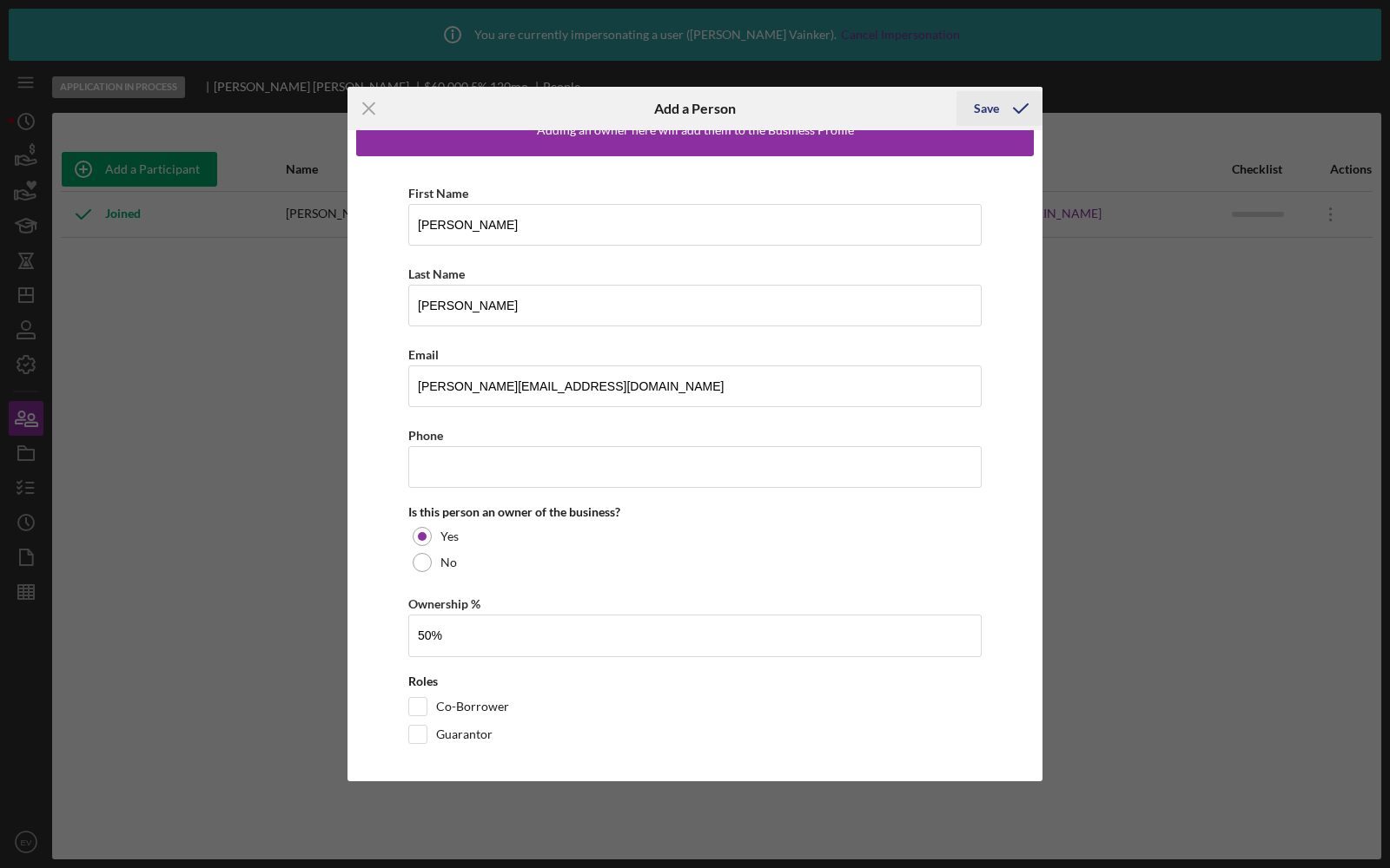
type input "50.00%"
click at [995, 109] on div "Save" at bounding box center [986, 109] width 25 height 35
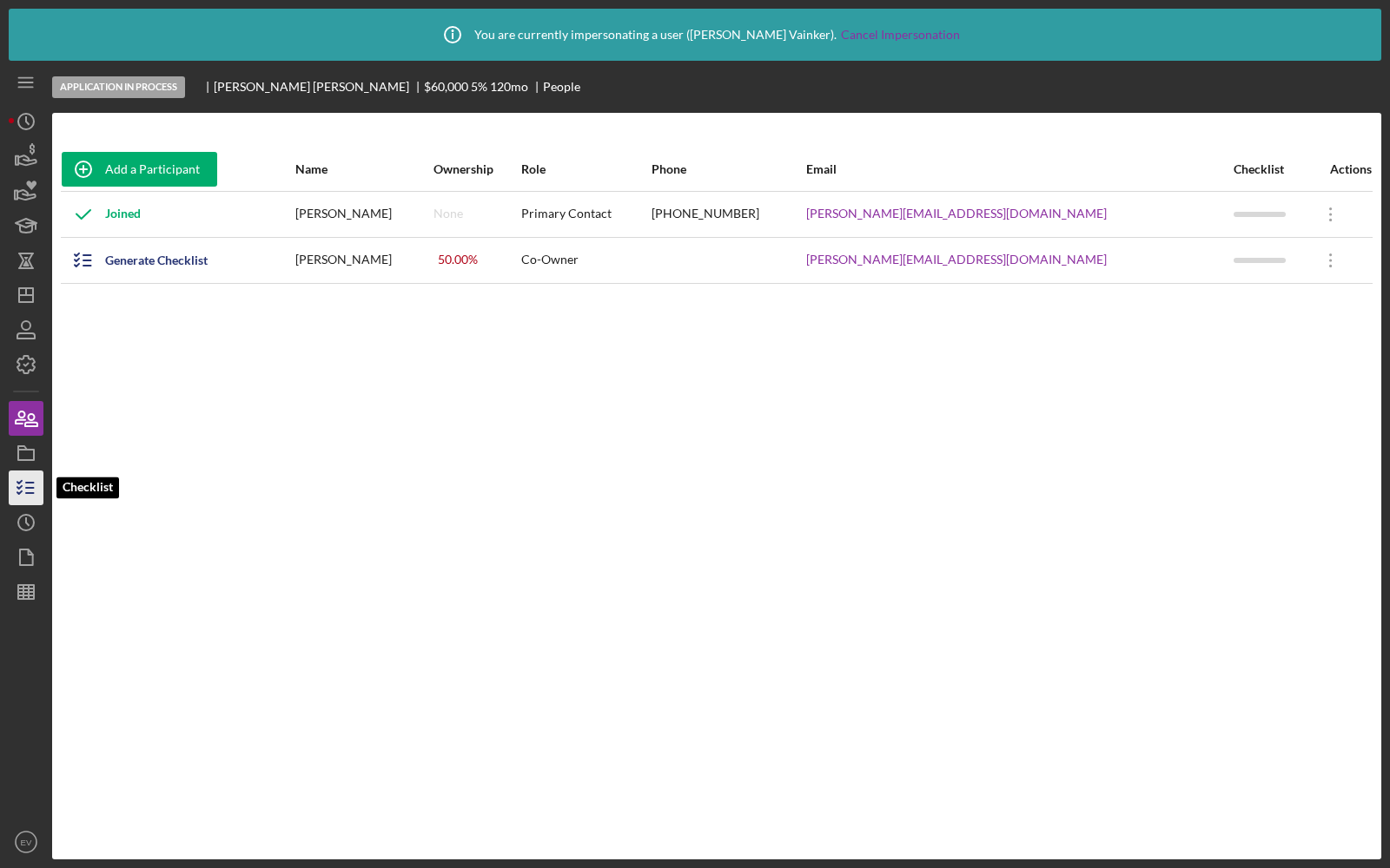
click at [31, 488] on line "button" at bounding box center [30, 488] width 8 height 0
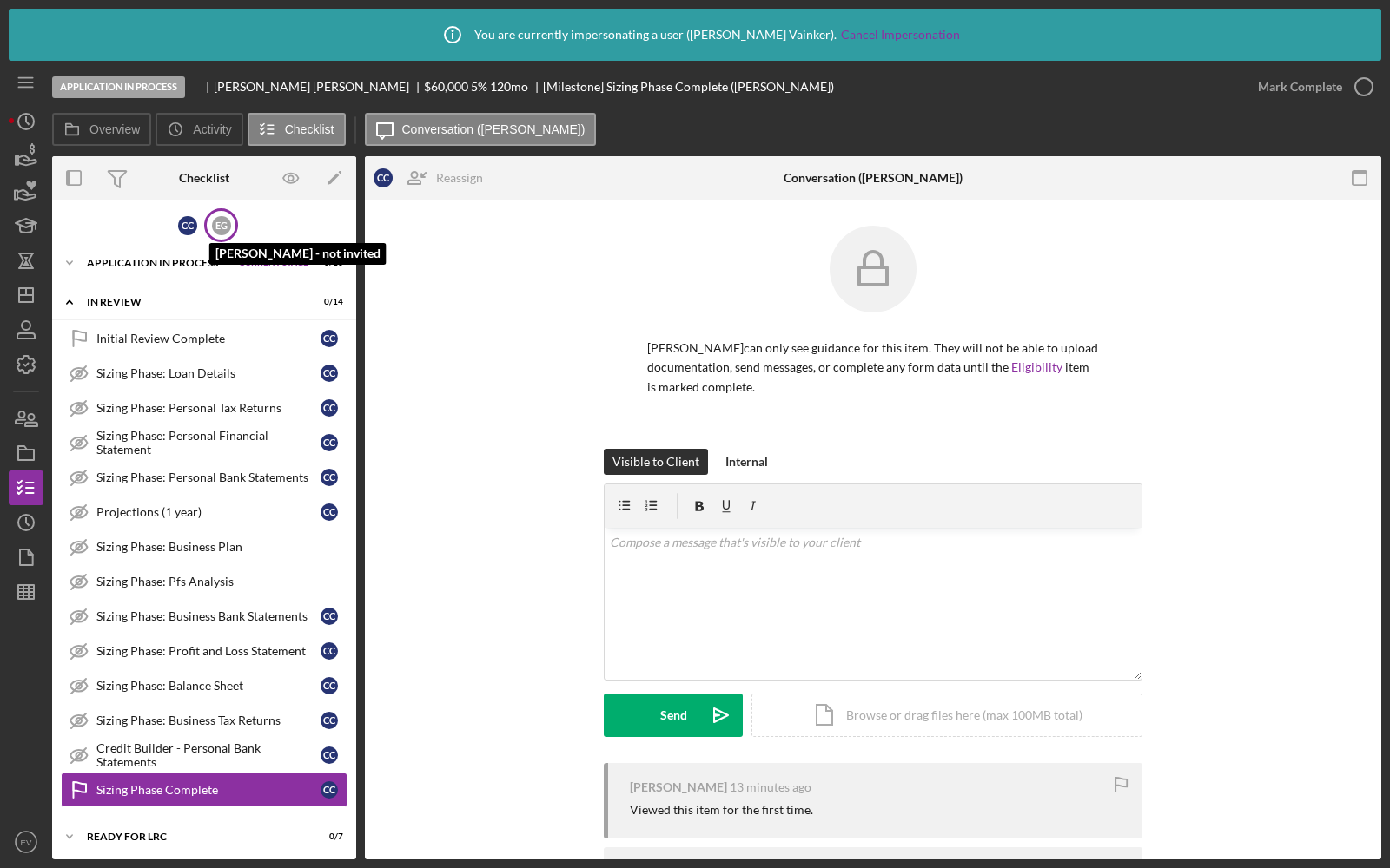
click at [219, 220] on div "E G" at bounding box center [222, 226] width 19 height 19
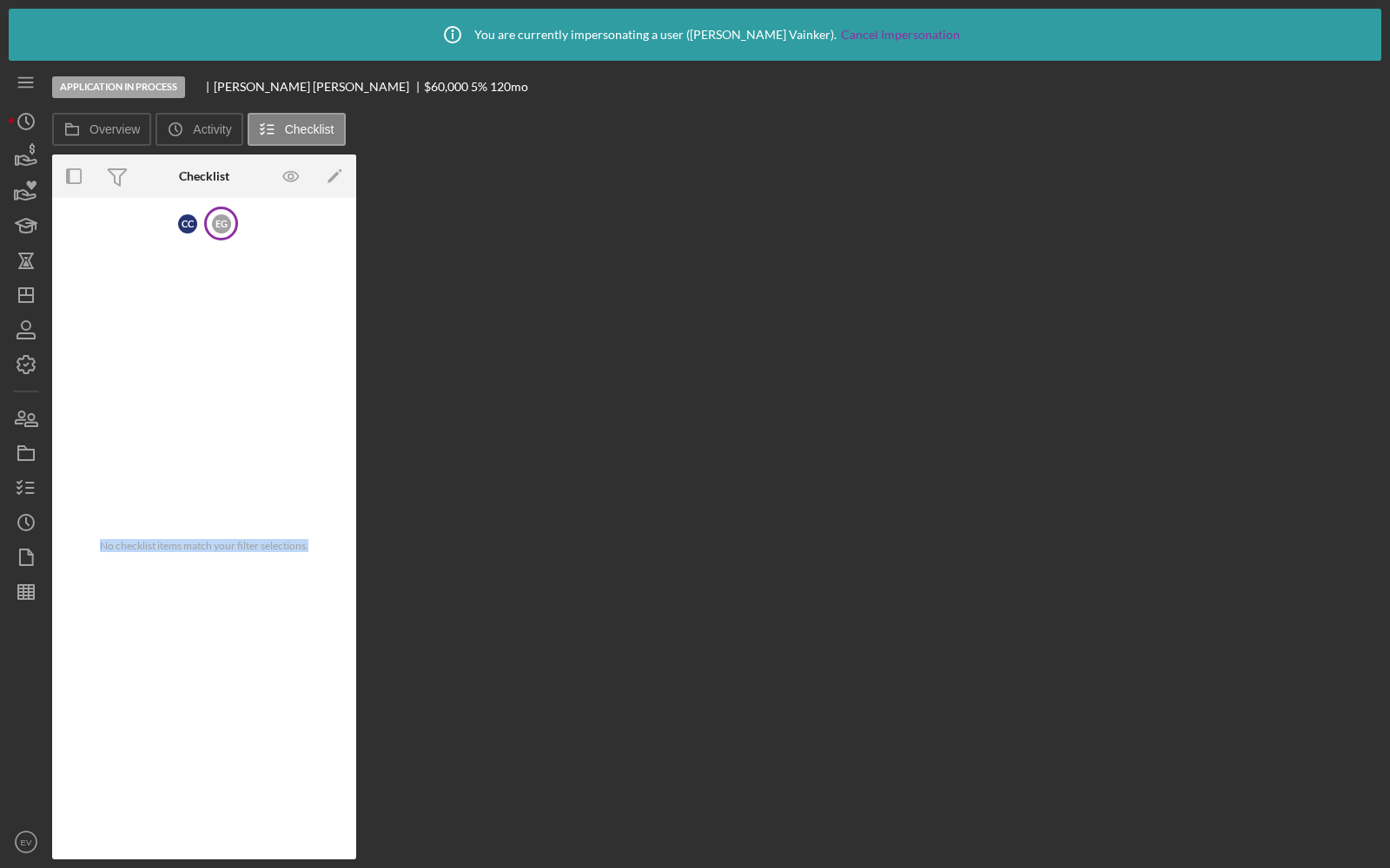
drag, startPoint x: 100, startPoint y: 542, endPoint x: 341, endPoint y: 542, distance: 241.0
click at [341, 542] on div "No checklist items match your filter selections." at bounding box center [204, 545] width 304 height 610
click at [181, 214] on div "C C" at bounding box center [188, 224] width 19 height 19
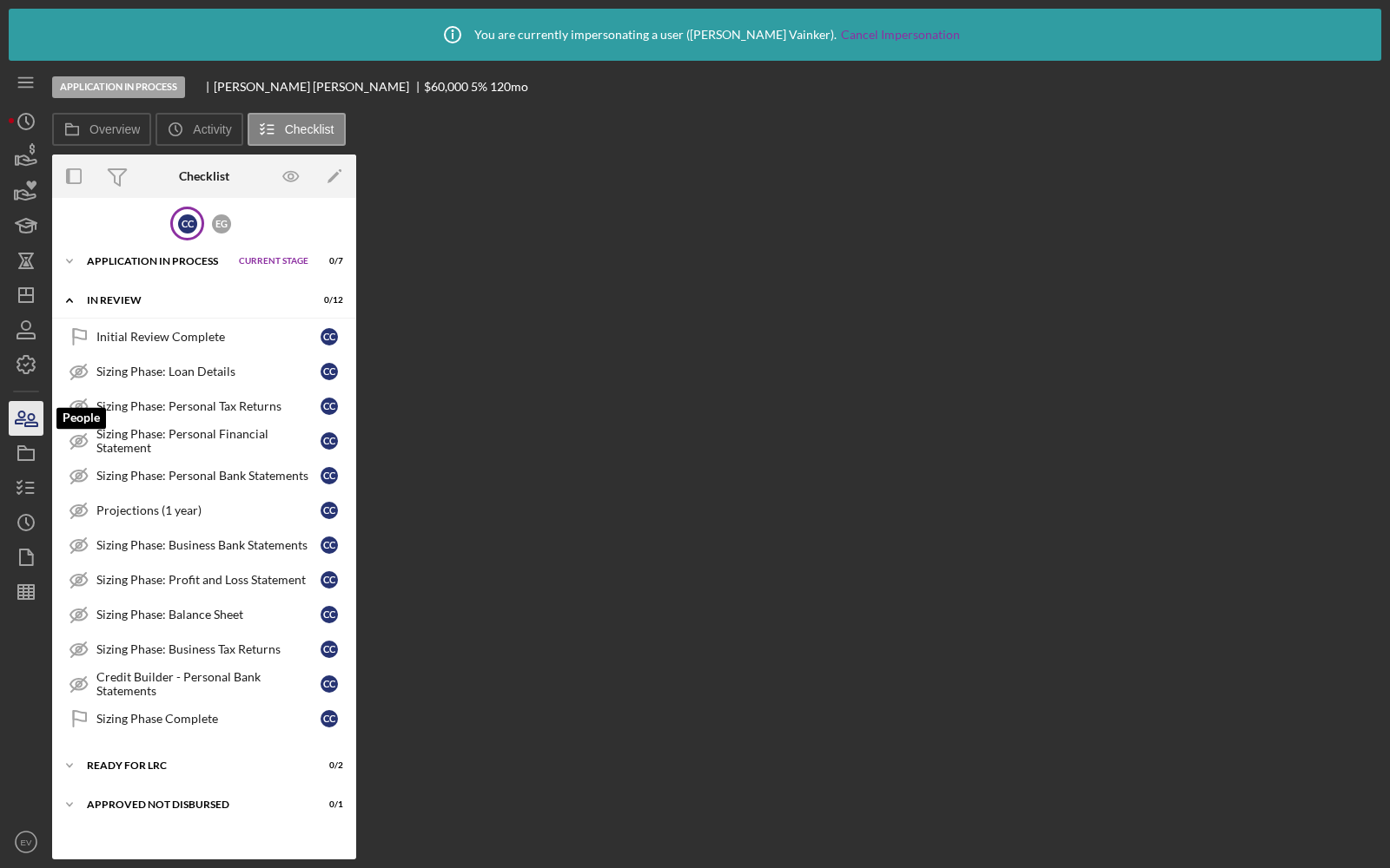
click at [28, 422] on icon "button" at bounding box center [31, 420] width 13 height 13
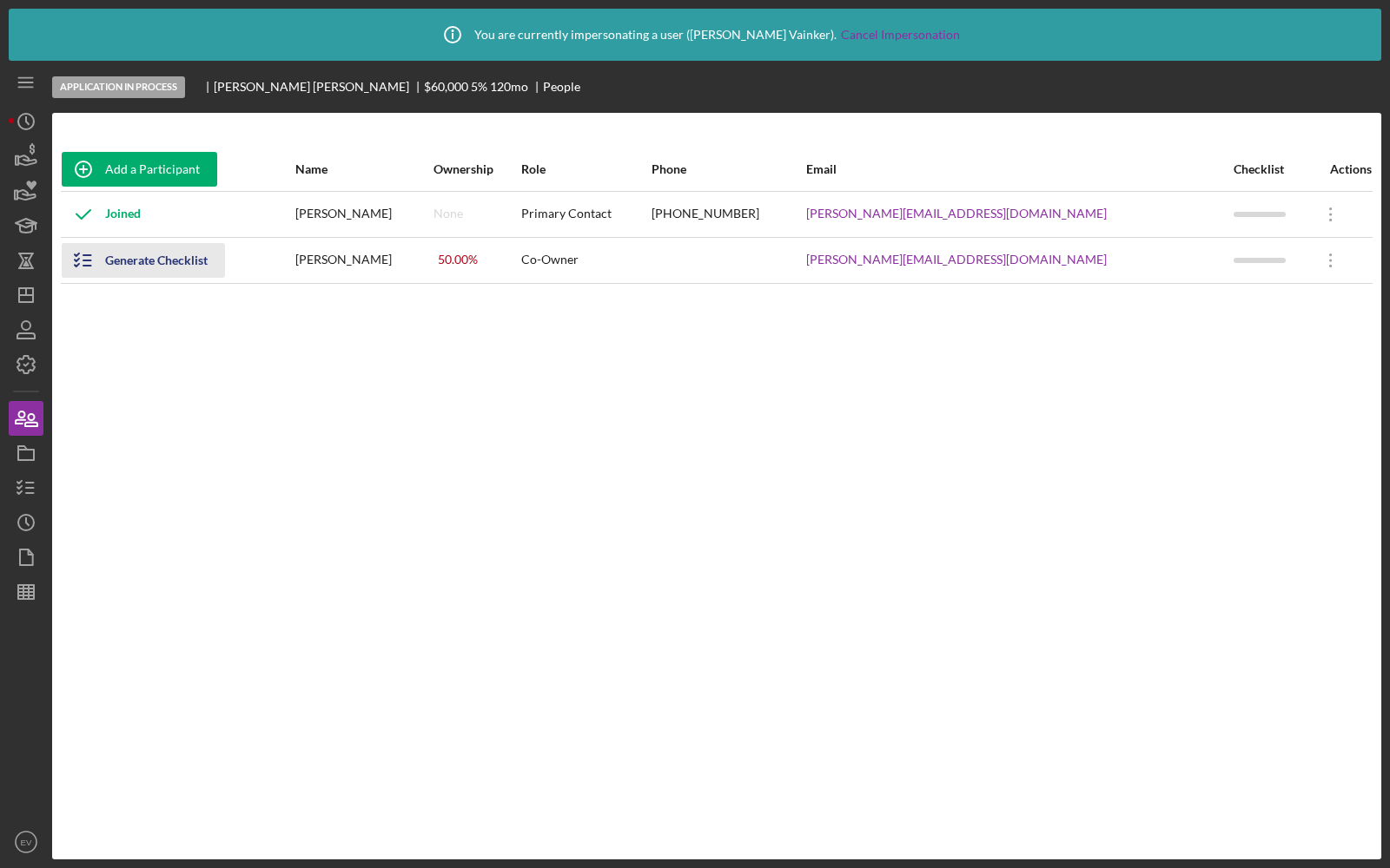
click at [134, 252] on div "Generate Checklist" at bounding box center [156, 260] width 102 height 35
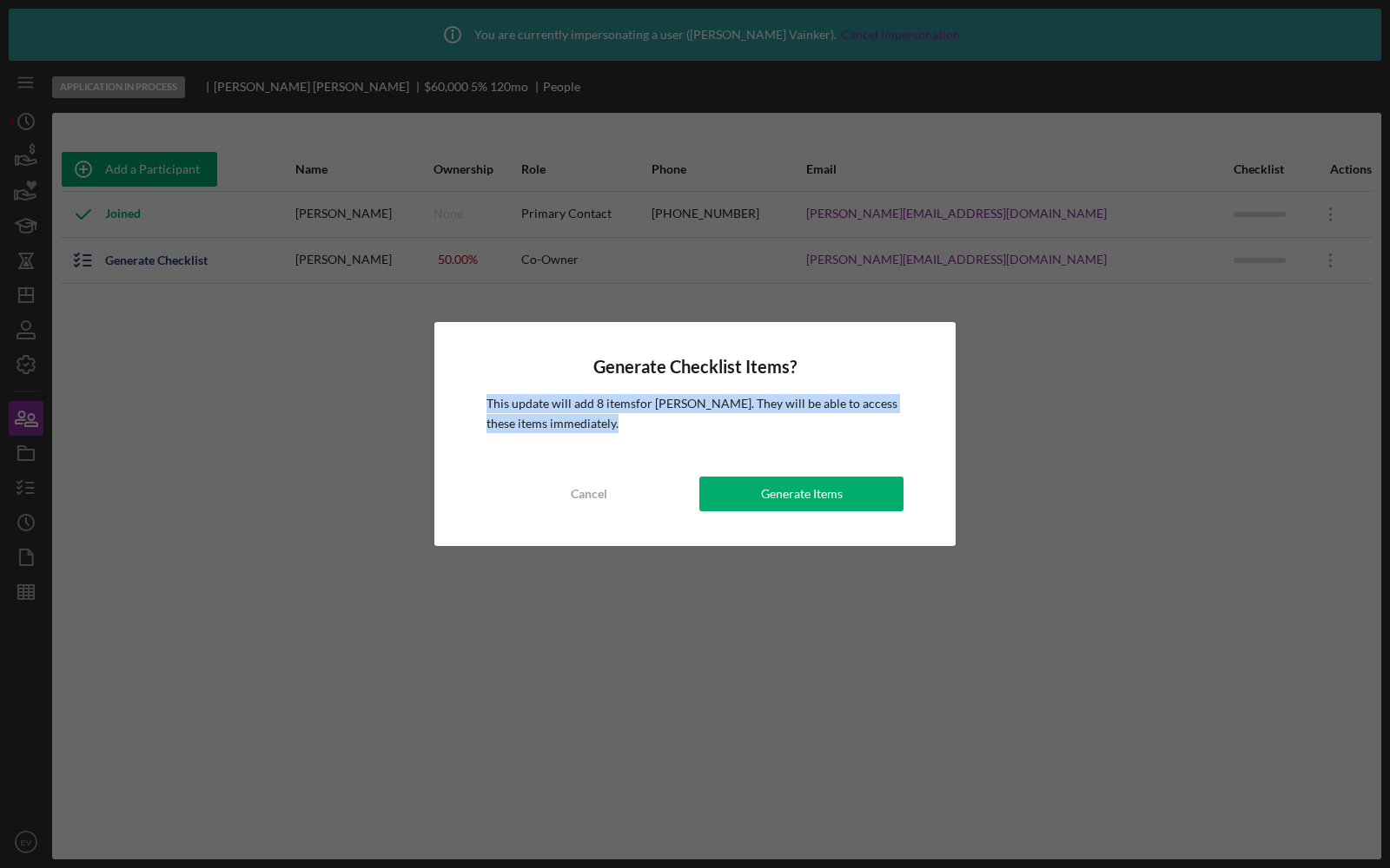
drag, startPoint x: 481, startPoint y: 407, endPoint x: 640, endPoint y: 426, distance: 160.1
click at [640, 426] on div "Generate Checklist Items? This update will add 8 items for Erin Griffin . They …" at bounding box center [695, 434] width 521 height 224
click at [760, 502] on button "Generate Items" at bounding box center [802, 494] width 204 height 35
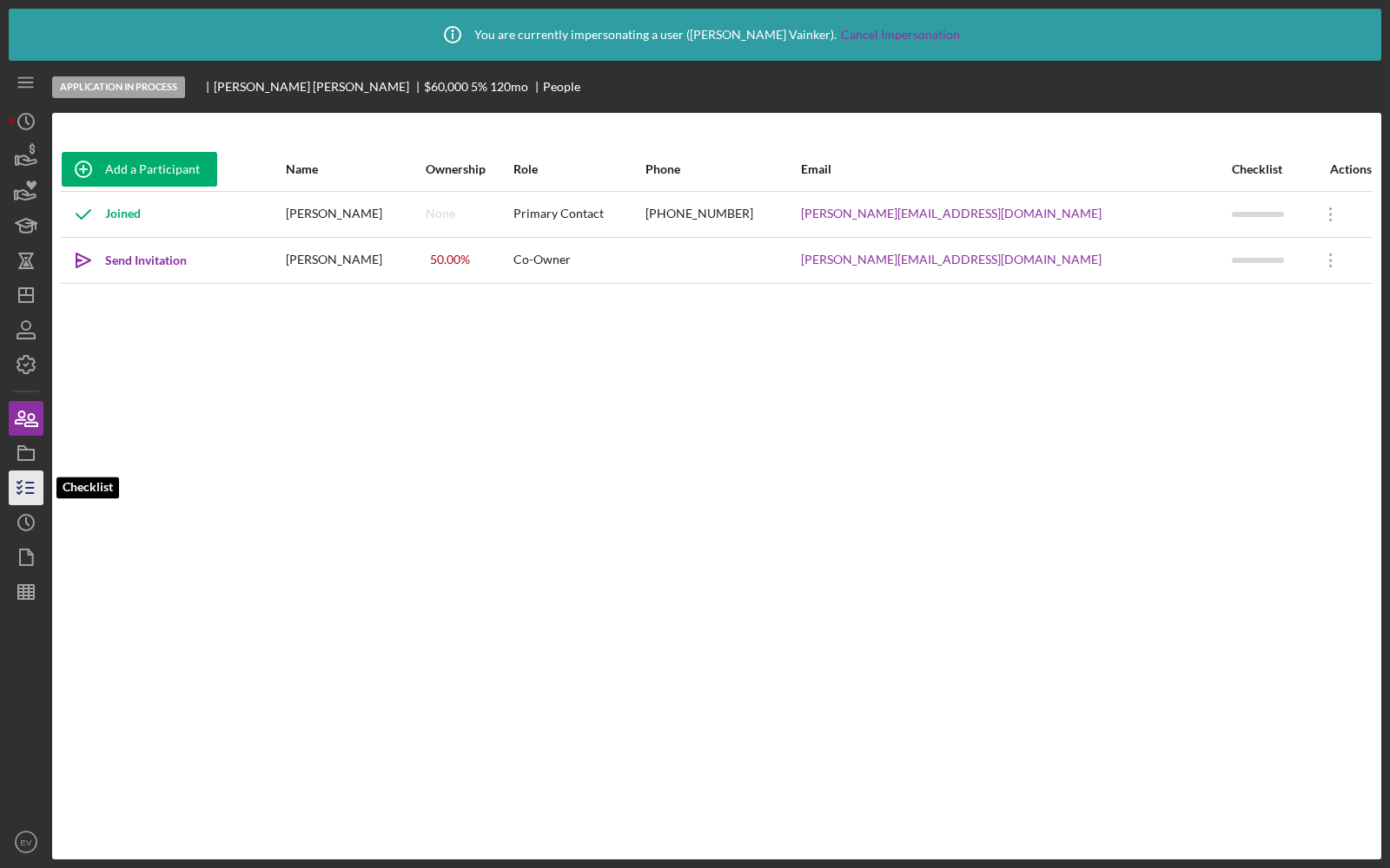
click at [28, 494] on icon "button" at bounding box center [26, 488] width 43 height 43
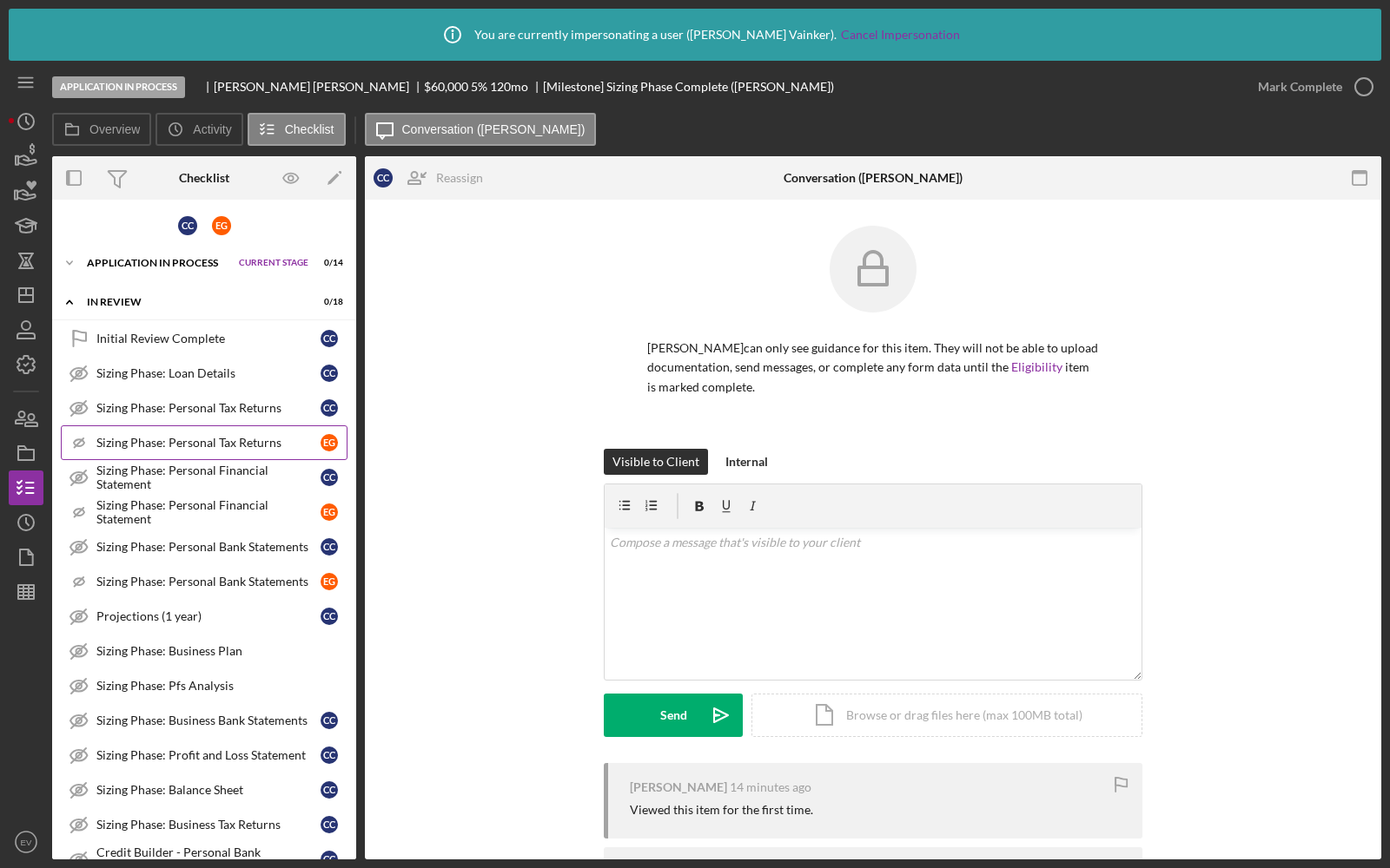
click at [231, 448] on link "Icon/Checklist Item Sub Hidden Sizing Phase: Personal Tax Returns E G" at bounding box center [204, 443] width 286 height 35
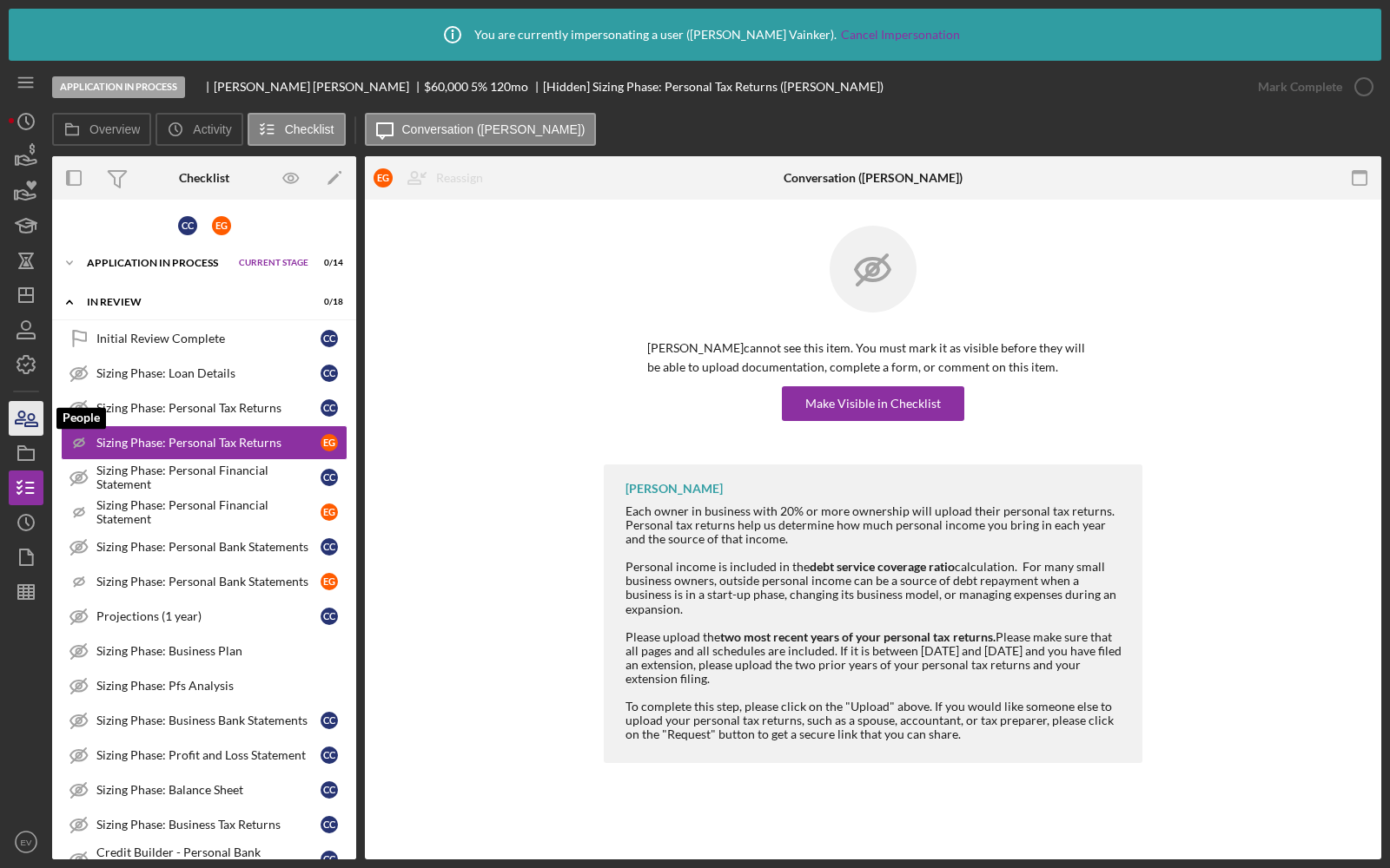
click at [24, 431] on icon "button" at bounding box center [26, 419] width 43 height 43
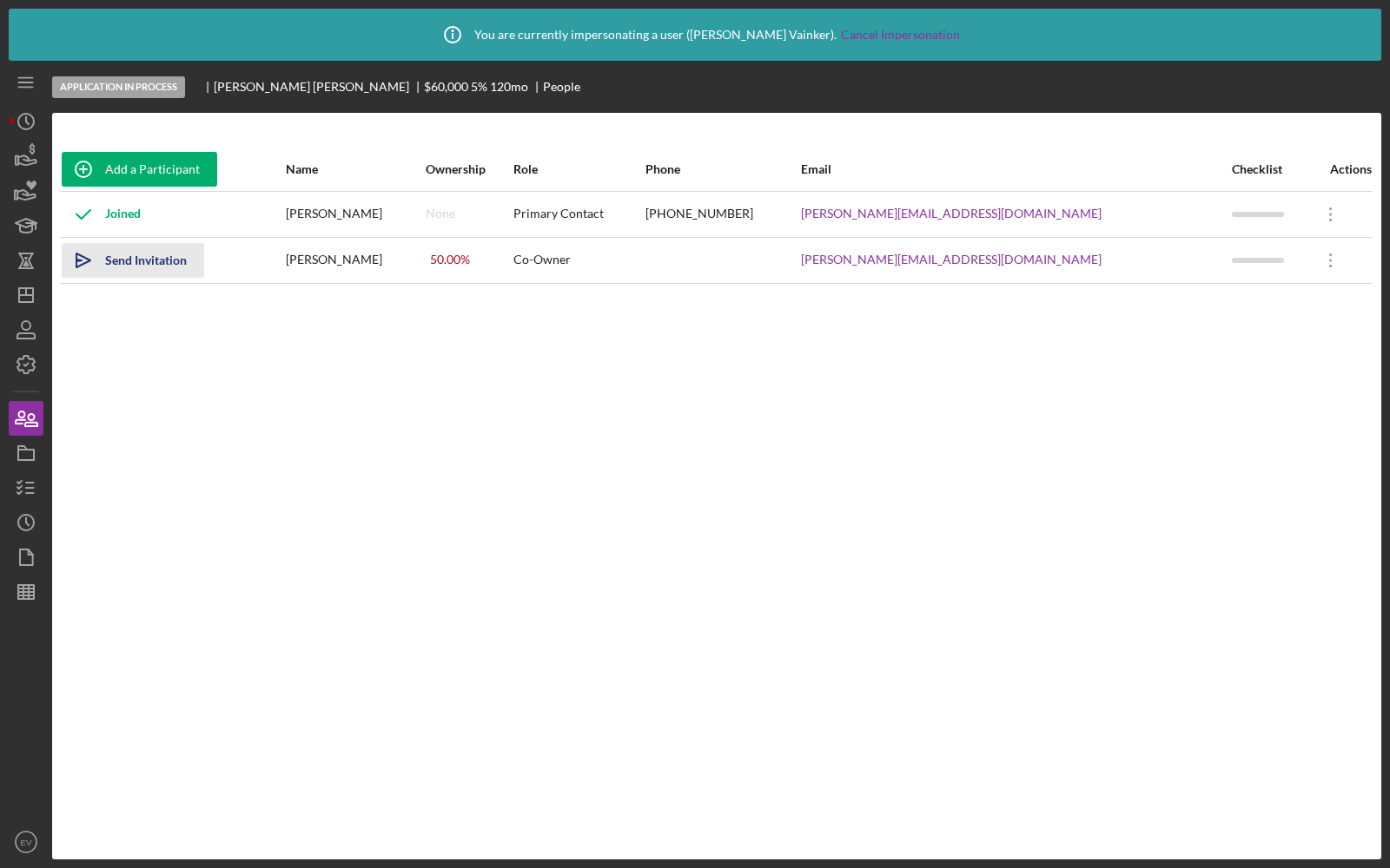
click at [129, 258] on div "Send Invitation" at bounding box center [146, 260] width 82 height 35
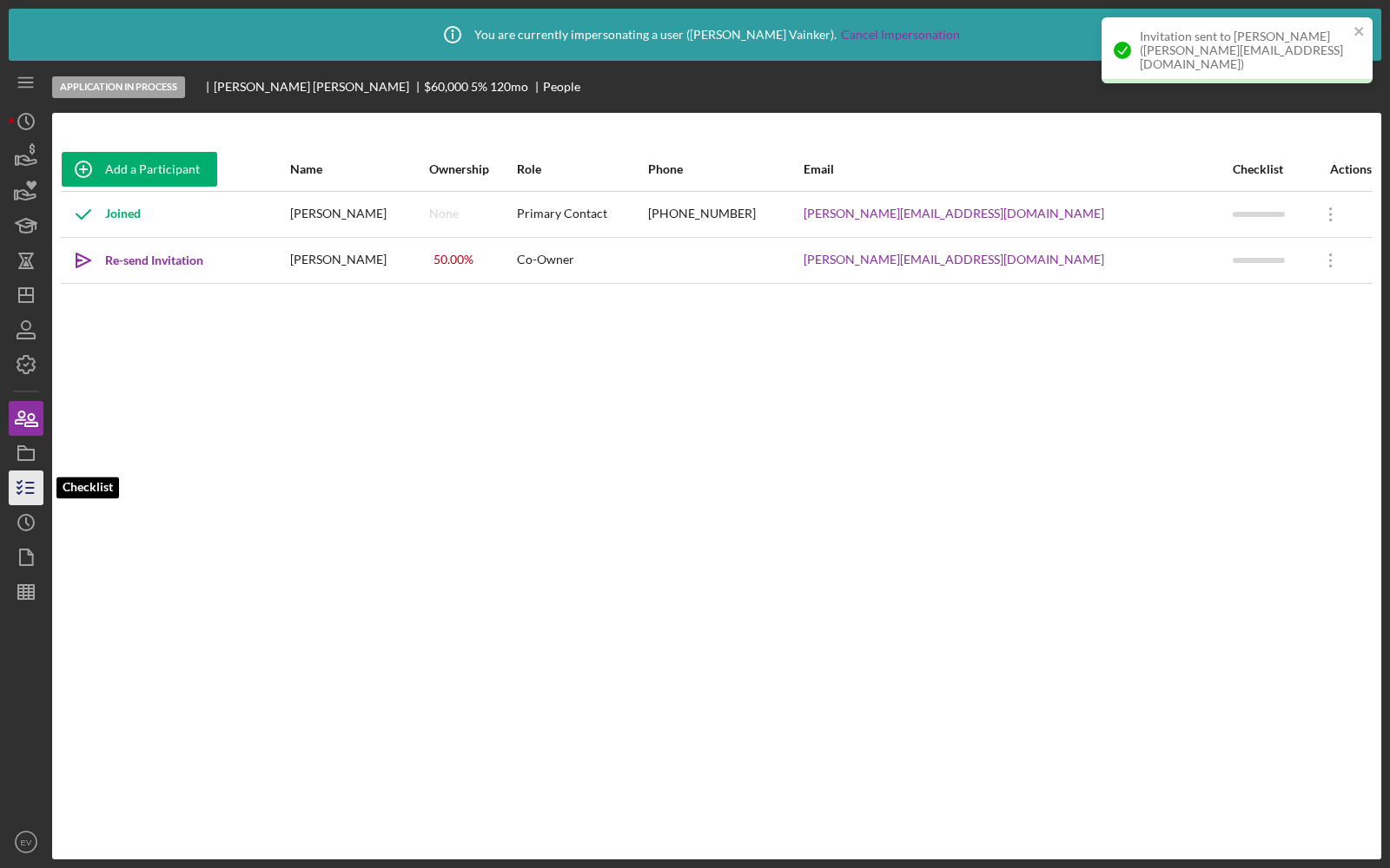
click at [28, 477] on icon "button" at bounding box center [26, 488] width 43 height 43
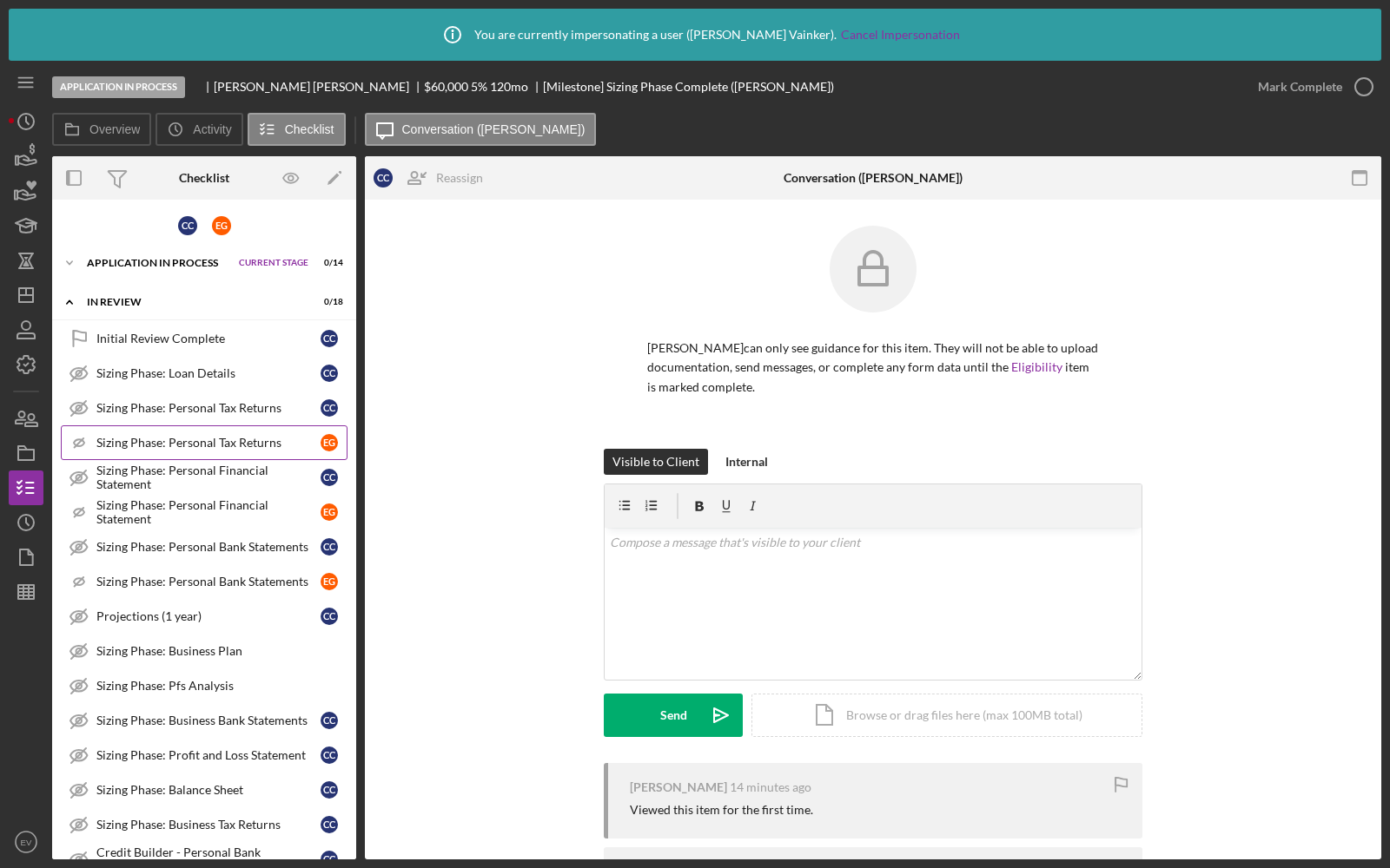
click at [177, 441] on div "Sizing Phase: Personal Tax Returns" at bounding box center [208, 443] width 224 height 14
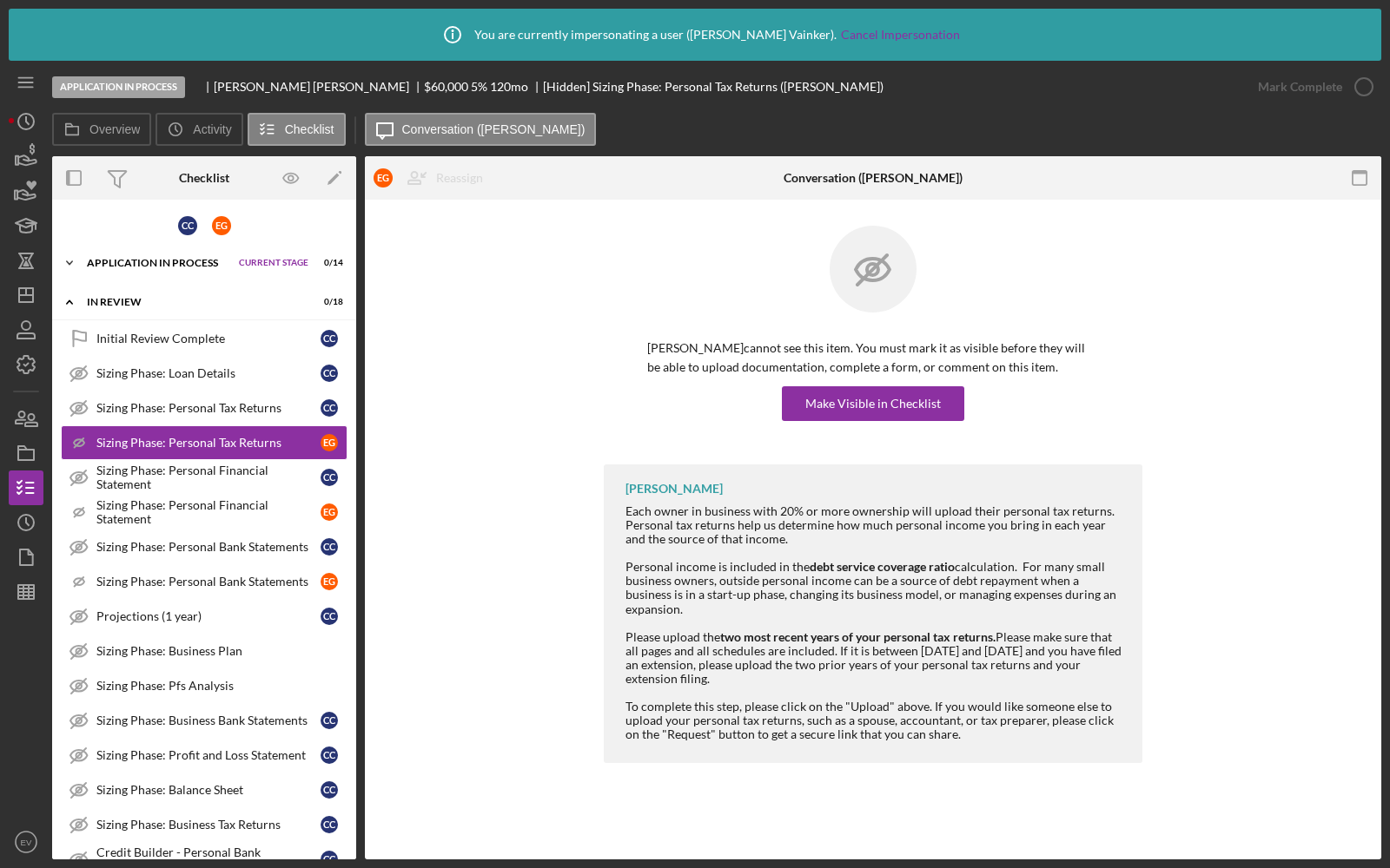
click at [193, 273] on div "Icon/Expander Application In Process Current Stage 0 / 14 Set Stage" at bounding box center [204, 263] width 304 height 35
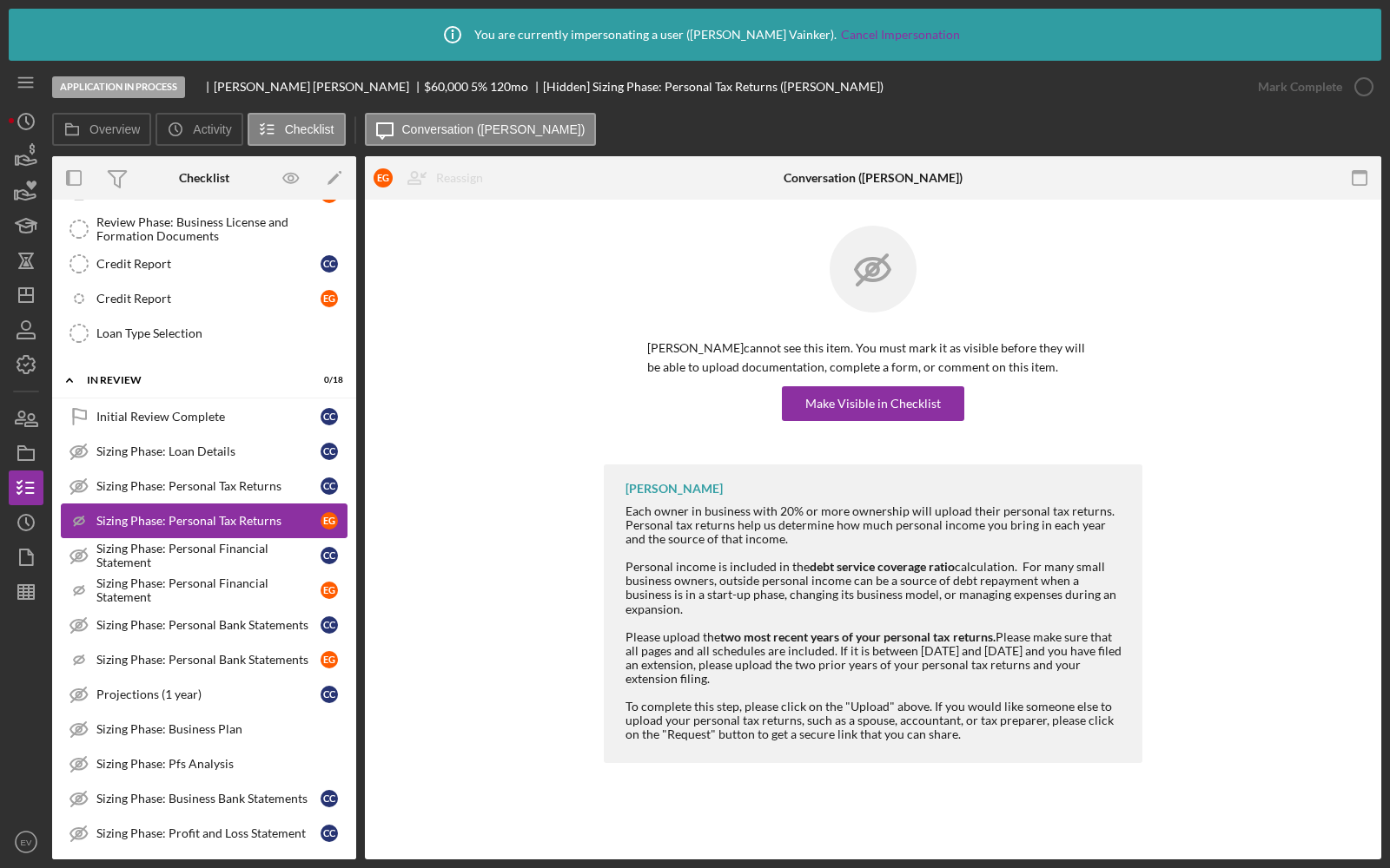
scroll to position [460, 0]
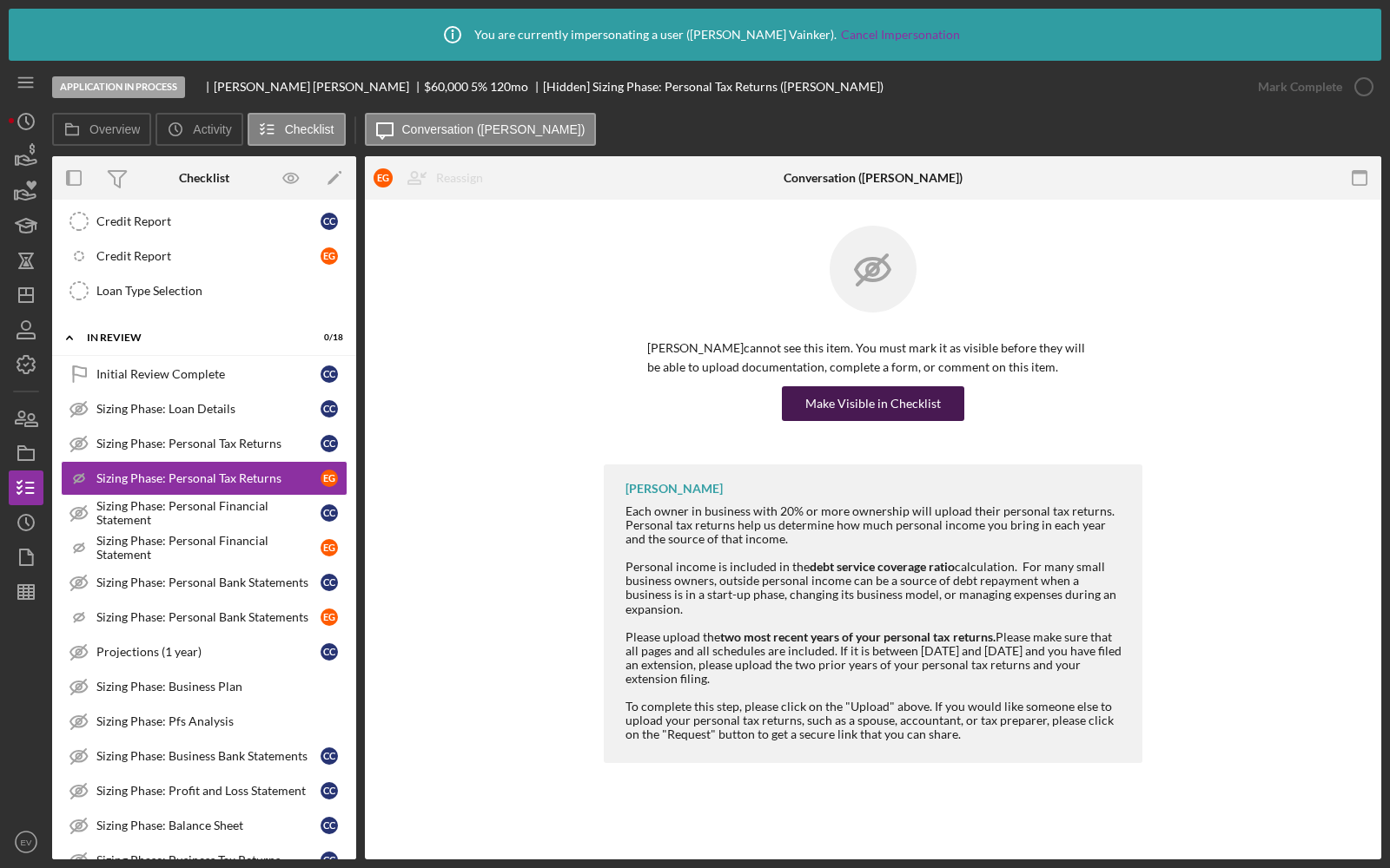
click at [873, 400] on div "Make Visible in Checklist" at bounding box center [873, 404] width 135 height 35
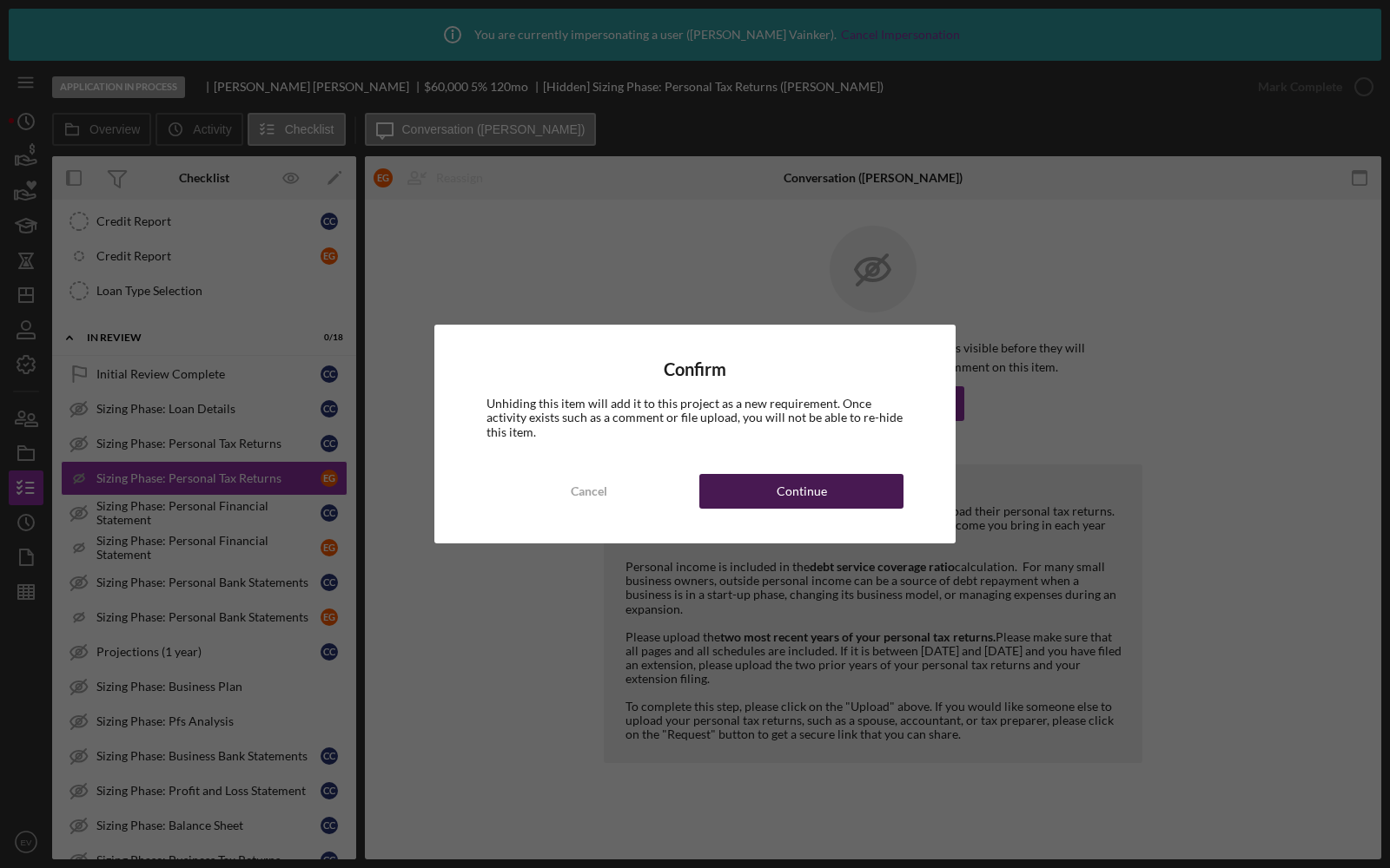
click at [776, 488] on button "Continue" at bounding box center [802, 492] width 204 height 35
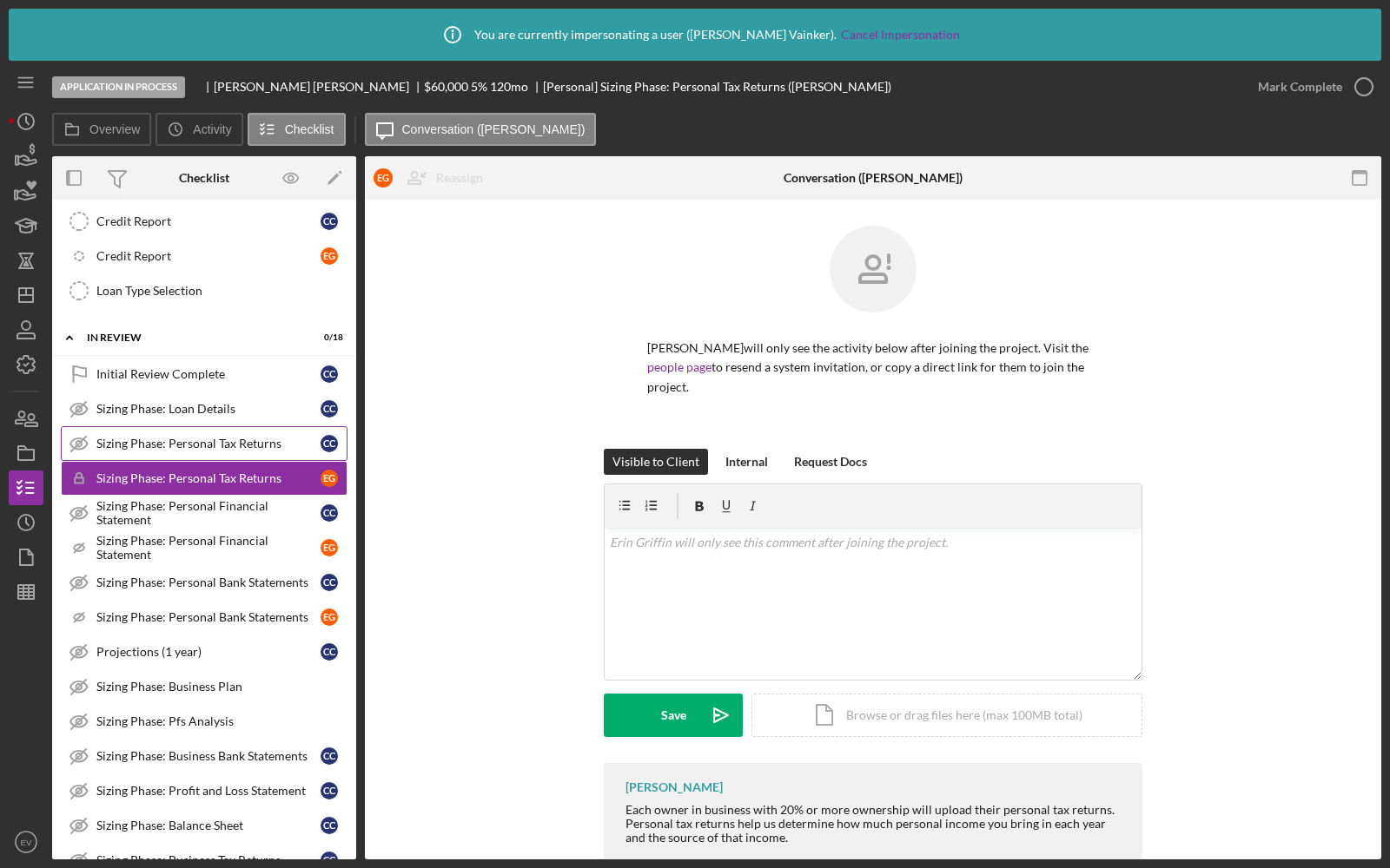
click at [224, 437] on div "Sizing Phase: Personal Tax Returns" at bounding box center [208, 444] width 224 height 14
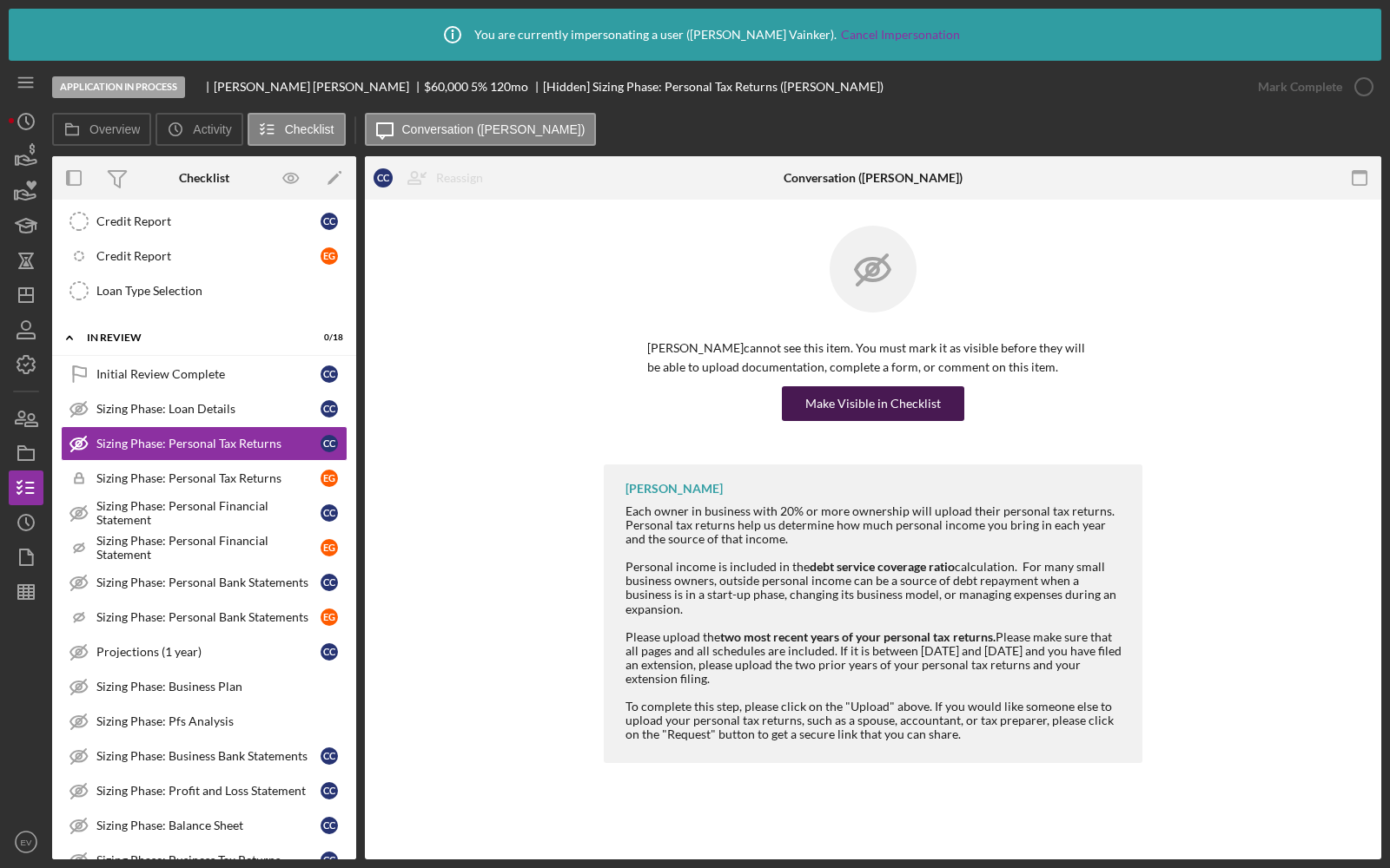
click at [806, 406] on button "Make Visible in Checklist" at bounding box center [872, 404] width 182 height 35
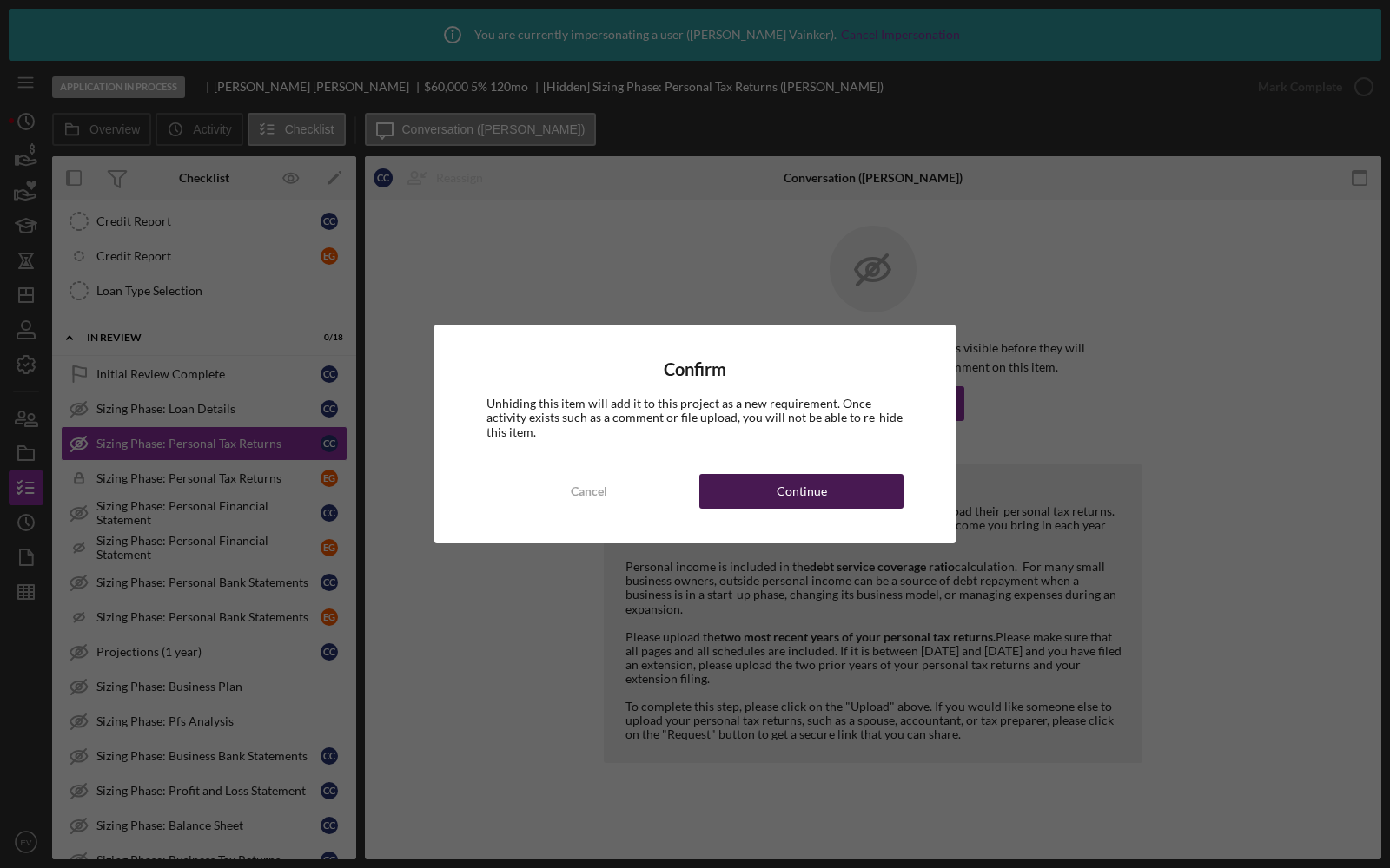
click at [762, 488] on button "Continue" at bounding box center [802, 492] width 204 height 35
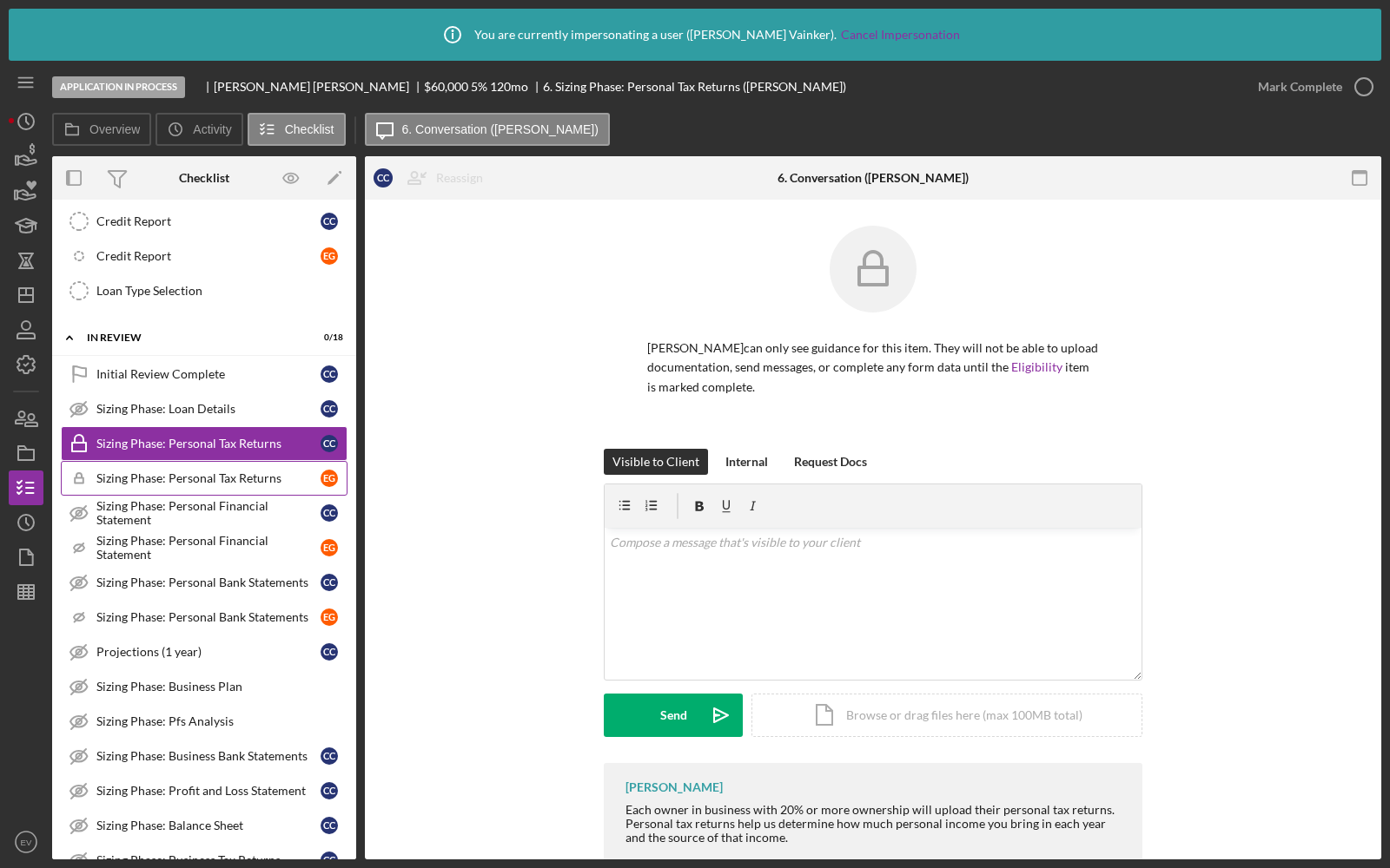
click at [164, 477] on link "Icon/Checklist Item Sub Locked Sizing Phase: Personal Tax Returns E G" at bounding box center [204, 478] width 286 height 35
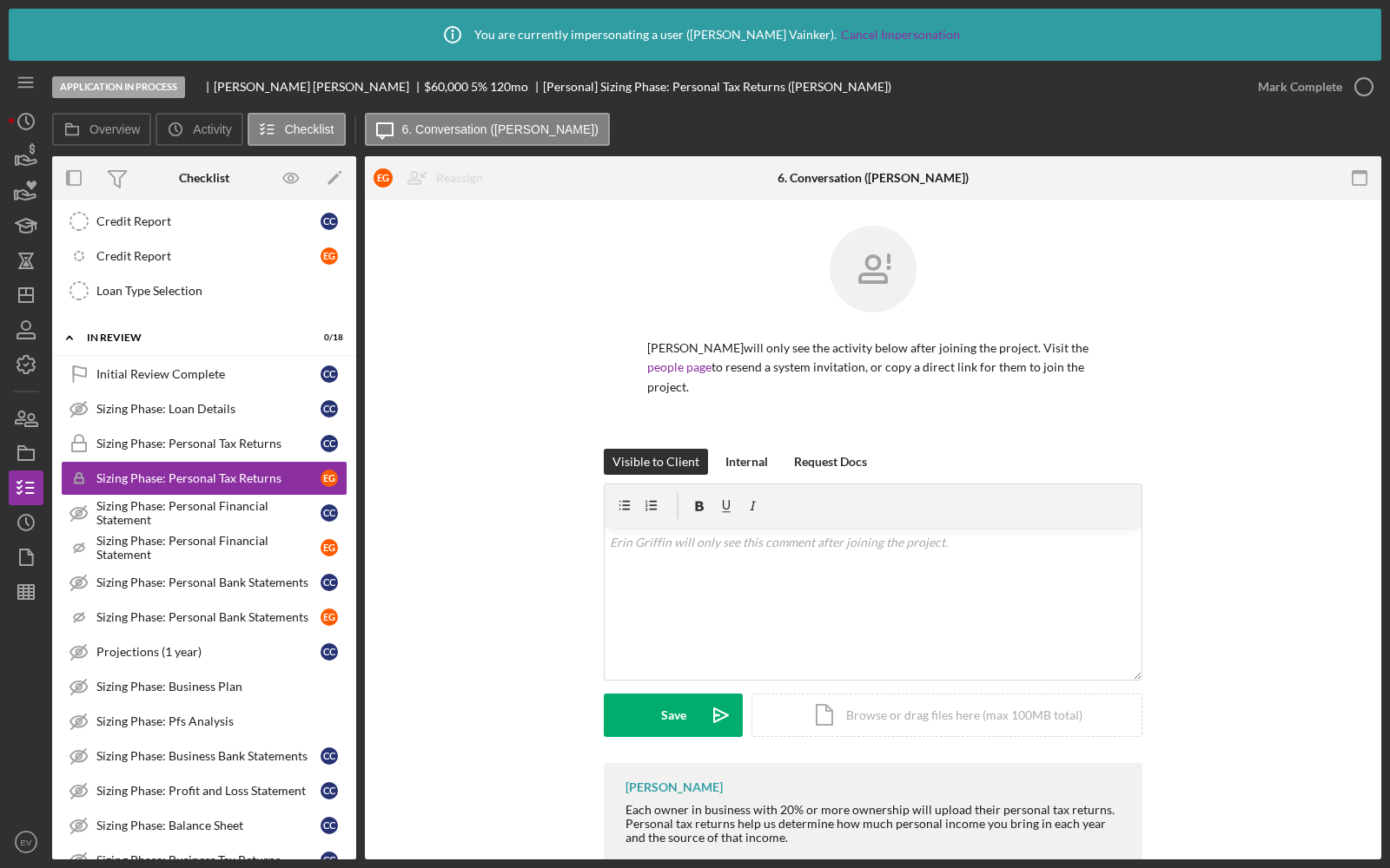
scroll to position [137, 0]
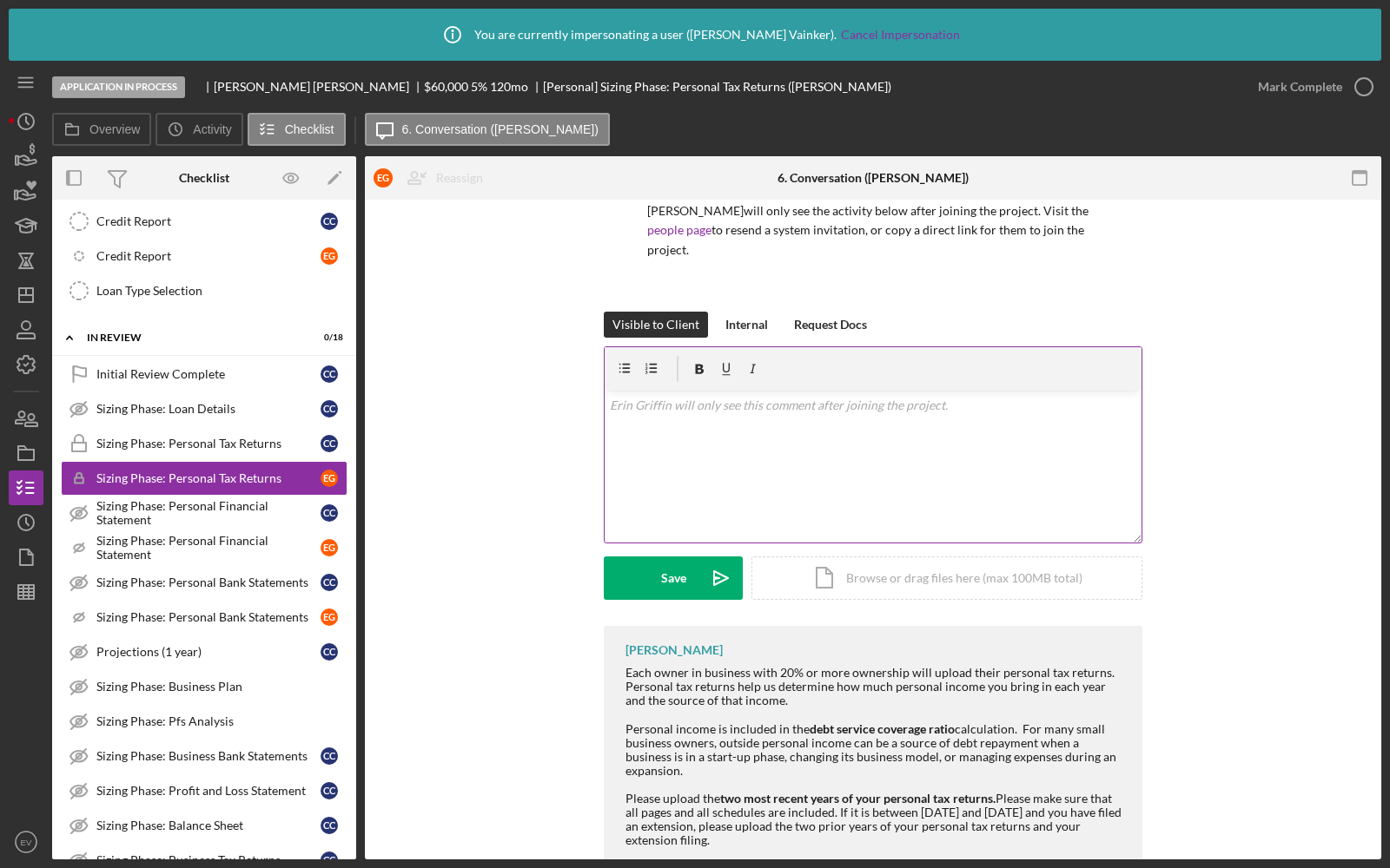
click at [712, 419] on div "v Color teal Color pink Remove color Add row above Add row below Add column bef…" at bounding box center [873, 467] width 536 height 152
drag, startPoint x: 961, startPoint y: 389, endPoint x: 644, endPoint y: 394, distance: 317.0
click at [644, 394] on div "v Color teal Color pink Remove color Add row above Add row below Add column bef…" at bounding box center [873, 467] width 536 height 152
click at [724, 439] on div "v Color teal Color pink Remove color Add row above Add row below Add column bef…" at bounding box center [873, 467] width 536 height 152
click at [191, 437] on div "Sizing Phase: Personal Tax Returns" at bounding box center [208, 444] width 224 height 14
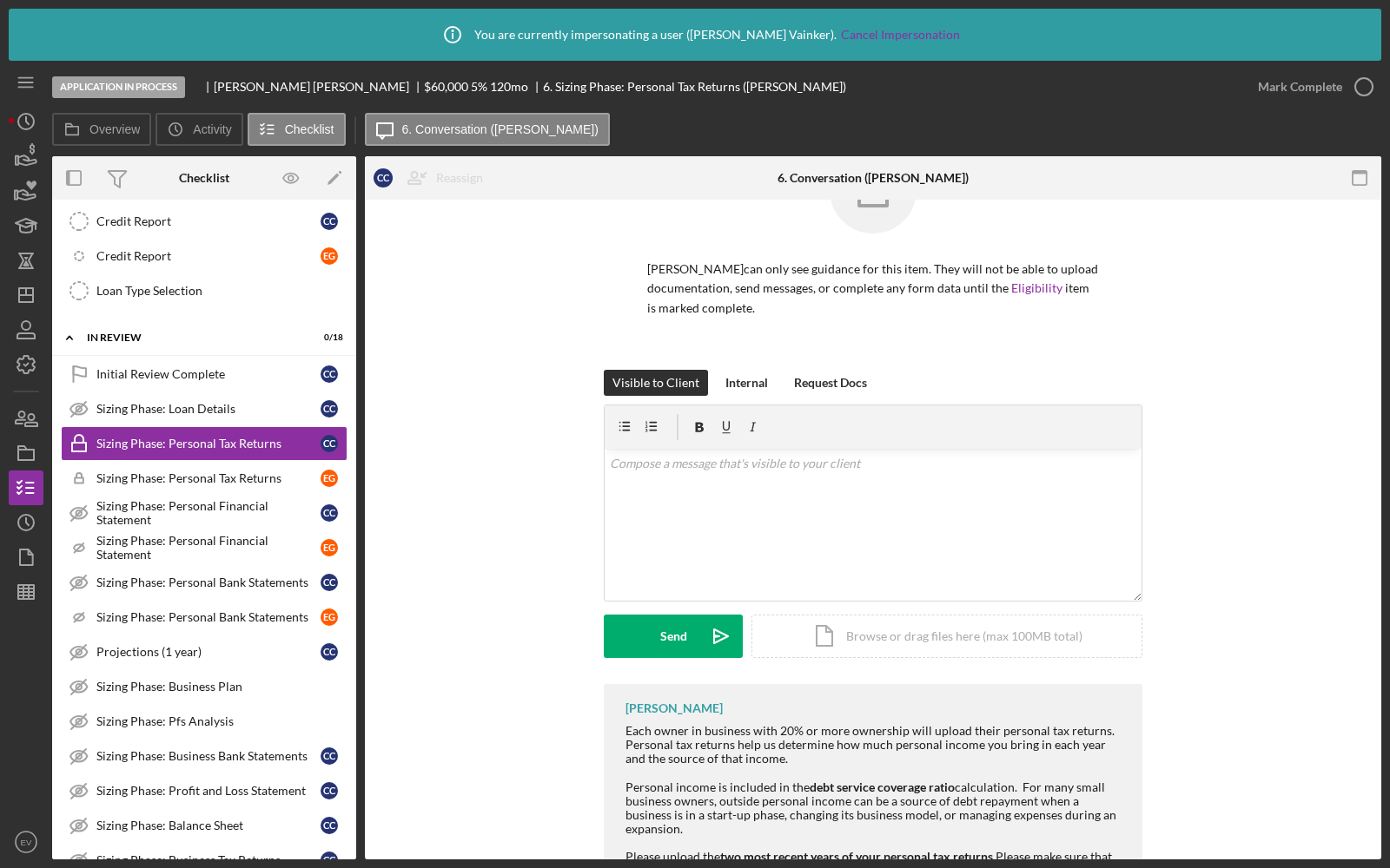
scroll to position [128, 0]
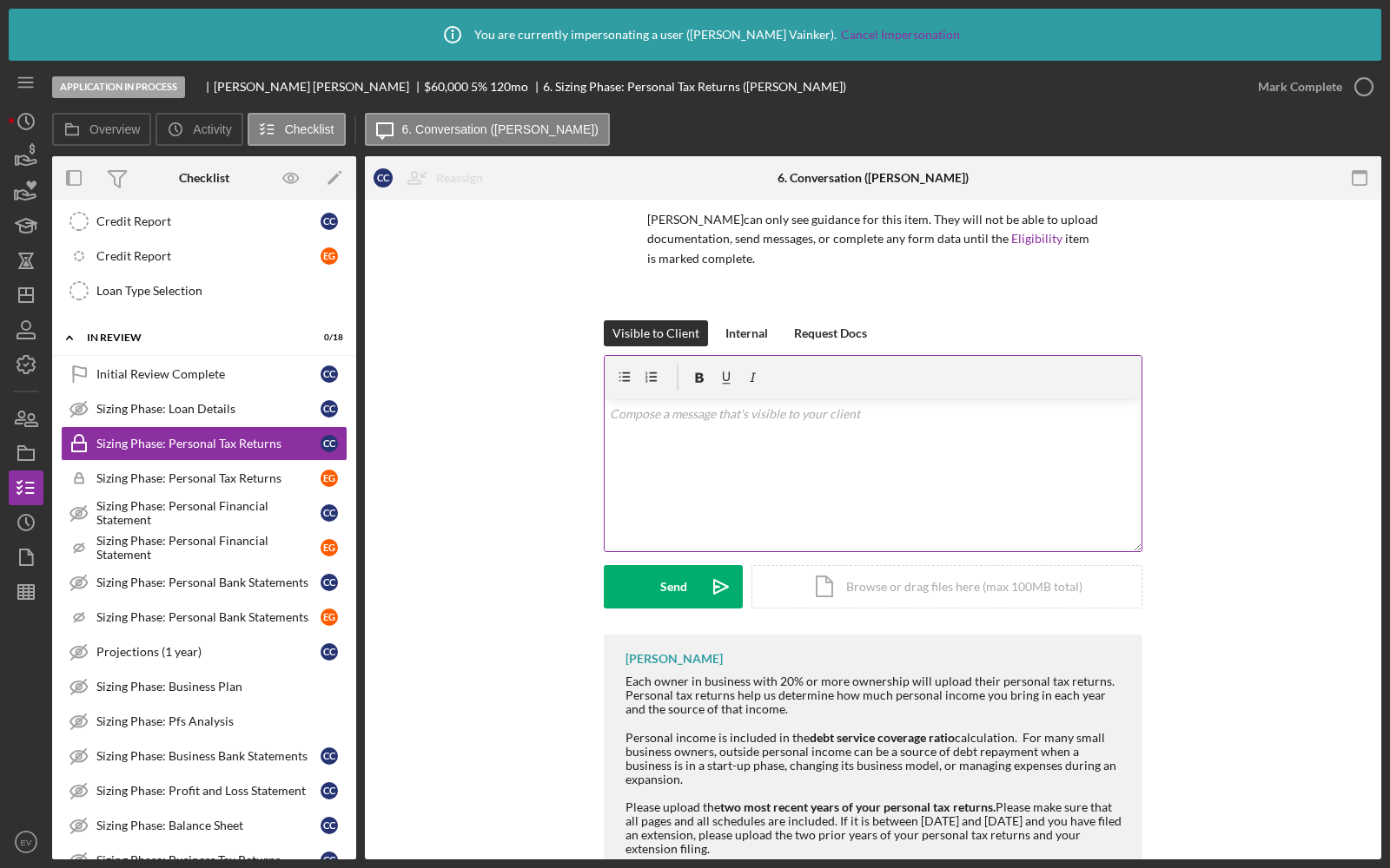
click at [750, 449] on div "v Color teal Color pink Remove color Add row above Add row below Add column bef…" at bounding box center [873, 475] width 536 height 152
click at [292, 170] on icon "button" at bounding box center [291, 178] width 40 height 40
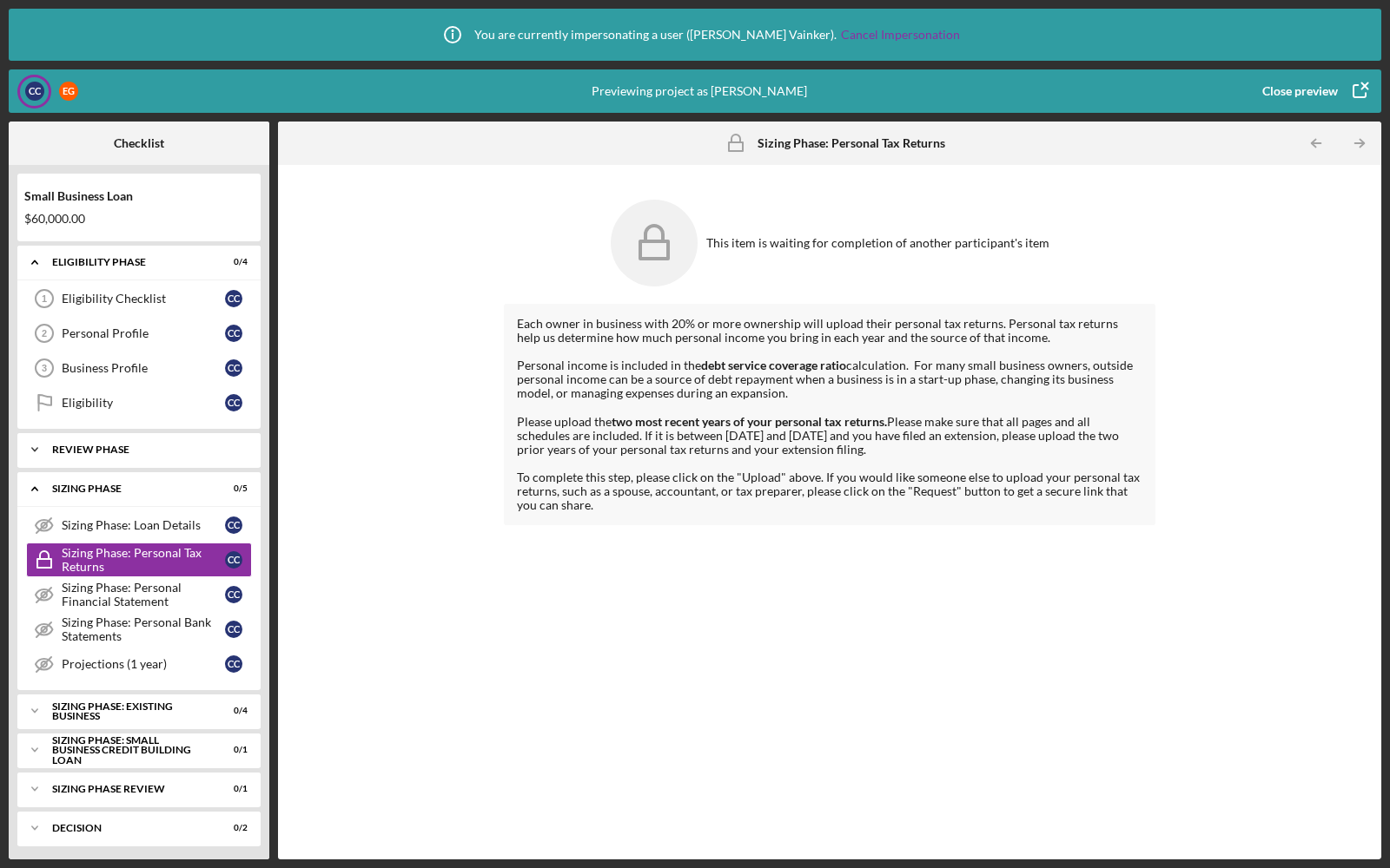
click at [107, 453] on div "Icon/Expander REVIEW PHASE 0 / 4" at bounding box center [139, 449] width 243 height 35
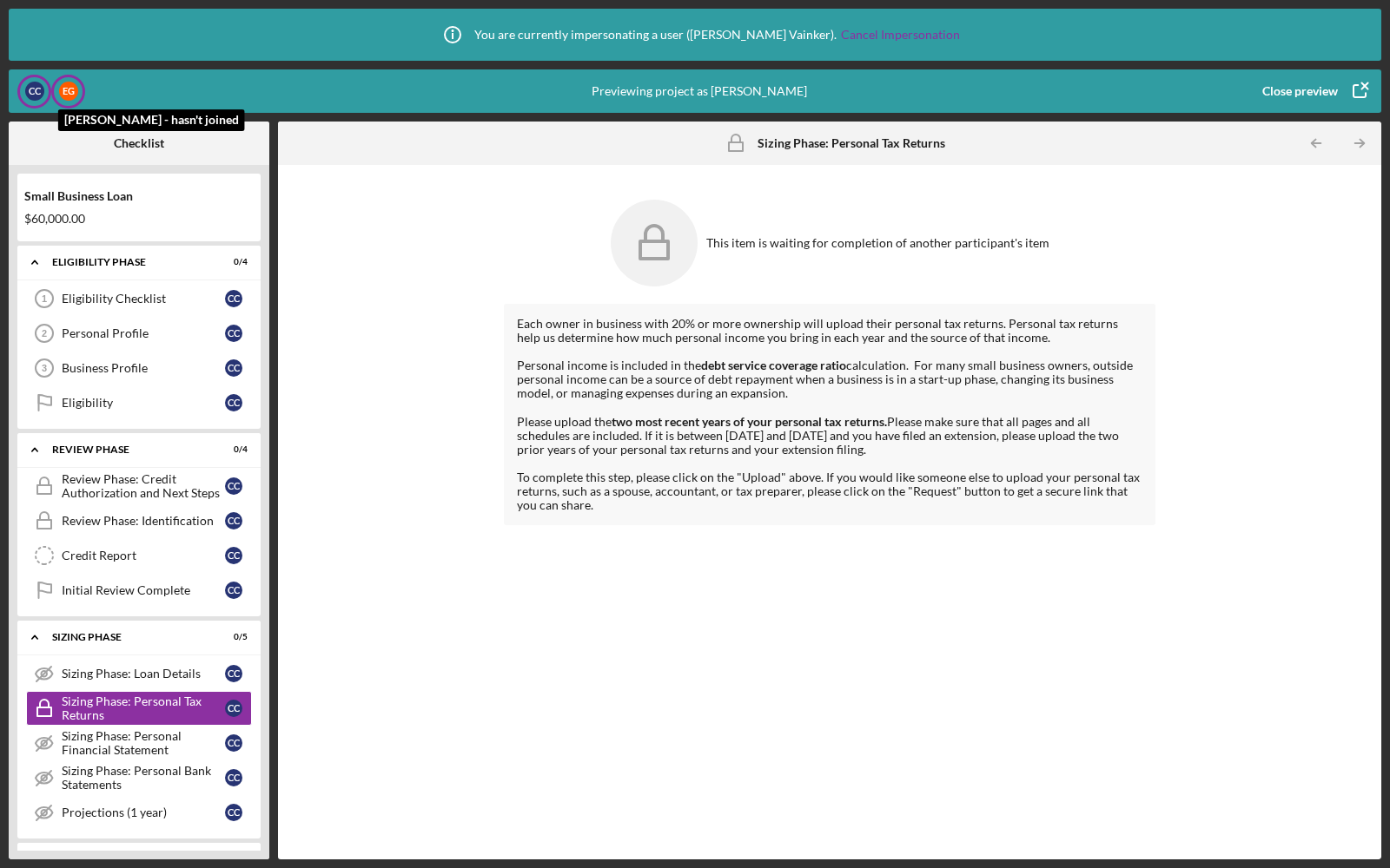
click at [73, 87] on div "E G" at bounding box center [68, 92] width 19 height 19
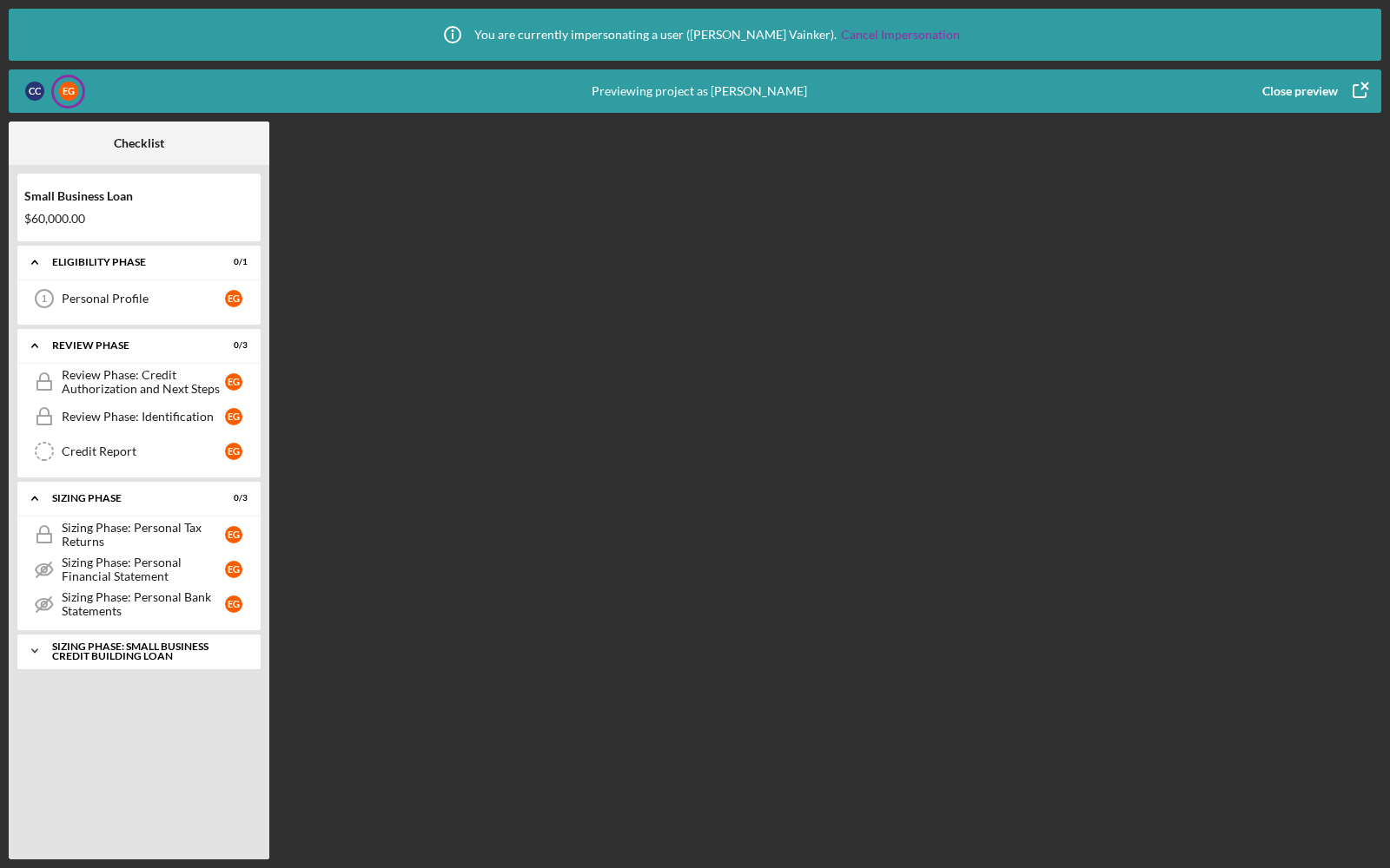
click at [34, 652] on icon "Icon/Expander" at bounding box center [35, 651] width 35 height 35
click at [1317, 96] on div "Close preview" at bounding box center [1299, 92] width 75 height 35
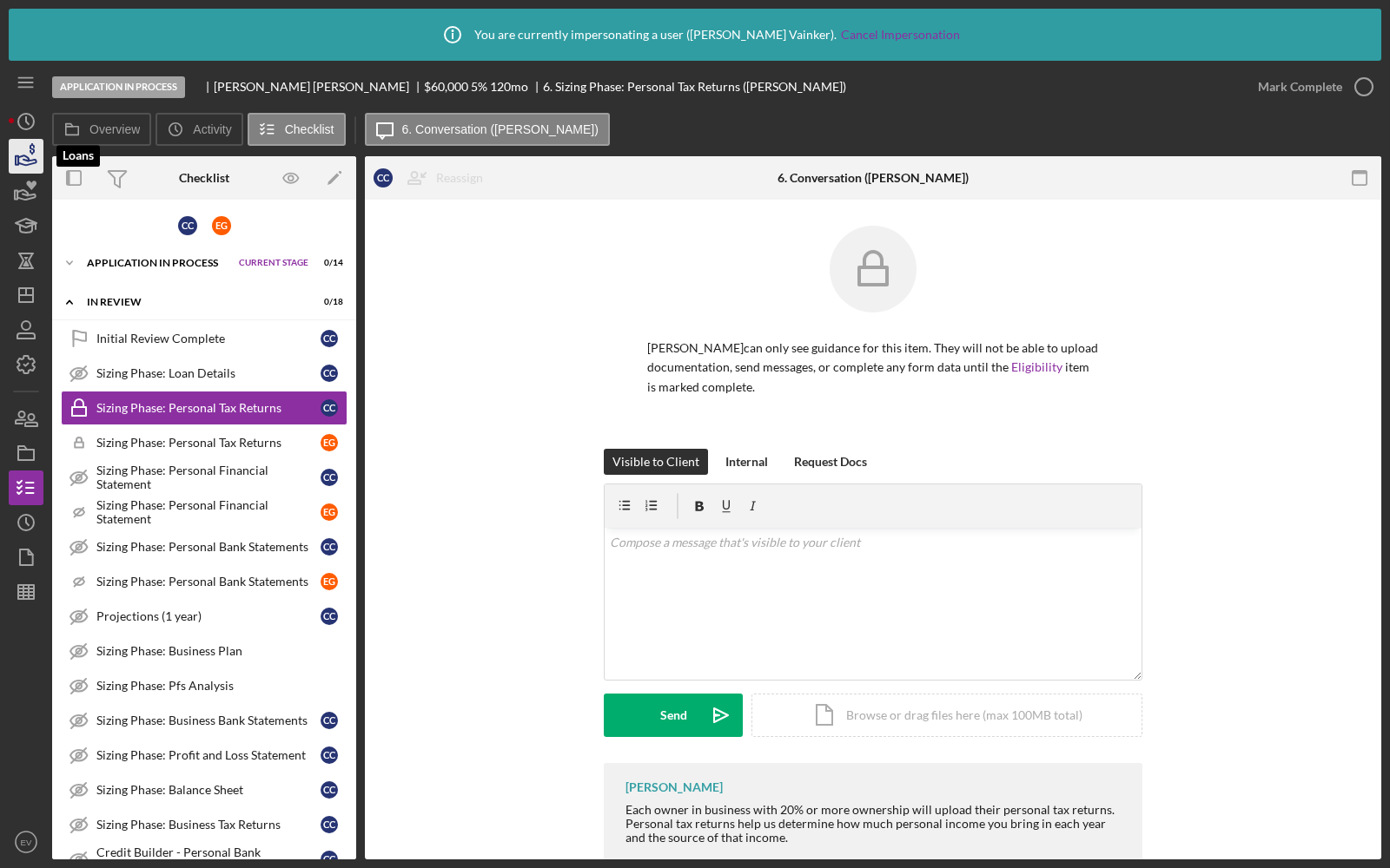
click at [23, 165] on icon "button" at bounding box center [27, 160] width 18 height 10
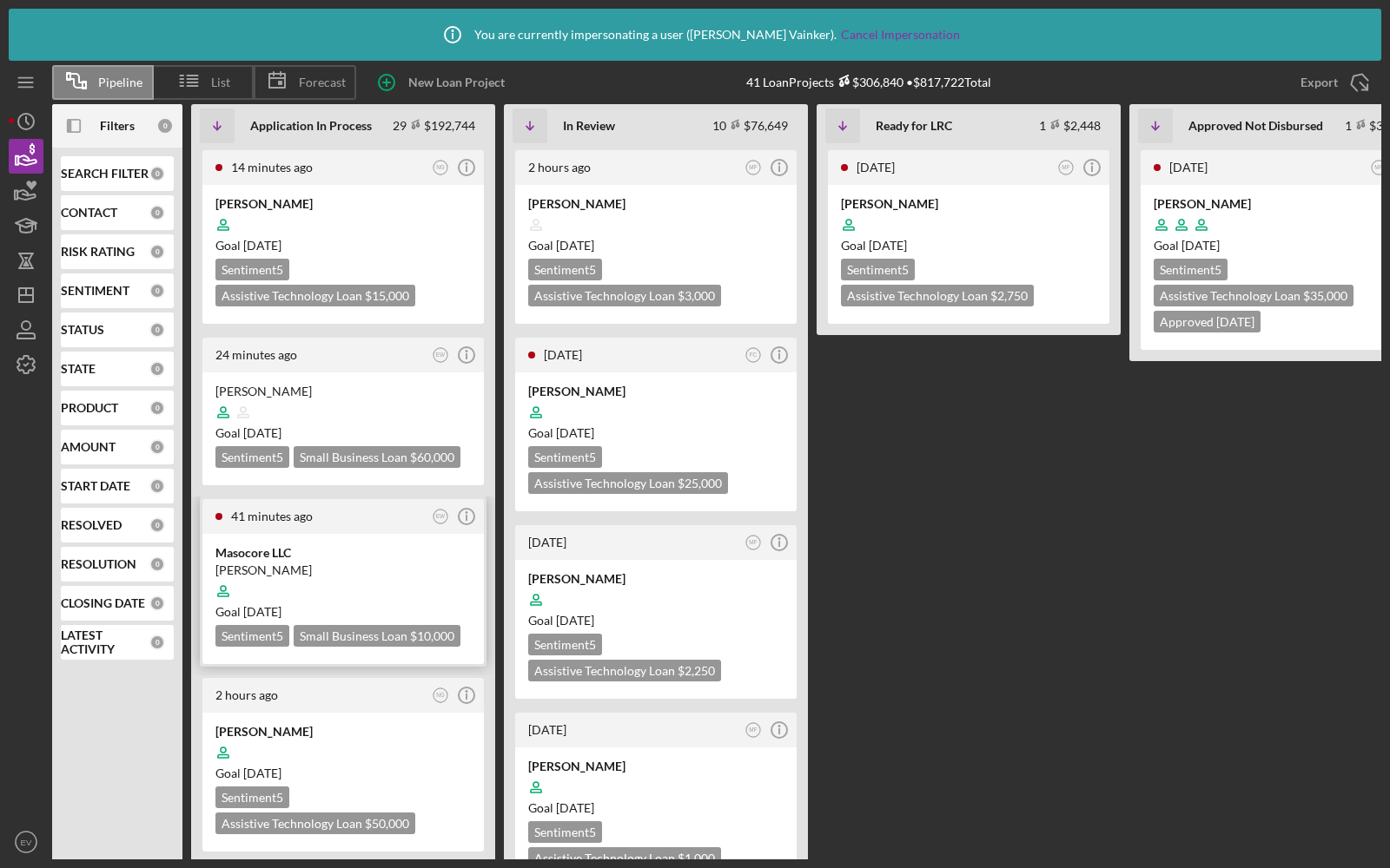
click at [323, 591] on div at bounding box center [342, 591] width 256 height 33
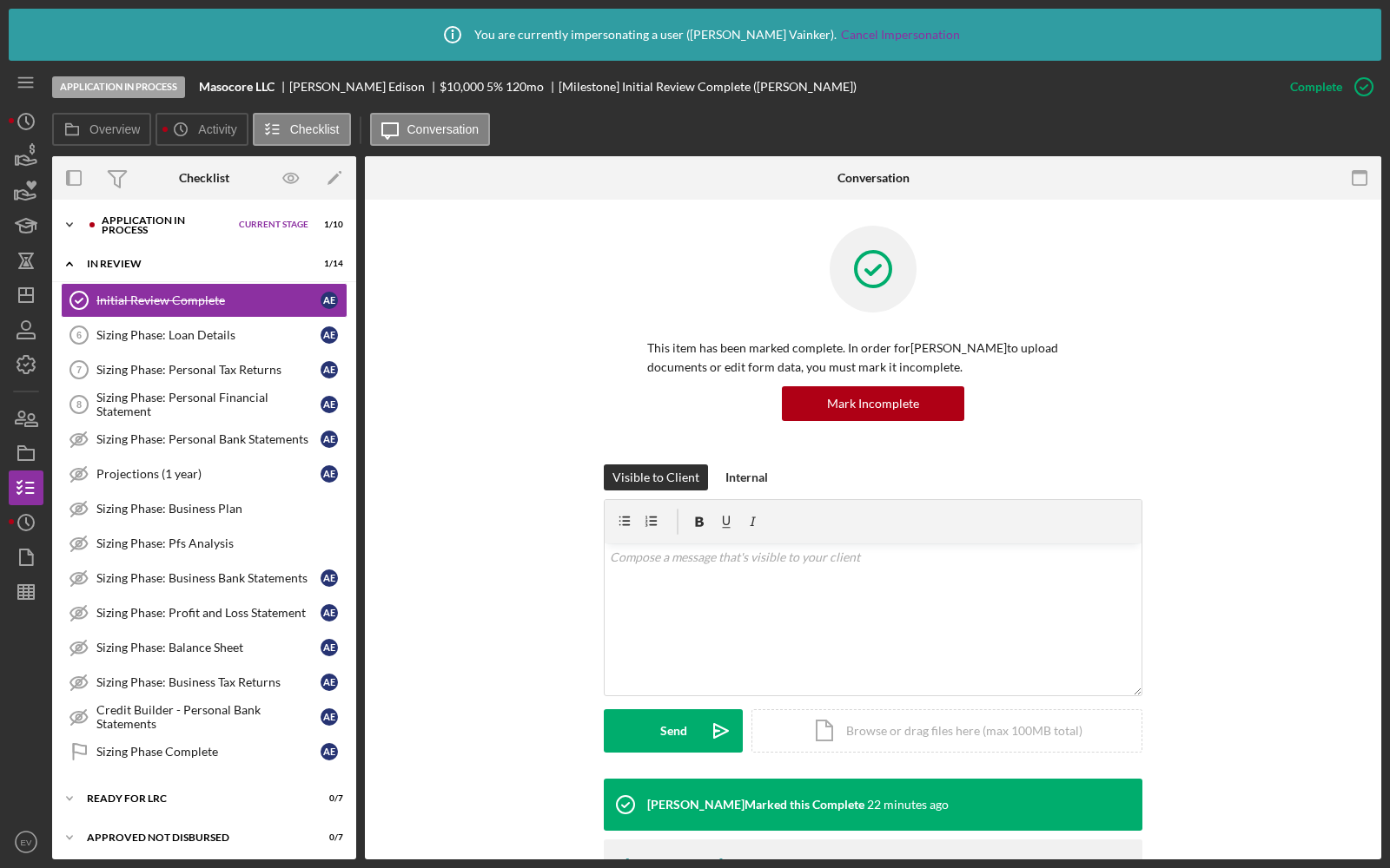
click at [107, 233] on div "Application In Process" at bounding box center [165, 225] width 128 height 20
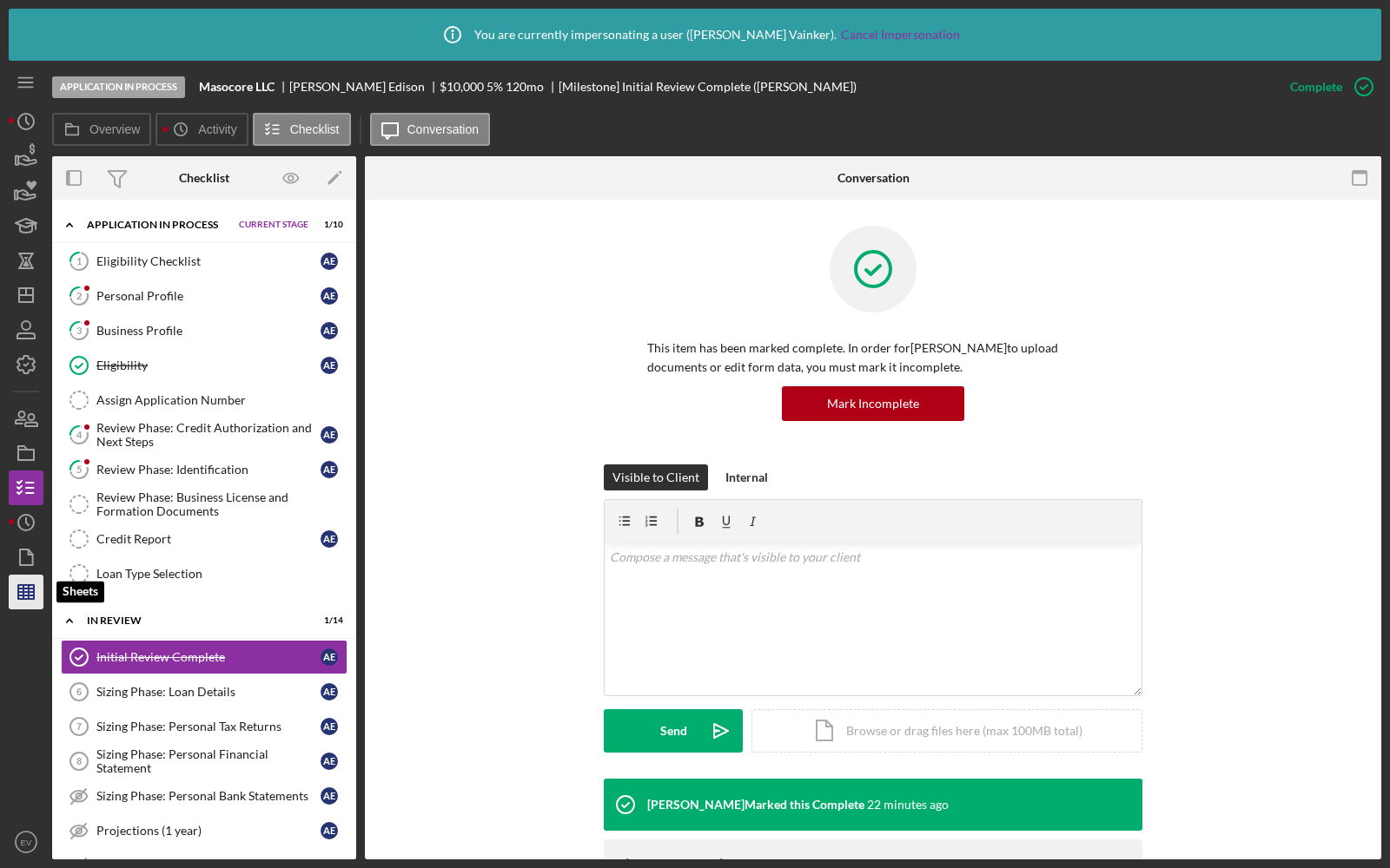
click at [18, 598] on polygon "button" at bounding box center [26, 592] width 15 height 14
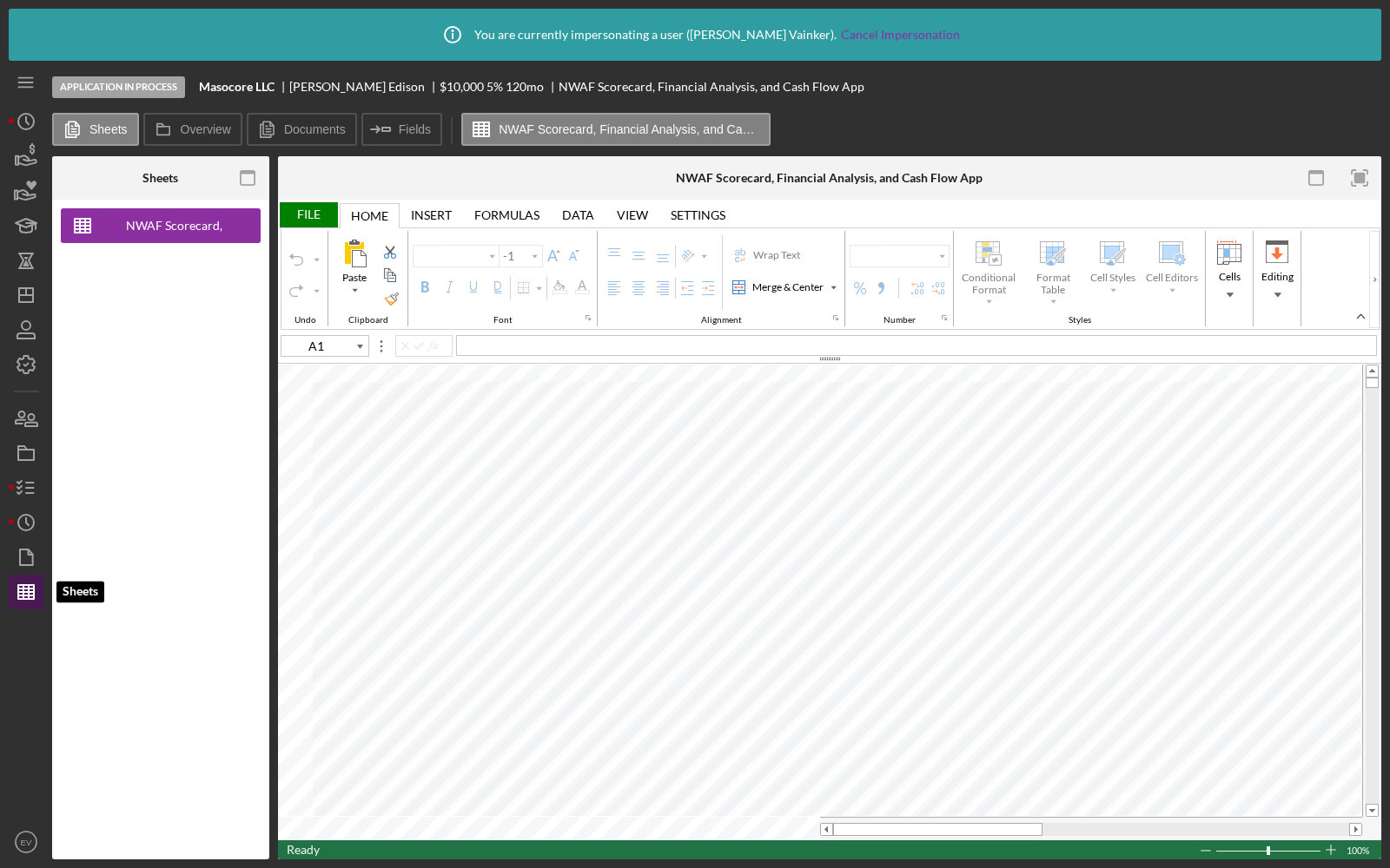
type input "Arial"
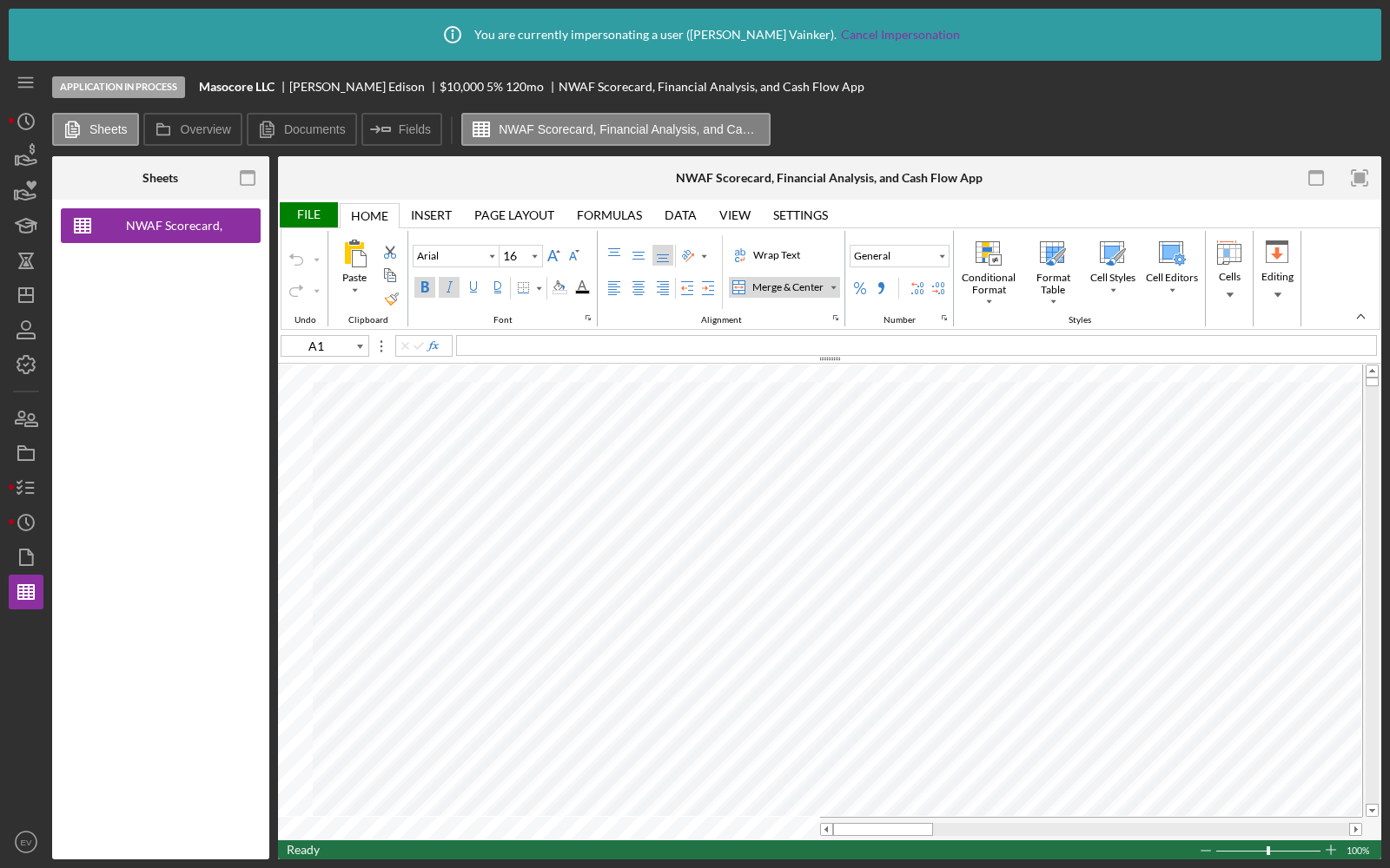
type input "10"
type input "C2"
